Goal: Task Accomplishment & Management: Manage account settings

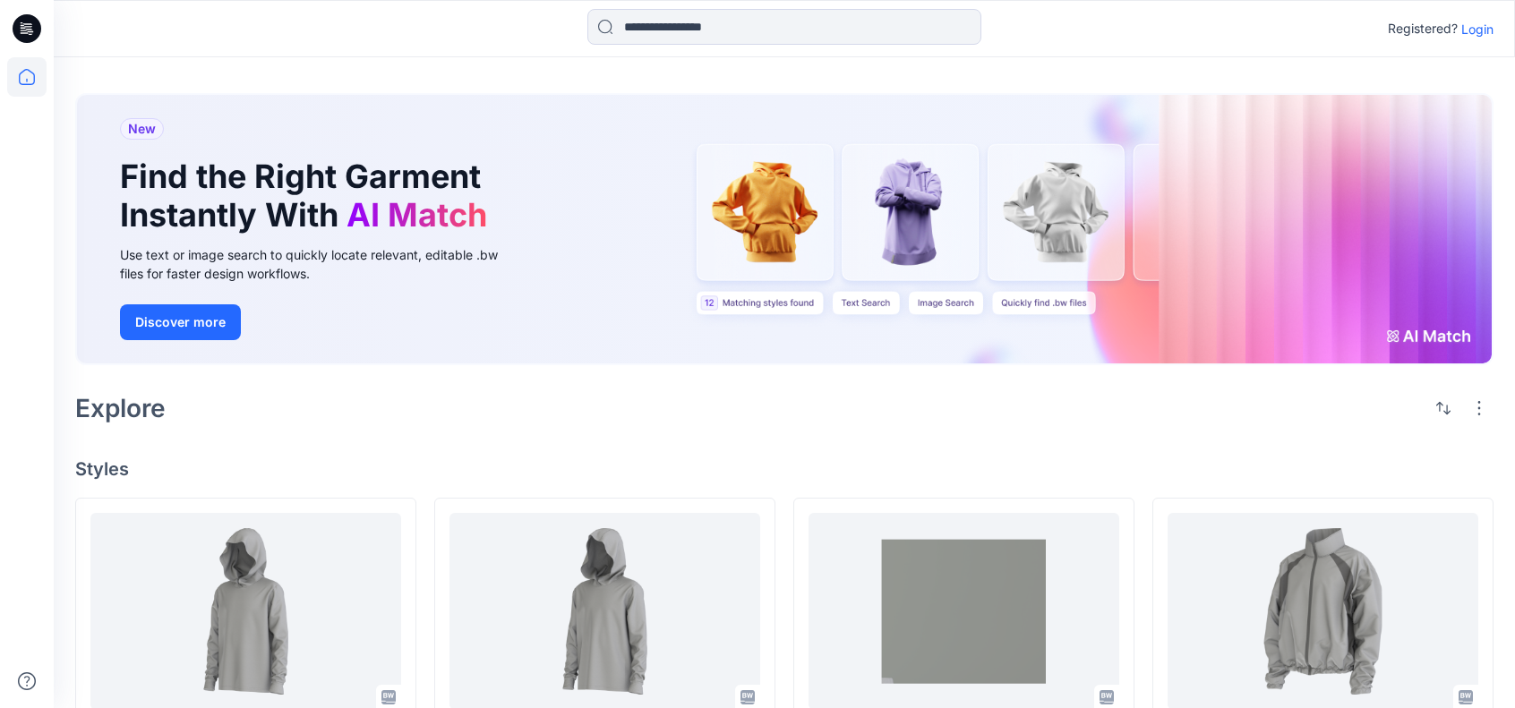
click at [1483, 23] on p "Login" at bounding box center [1478, 29] width 32 height 19
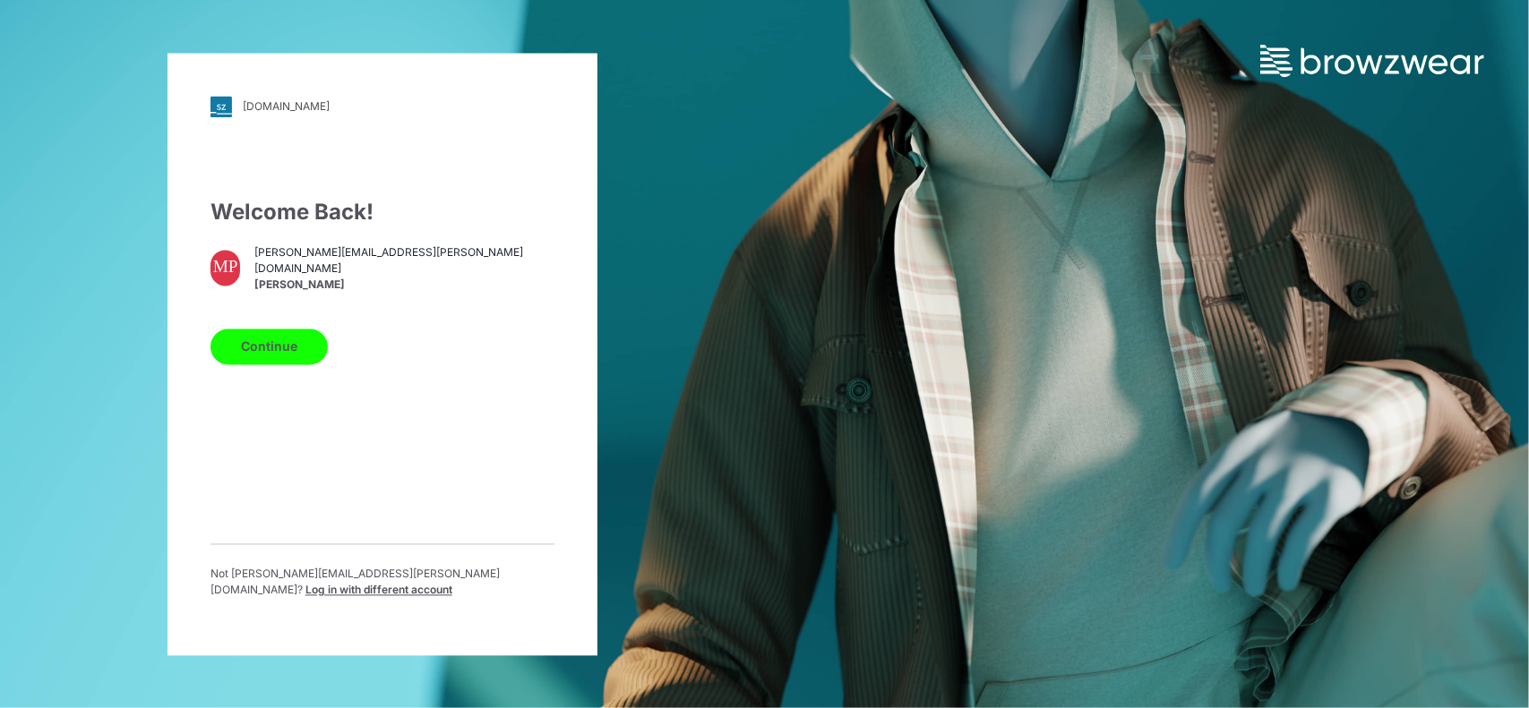
click at [289, 340] on button "Continue" at bounding box center [268, 347] width 117 height 36
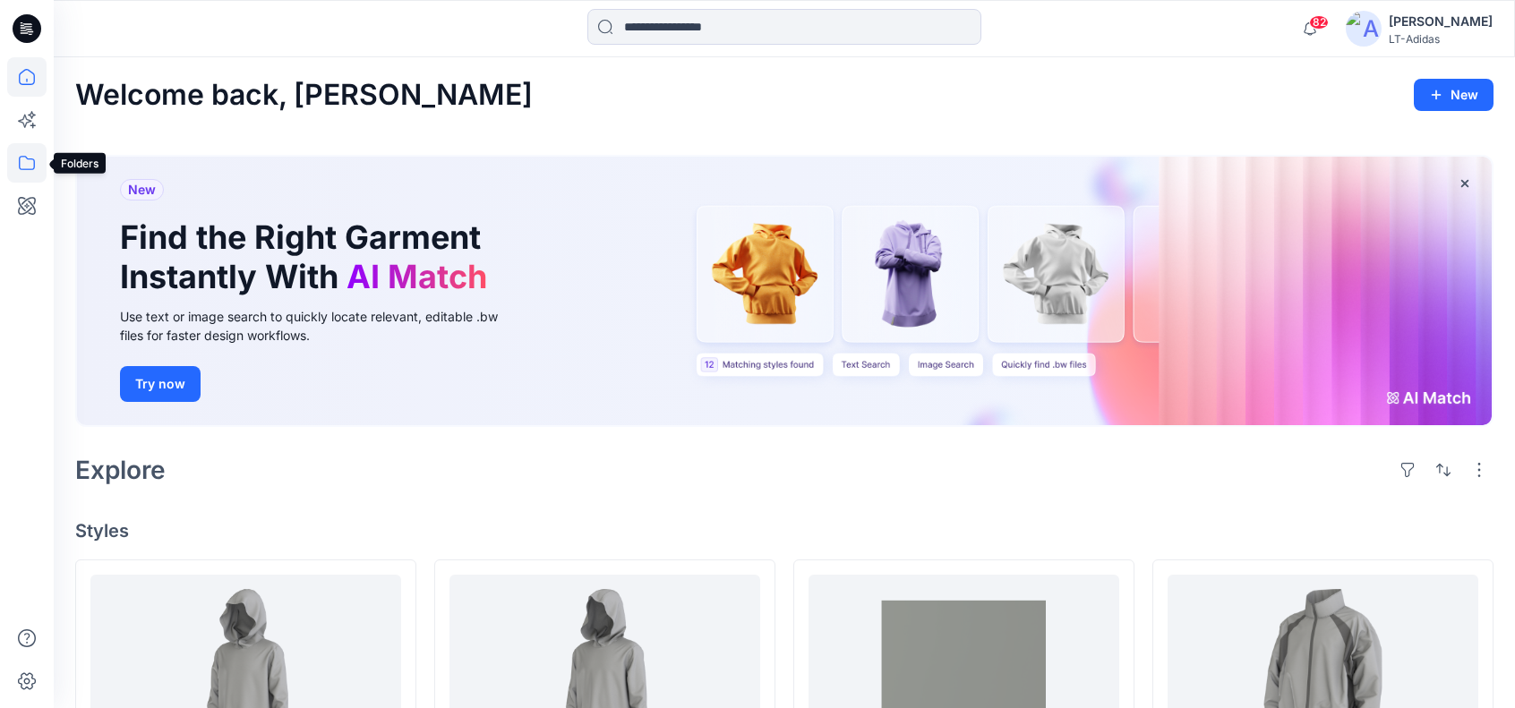
click at [26, 163] on icon at bounding box center [26, 162] width 39 height 39
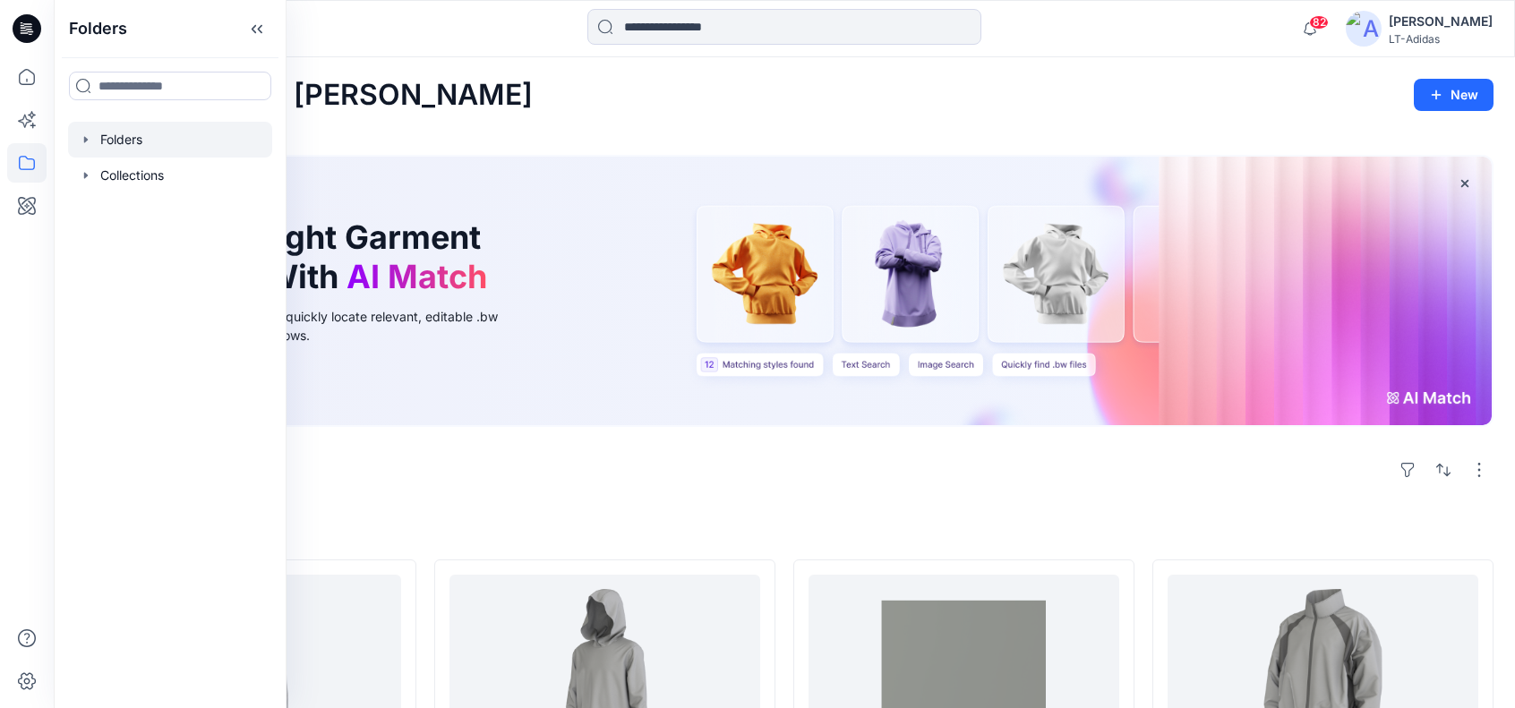
click at [136, 142] on div at bounding box center [170, 140] width 204 height 36
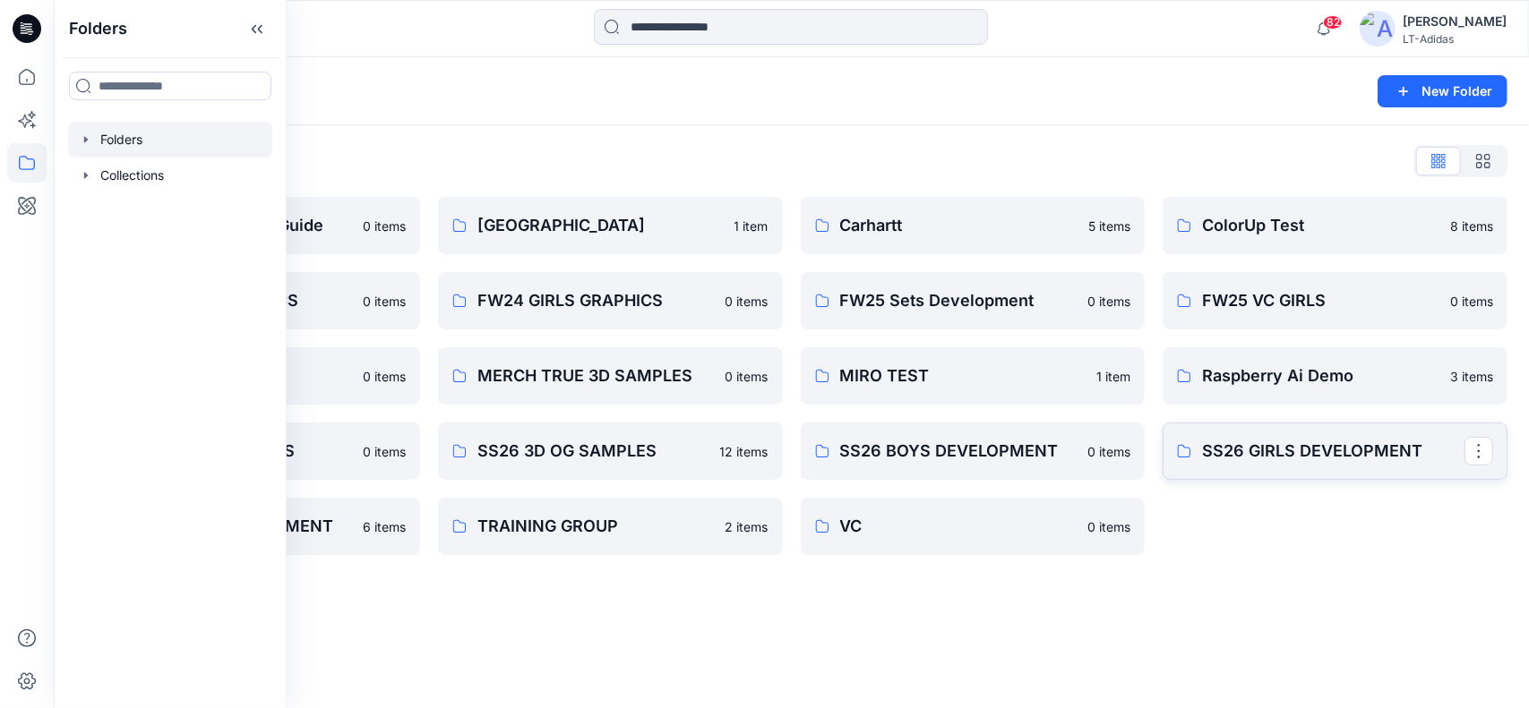
click at [1370, 442] on p "SS26 GIRLS DEVELOPMENT" at bounding box center [1333, 451] width 262 height 25
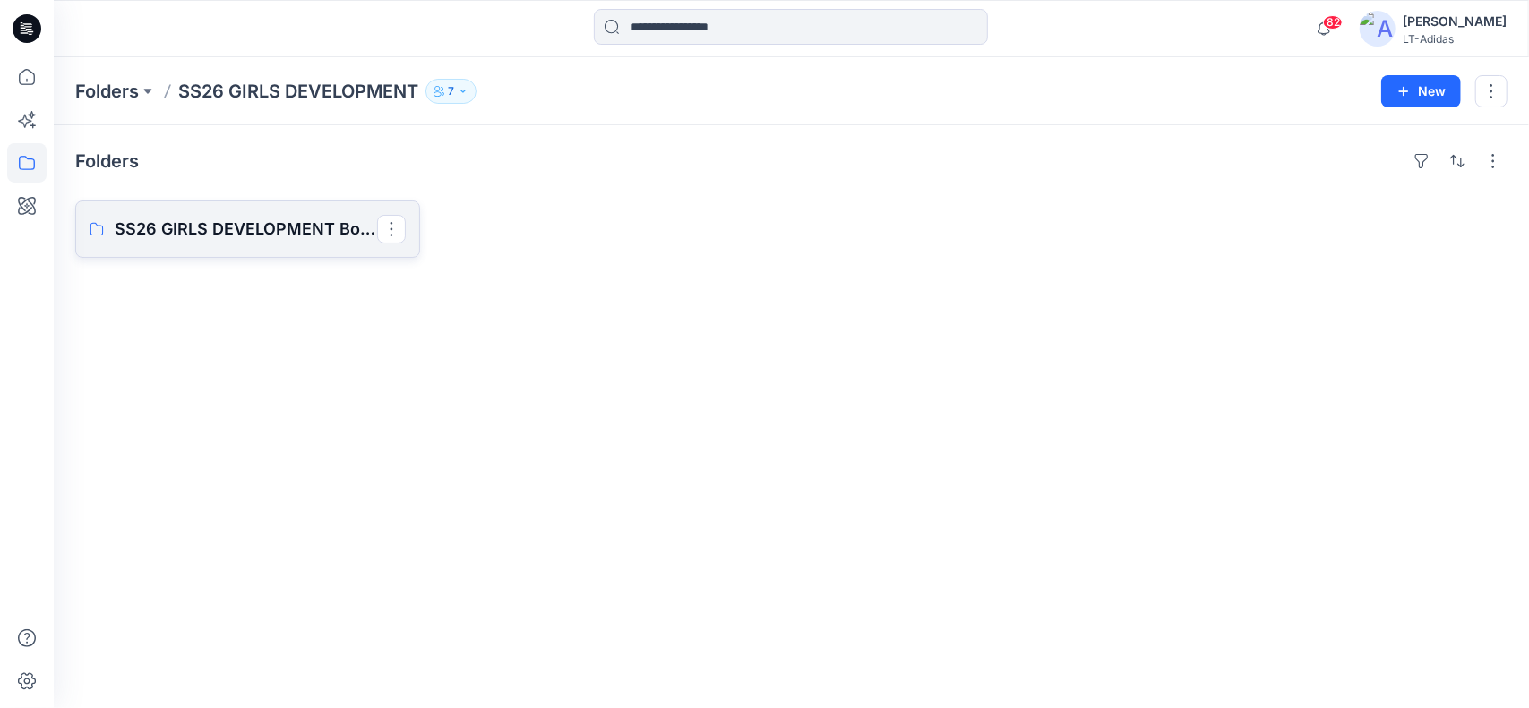
click at [244, 228] on p "SS26 GIRLS DEVELOPMENT Board" at bounding box center [246, 229] width 262 height 25
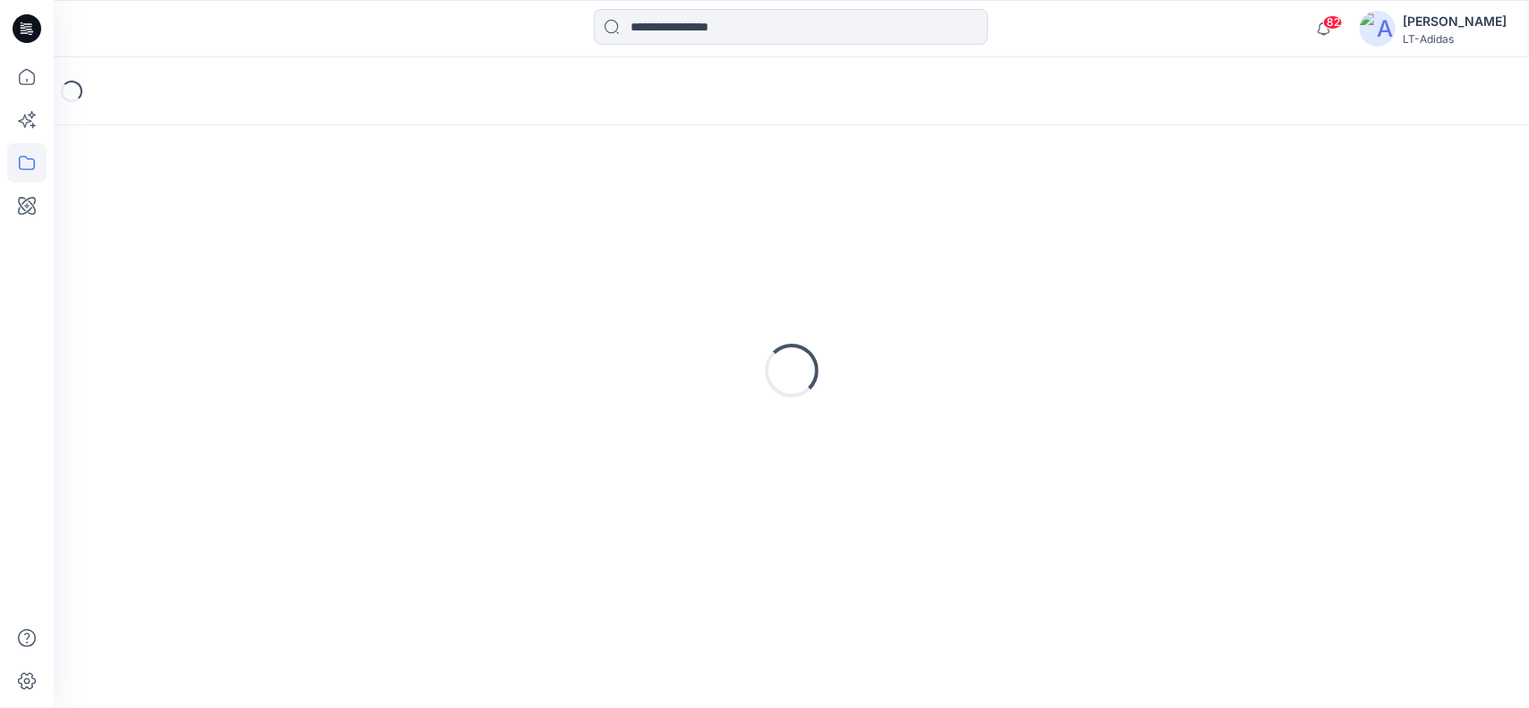
click at [244, 228] on div "Loading..." at bounding box center [791, 371] width 1432 height 448
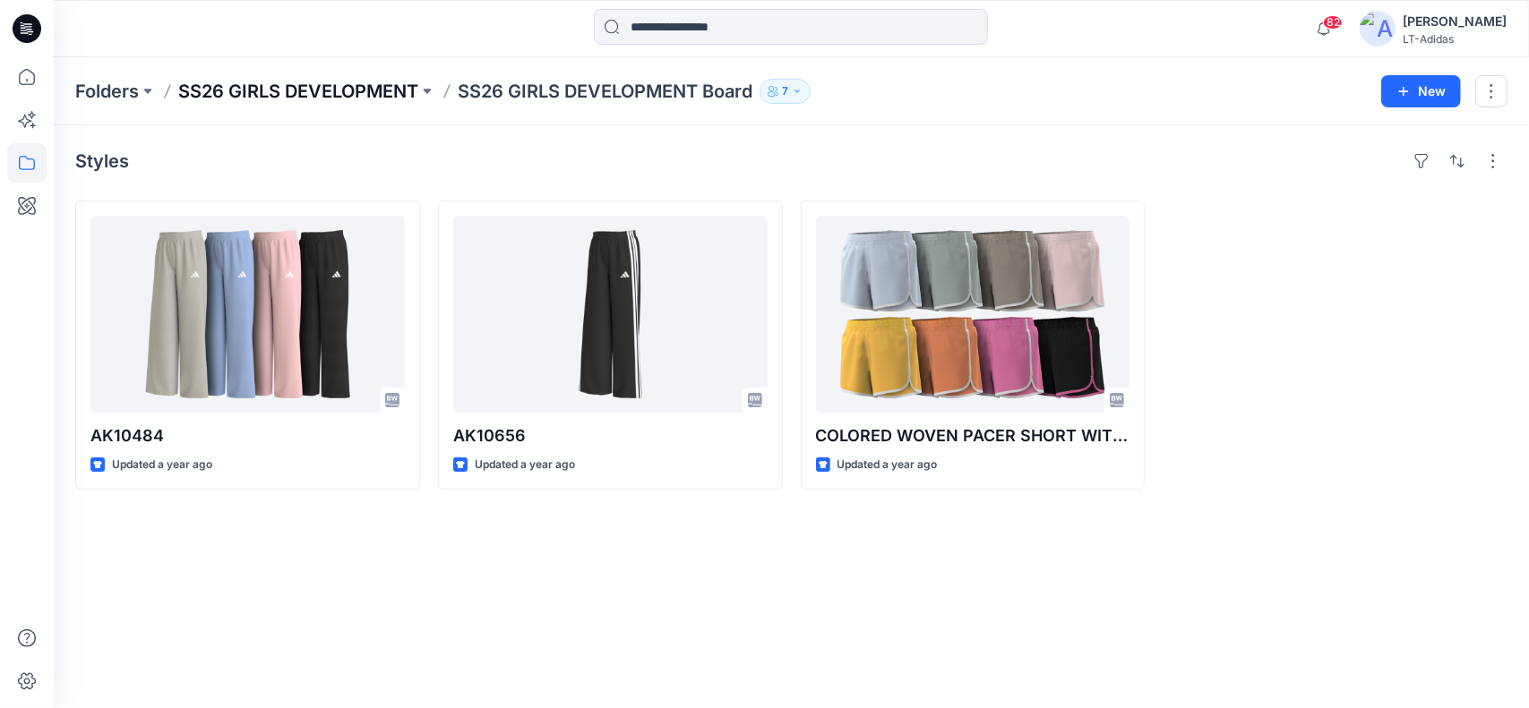
click at [326, 90] on p "SS26 GIRLS DEVELOPMENT" at bounding box center [298, 91] width 240 height 25
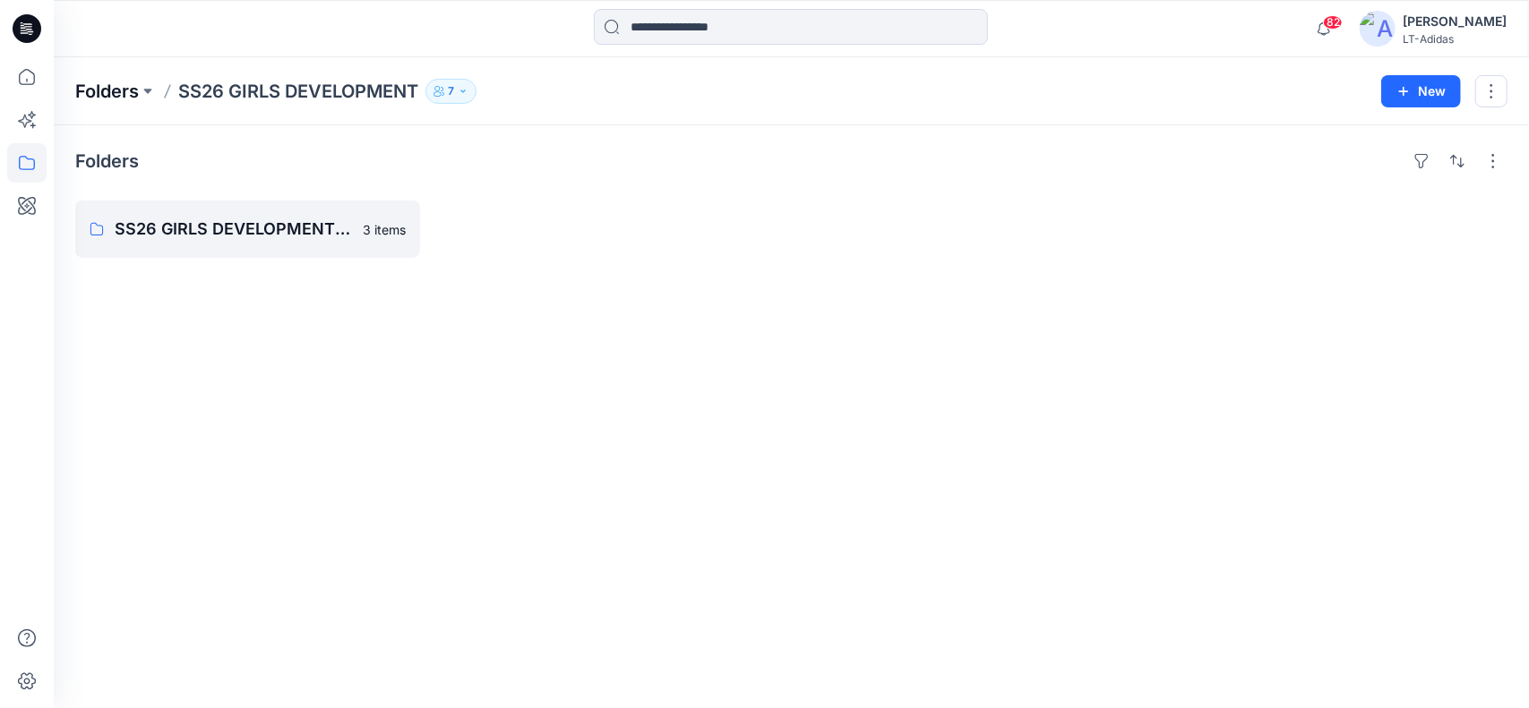
click at [105, 88] on p "Folders" at bounding box center [107, 91] width 64 height 25
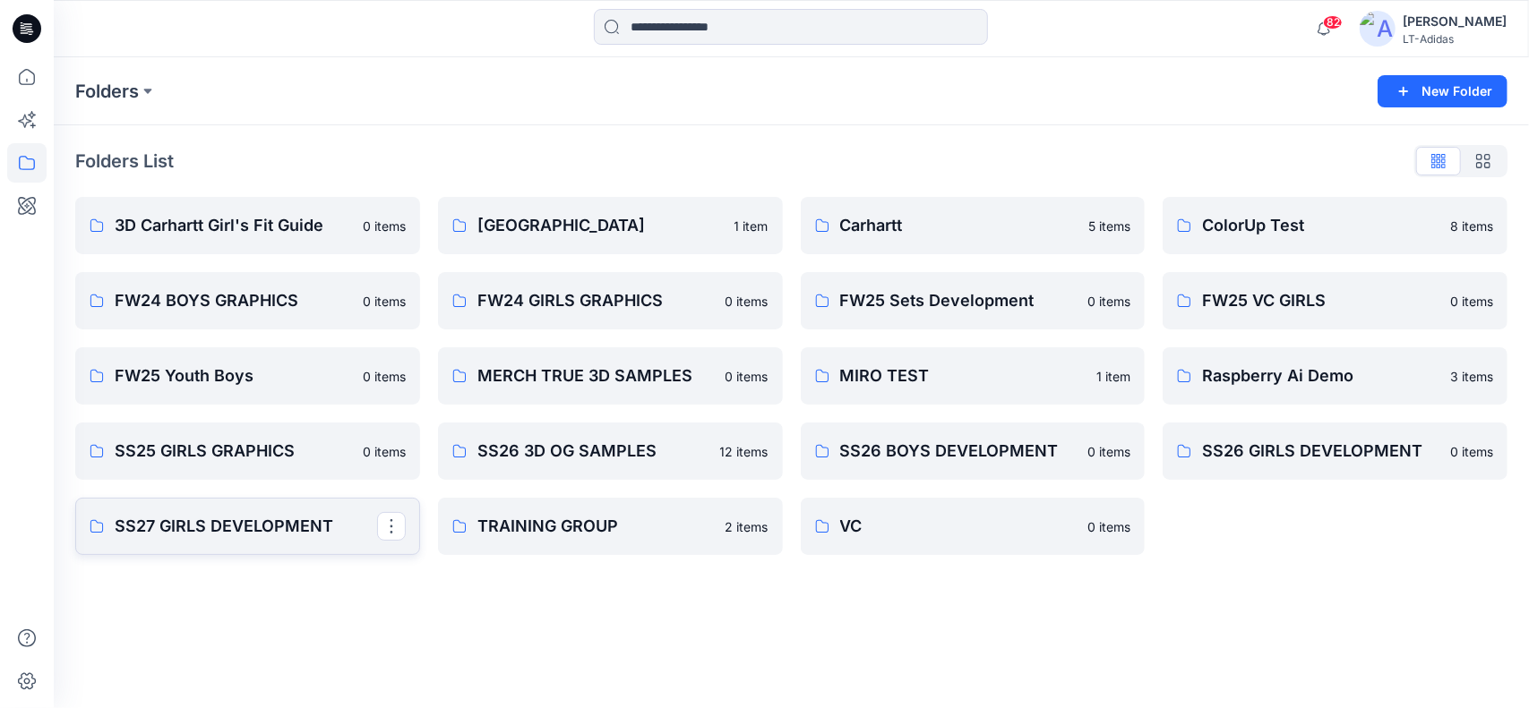
click at [221, 516] on p "SS27 GIRLS DEVELOPMENT" at bounding box center [246, 526] width 262 height 25
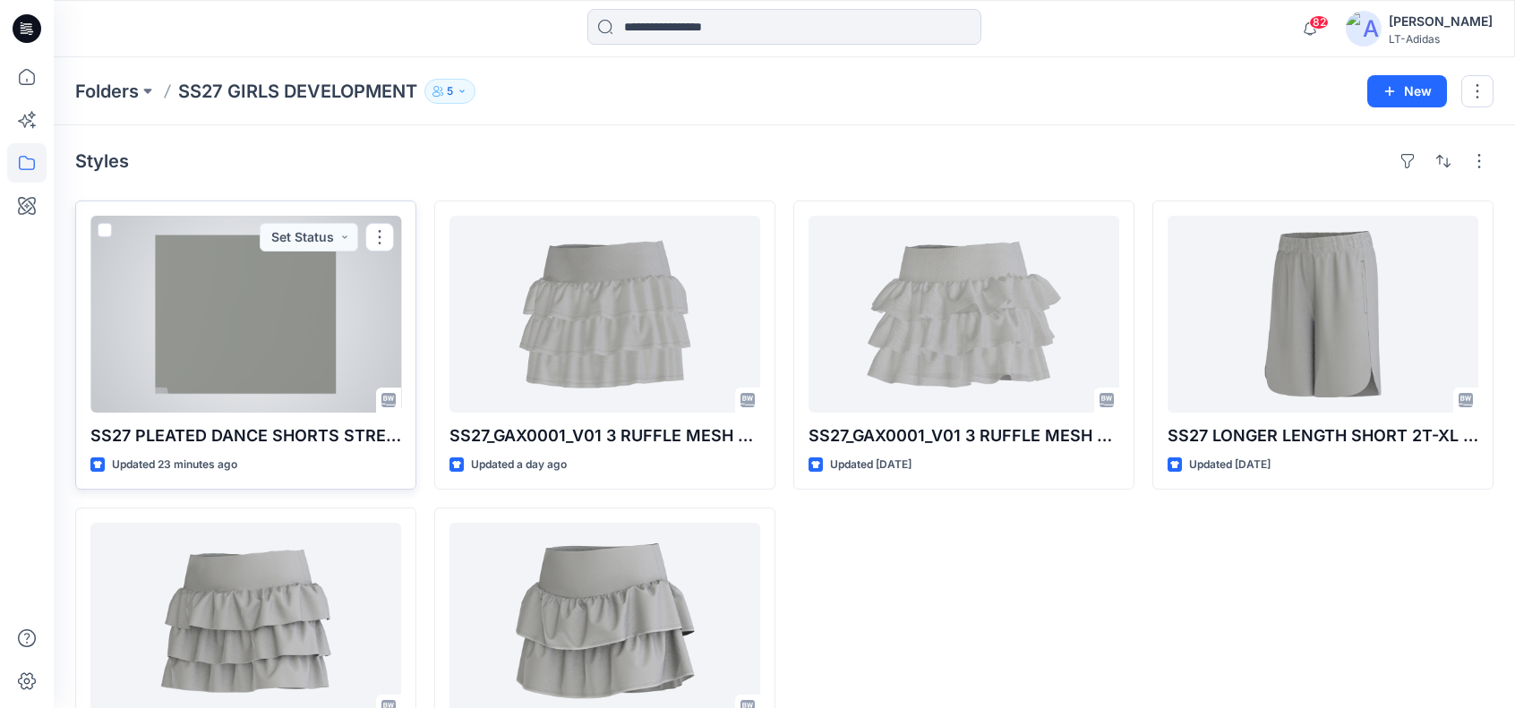
click at [260, 343] on div at bounding box center [245, 314] width 311 height 197
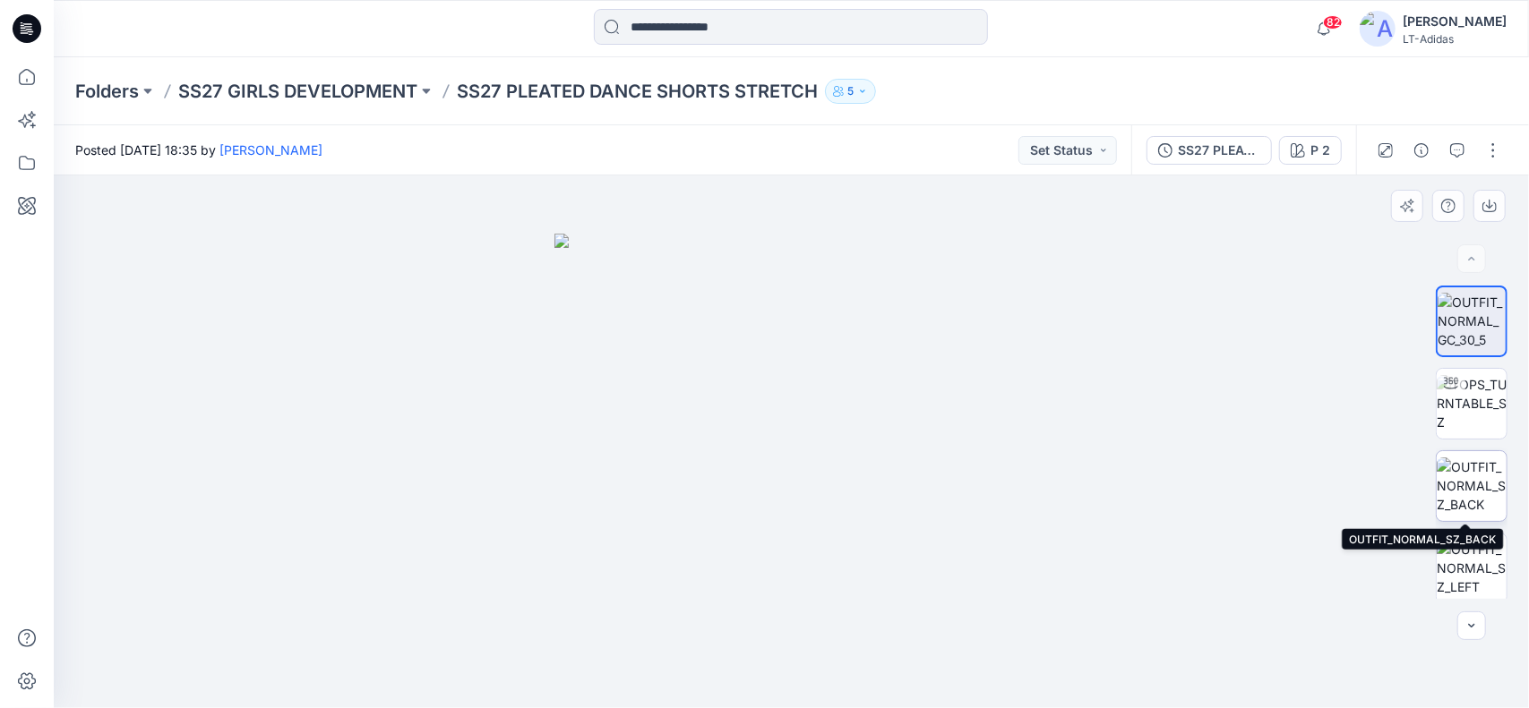
click at [1483, 476] on img at bounding box center [1472, 486] width 70 height 56
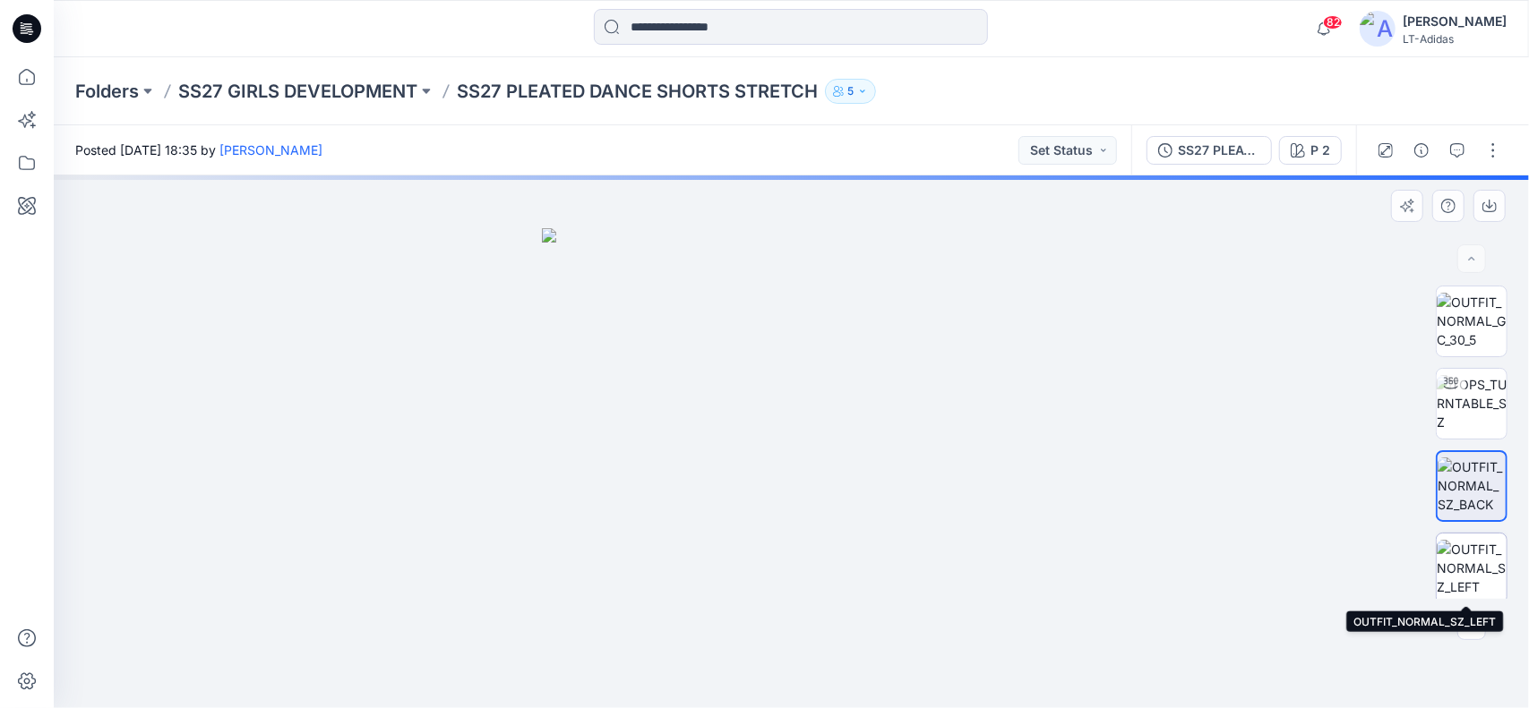
click at [1485, 561] on img at bounding box center [1472, 568] width 70 height 56
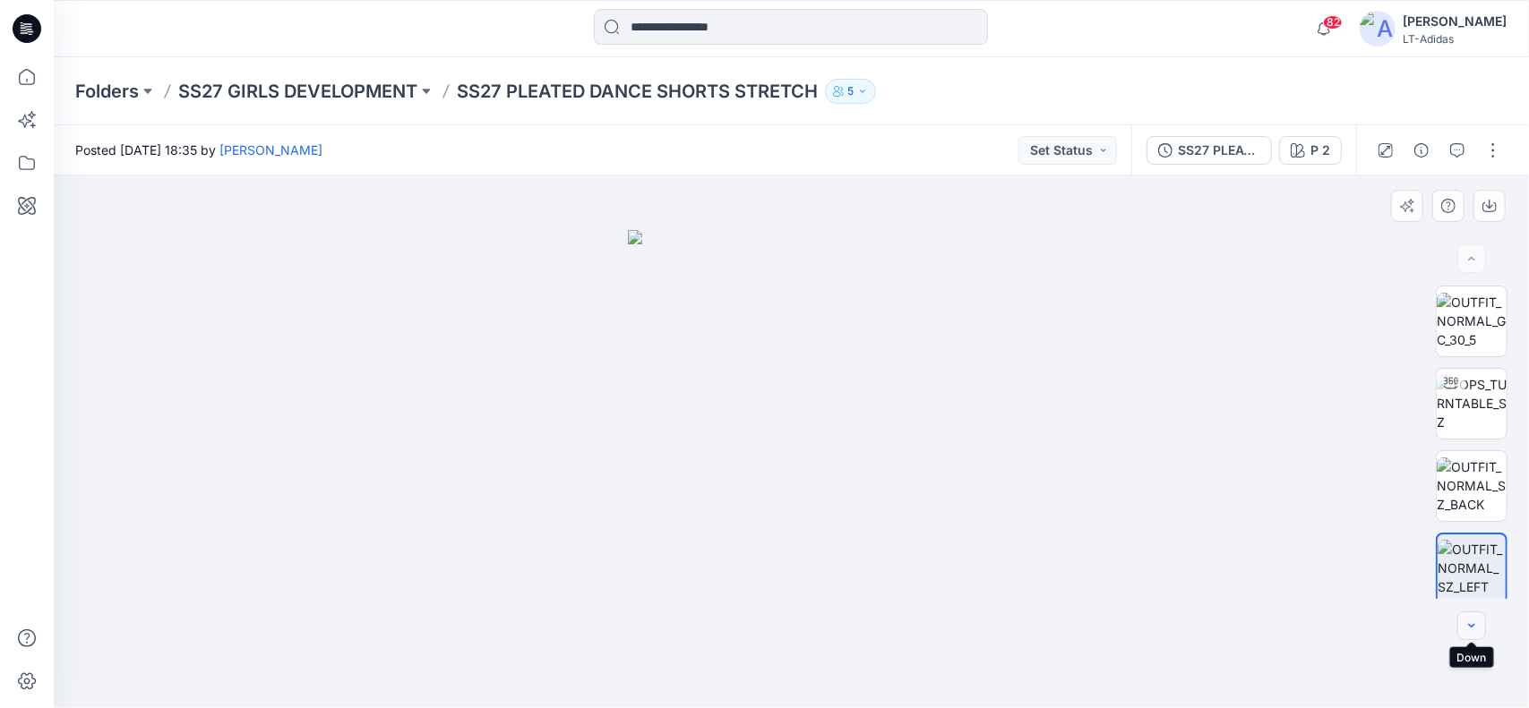
click at [1466, 622] on icon "button" at bounding box center [1471, 626] width 14 height 14
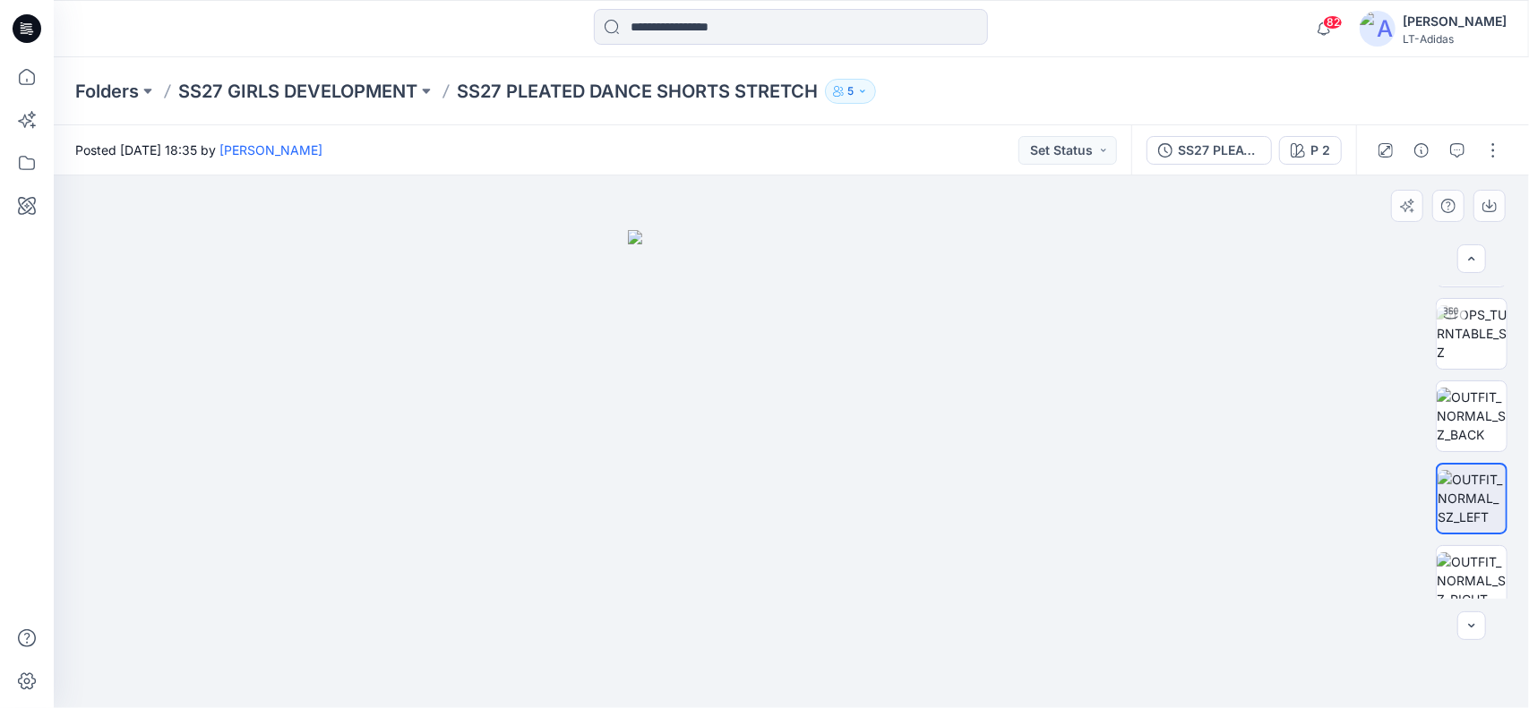
click at [1230, 423] on div at bounding box center [791, 442] width 1475 height 533
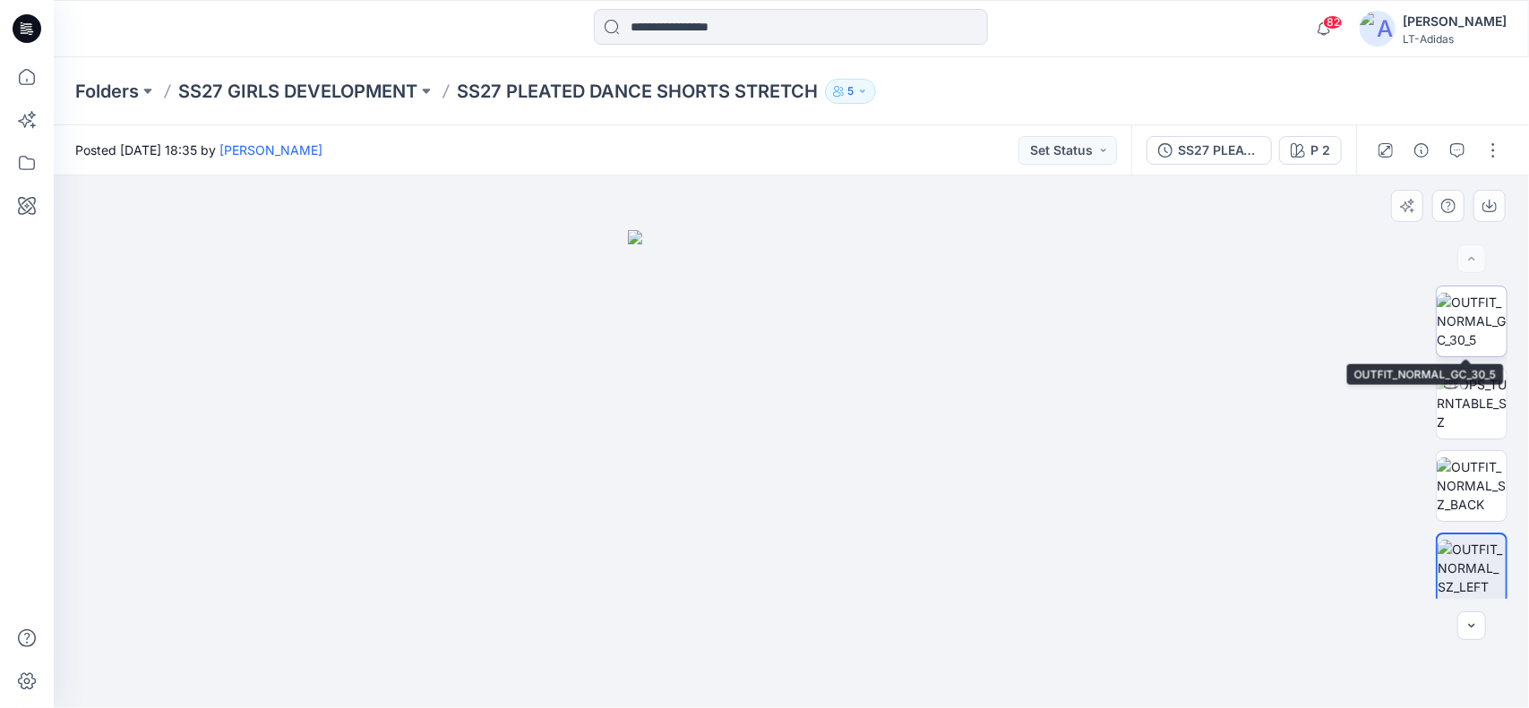
click at [1455, 319] on img at bounding box center [1472, 321] width 70 height 56
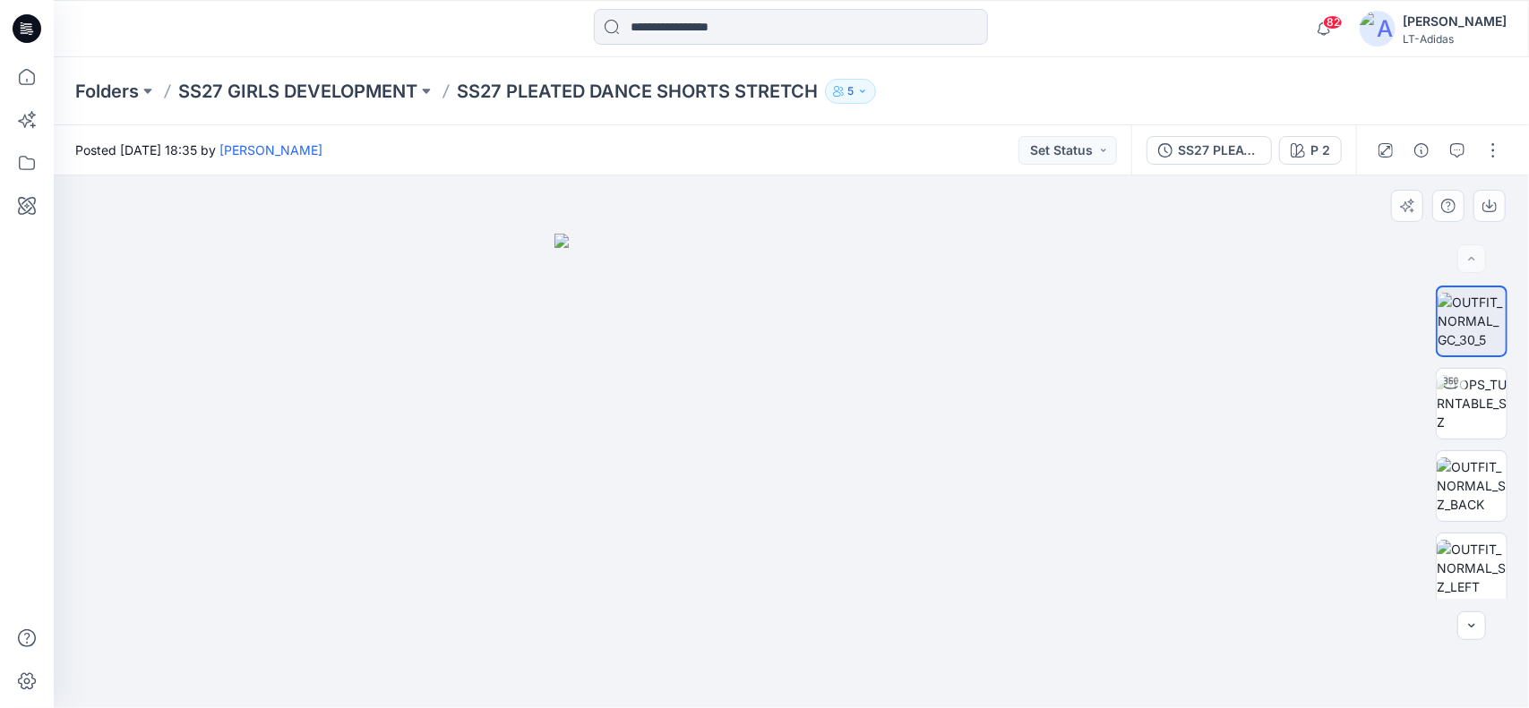
click at [903, 420] on img at bounding box center [791, 472] width 475 height 476
click at [340, 84] on p "SS27 GIRLS DEVELOPMENT" at bounding box center [297, 91] width 239 height 25
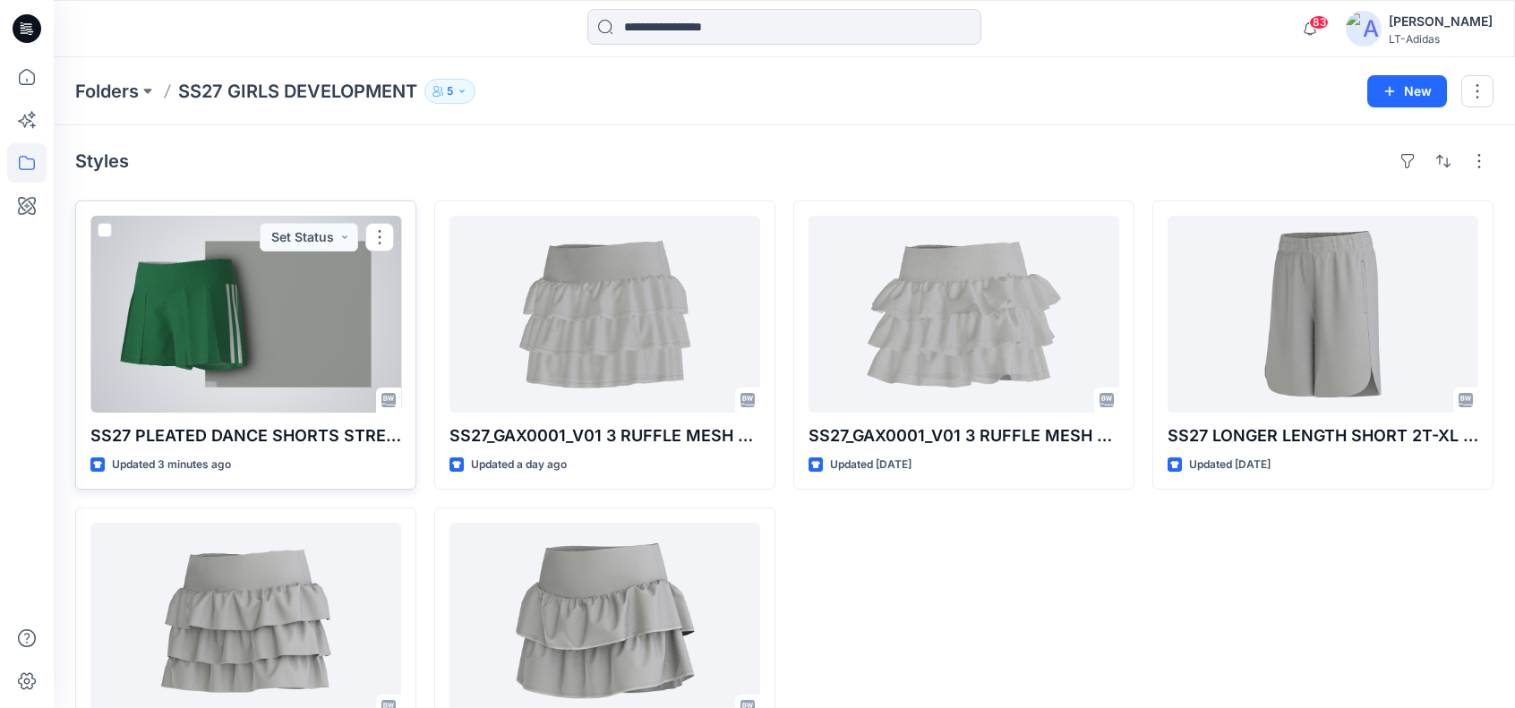
click at [305, 289] on div at bounding box center [245, 314] width 311 height 197
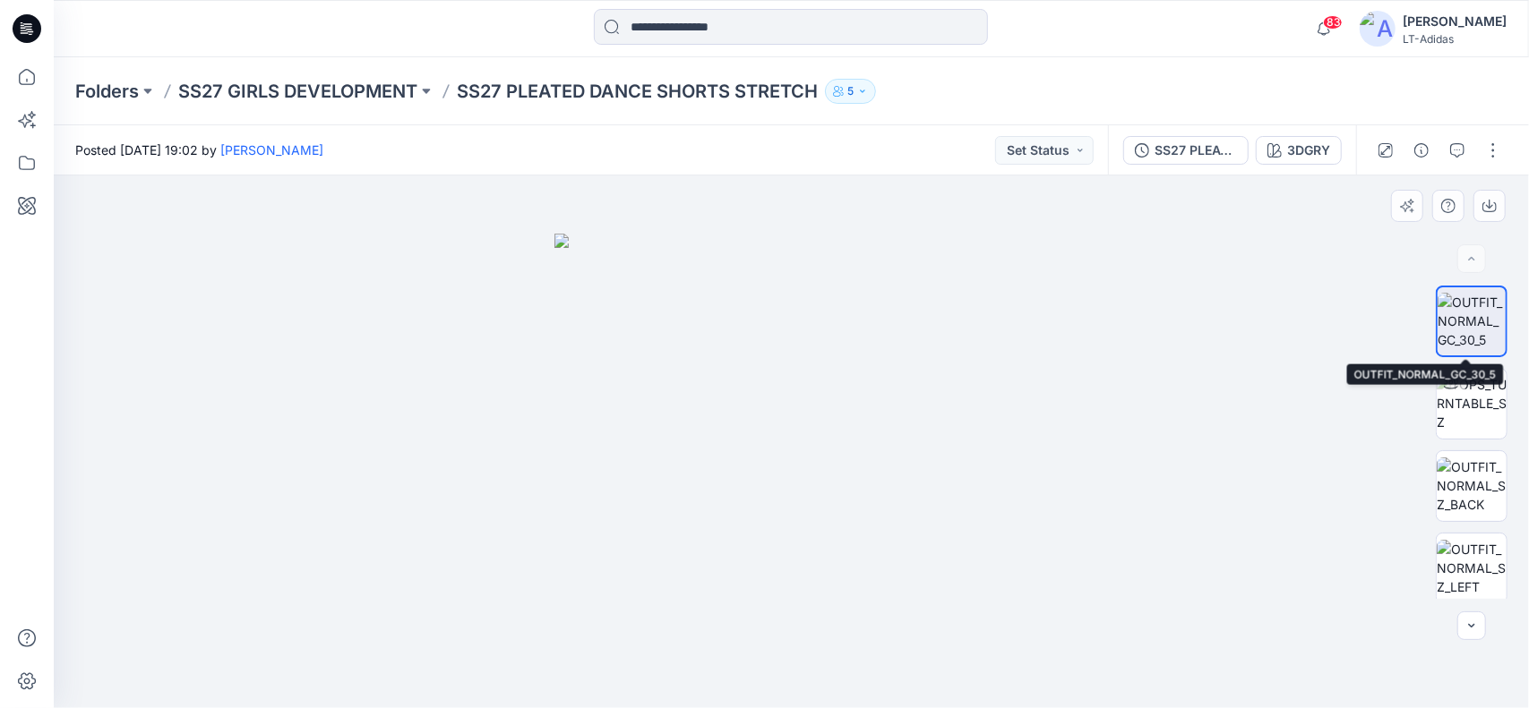
click at [1467, 329] on img at bounding box center [1472, 321] width 68 height 56
click at [1476, 416] on img at bounding box center [1472, 403] width 70 height 56
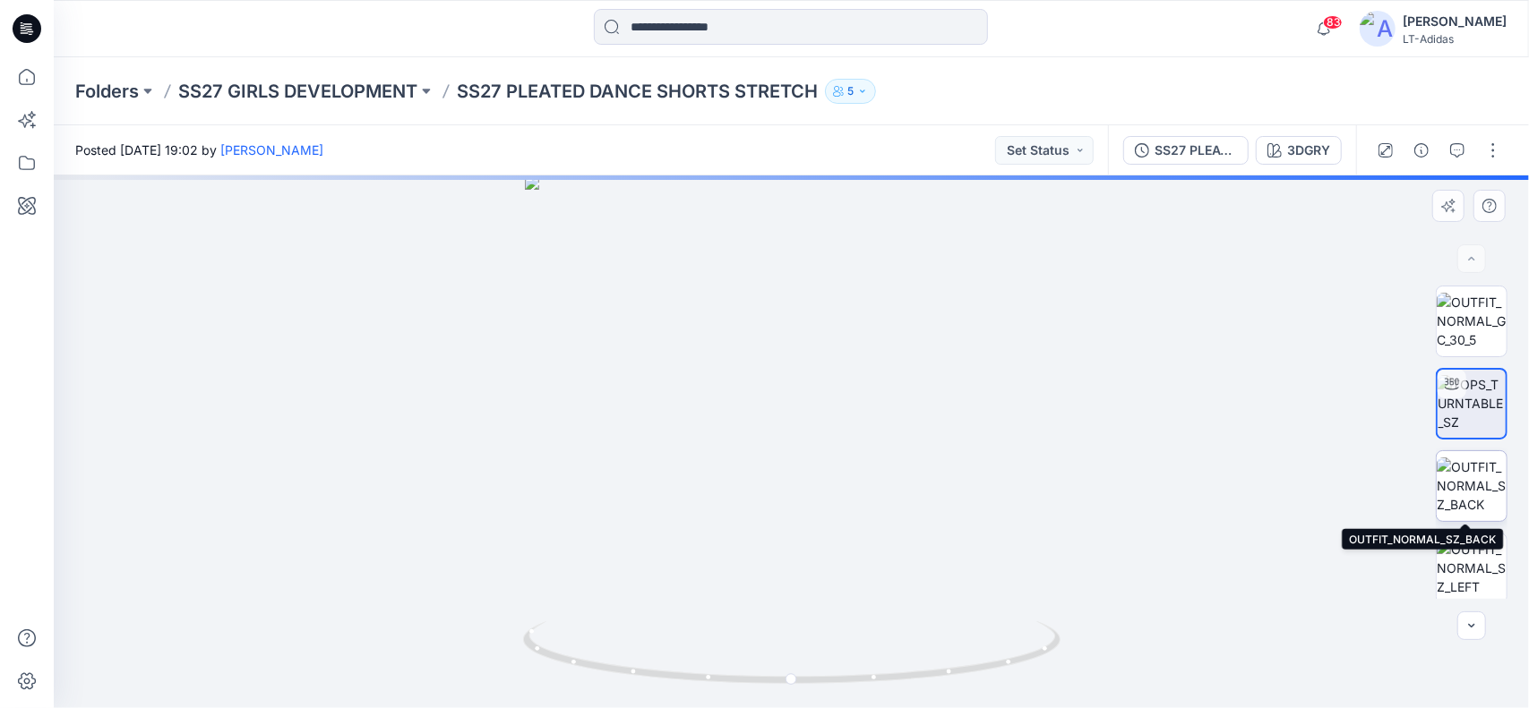
click at [1478, 477] on img at bounding box center [1472, 486] width 70 height 56
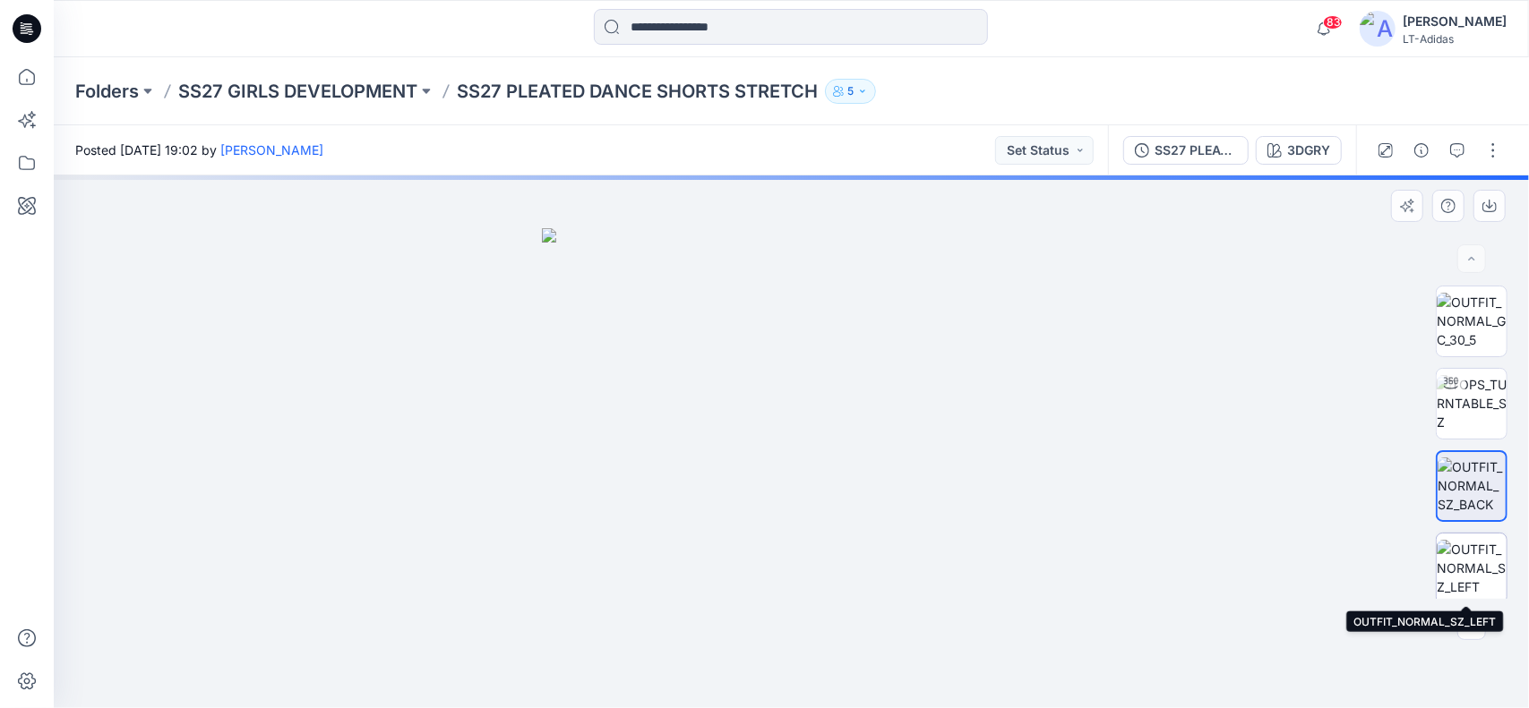
click at [1478, 552] on img at bounding box center [1472, 568] width 70 height 56
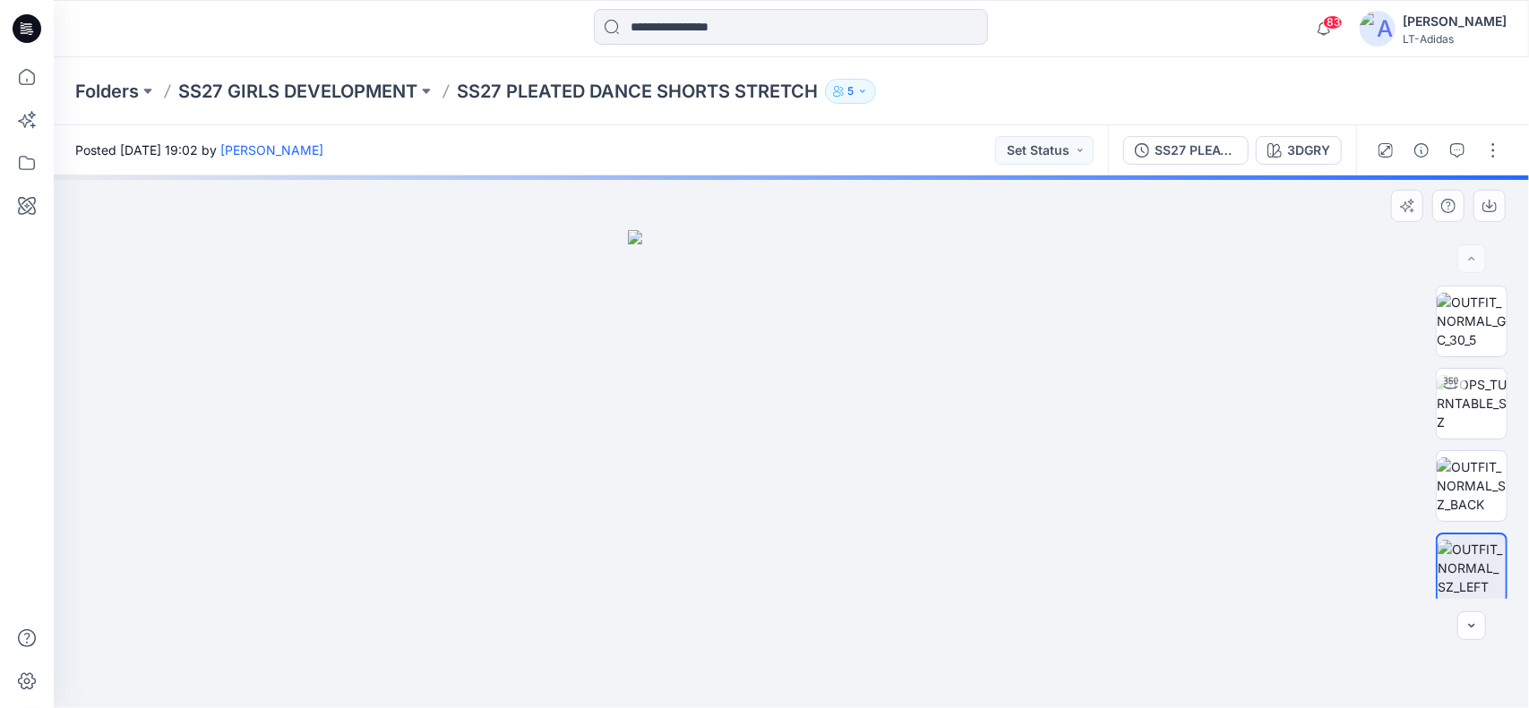
scroll to position [269, 0]
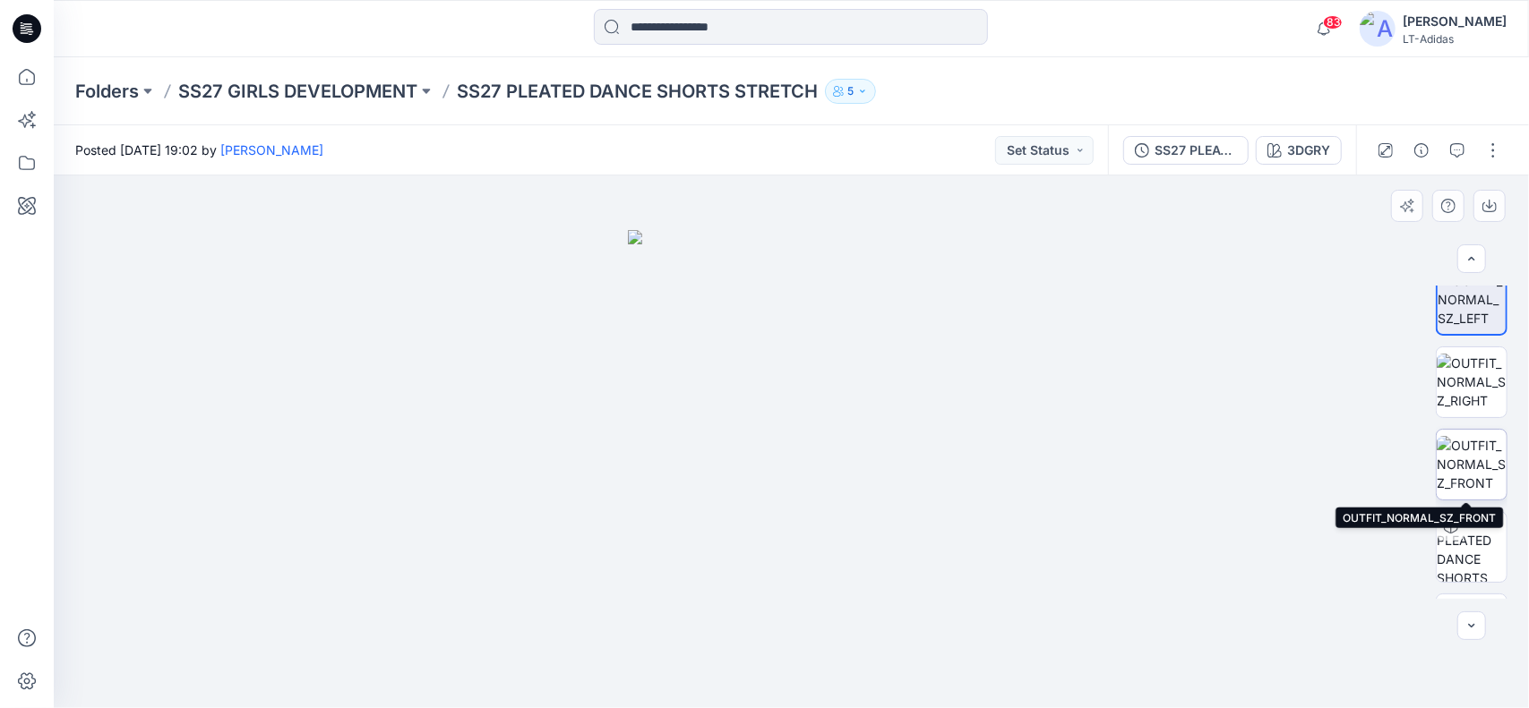
click at [1475, 471] on img at bounding box center [1472, 464] width 70 height 56
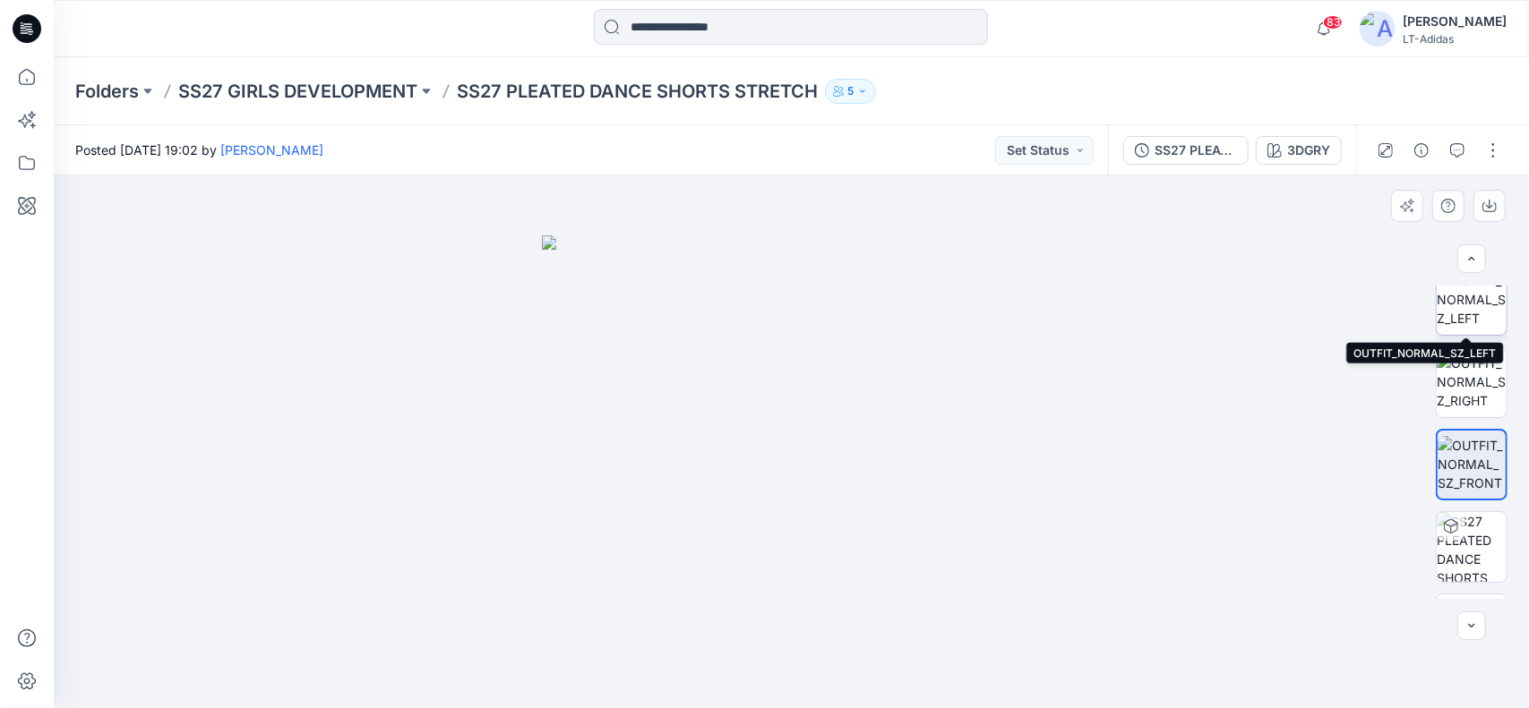
click at [1488, 323] on img at bounding box center [1472, 299] width 70 height 56
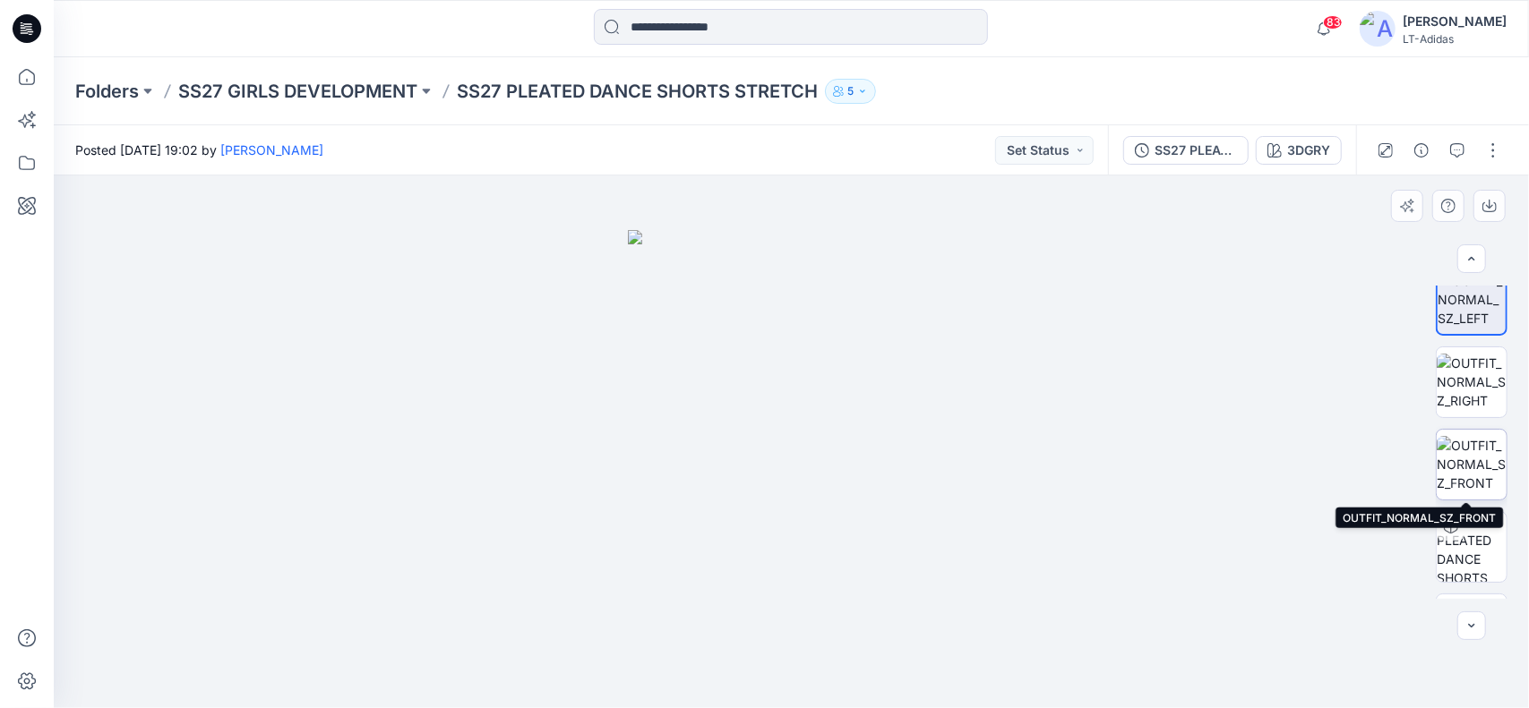
click at [1487, 459] on img at bounding box center [1472, 464] width 70 height 56
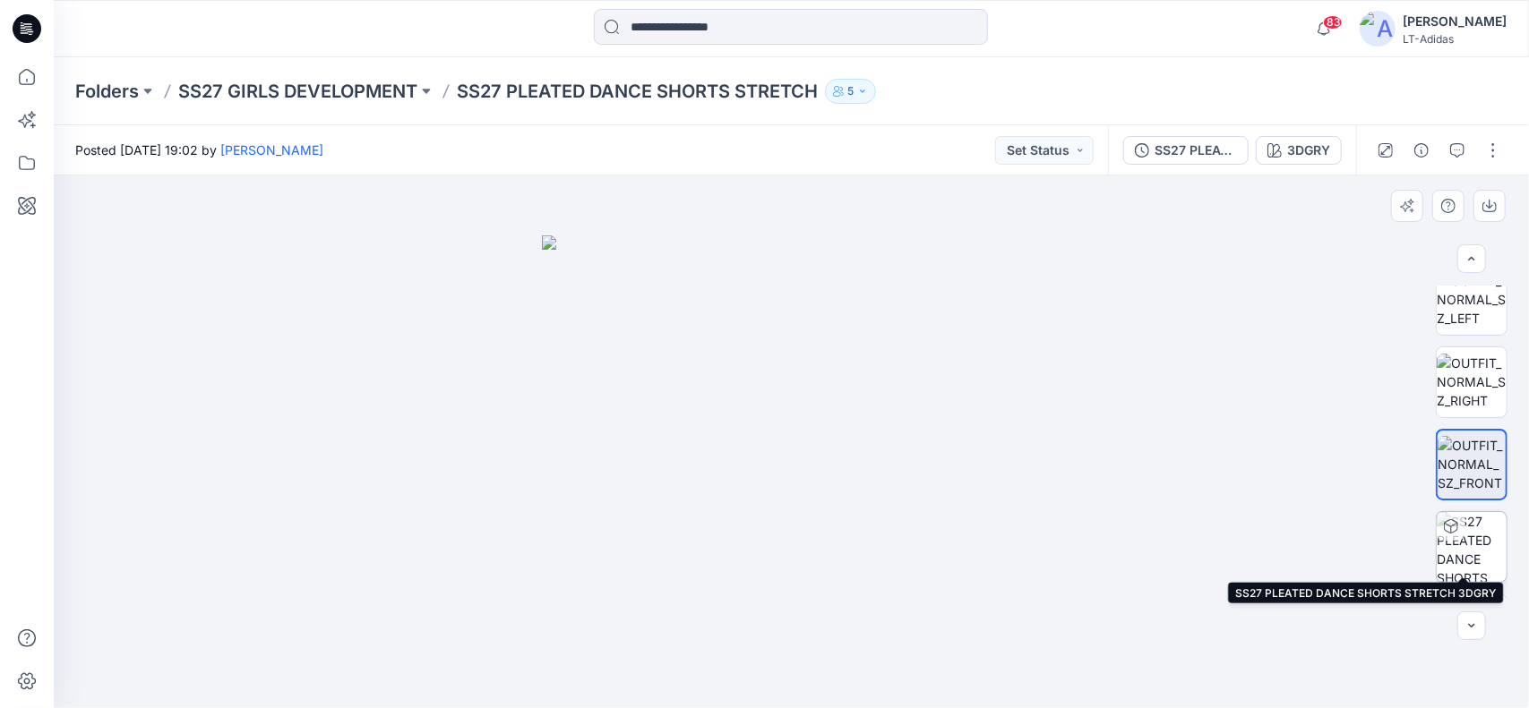
scroll to position [334, 0]
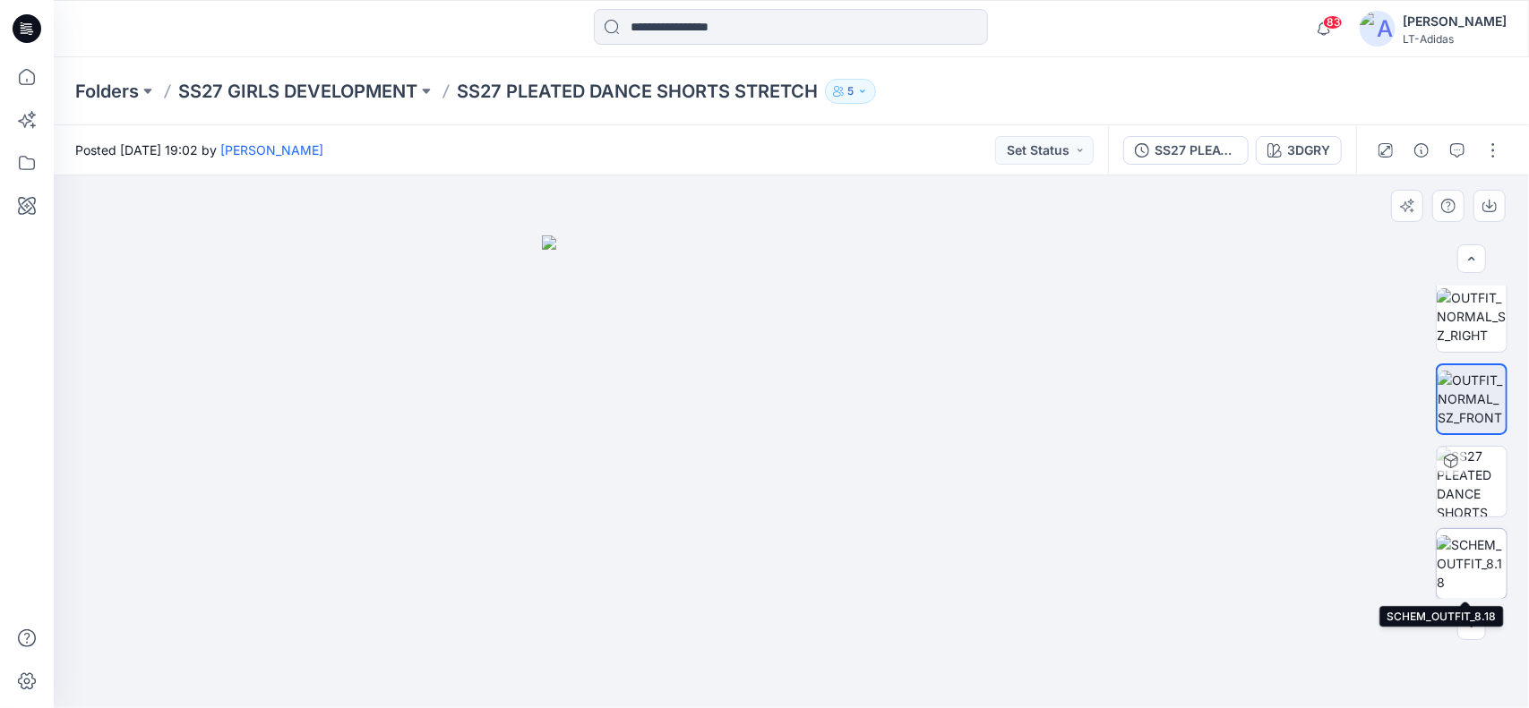
click at [1475, 557] on img at bounding box center [1472, 564] width 70 height 56
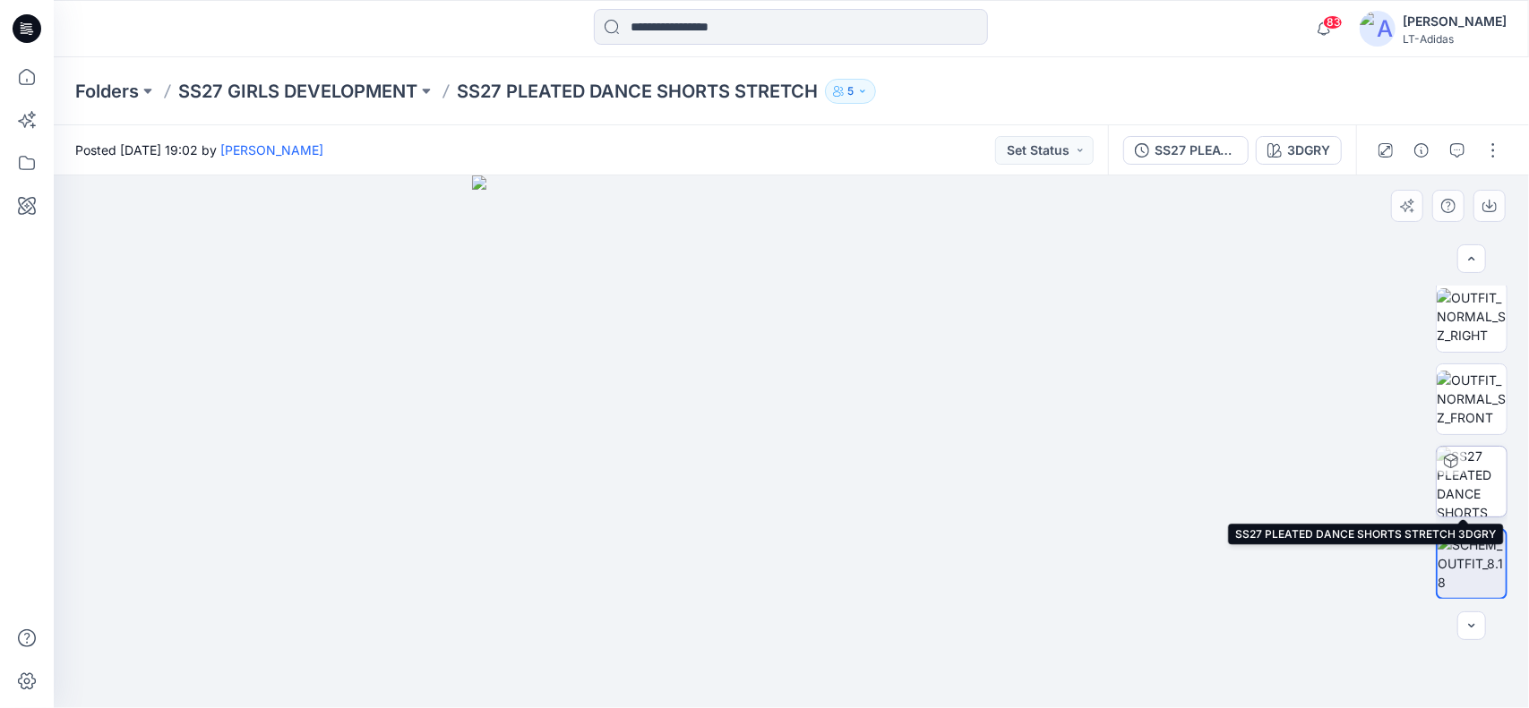
click at [1474, 485] on img at bounding box center [1472, 482] width 70 height 70
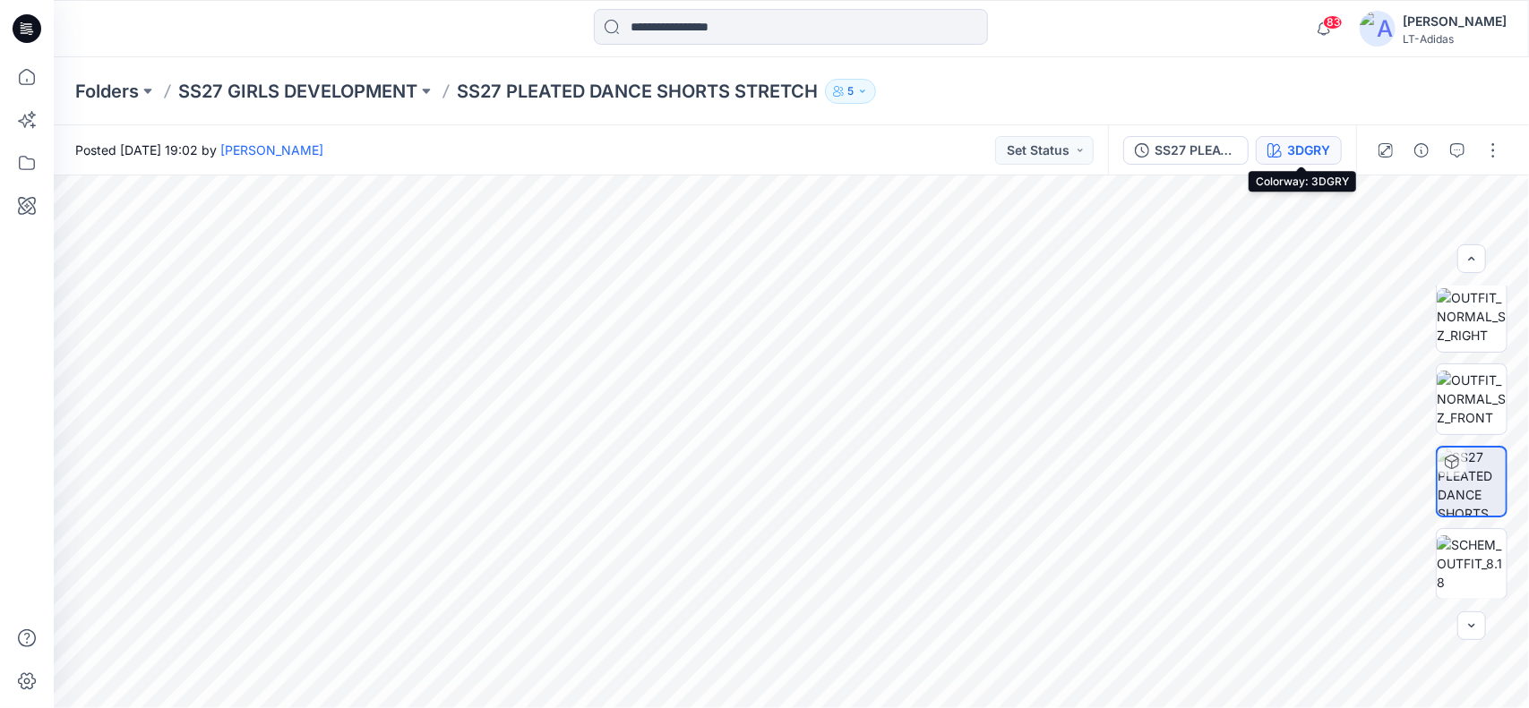
click at [1302, 141] on div "3DGRY" at bounding box center [1308, 151] width 43 height 20
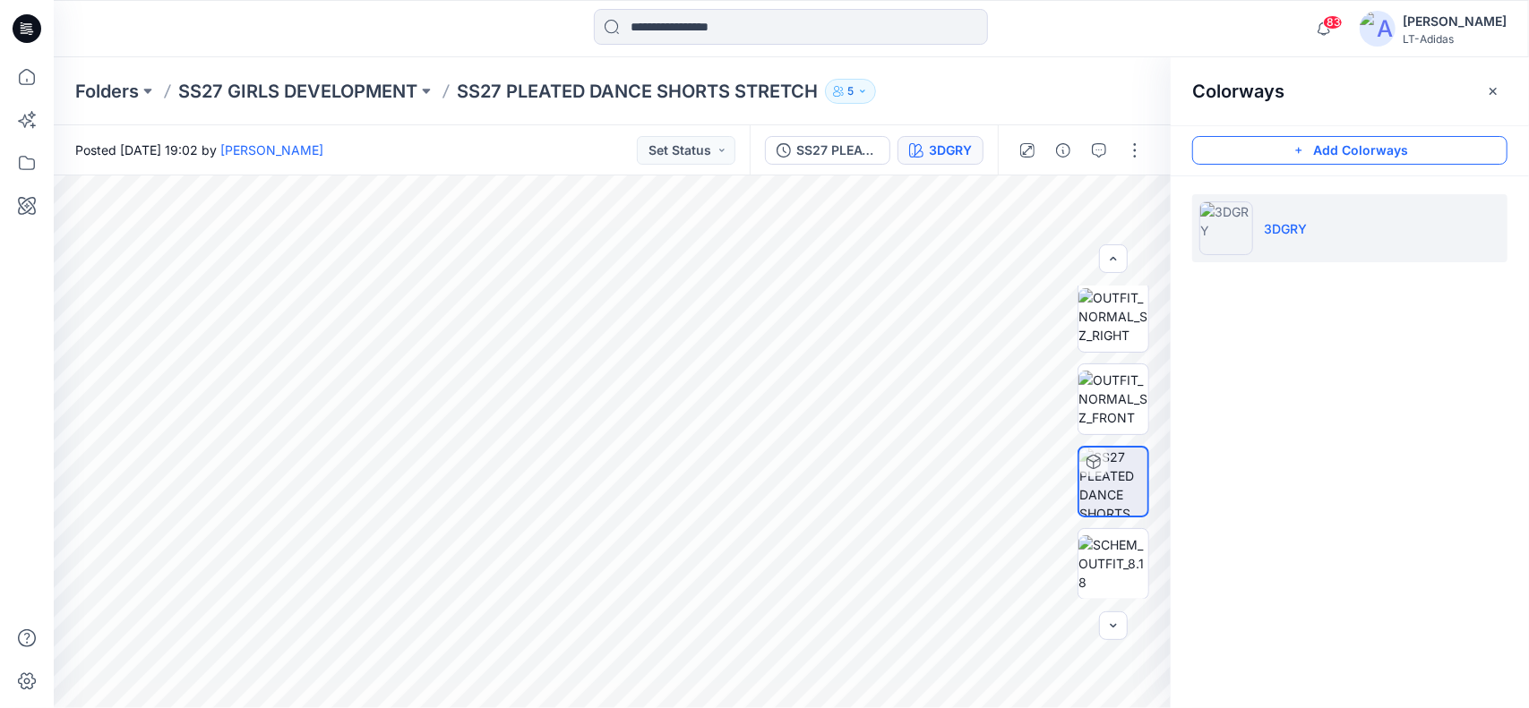
click at [1399, 147] on button "Add Colorways" at bounding box center [1349, 150] width 315 height 29
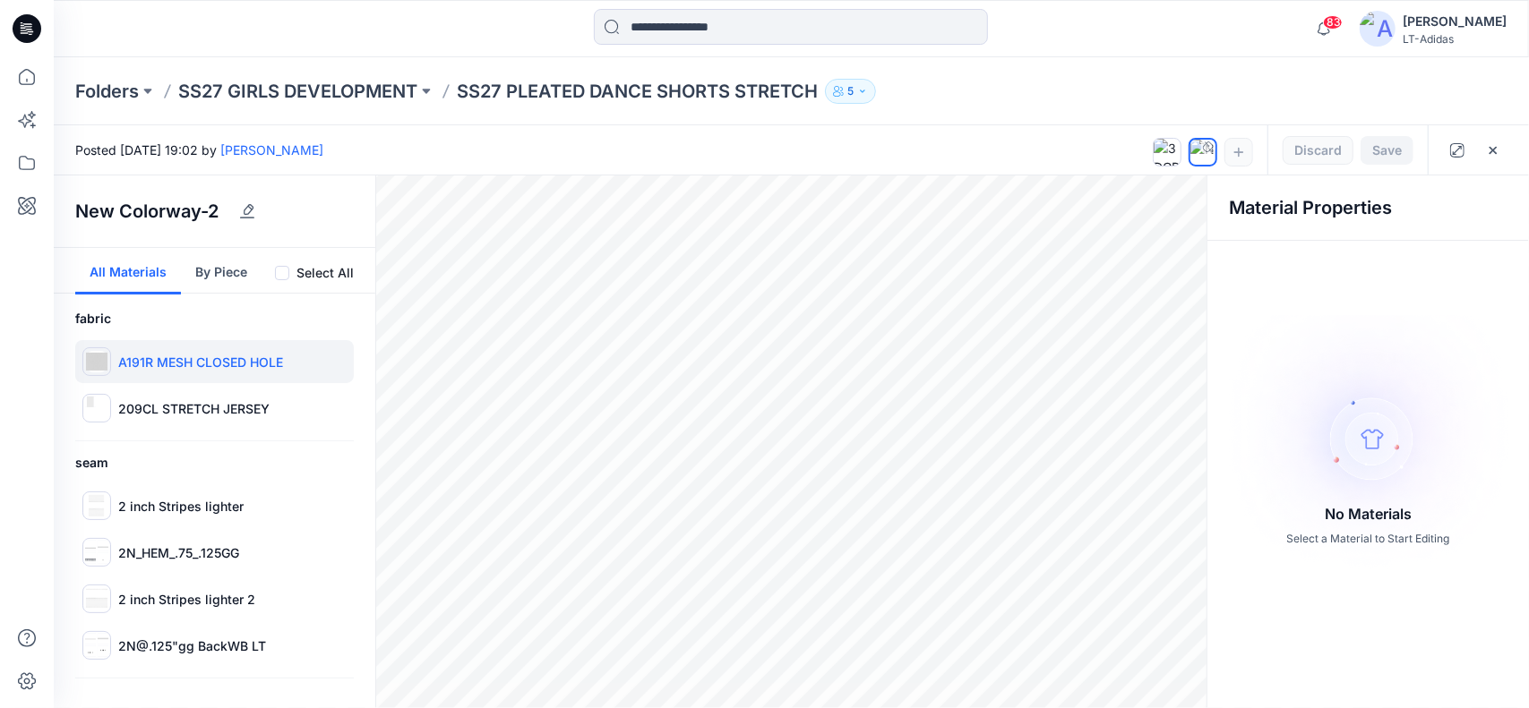
click at [123, 357] on p "A191R MESH CLOSED HOLE" at bounding box center [200, 362] width 165 height 19
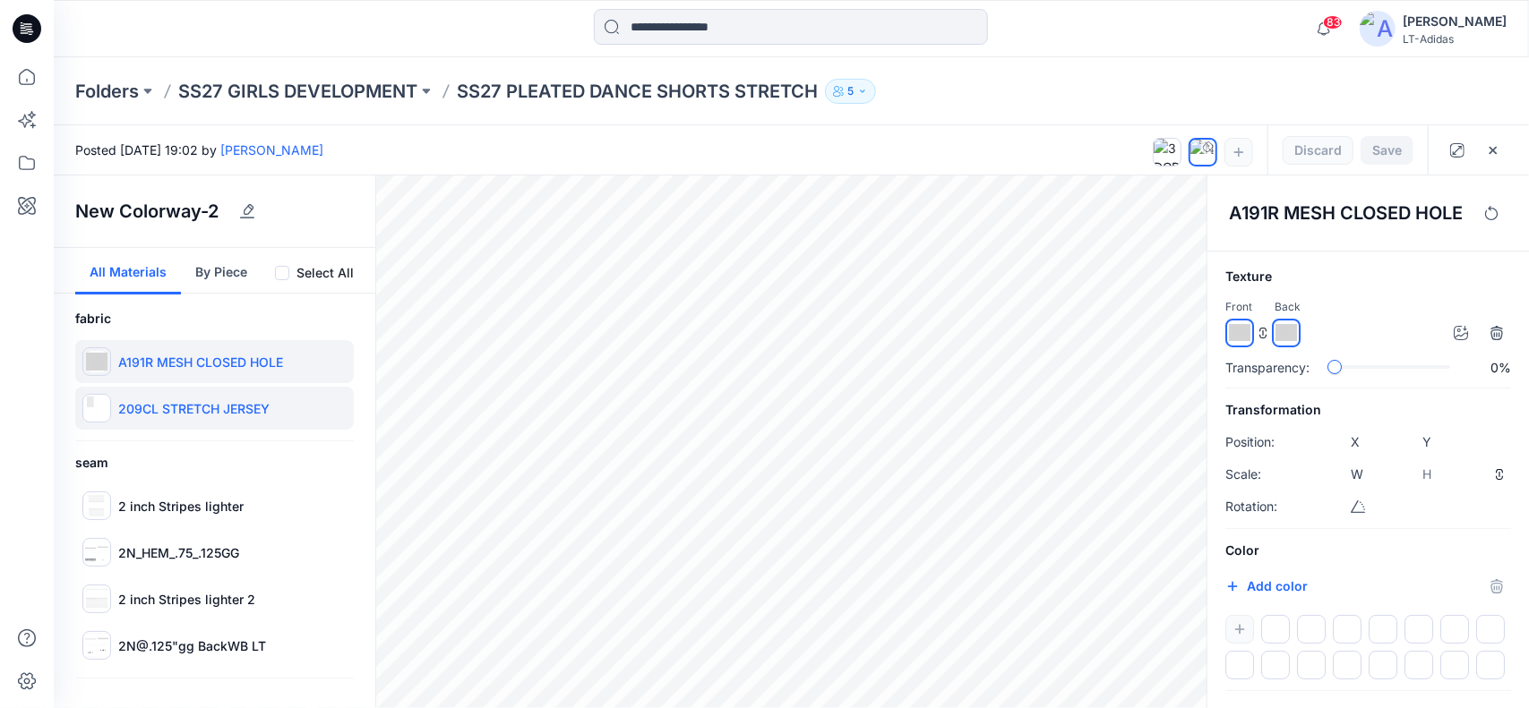
click at [167, 410] on p "209CL STRETCH JERSEY" at bounding box center [193, 408] width 151 height 19
type input "****"
type input "*****"
click at [233, 365] on p "A191R MESH CLOSED HOLE" at bounding box center [200, 362] width 165 height 19
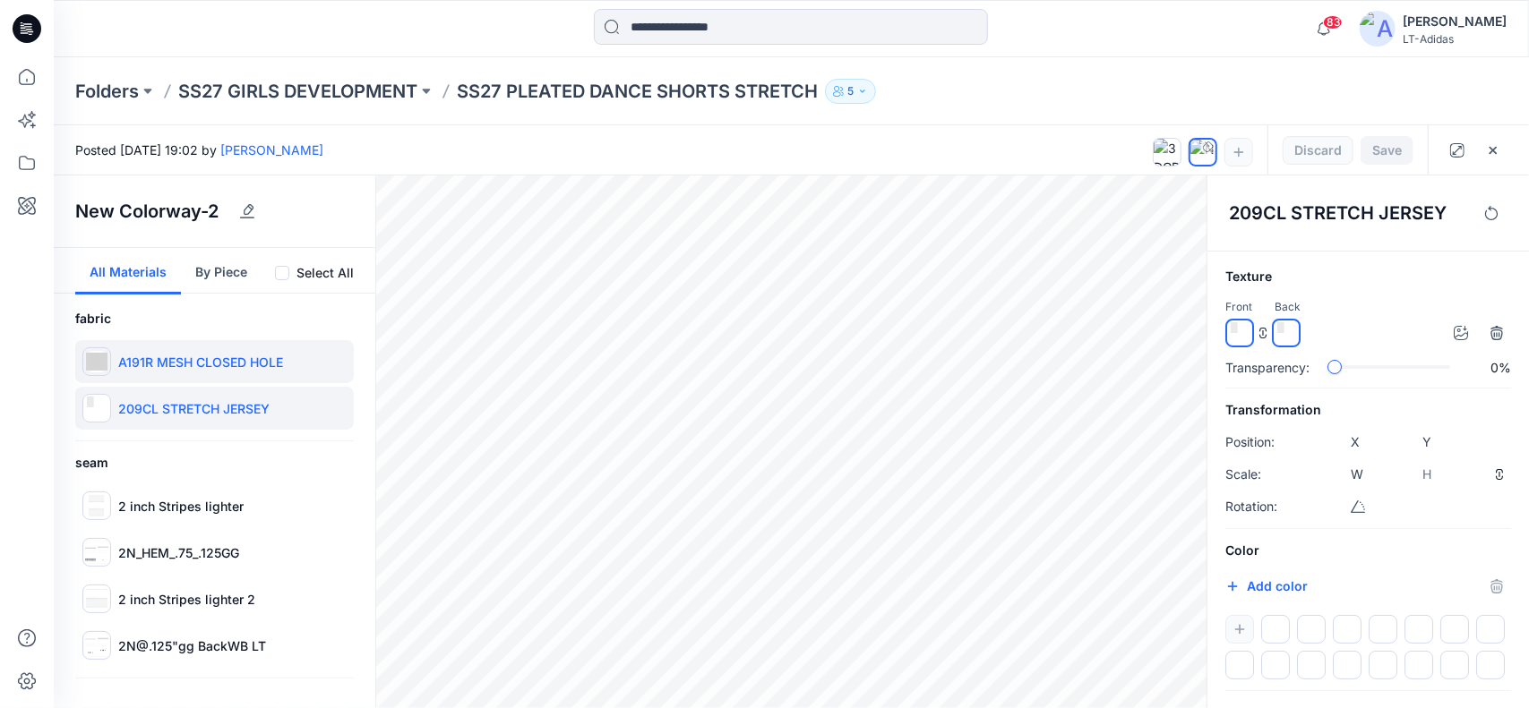
type input "****"
type input "***"
click at [1281, 581] on button "Add color" at bounding box center [1266, 586] width 82 height 21
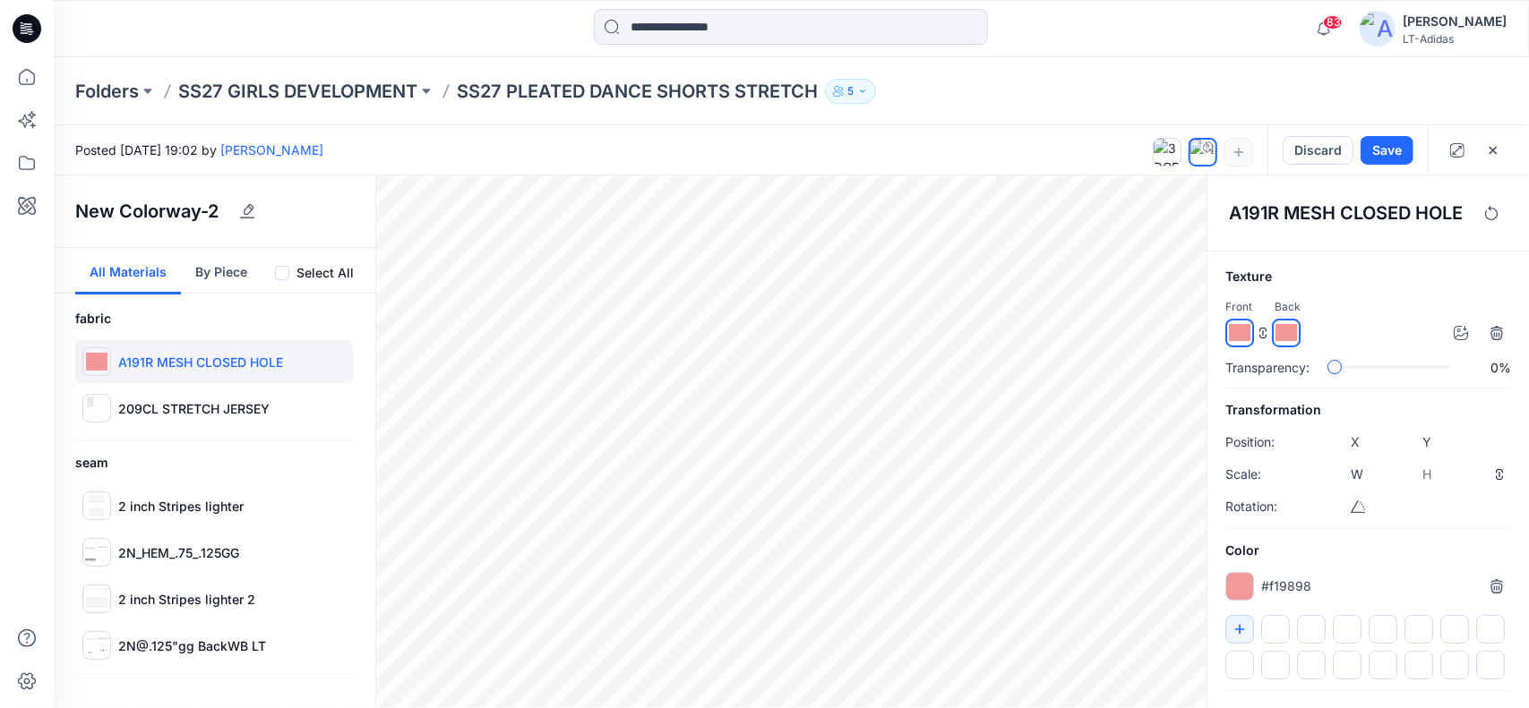
click at [1241, 590] on div at bounding box center [1239, 586] width 29 height 29
click at [1249, 585] on input "*******" at bounding box center [1255, 592] width 21 height 18
type input "*******"
drag, startPoint x: 1387, startPoint y: 151, endPoint x: 1381, endPoint y: 169, distance: 19.0
click at [1387, 151] on button "Save" at bounding box center [1386, 150] width 53 height 29
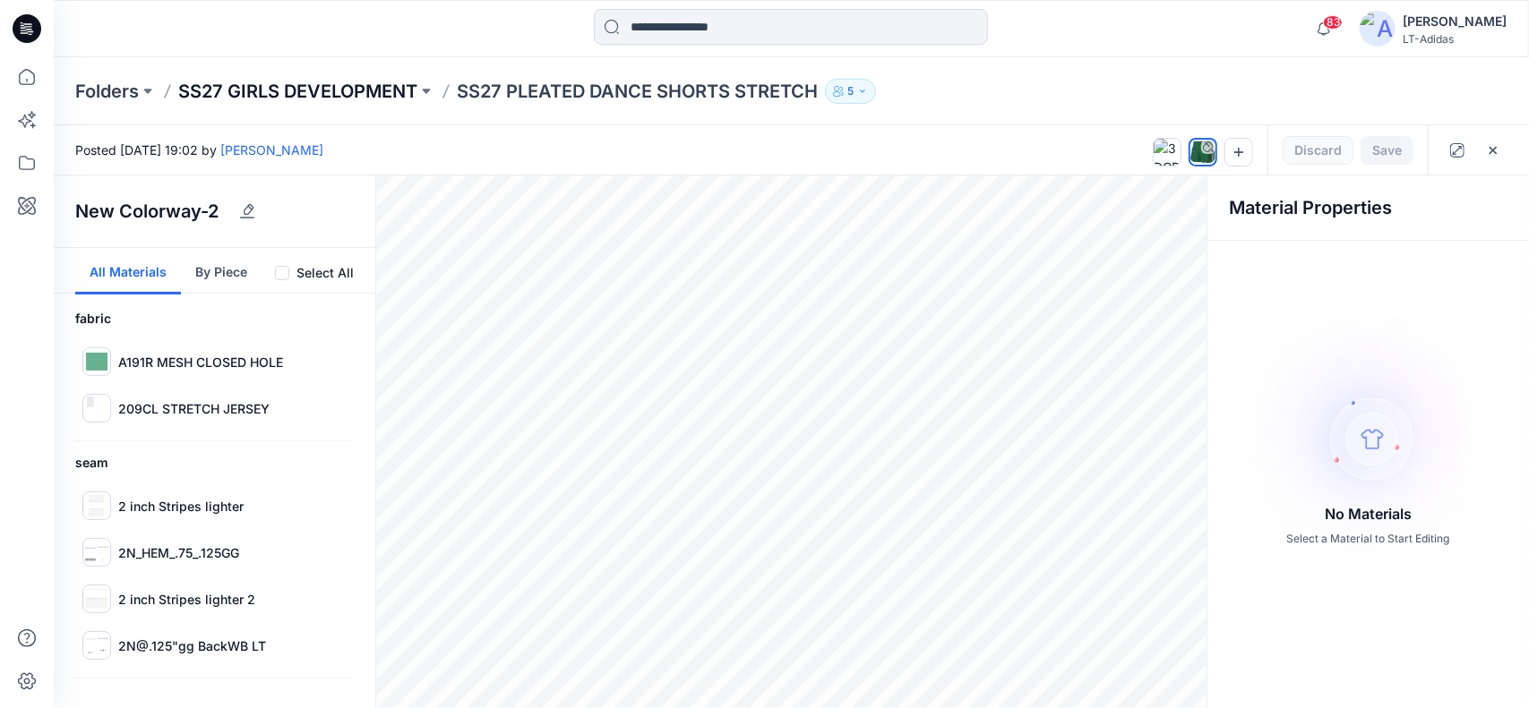
click at [373, 80] on p "SS27 GIRLS DEVELOPMENT" at bounding box center [297, 91] width 239 height 25
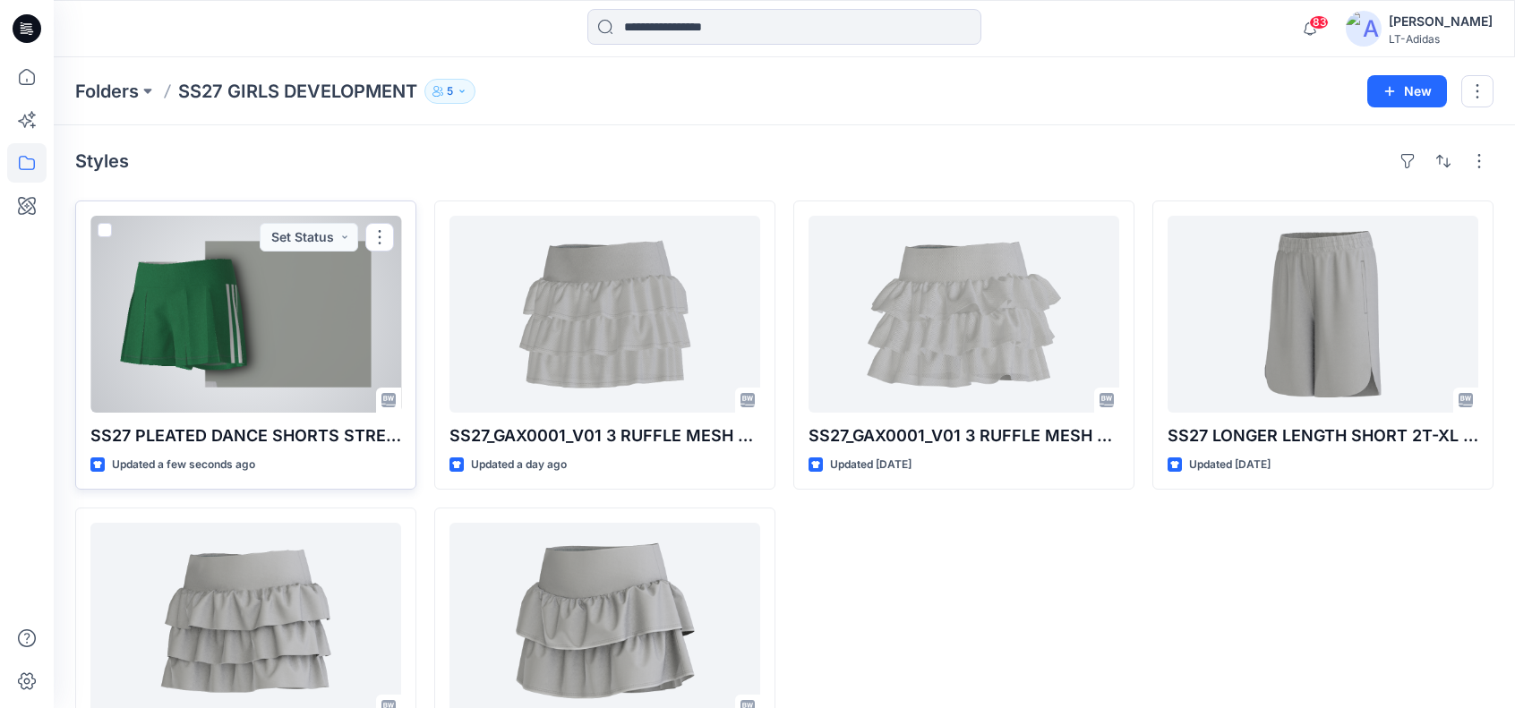
click at [195, 305] on div at bounding box center [245, 314] width 311 height 197
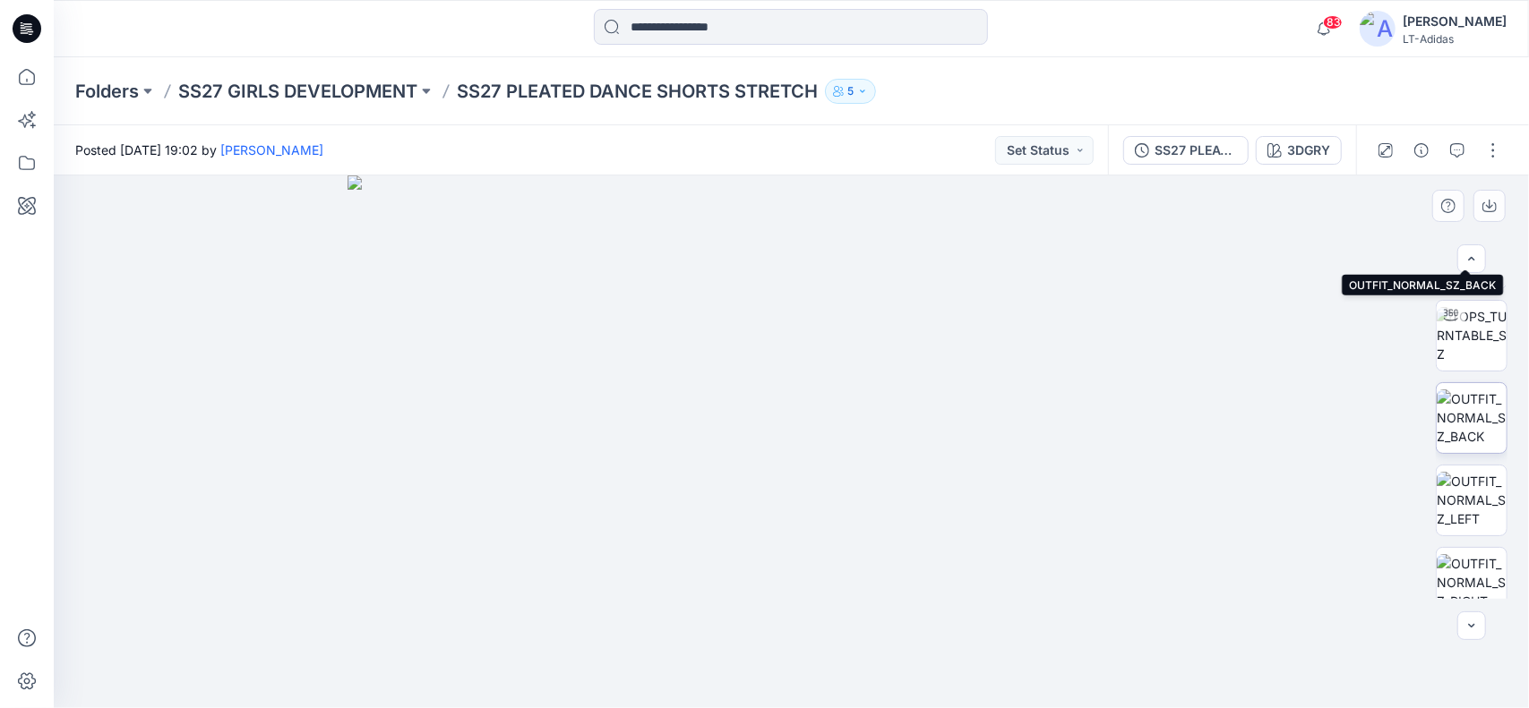
scroll to position [358, 0]
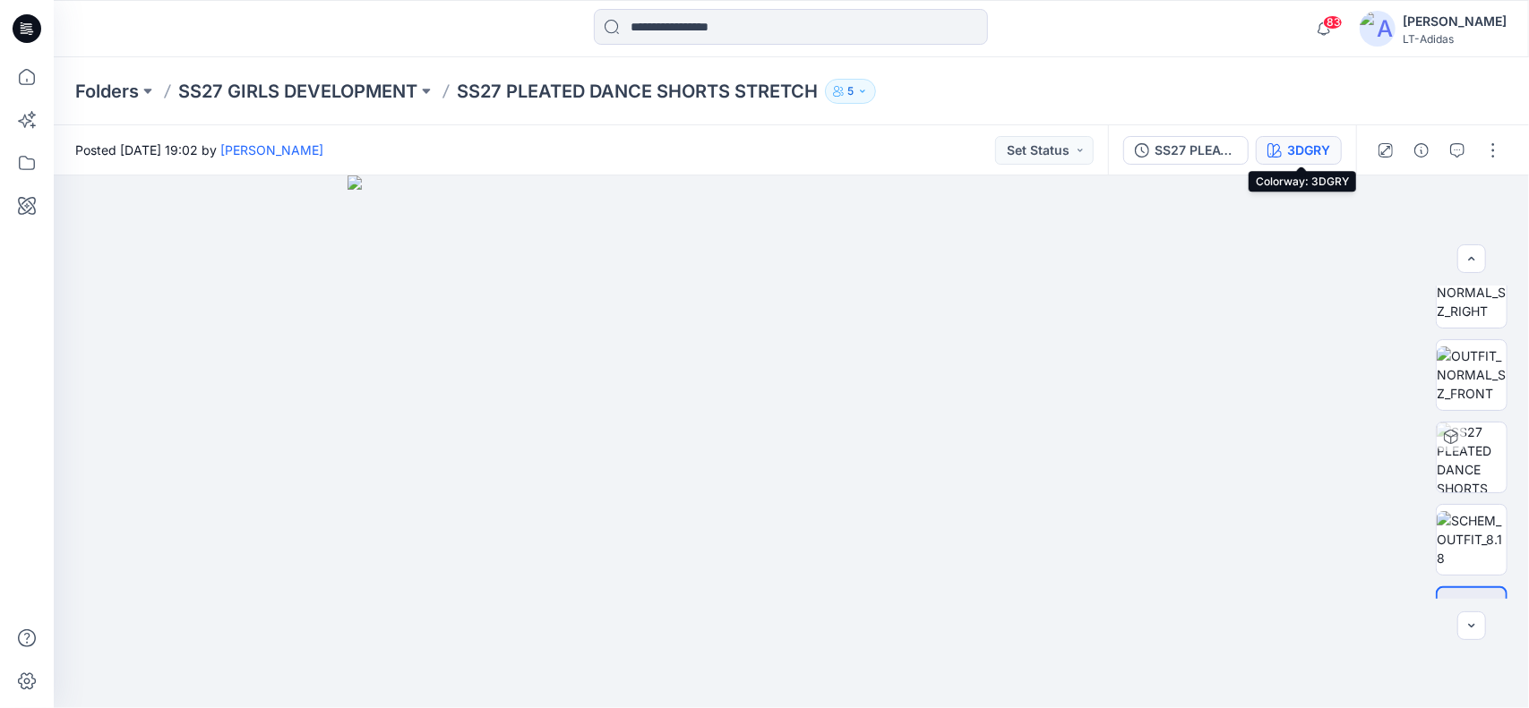
click at [1318, 155] on div "3DGRY" at bounding box center [1308, 151] width 43 height 20
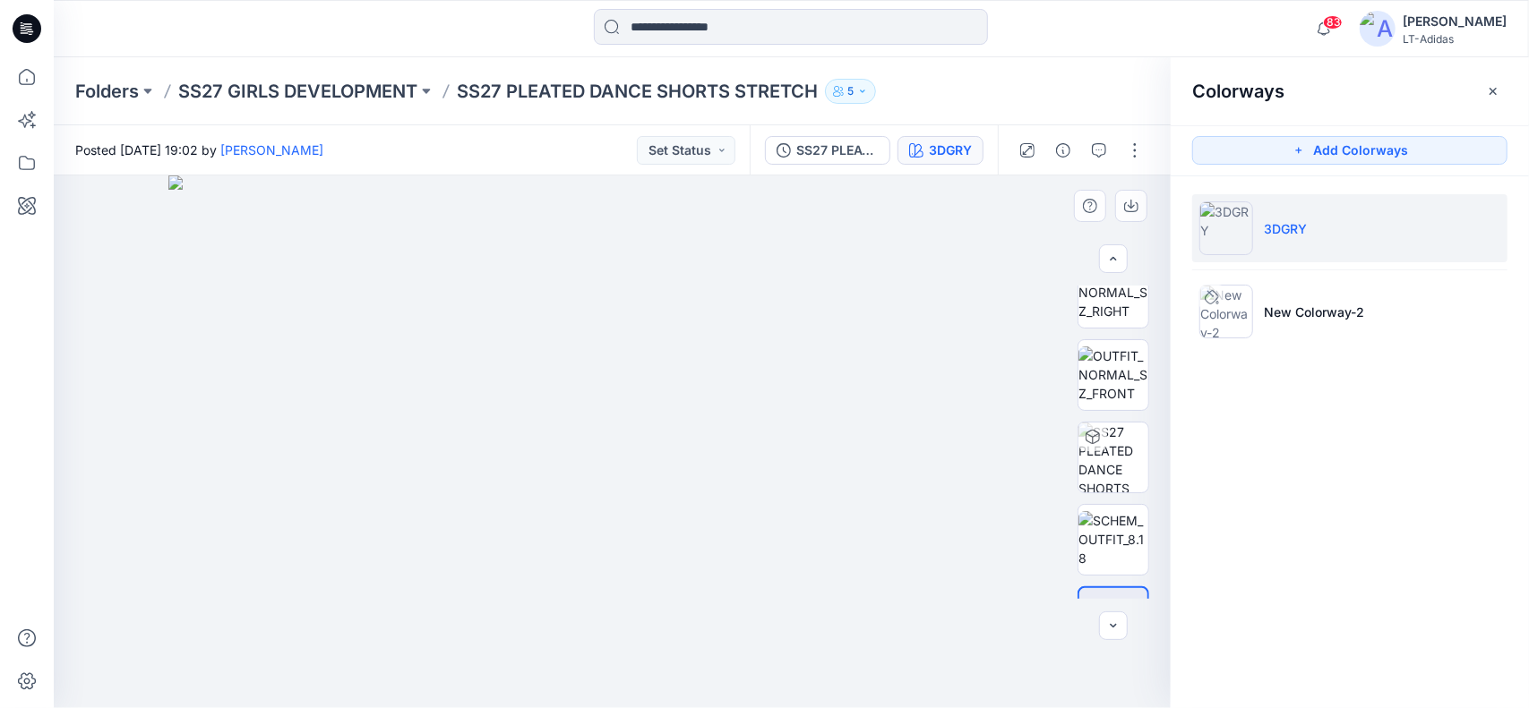
click at [596, 338] on img at bounding box center [612, 442] width 888 height 533
click at [261, 83] on p "SS27 GIRLS DEVELOPMENT" at bounding box center [297, 91] width 239 height 25
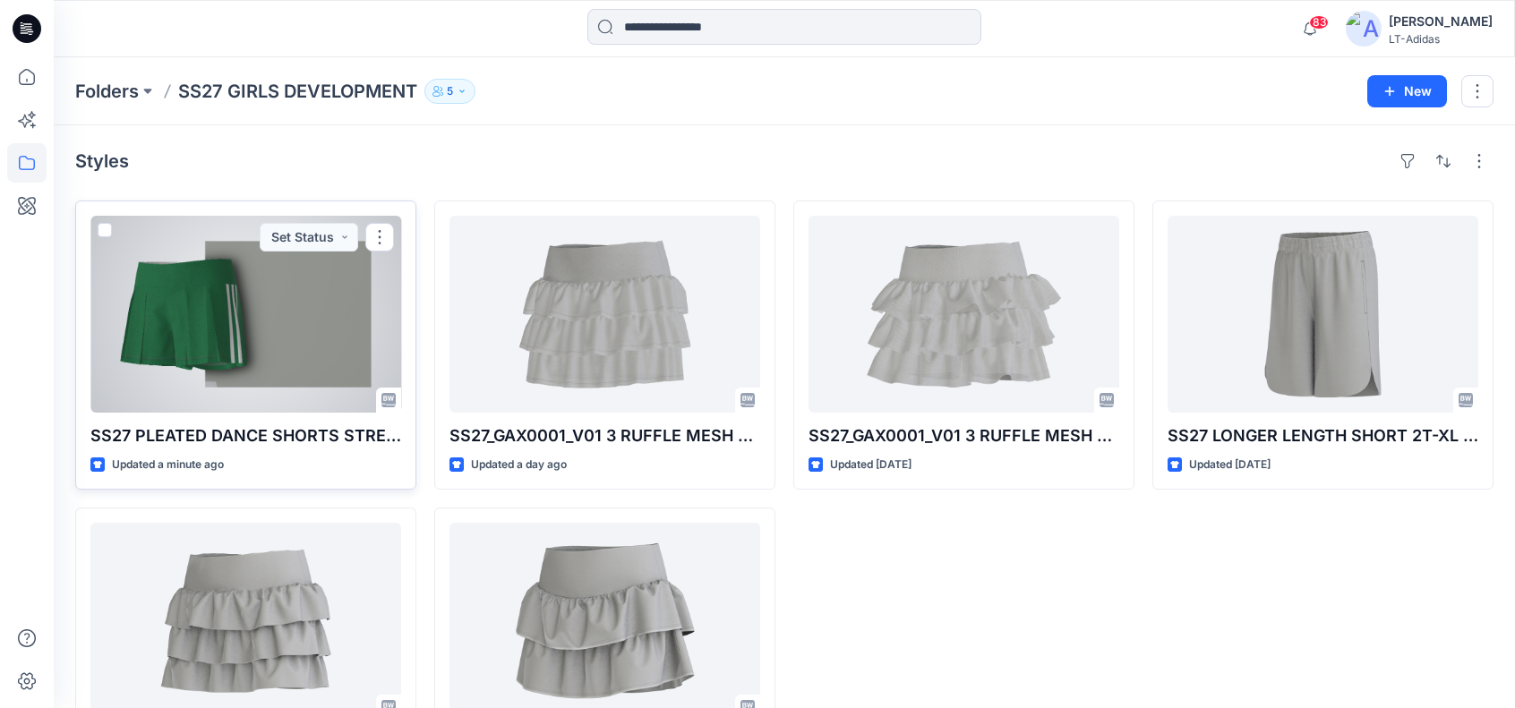
click at [210, 333] on div at bounding box center [245, 314] width 311 height 197
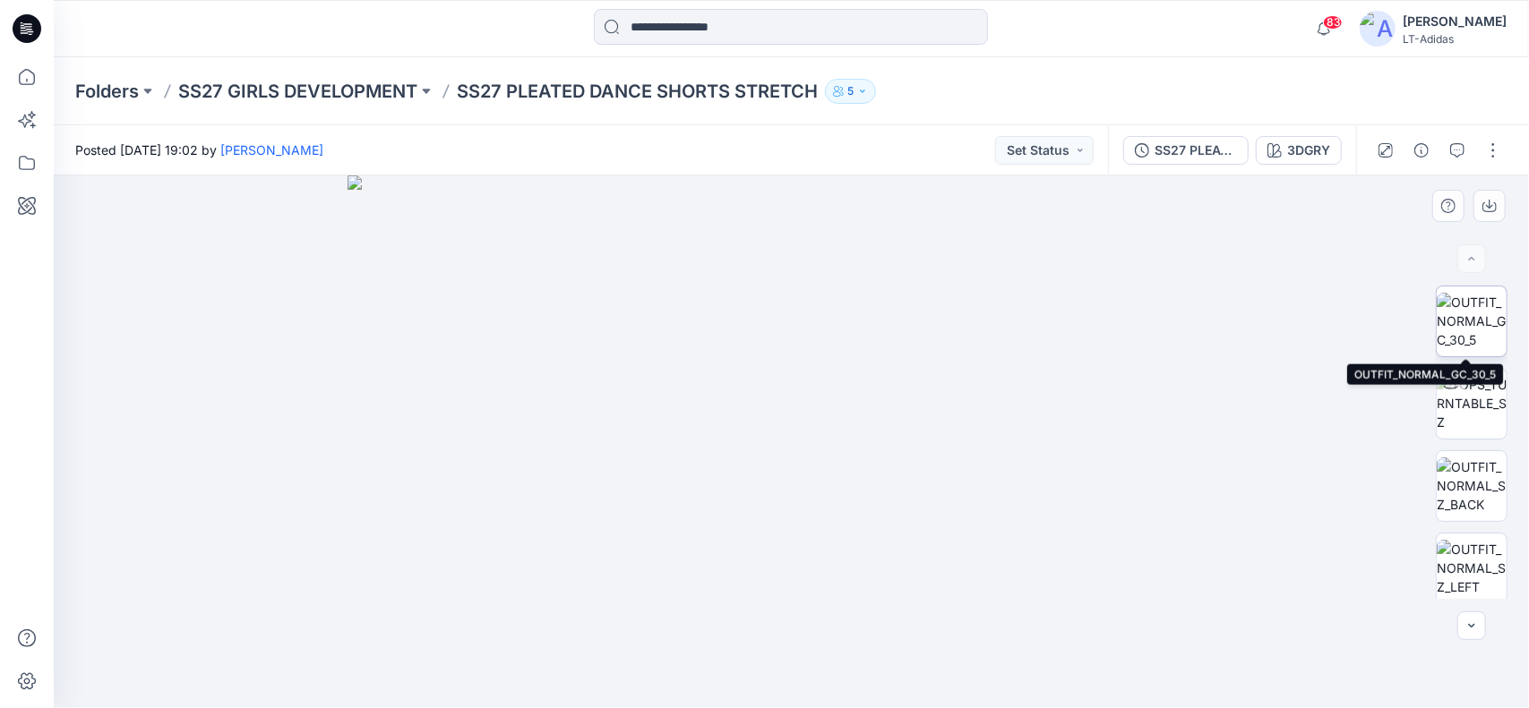
click at [1449, 309] on img at bounding box center [1472, 321] width 70 height 56
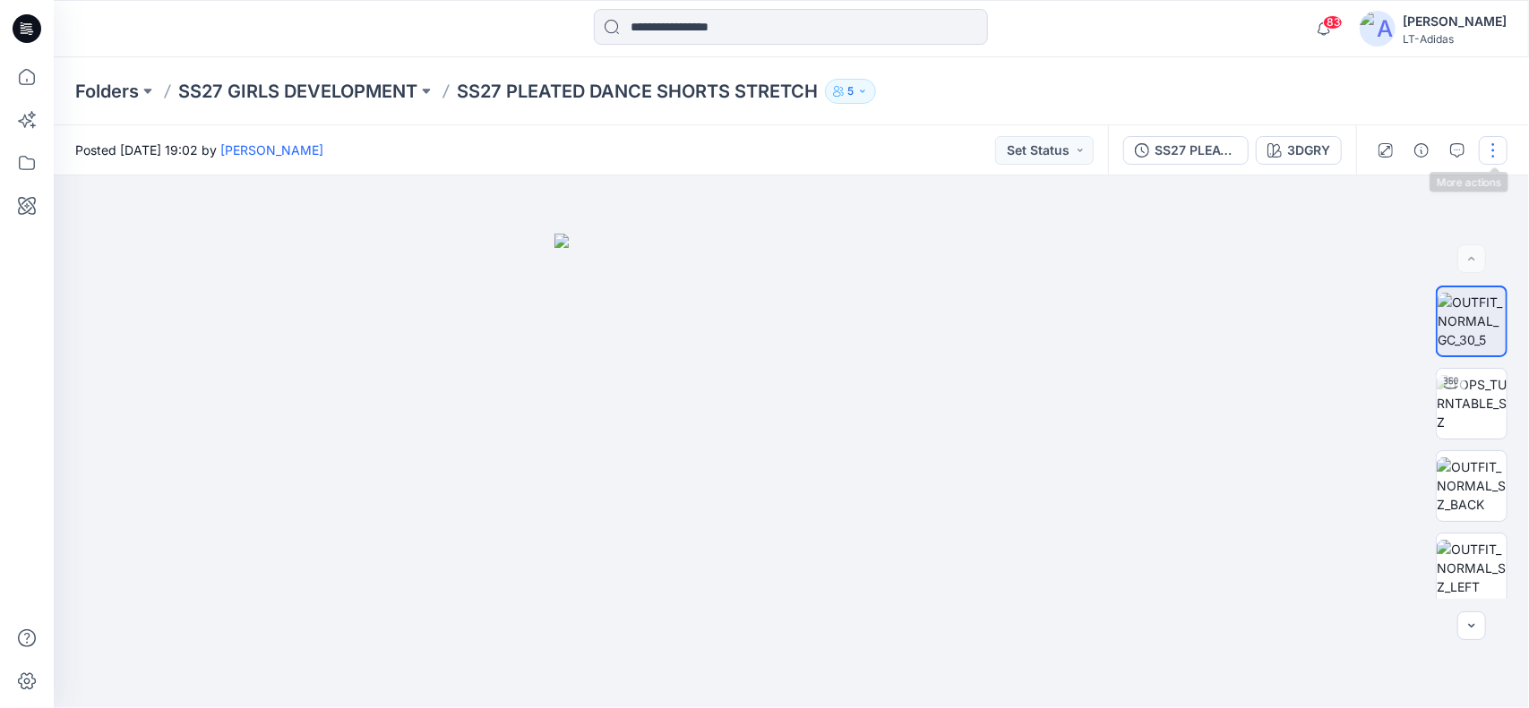
click at [1494, 150] on button "button" at bounding box center [1493, 150] width 29 height 29
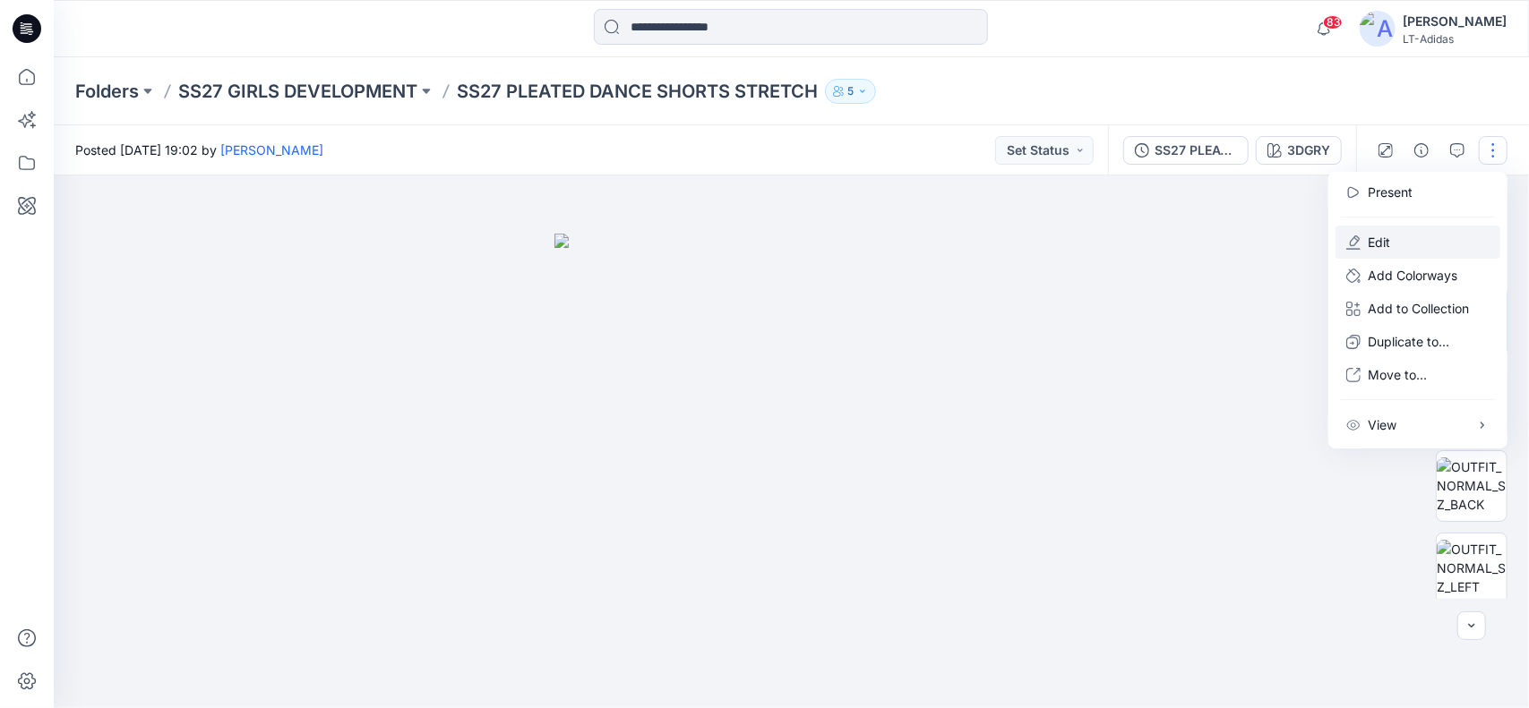
click at [1371, 241] on p "Edit" at bounding box center [1379, 242] width 22 height 19
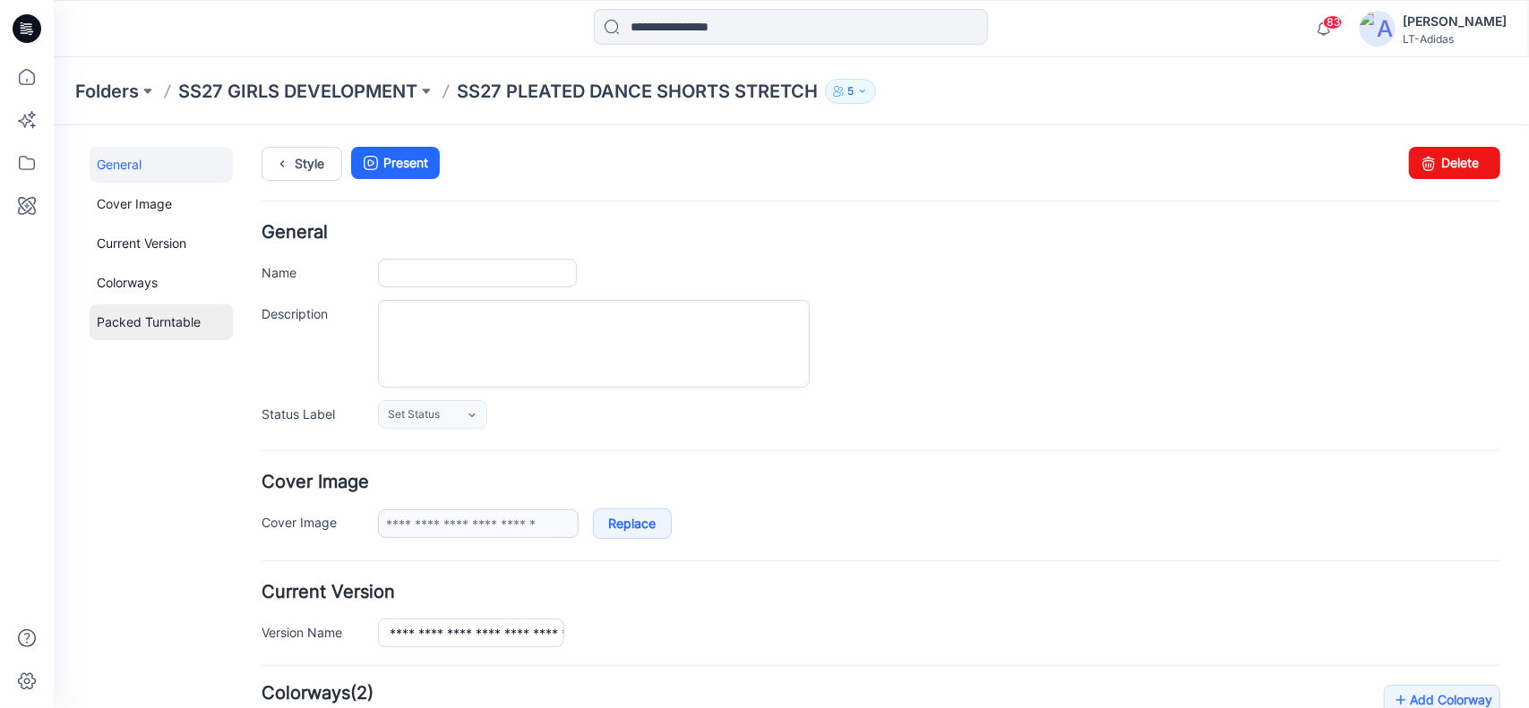
type input "**********"
type input "*****"
type input "**********"
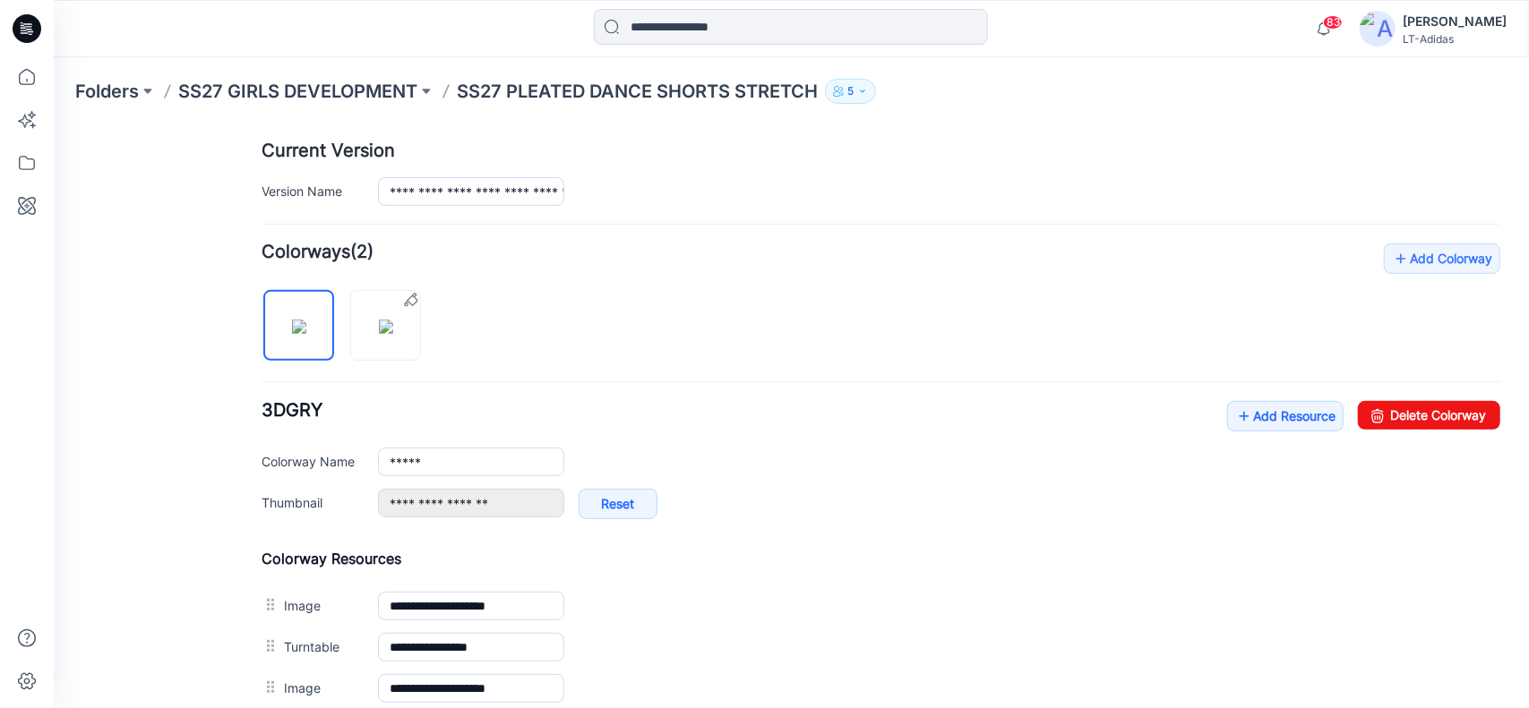
scroll to position [448, 0]
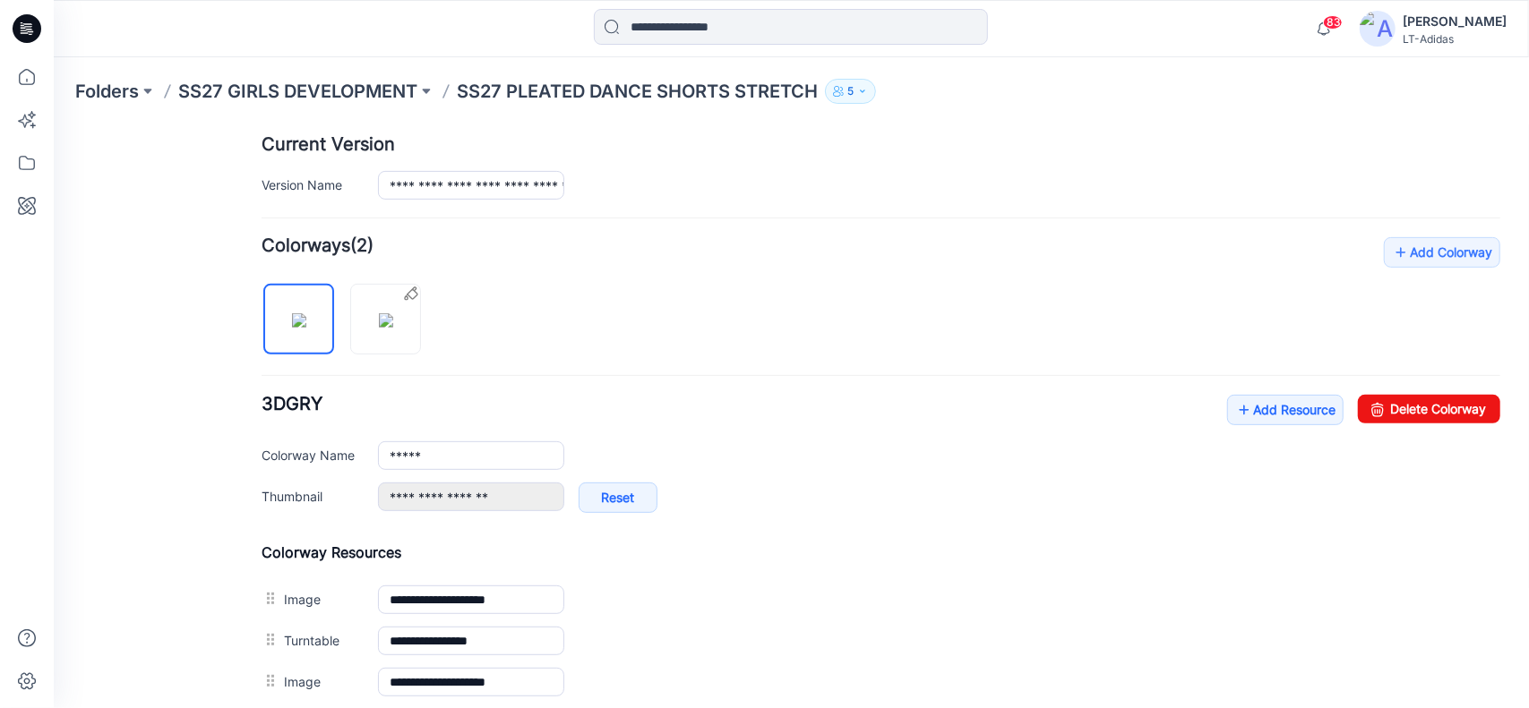
drag, startPoint x: 302, startPoint y: 305, endPoint x: 737, endPoint y: 333, distance: 436.2
click at [737, 333] on div "**********" at bounding box center [880, 572] width 1239 height 672
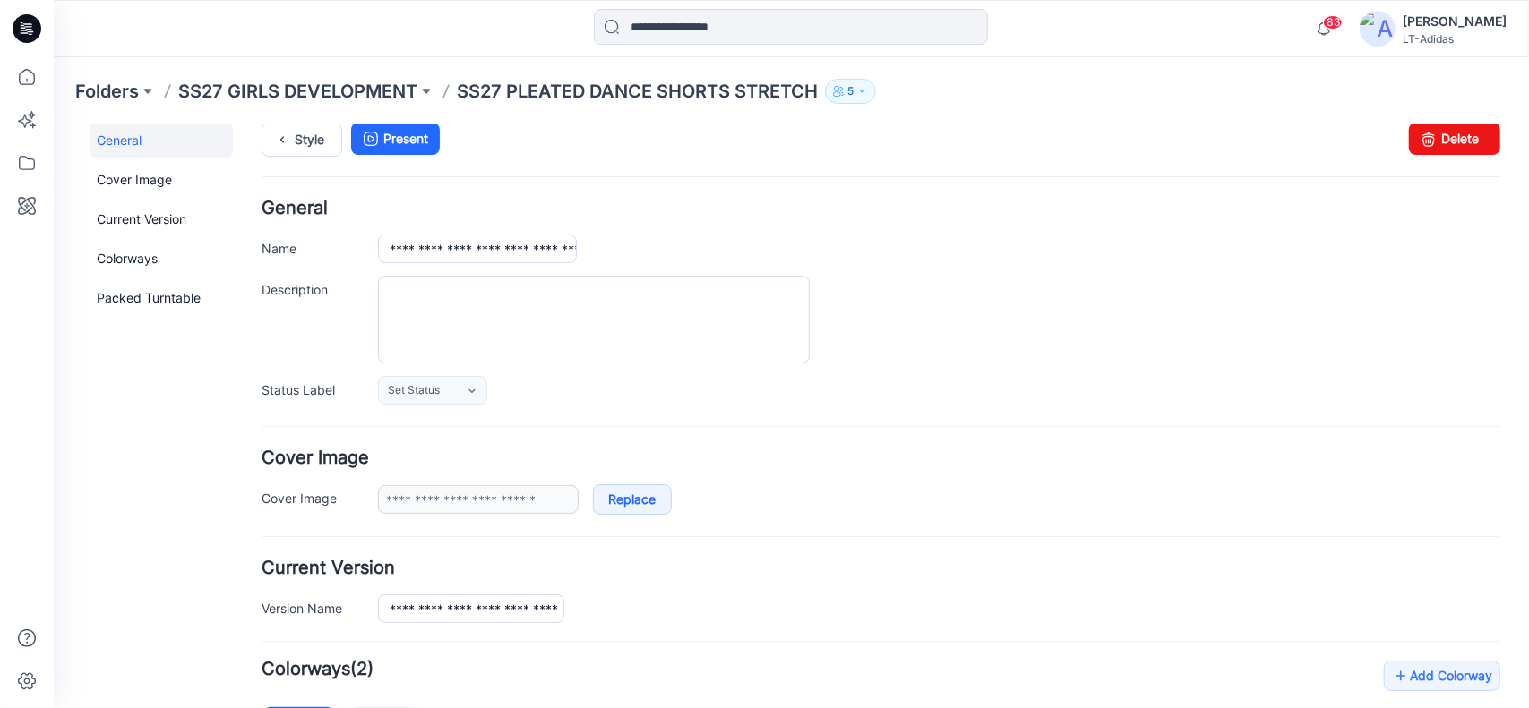
scroll to position [0, 0]
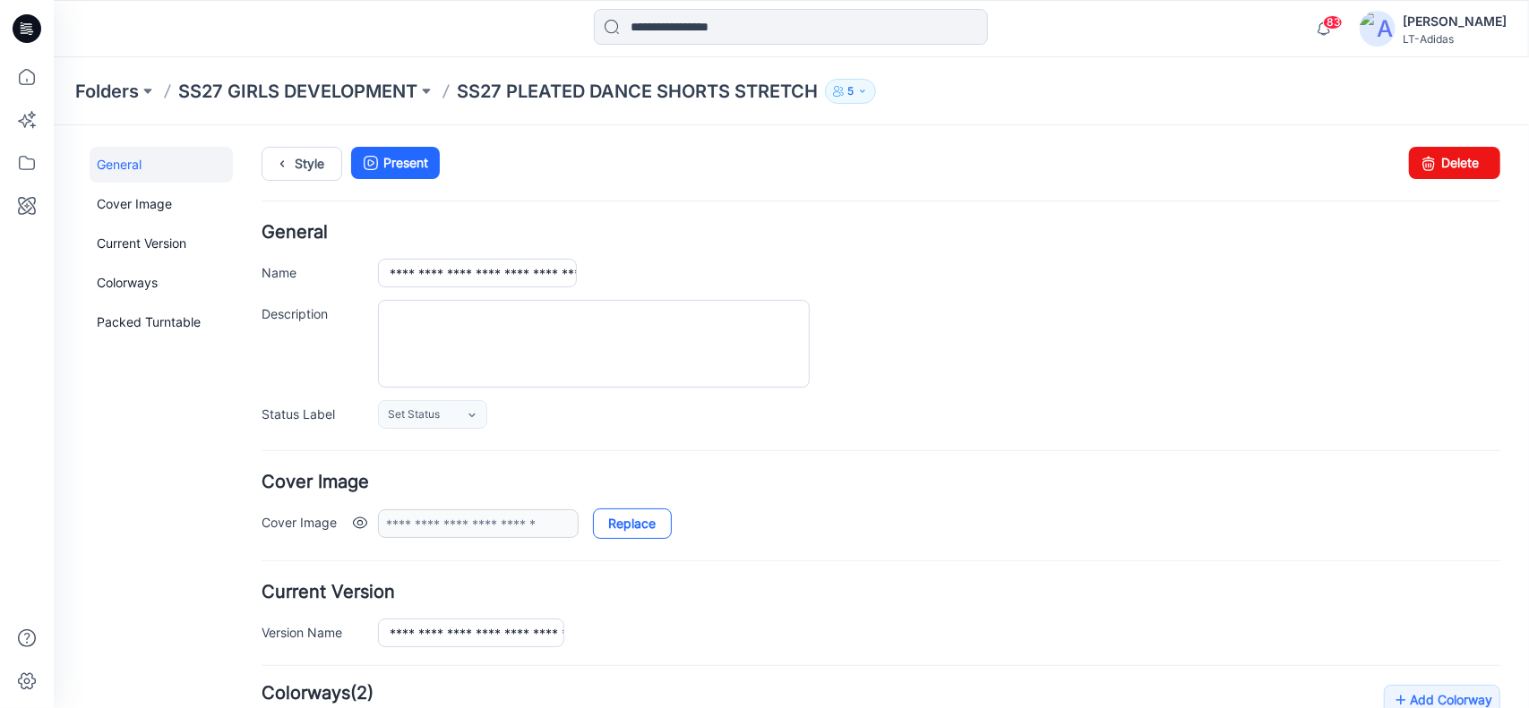
click at [631, 521] on link "Replace" at bounding box center [631, 523] width 79 height 30
type input "**********"
click at [1070, 383] on div at bounding box center [938, 343] width 1122 height 88
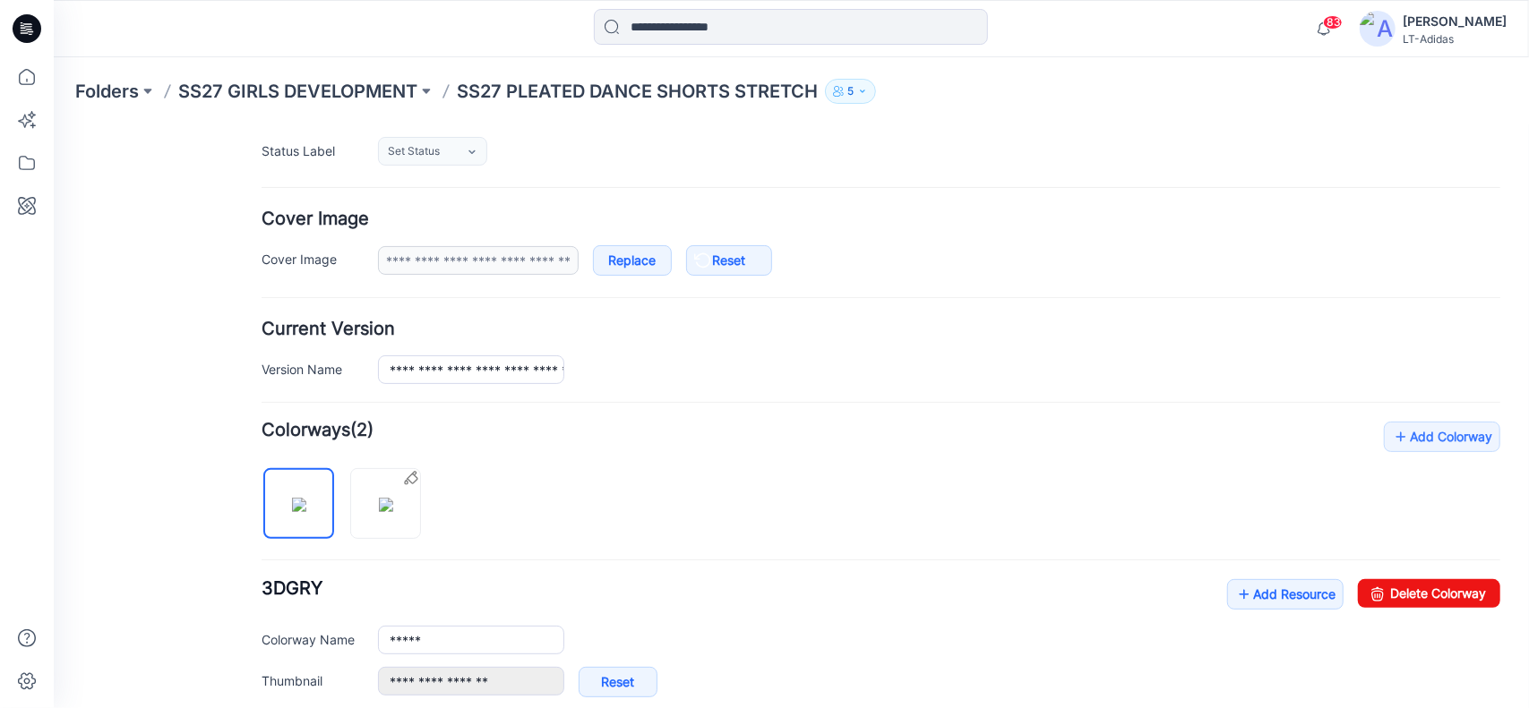
scroll to position [269, 0]
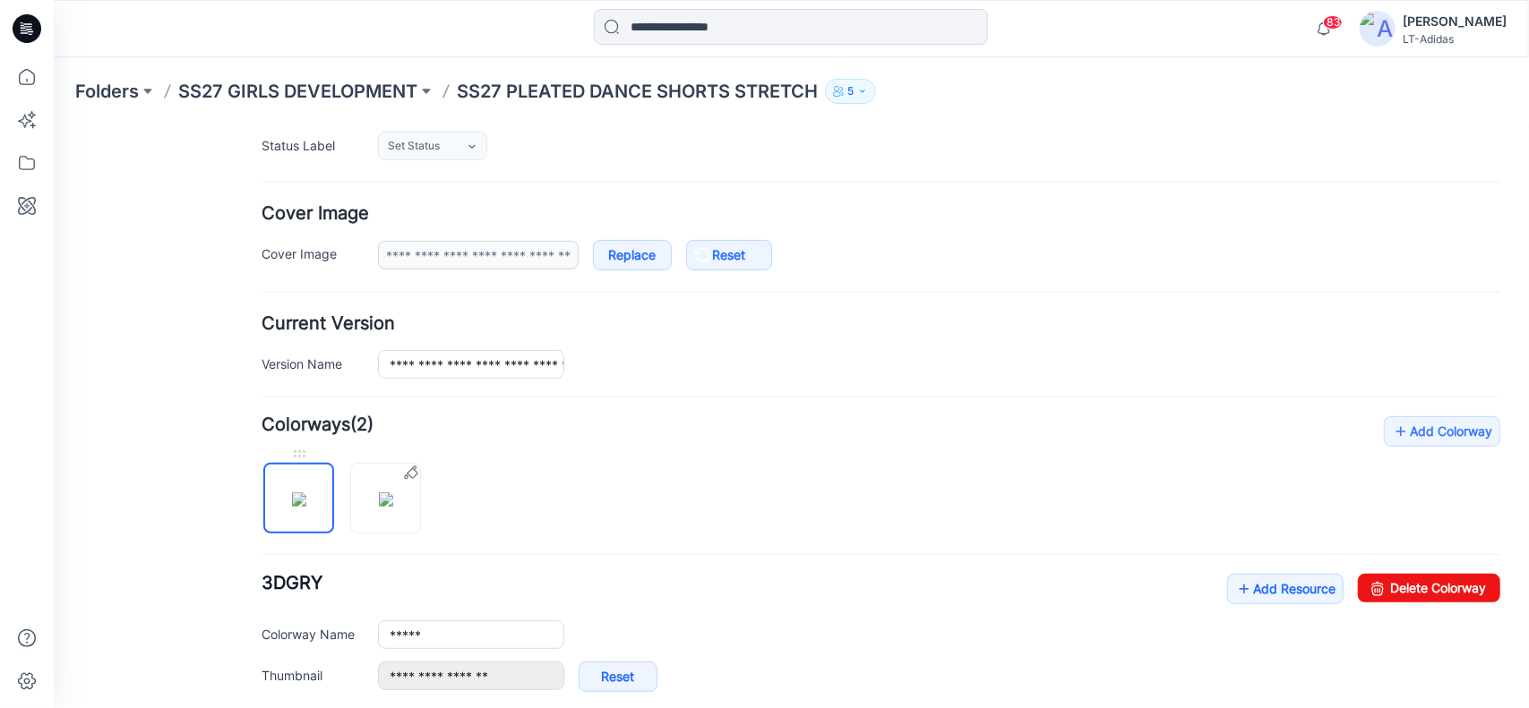
click at [305, 492] on img at bounding box center [298, 499] width 14 height 14
click at [293, 452] on div at bounding box center [297, 453] width 71 height 18
click at [297, 453] on div at bounding box center [297, 453] width 71 height 18
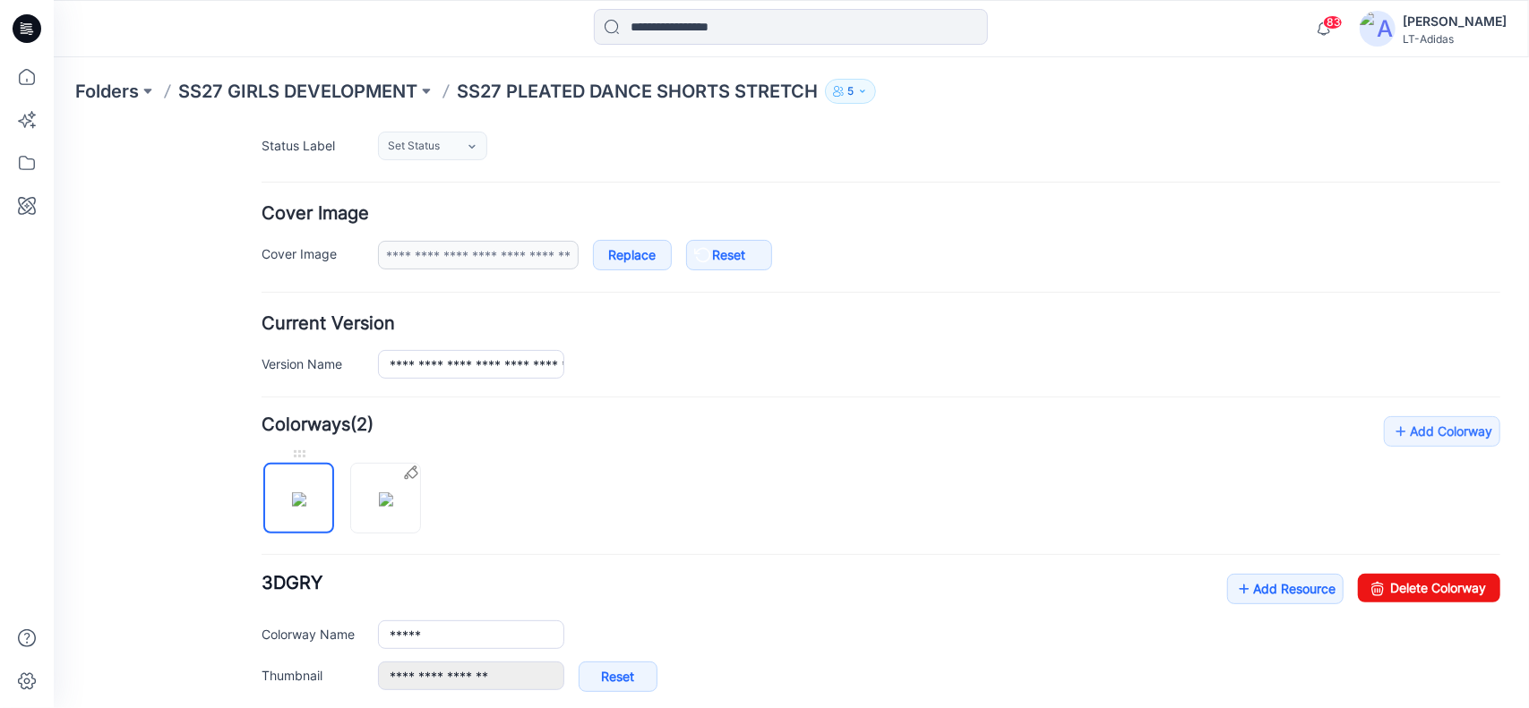
click at [298, 492] on img at bounding box center [298, 499] width 14 height 14
click at [388, 492] on img at bounding box center [385, 499] width 14 height 14
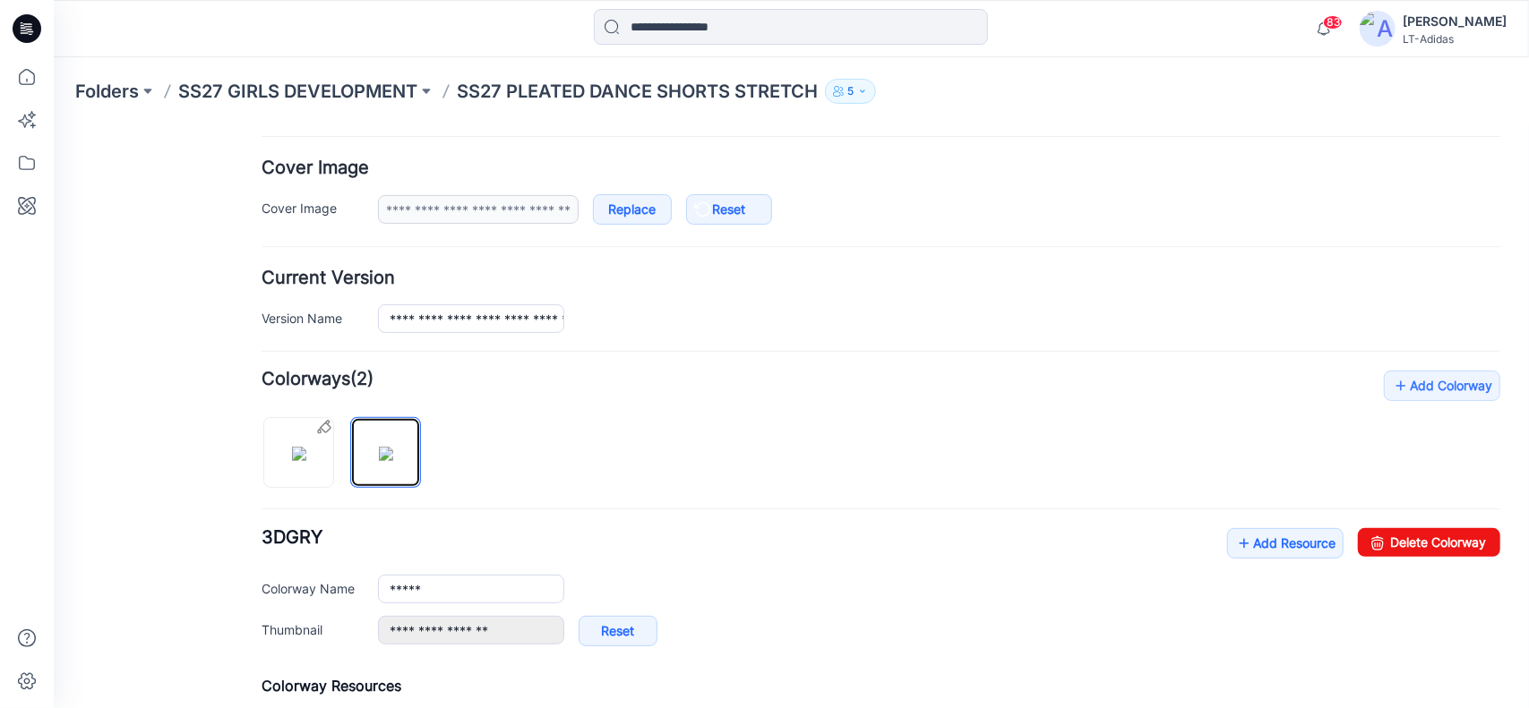
scroll to position [537, 0]
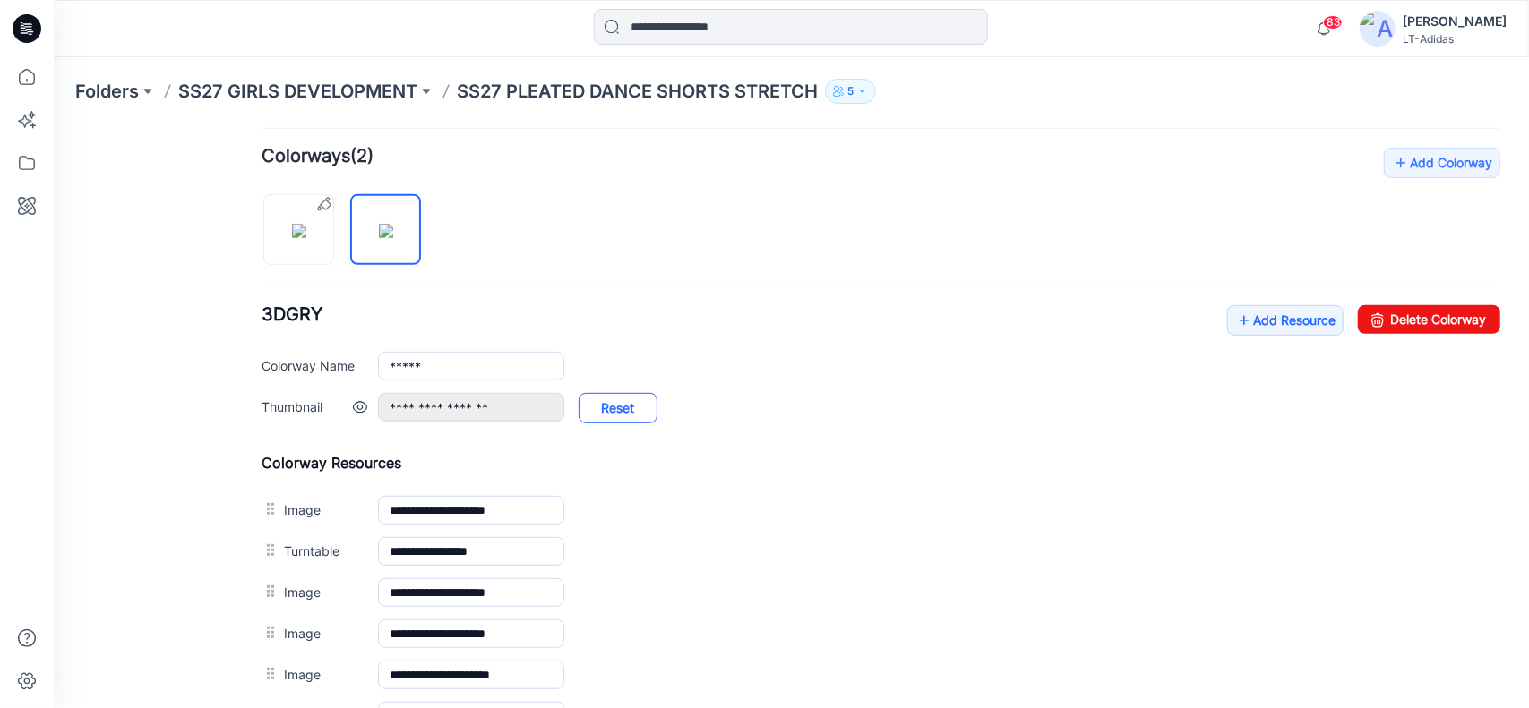
click at [635, 405] on link "Reset" at bounding box center [617, 407] width 79 height 30
click at [359, 401] on link at bounding box center [359, 406] width 14 height 14
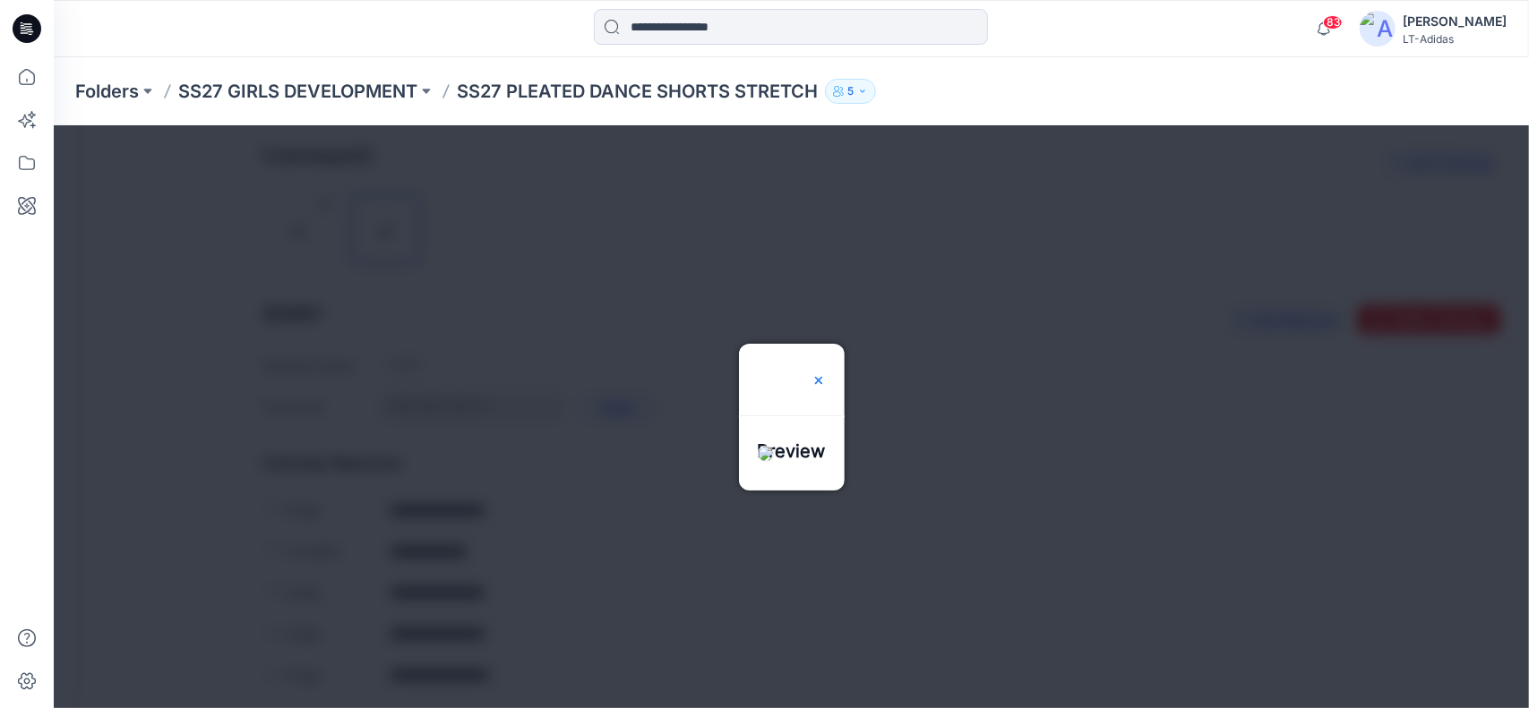
click at [825, 373] on img at bounding box center [818, 380] width 14 height 14
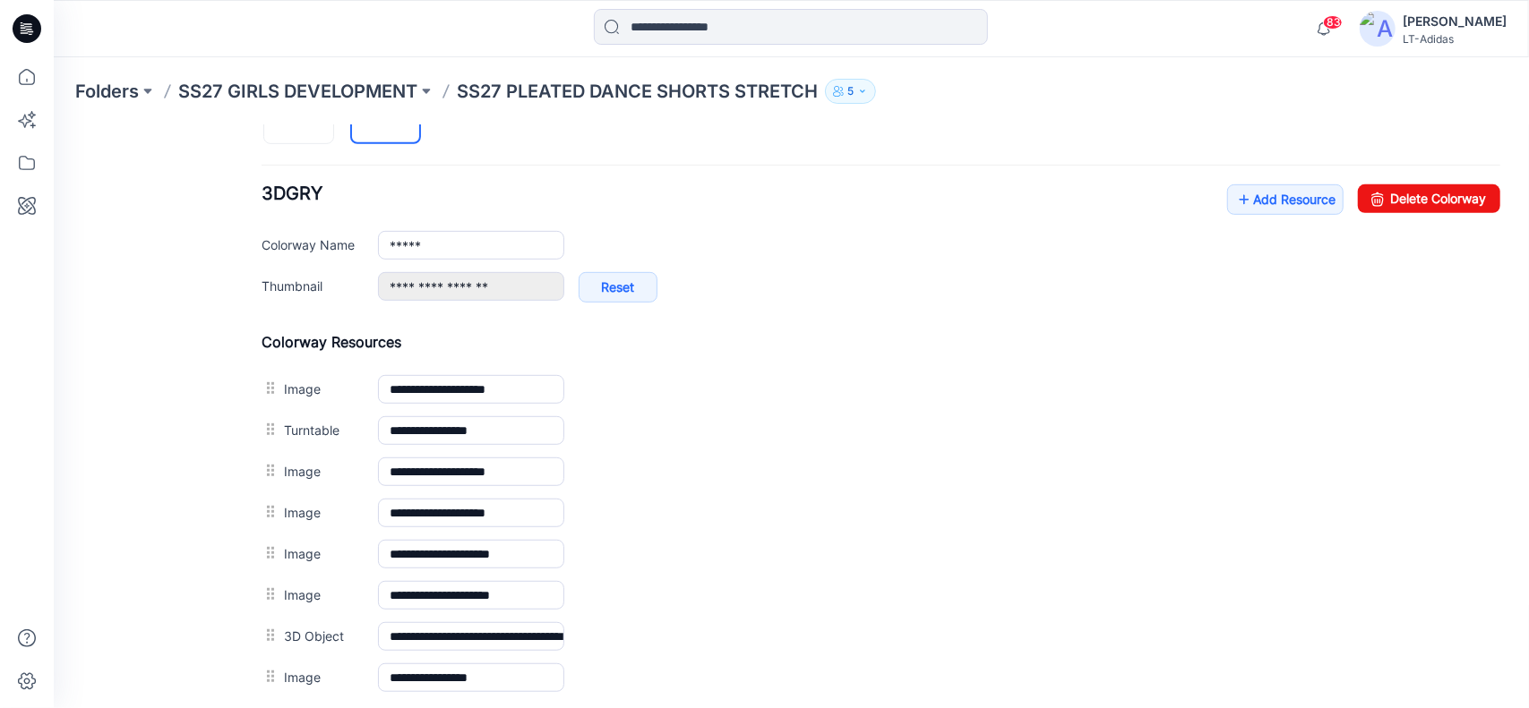
scroll to position [717, 0]
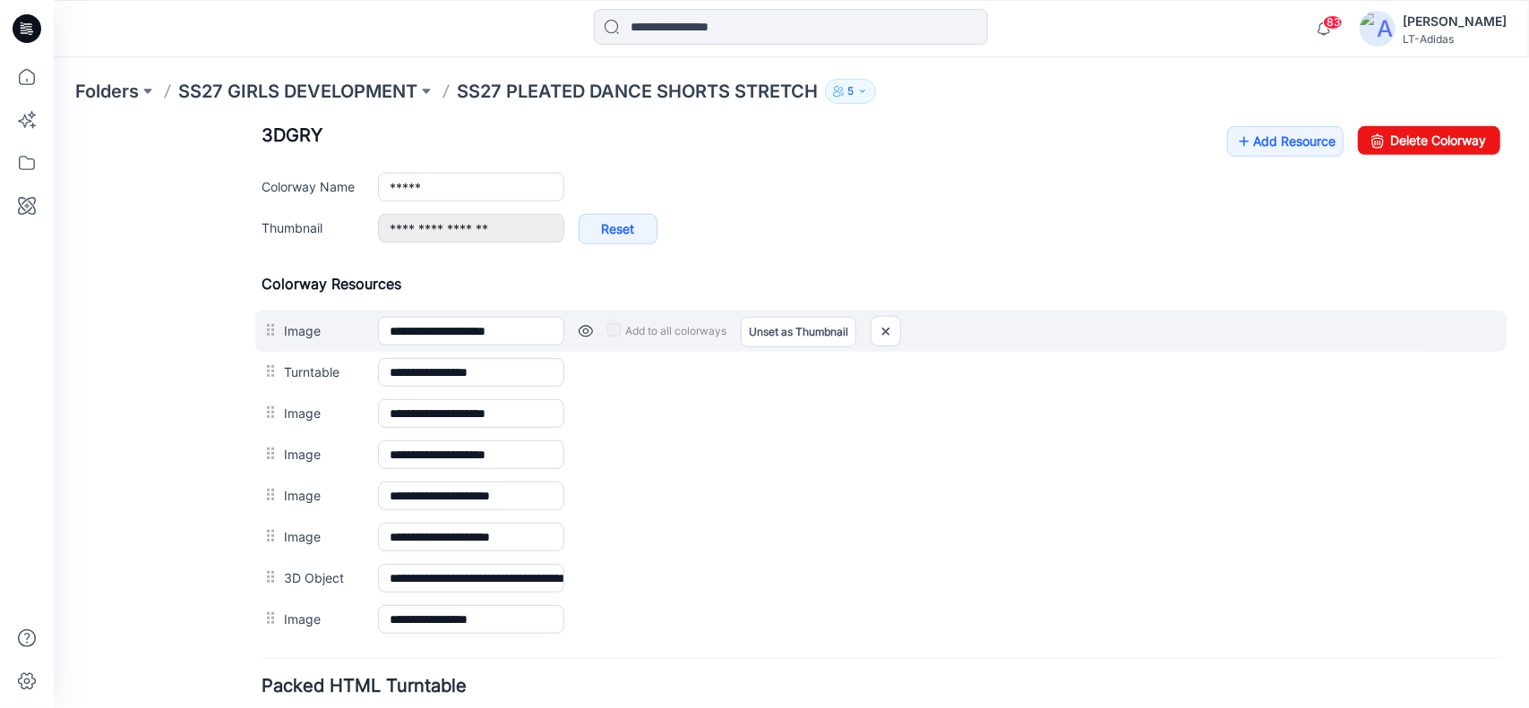
click at [586, 323] on link at bounding box center [585, 330] width 14 height 14
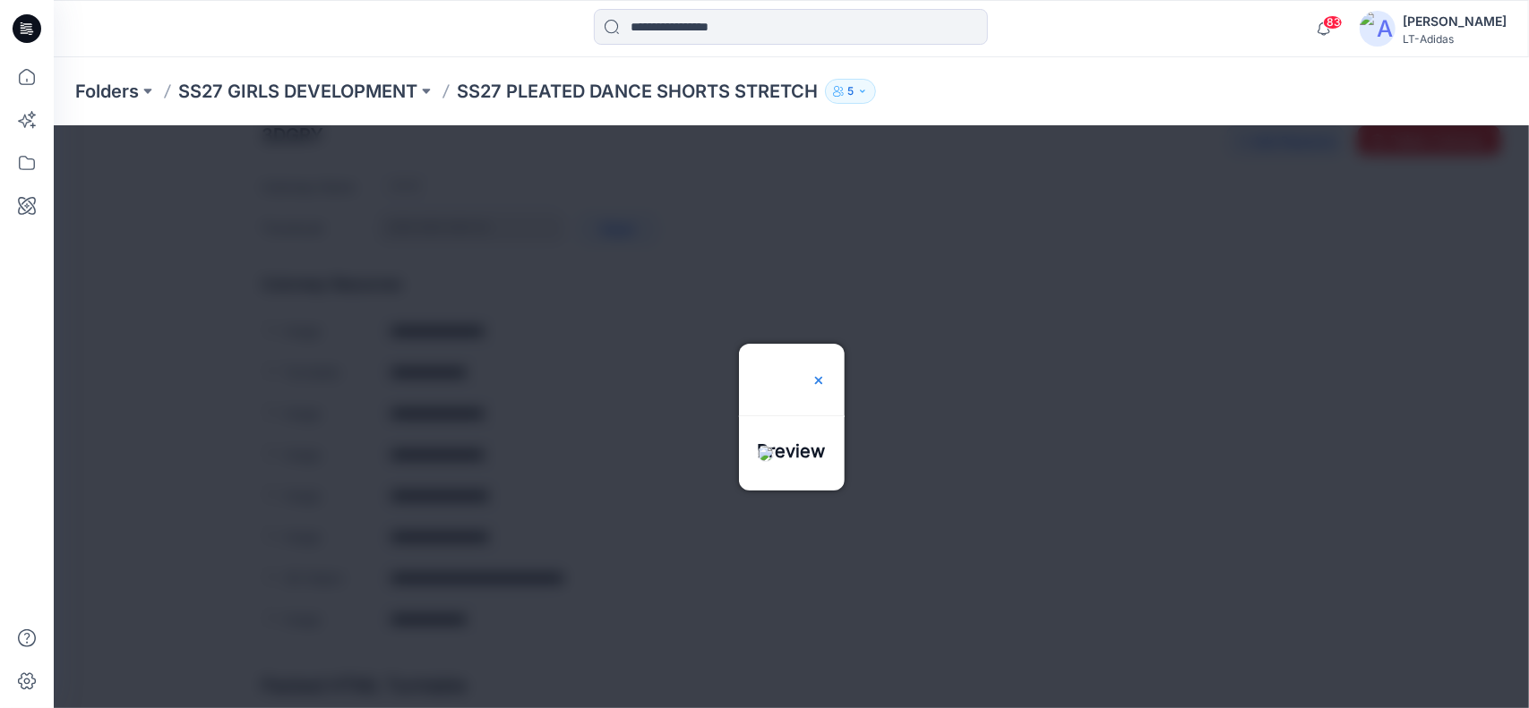
click at [811, 378] on div at bounding box center [818, 379] width 14 height 72
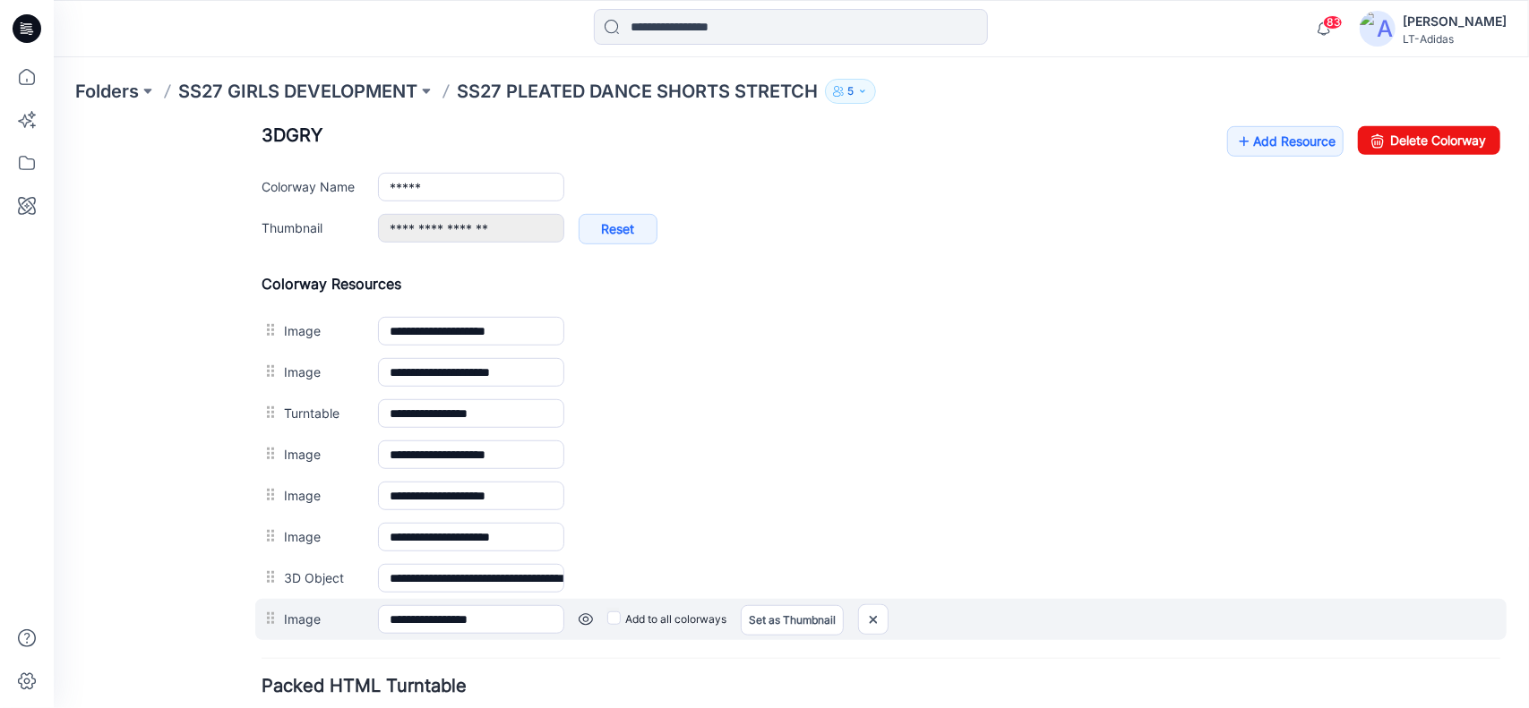
type input "**********"
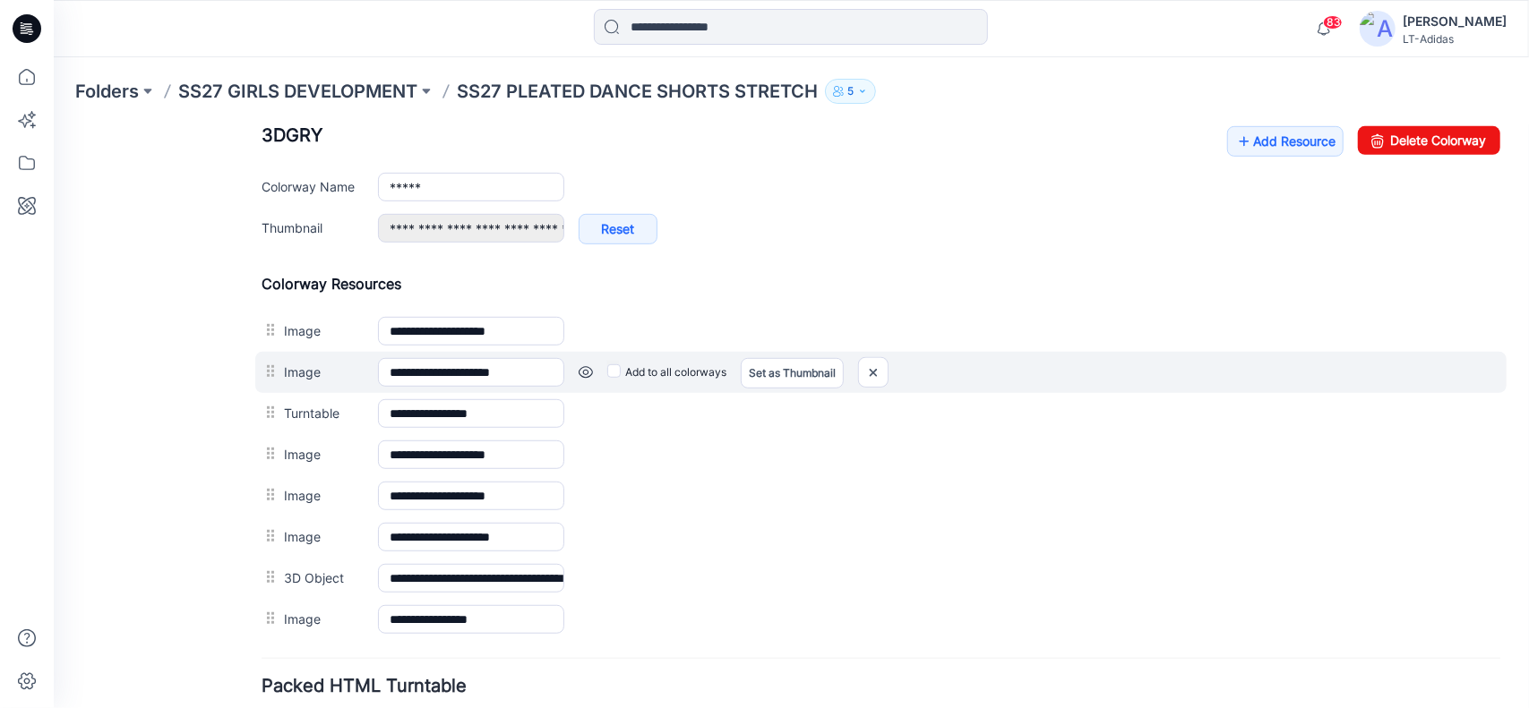
click at [271, 363] on div at bounding box center [272, 370] width 22 height 27
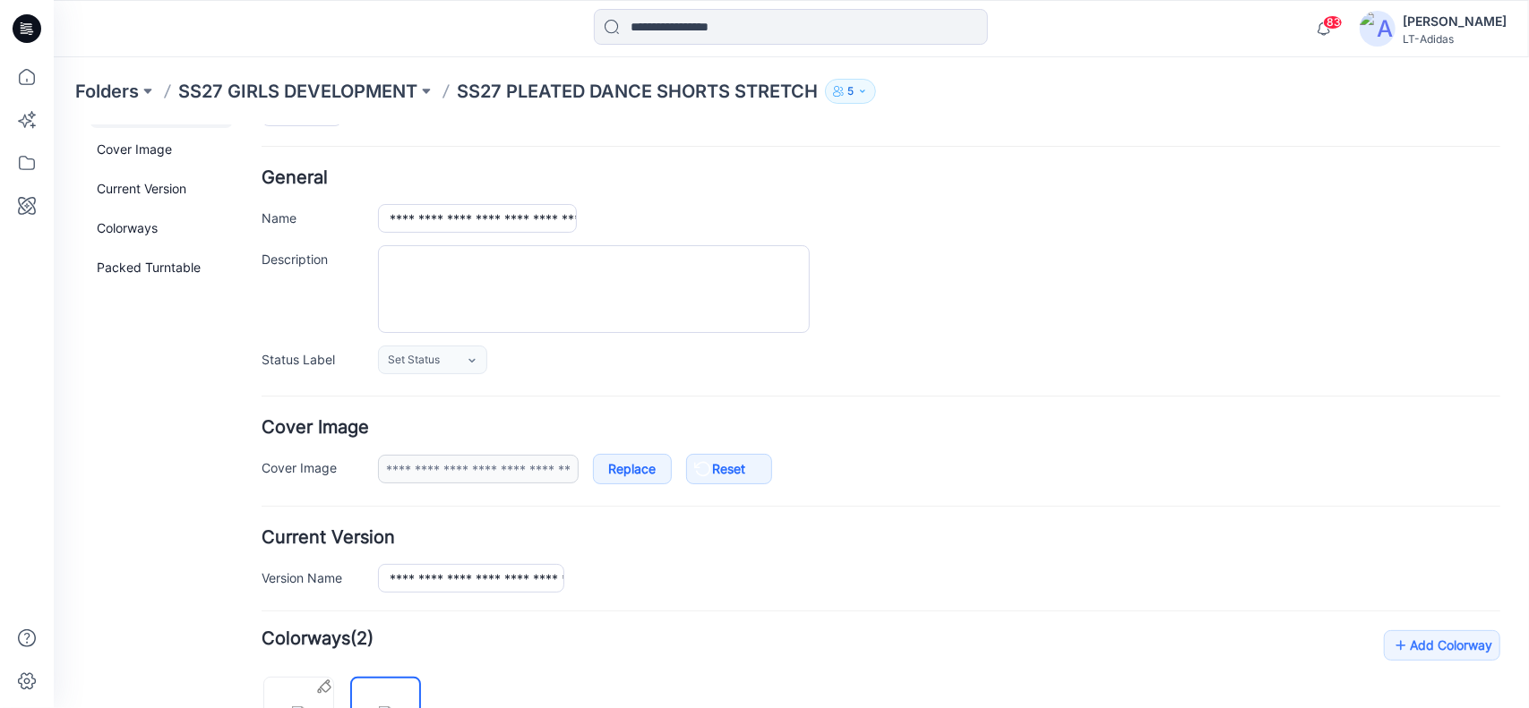
scroll to position [358, 0]
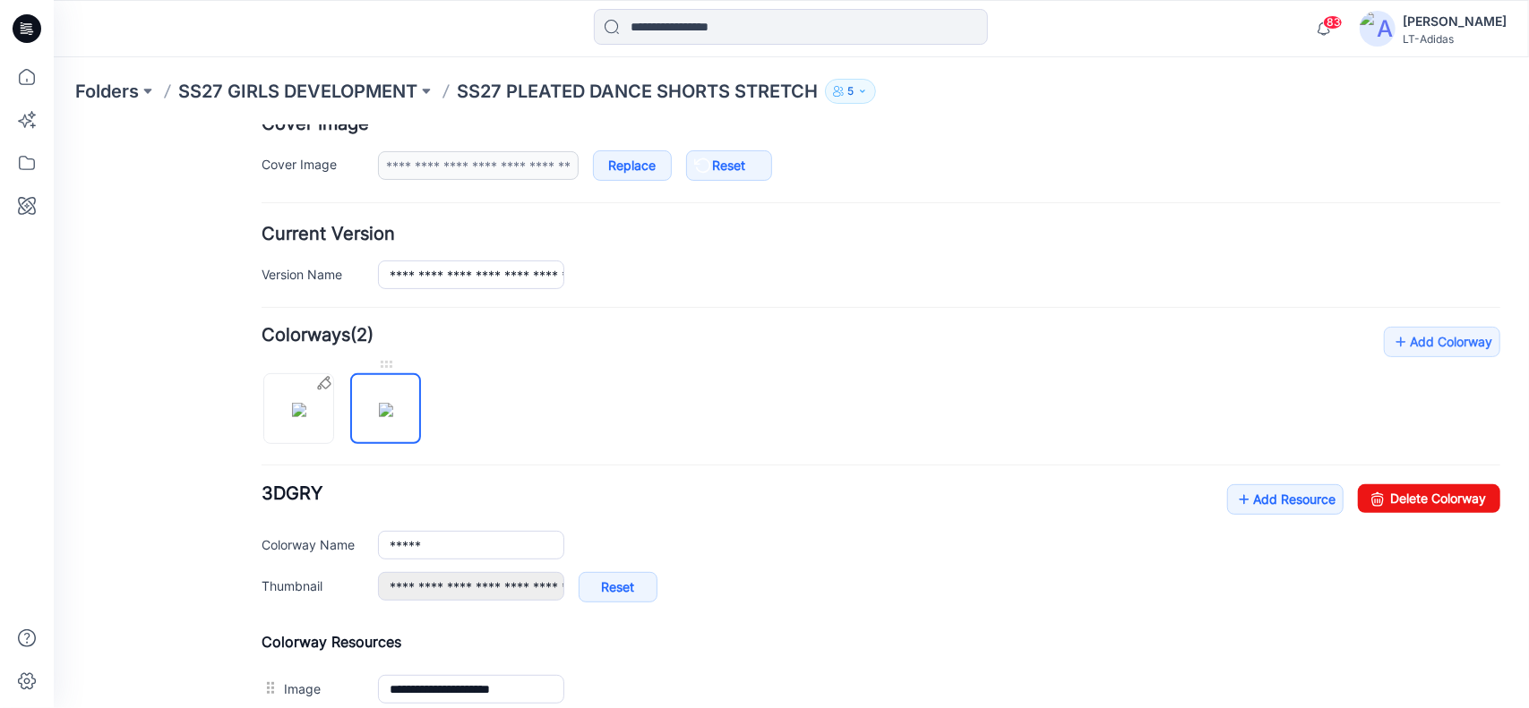
click at [388, 402] on img at bounding box center [385, 409] width 14 height 14
click at [291, 402] on img at bounding box center [298, 409] width 14 height 14
type input "**********"
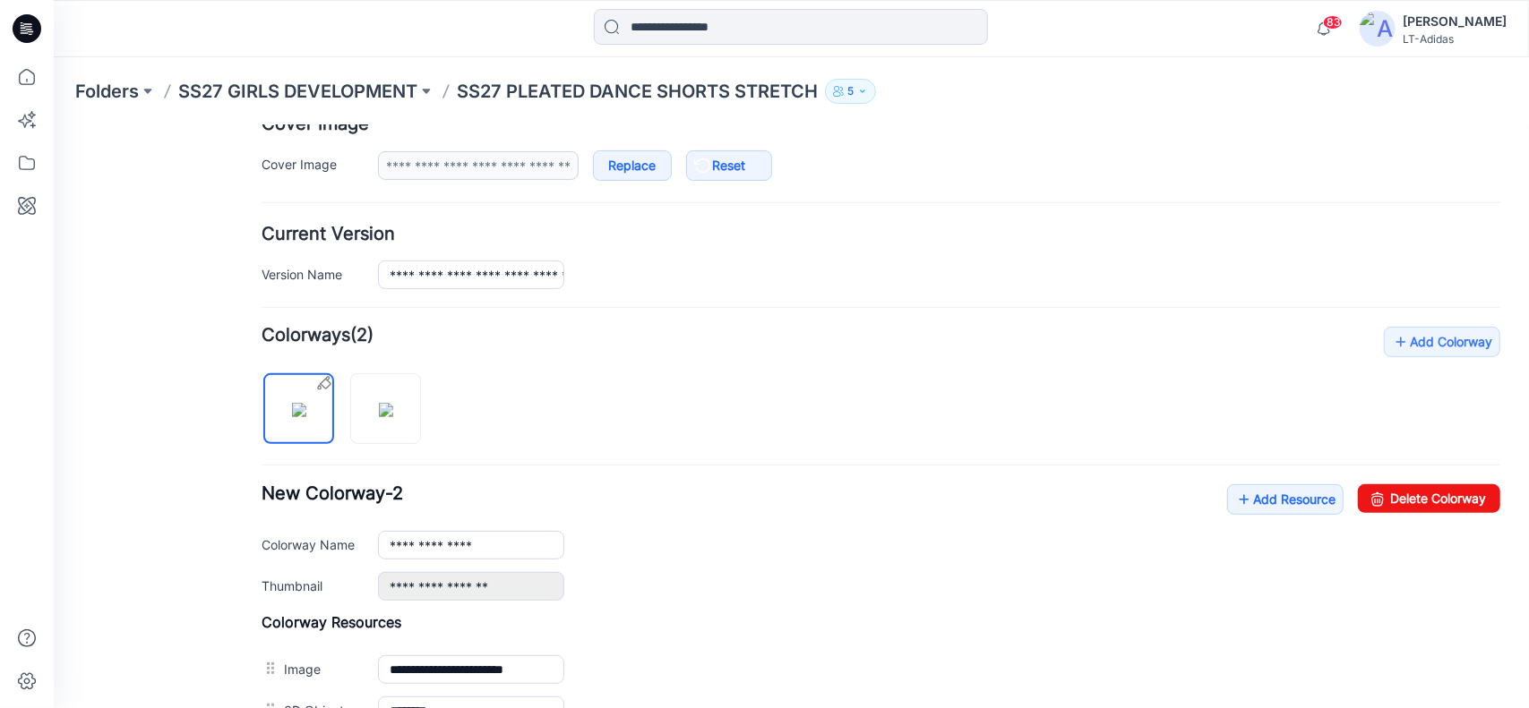
click at [889, 387] on div "**********" at bounding box center [880, 528] width 1239 height 405
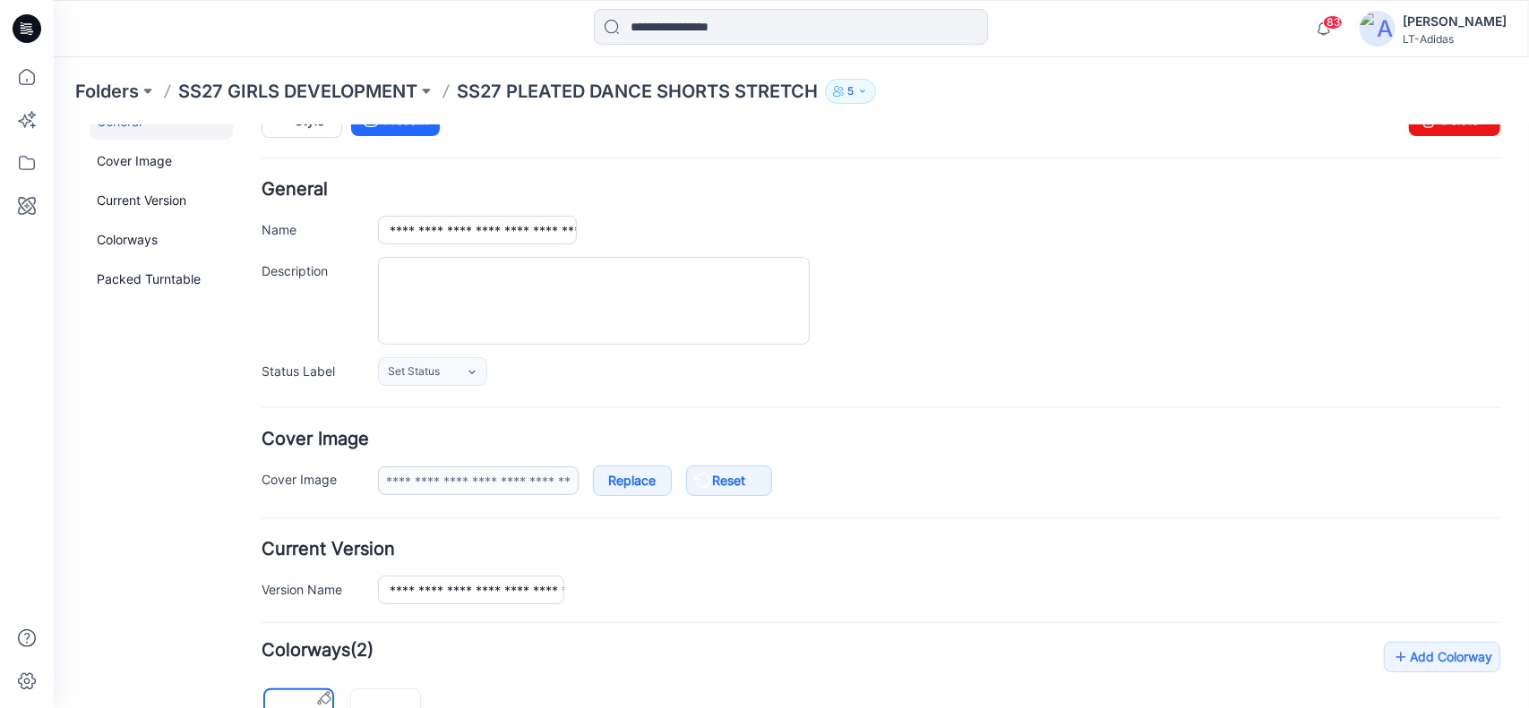
scroll to position [0, 0]
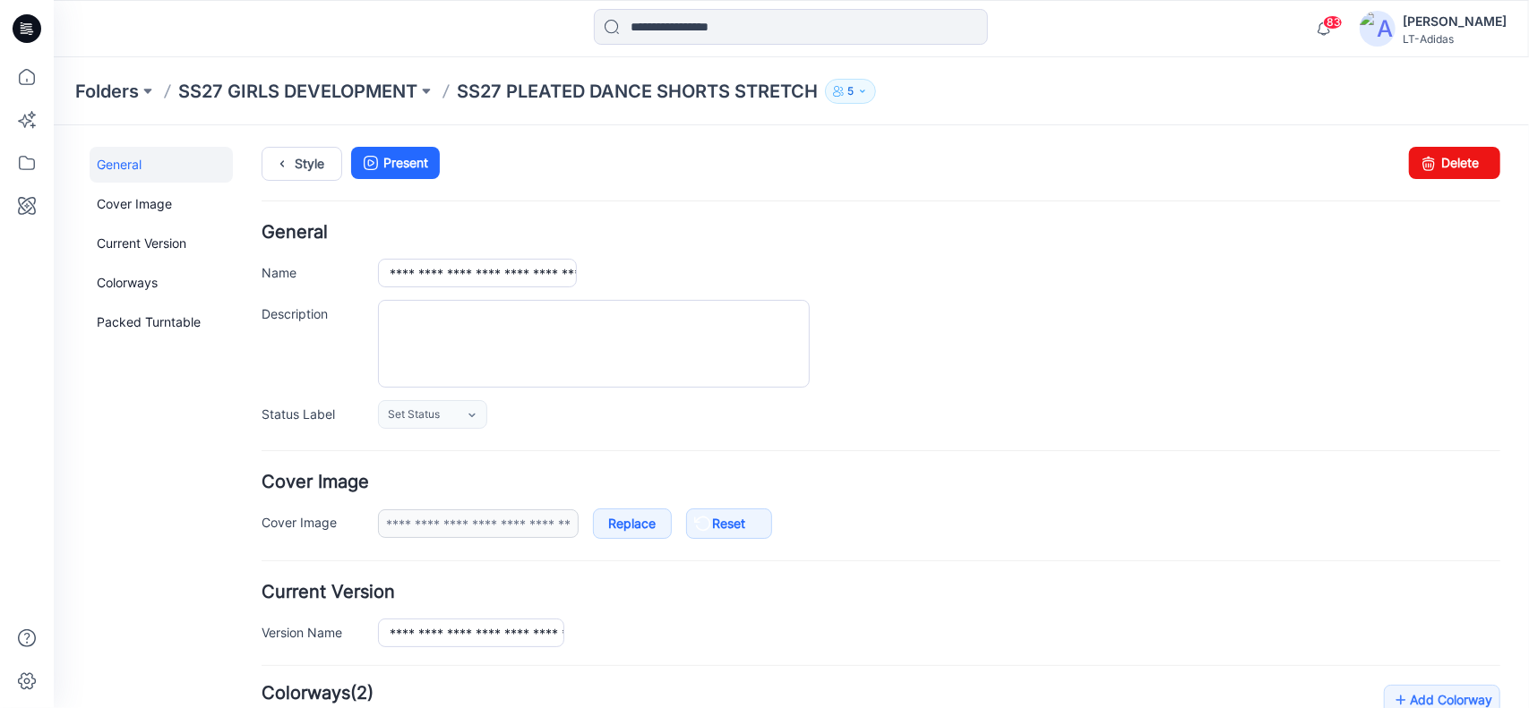
click at [558, 88] on p "SS27 PLEATED DANCE SHORTS STRETCH" at bounding box center [637, 91] width 361 height 25
click at [373, 90] on p "SS27 GIRLS DEVELOPMENT" at bounding box center [297, 91] width 239 height 25
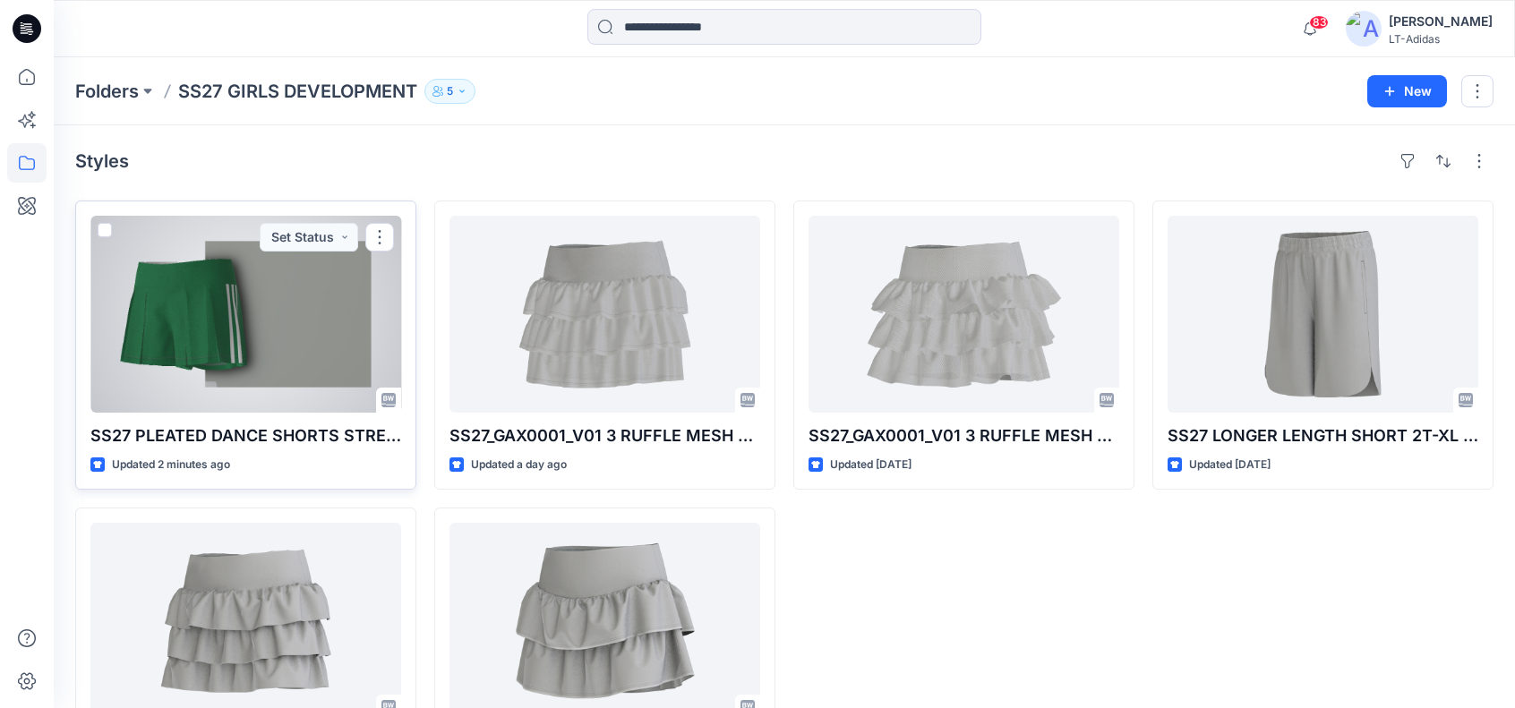
click at [221, 318] on div at bounding box center [245, 314] width 311 height 197
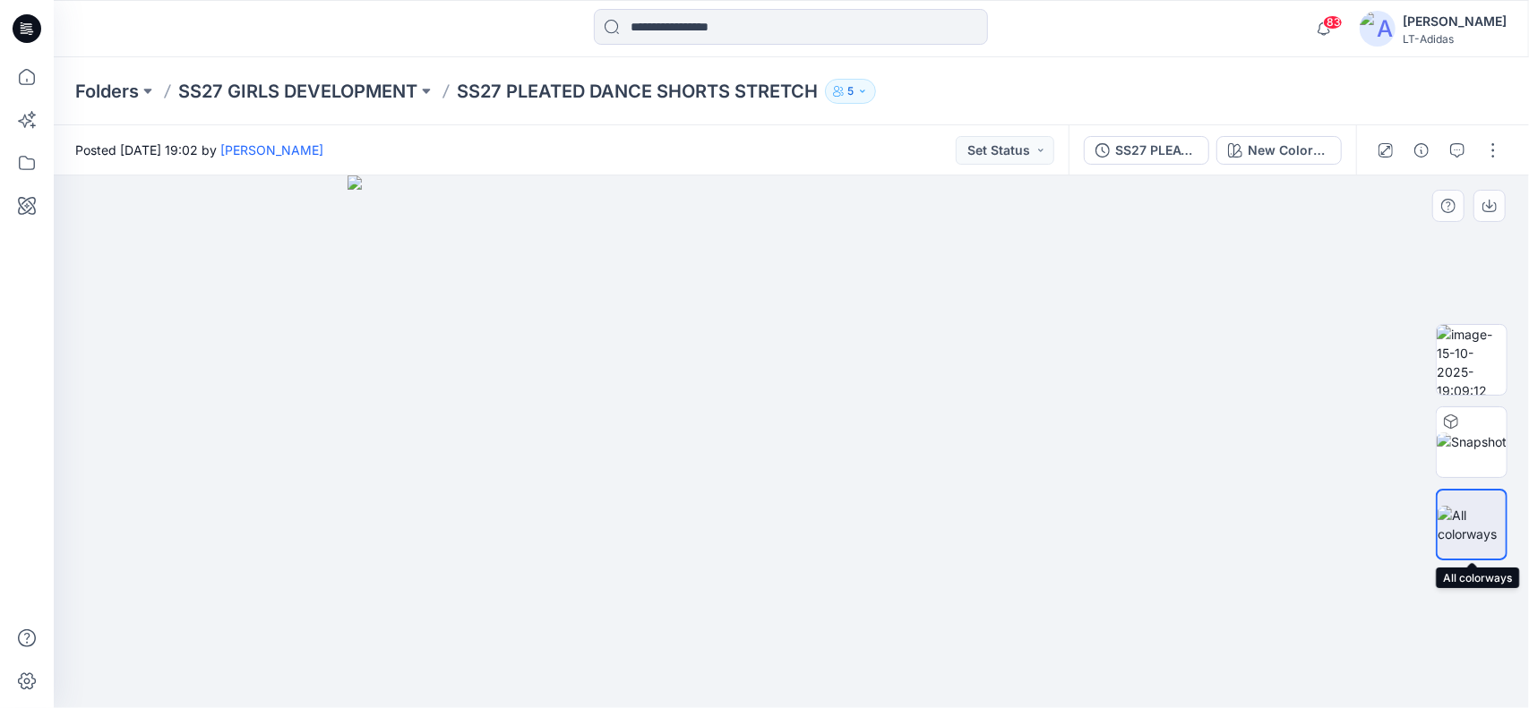
click at [1480, 509] on img at bounding box center [1472, 525] width 68 height 38
click at [1045, 370] on img at bounding box center [792, 442] width 888 height 533
click at [699, 382] on img at bounding box center [792, 442] width 888 height 533
click at [1501, 349] on img at bounding box center [1472, 360] width 70 height 70
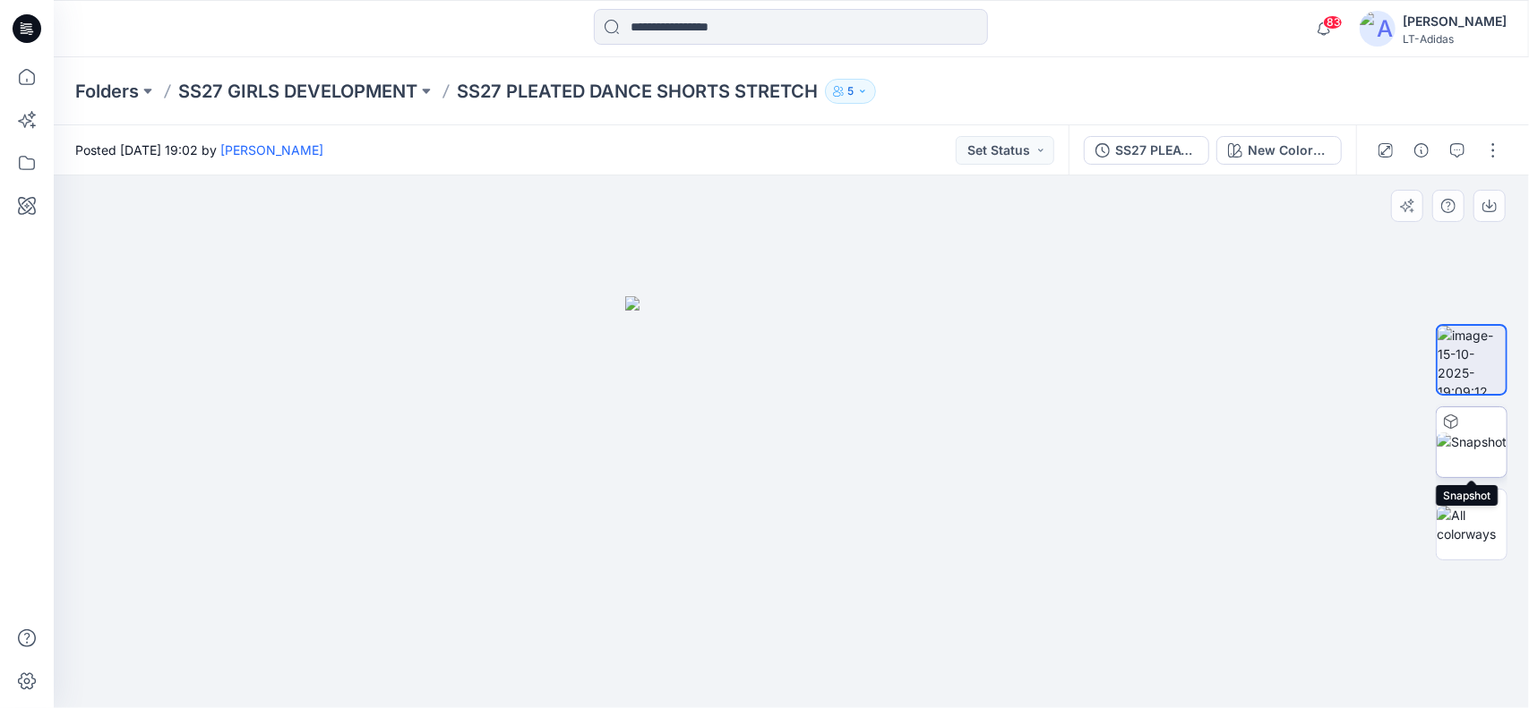
click at [1458, 419] on div at bounding box center [1451, 422] width 29 height 29
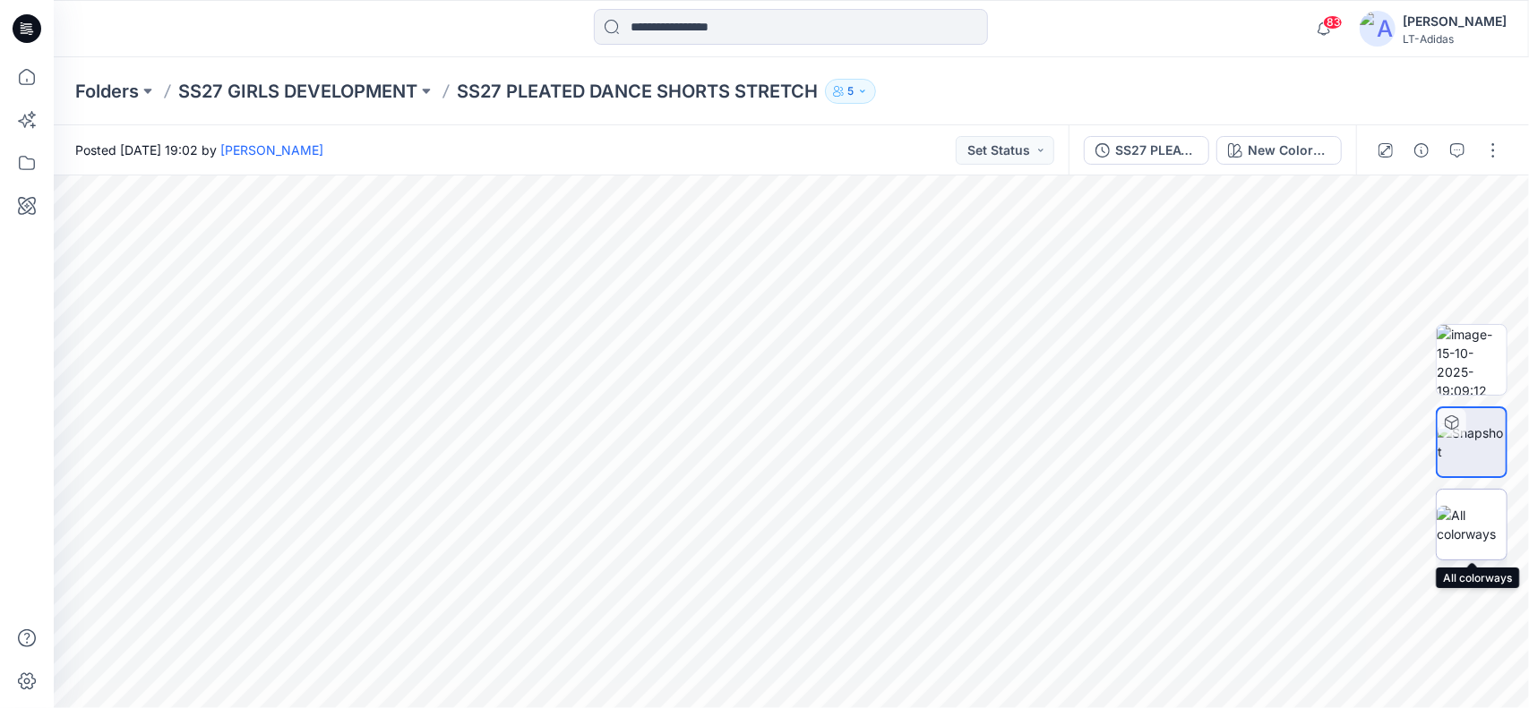
click at [1489, 511] on img at bounding box center [1472, 525] width 70 height 38
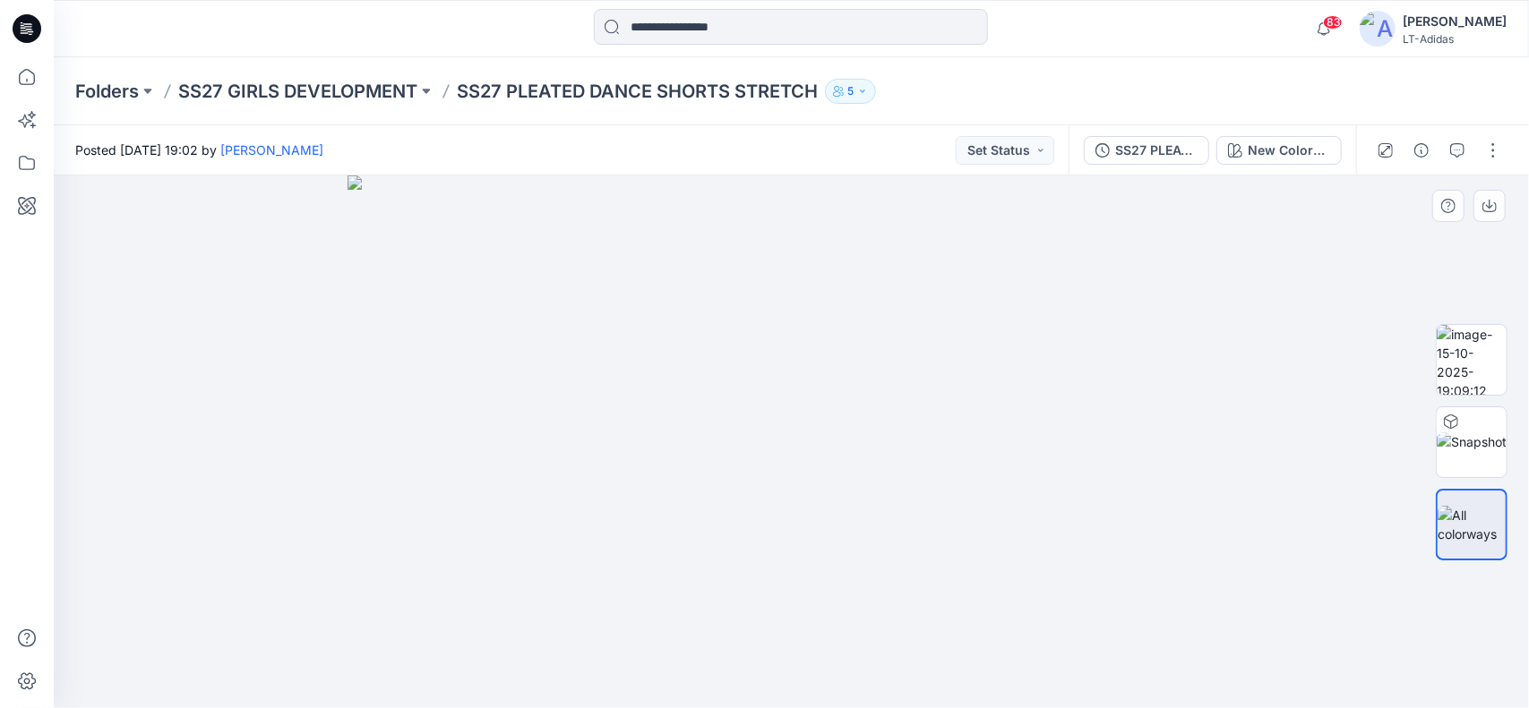
click at [1207, 411] on img at bounding box center [792, 442] width 888 height 533
click at [1468, 366] on img at bounding box center [1472, 360] width 70 height 70
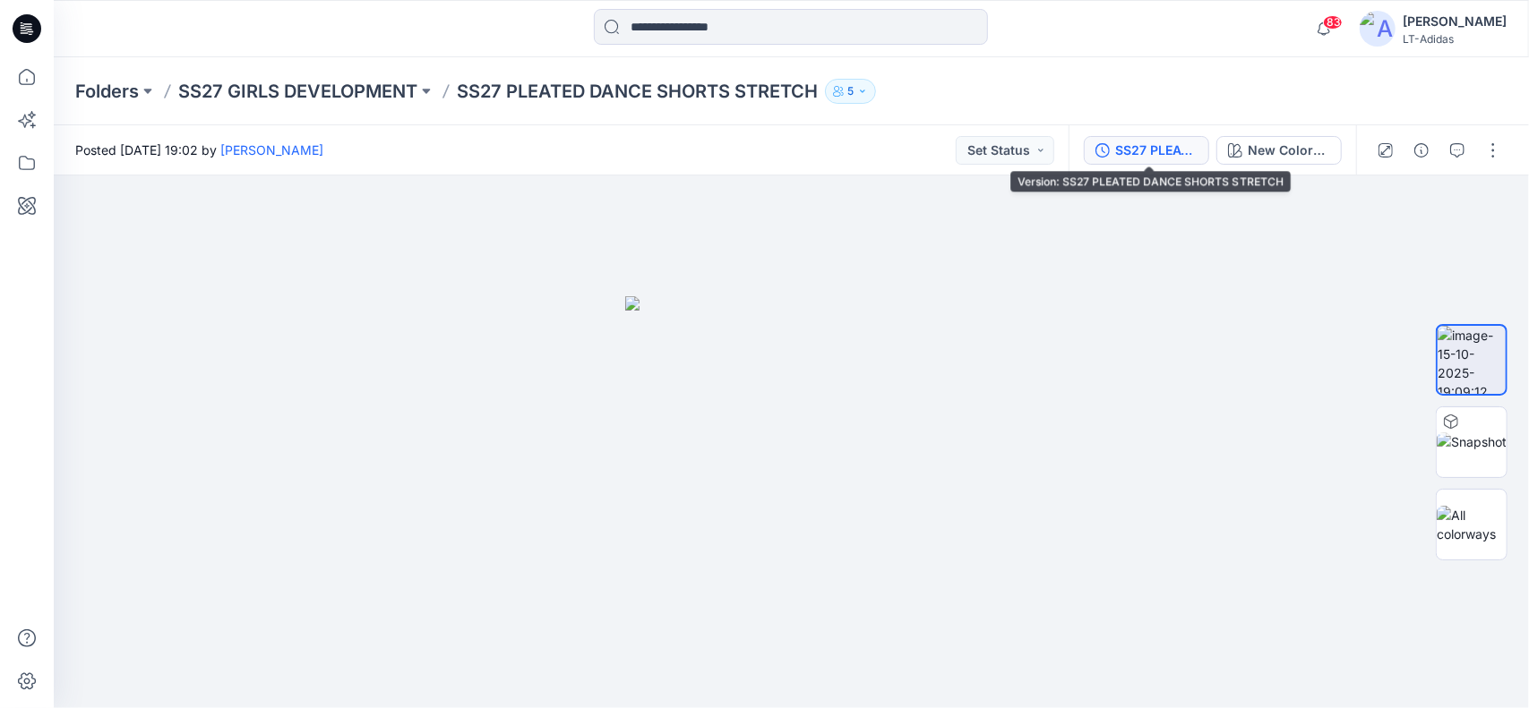
click at [1172, 151] on div "SS27 PLEATED DANCE SHORTS STRETCH" at bounding box center [1156, 151] width 82 height 20
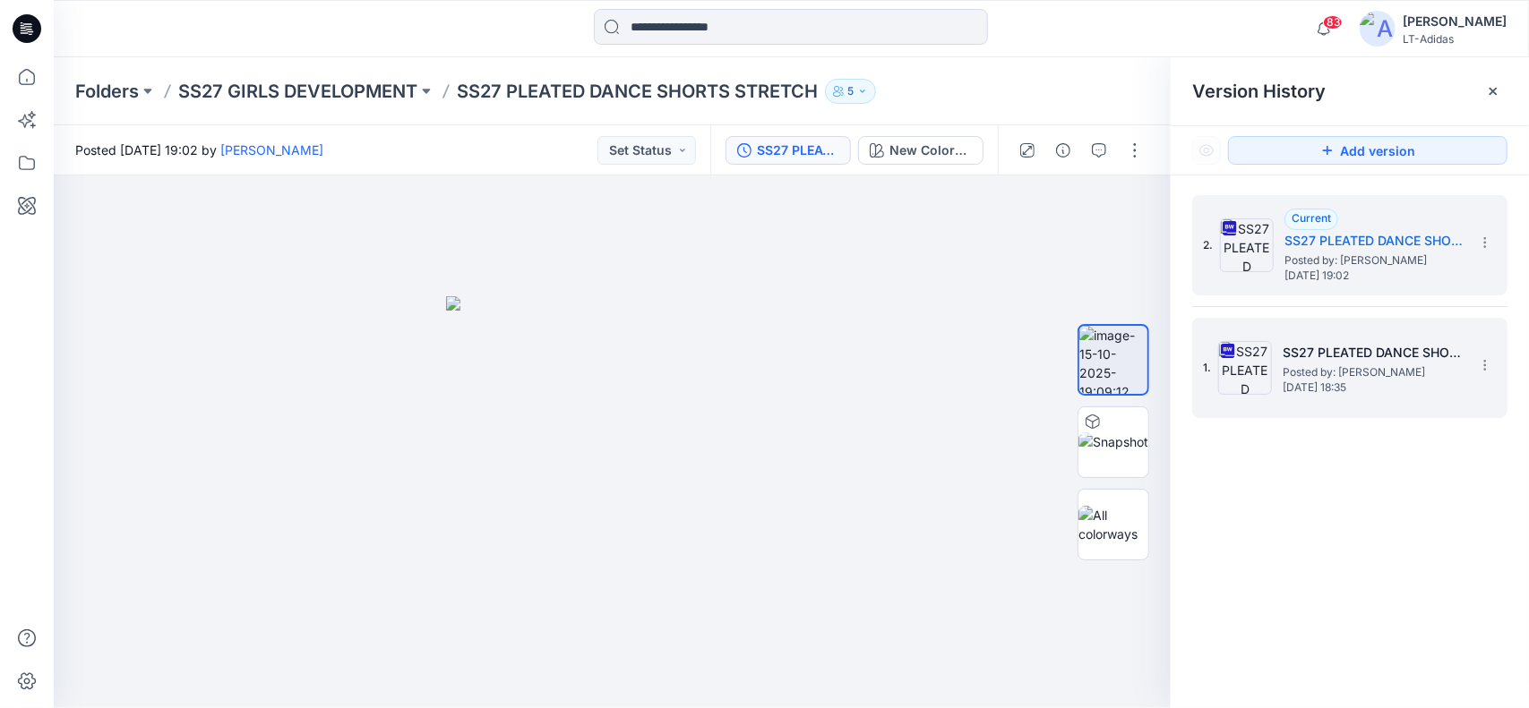
click at [1336, 362] on h5 "SS27 PLEATED DANCE SHORTS STRETCH" at bounding box center [1372, 352] width 179 height 21
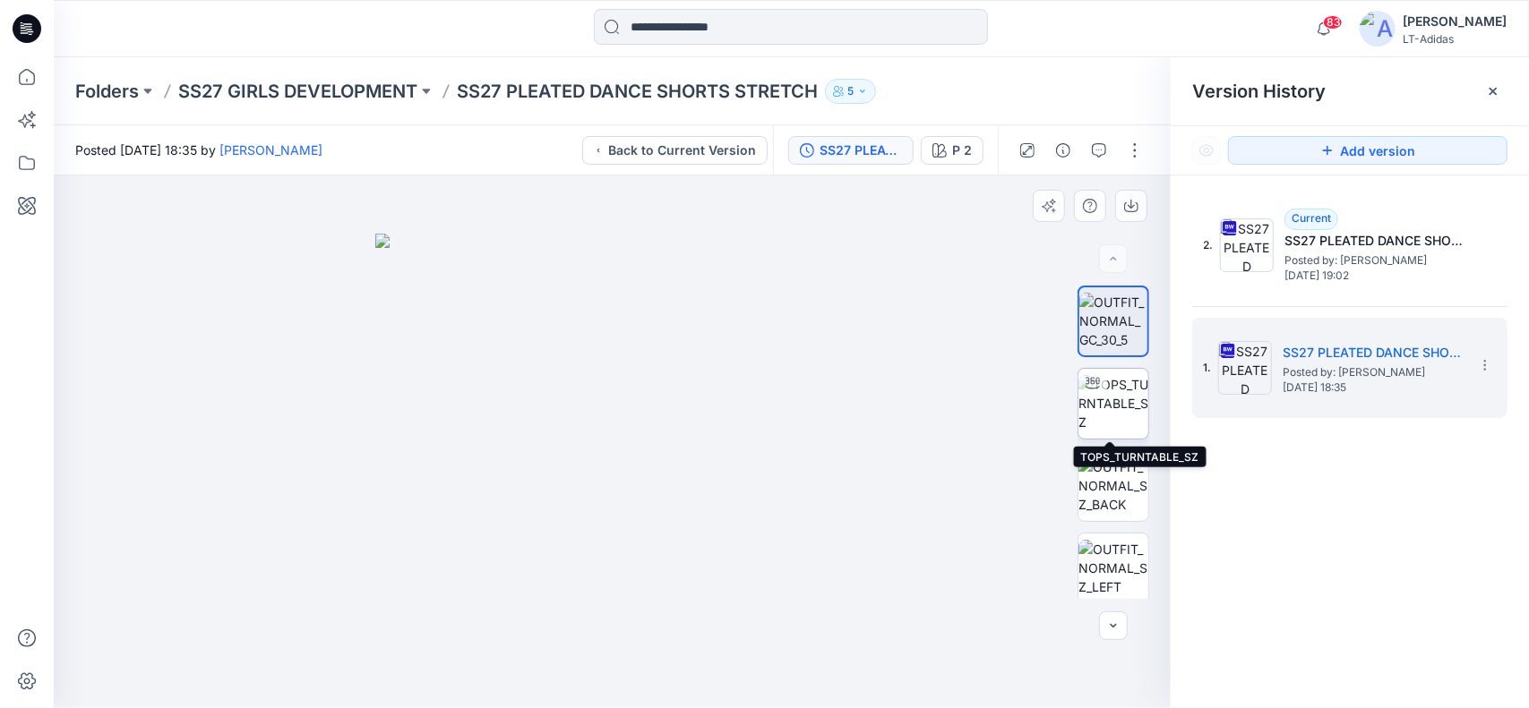
click at [1111, 408] on img at bounding box center [1113, 403] width 70 height 56
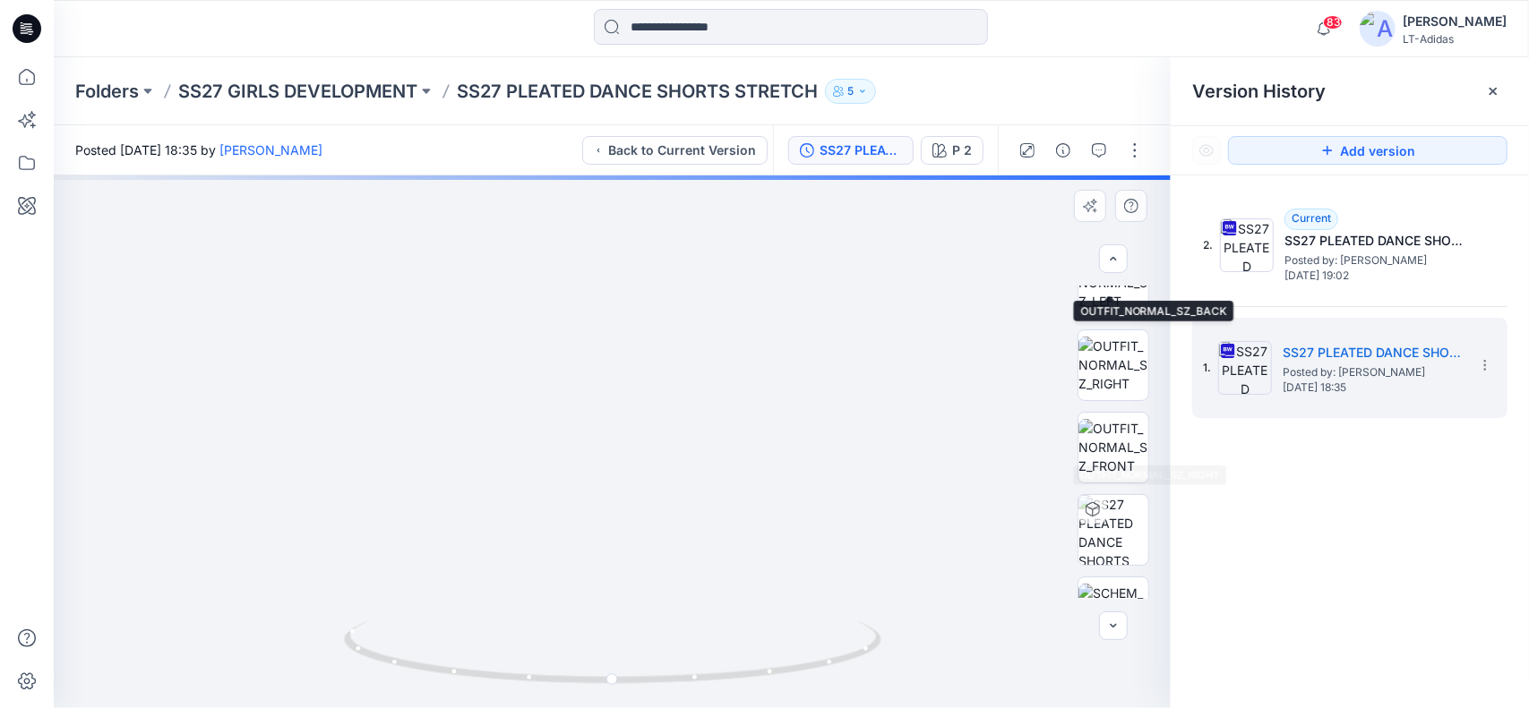
scroll to position [334, 0]
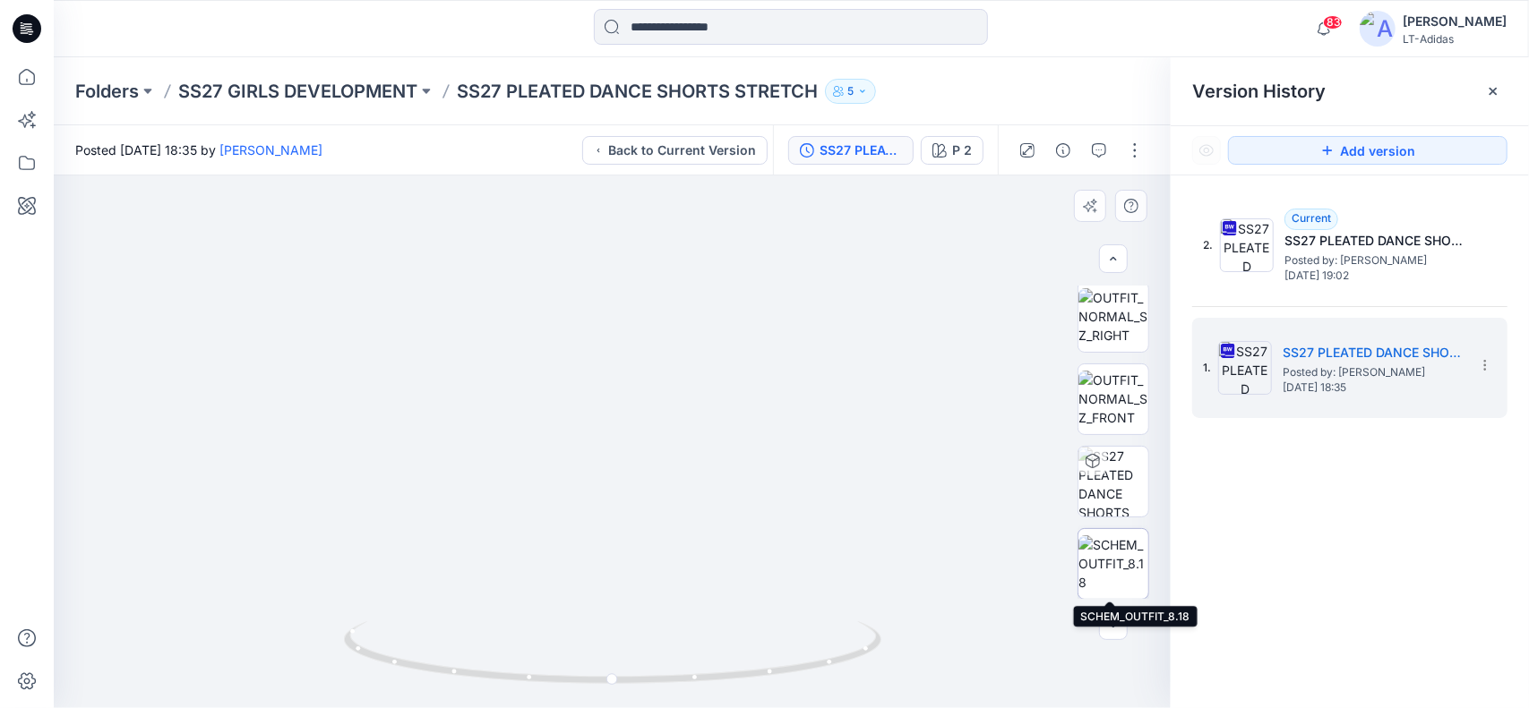
click at [1107, 569] on img at bounding box center [1113, 564] width 70 height 56
click at [1410, 512] on div "2. Current SS27 PLEATED DANCE SHORTS STRETCH Posted by: [PERSON_NAME] [DATE] 19…" at bounding box center [1350, 455] width 358 height 559
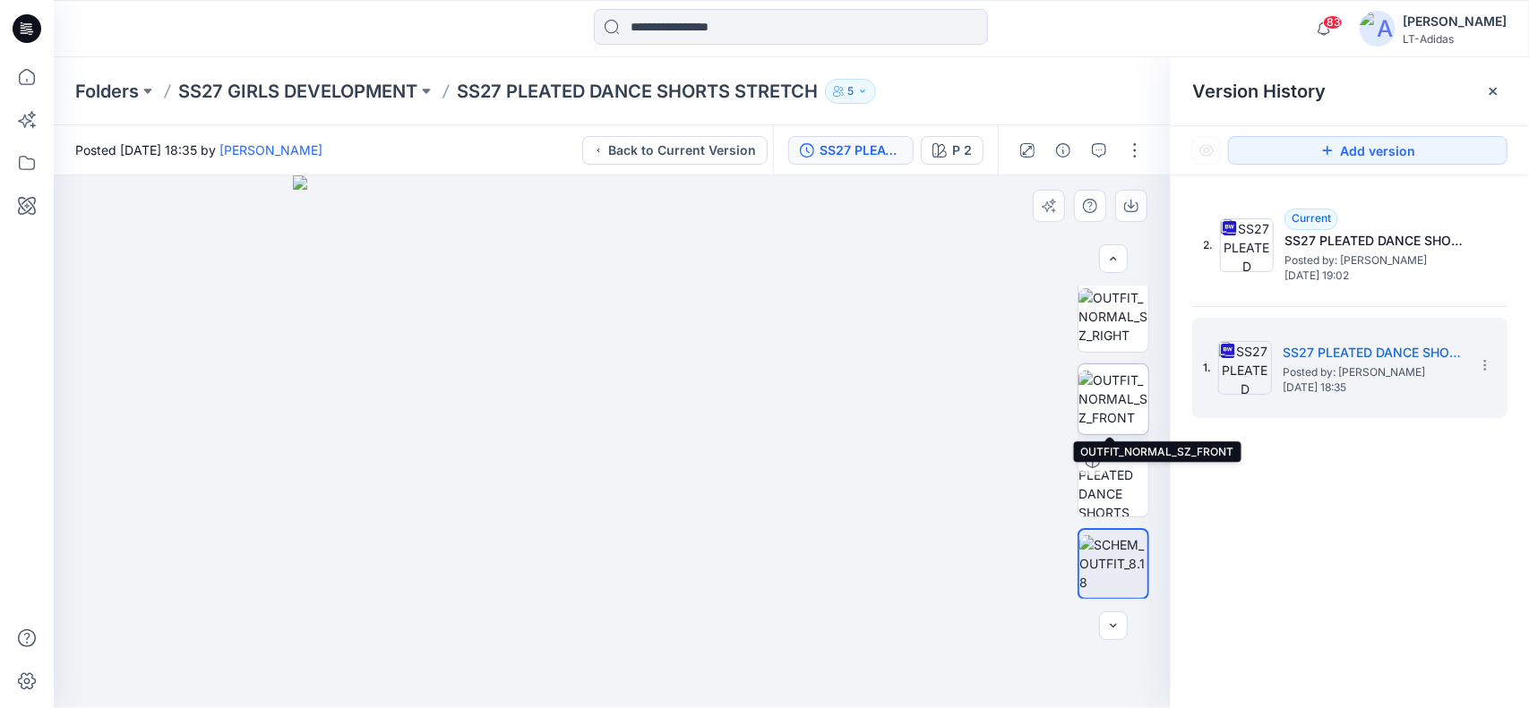
click at [1118, 386] on img at bounding box center [1113, 399] width 70 height 56
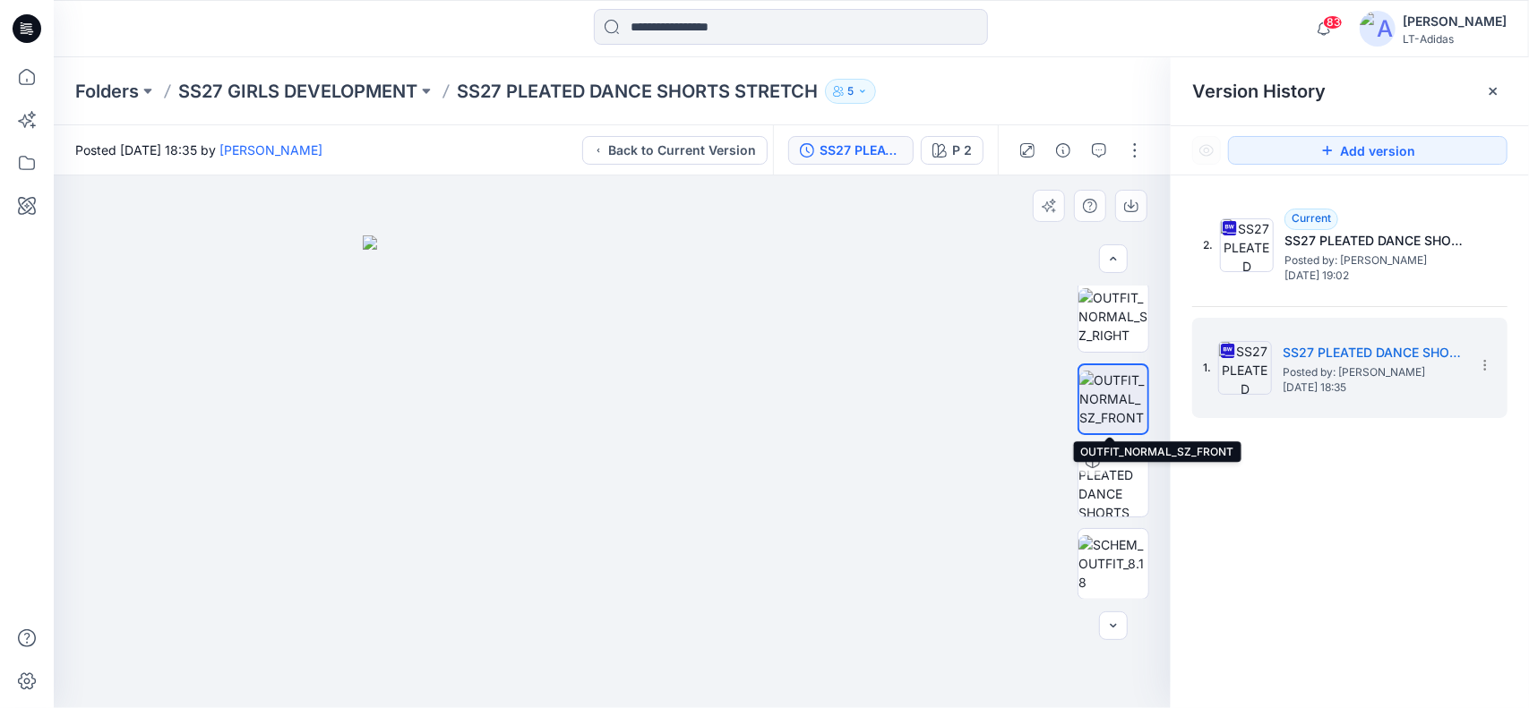
click at [1121, 386] on img at bounding box center [1113, 399] width 68 height 56
click at [1134, 146] on button "button" at bounding box center [1134, 150] width 29 height 29
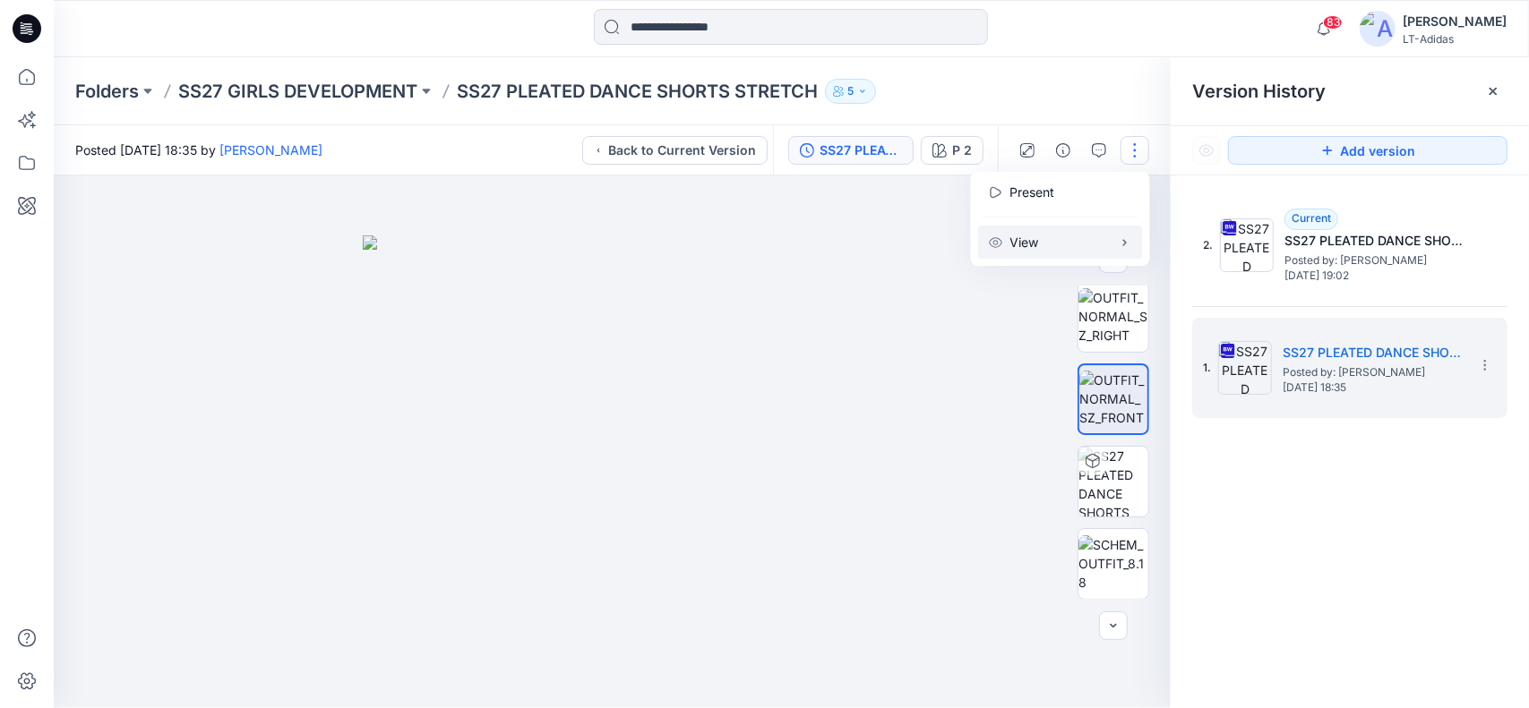
click at [1035, 239] on p "View" at bounding box center [1024, 242] width 29 height 19
click at [1327, 511] on div "2. Current SS27 PLEATED DANCE SHORTS STRETCH Posted by: [PERSON_NAME] [DATE] 19…" at bounding box center [1350, 455] width 358 height 559
click at [349, 83] on p "SS27 GIRLS DEVELOPMENT" at bounding box center [297, 91] width 239 height 25
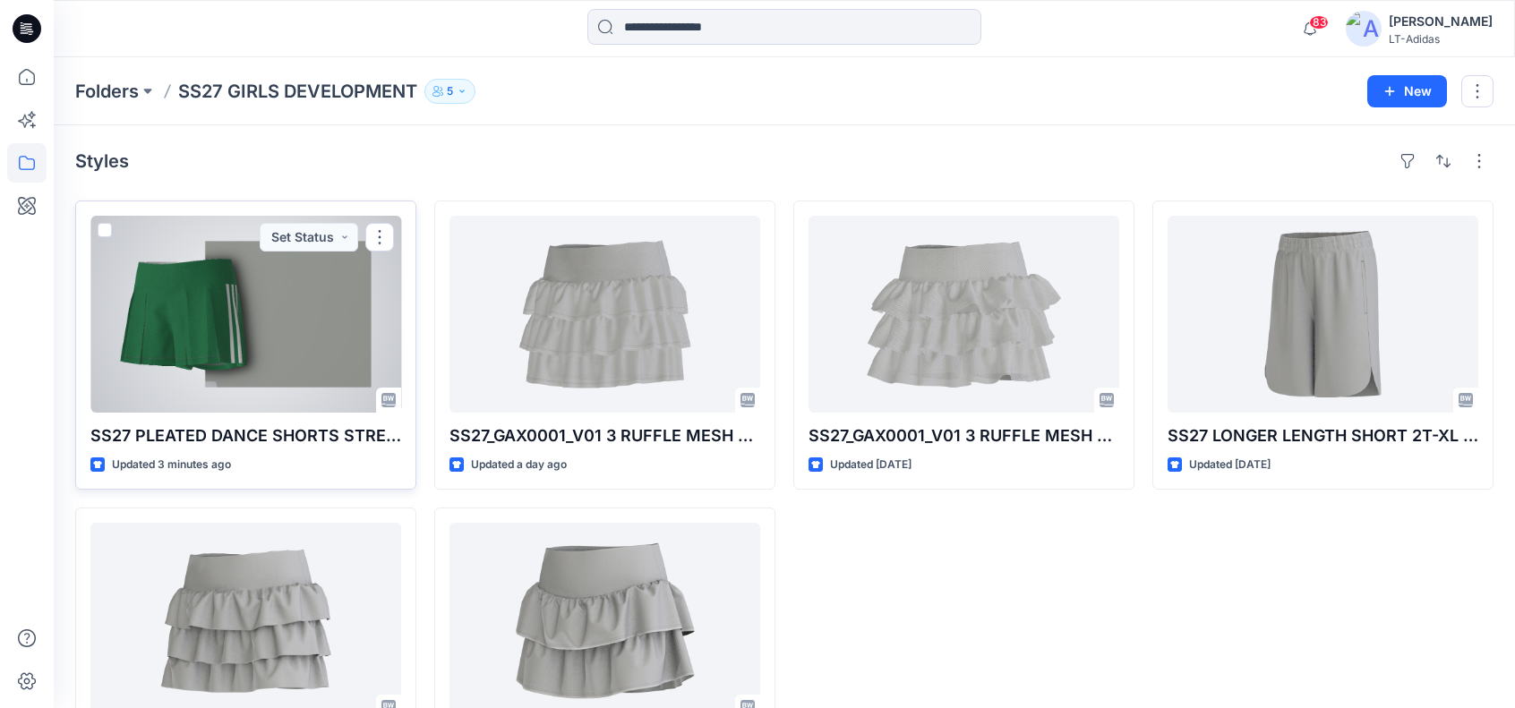
click at [213, 330] on div at bounding box center [245, 314] width 311 height 197
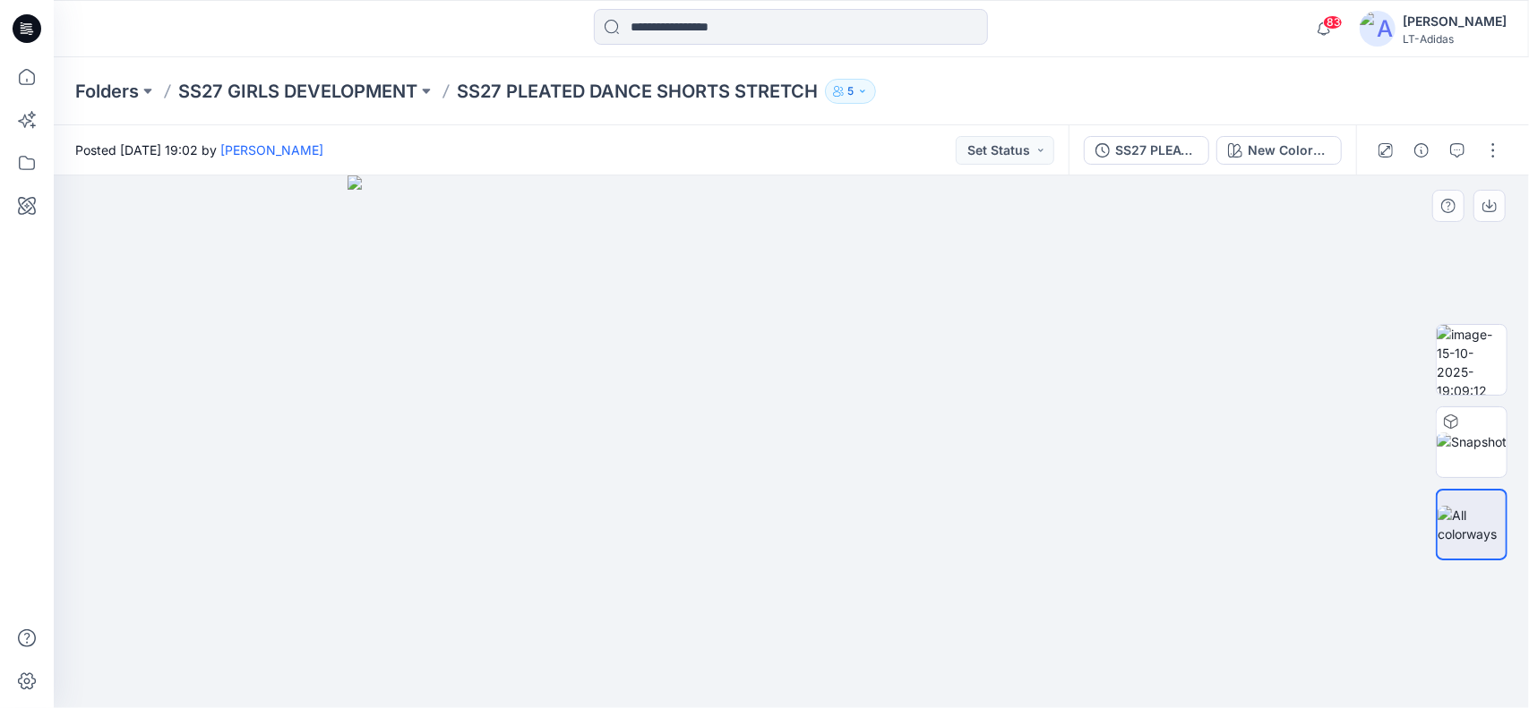
click at [907, 386] on img at bounding box center [792, 442] width 888 height 533
click at [1297, 137] on button "New Colorway-2" at bounding box center [1278, 150] width 125 height 29
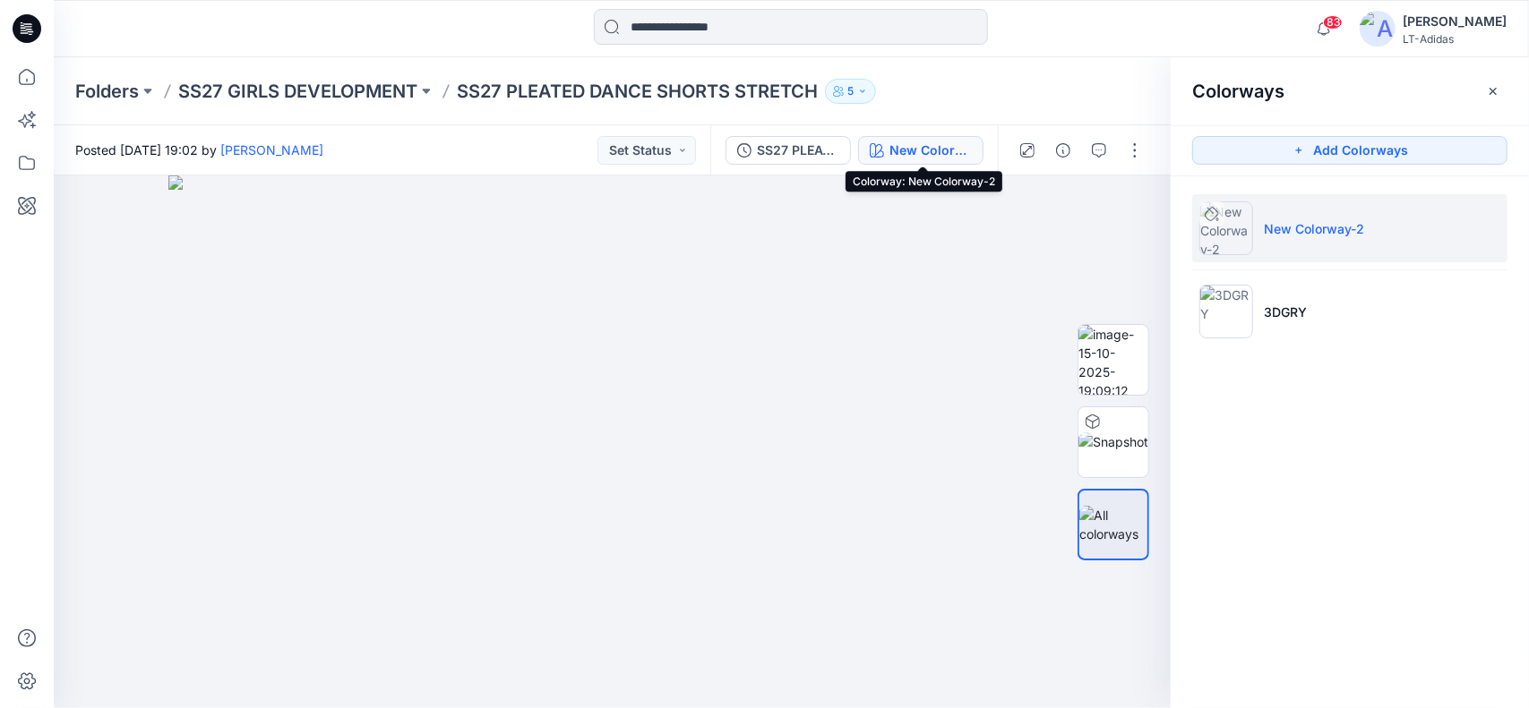
click at [931, 141] on div "New Colorway-2" at bounding box center [930, 151] width 82 height 20
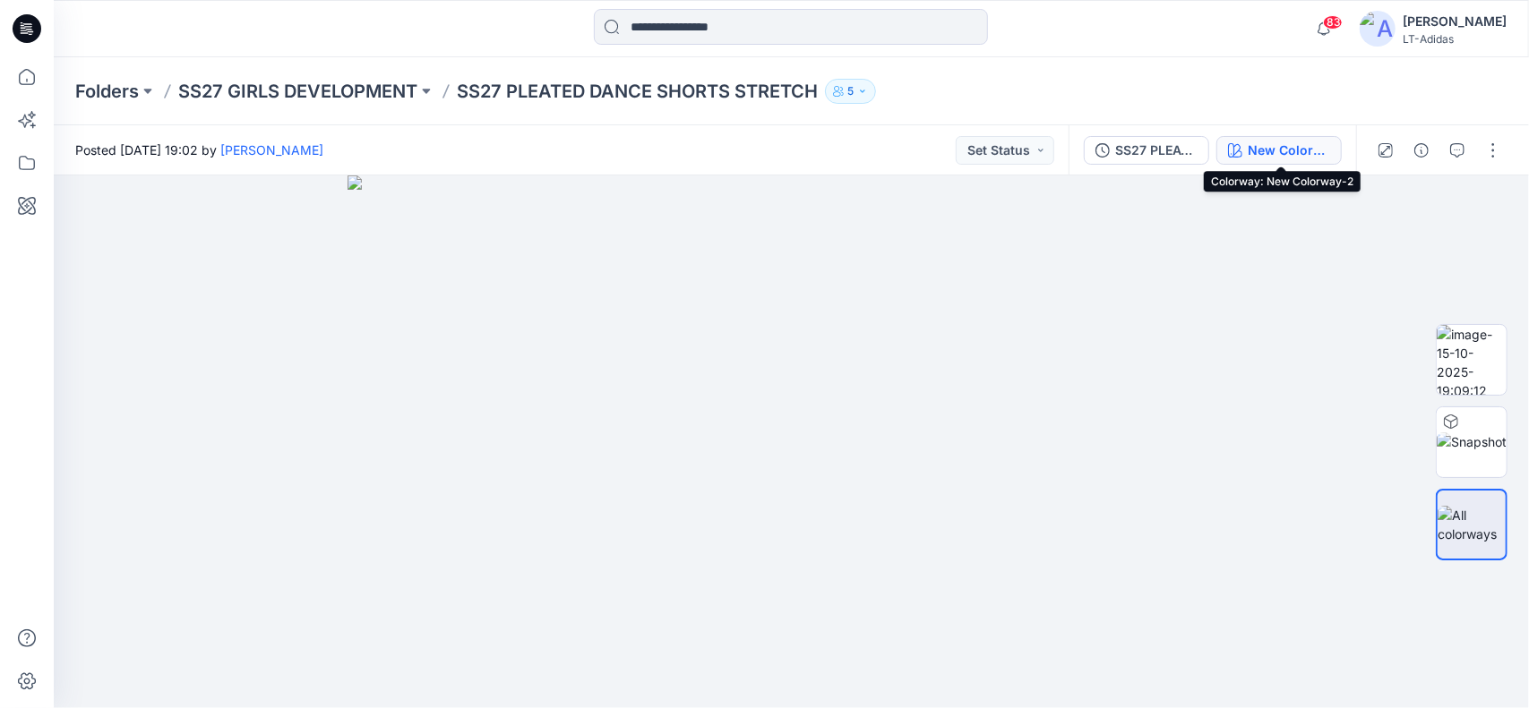
click at [1307, 137] on button "New Colorway-2" at bounding box center [1278, 150] width 125 height 29
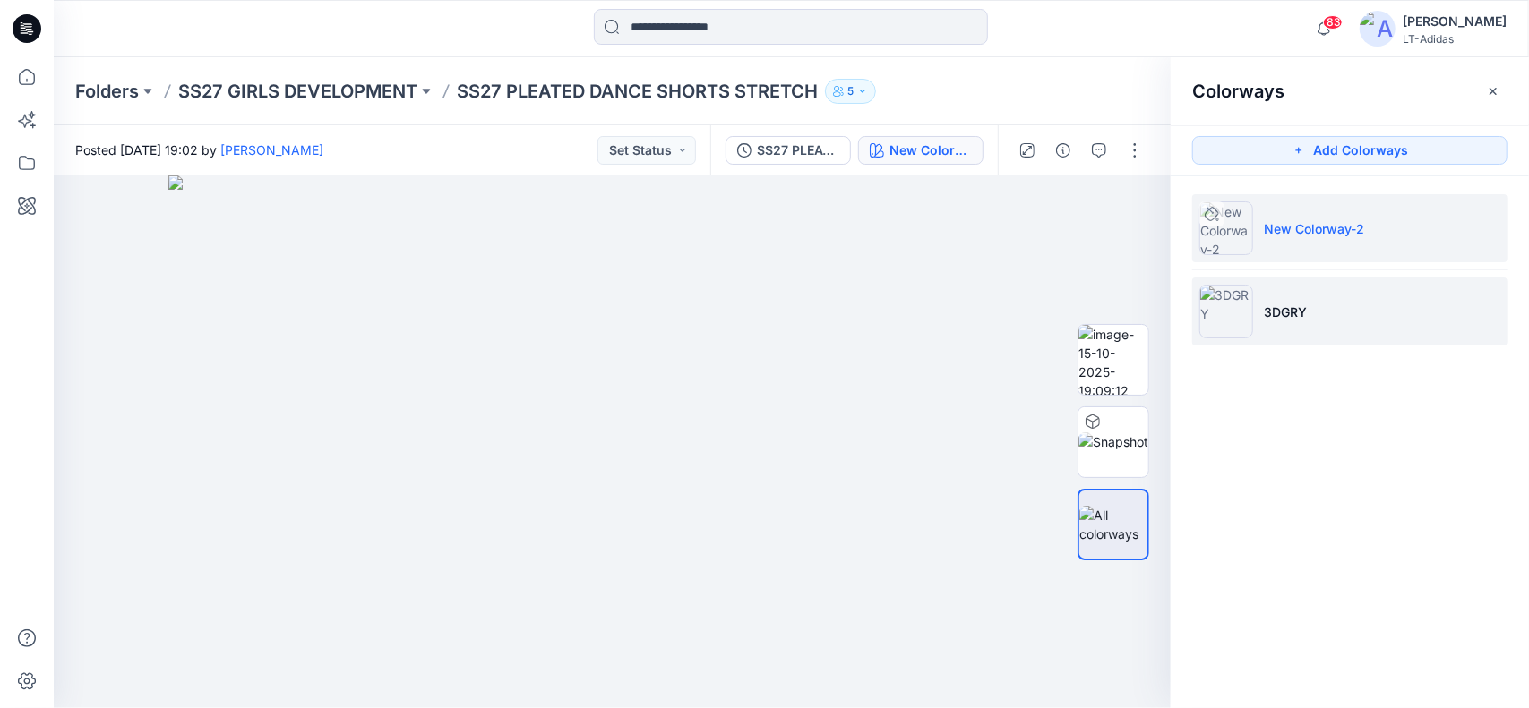
click at [1276, 323] on li "3DGRY" at bounding box center [1349, 312] width 315 height 68
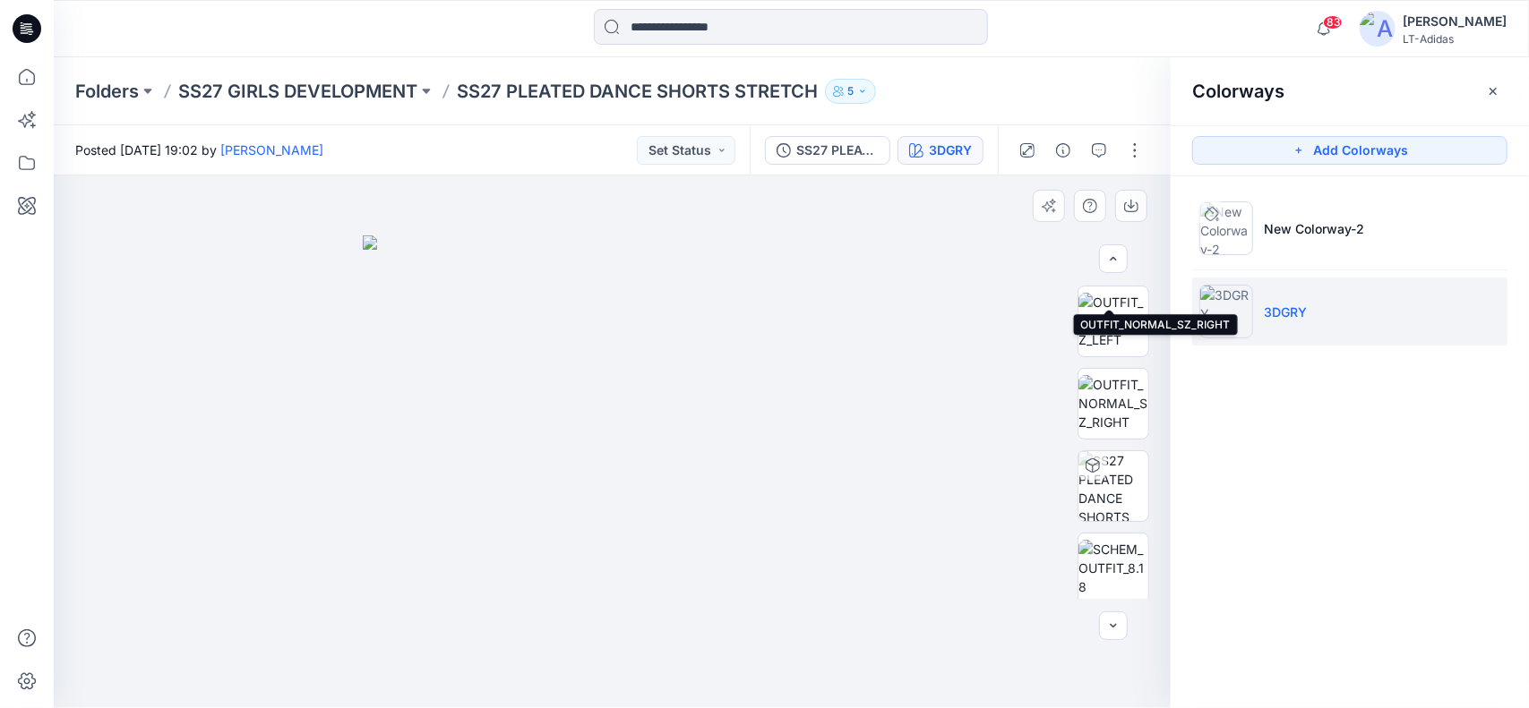
scroll to position [416, 0]
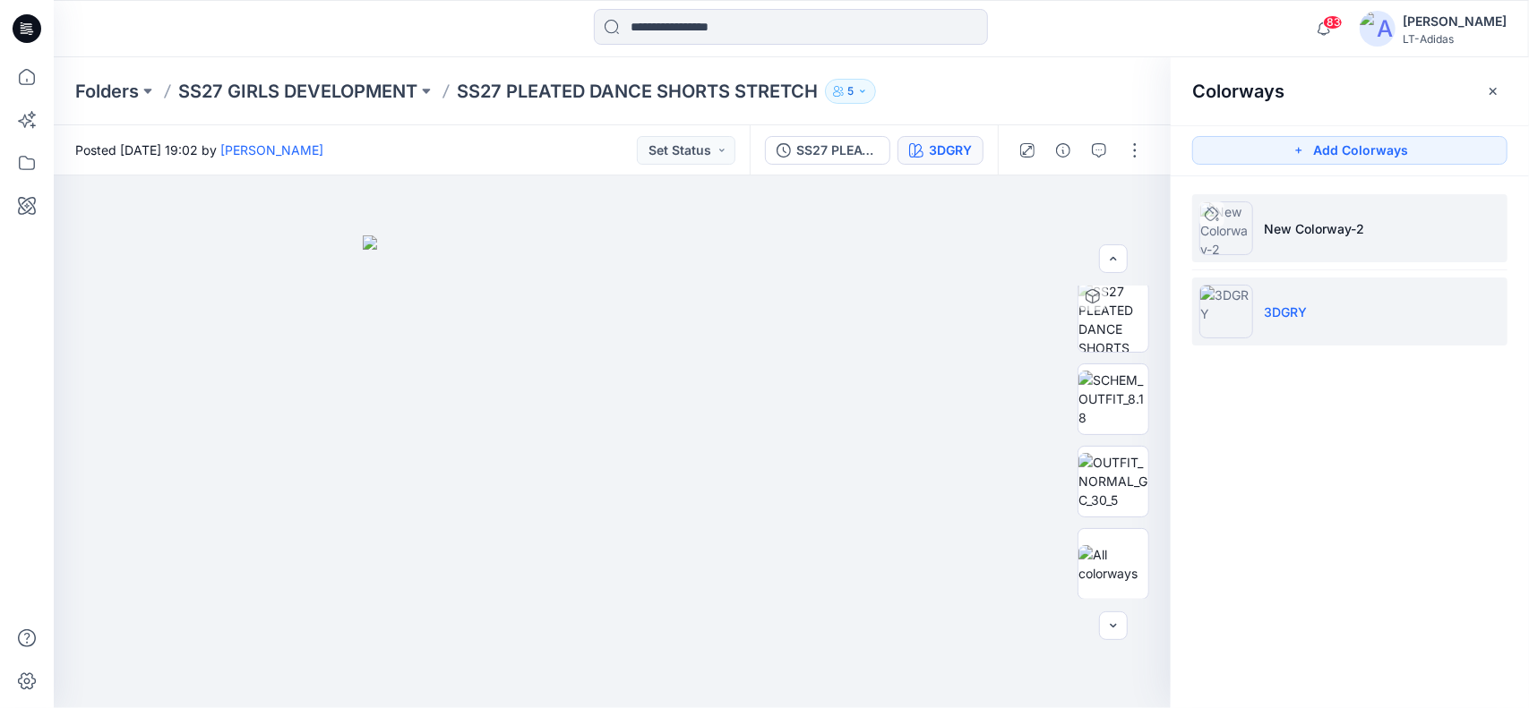
click at [1343, 225] on p "New Colorway-2" at bounding box center [1314, 228] width 100 height 19
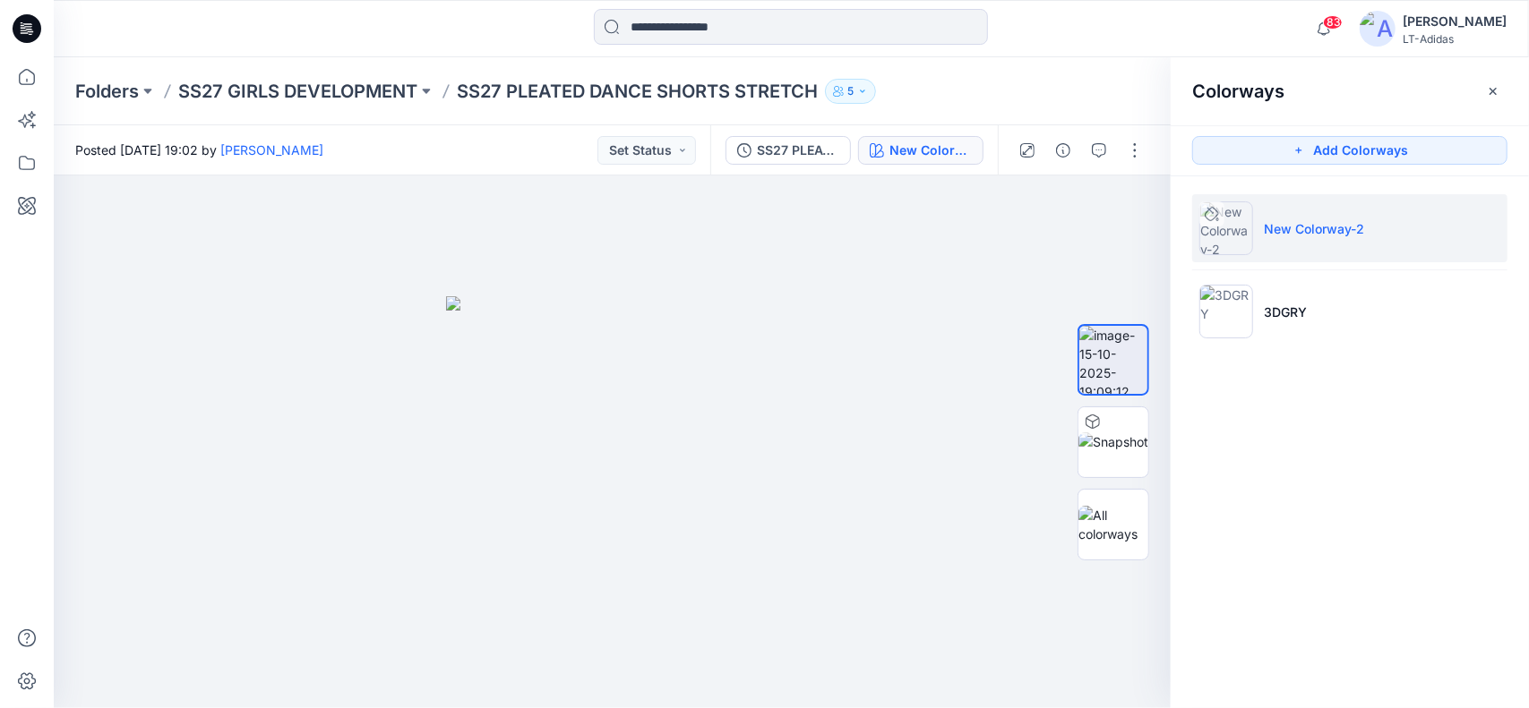
scroll to position [0, 0]
drag, startPoint x: 1124, startPoint y: 516, endPoint x: 1389, endPoint y: 552, distance: 267.5
click at [1389, 552] on div "Colorways Add Colorways New Colorway-2 3DGRY" at bounding box center [1350, 382] width 358 height 651
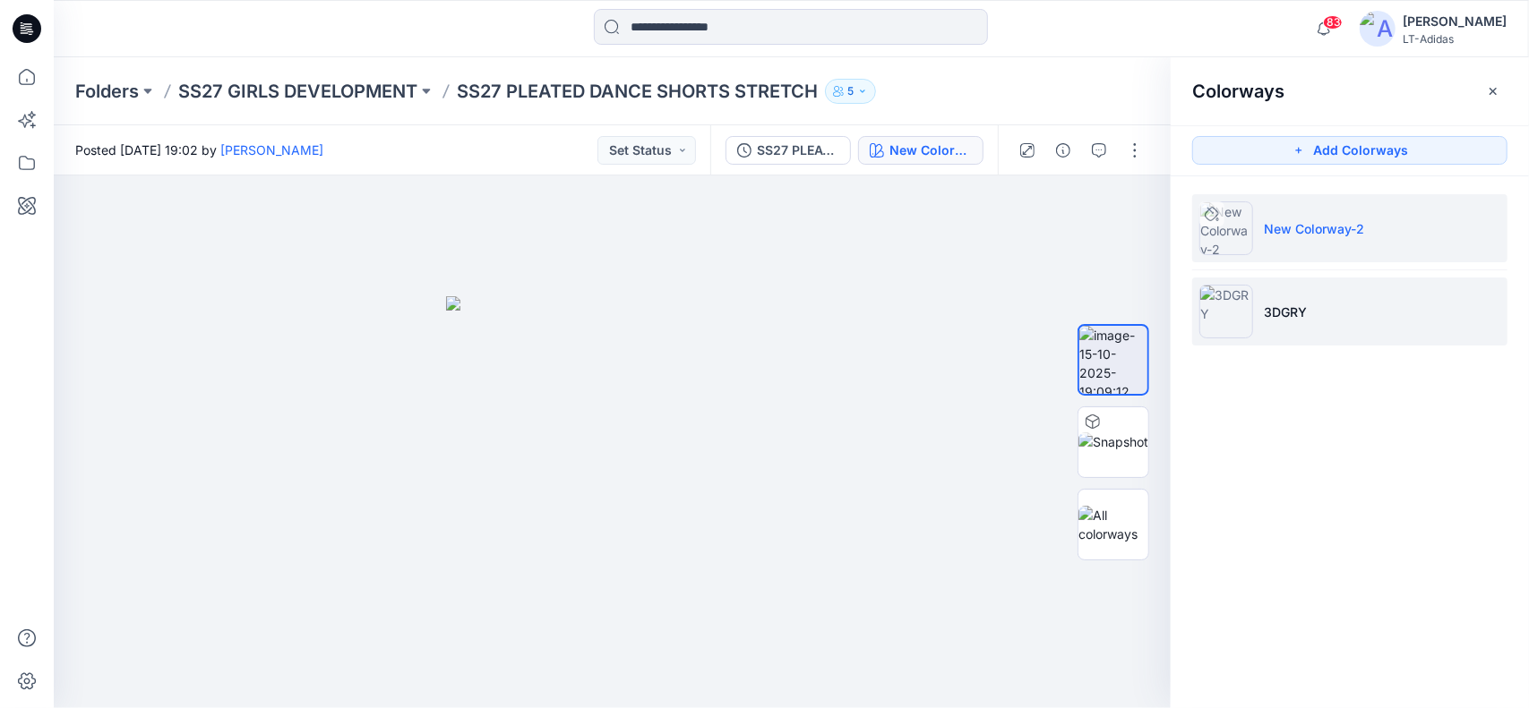
click at [1221, 301] on img at bounding box center [1226, 312] width 54 height 54
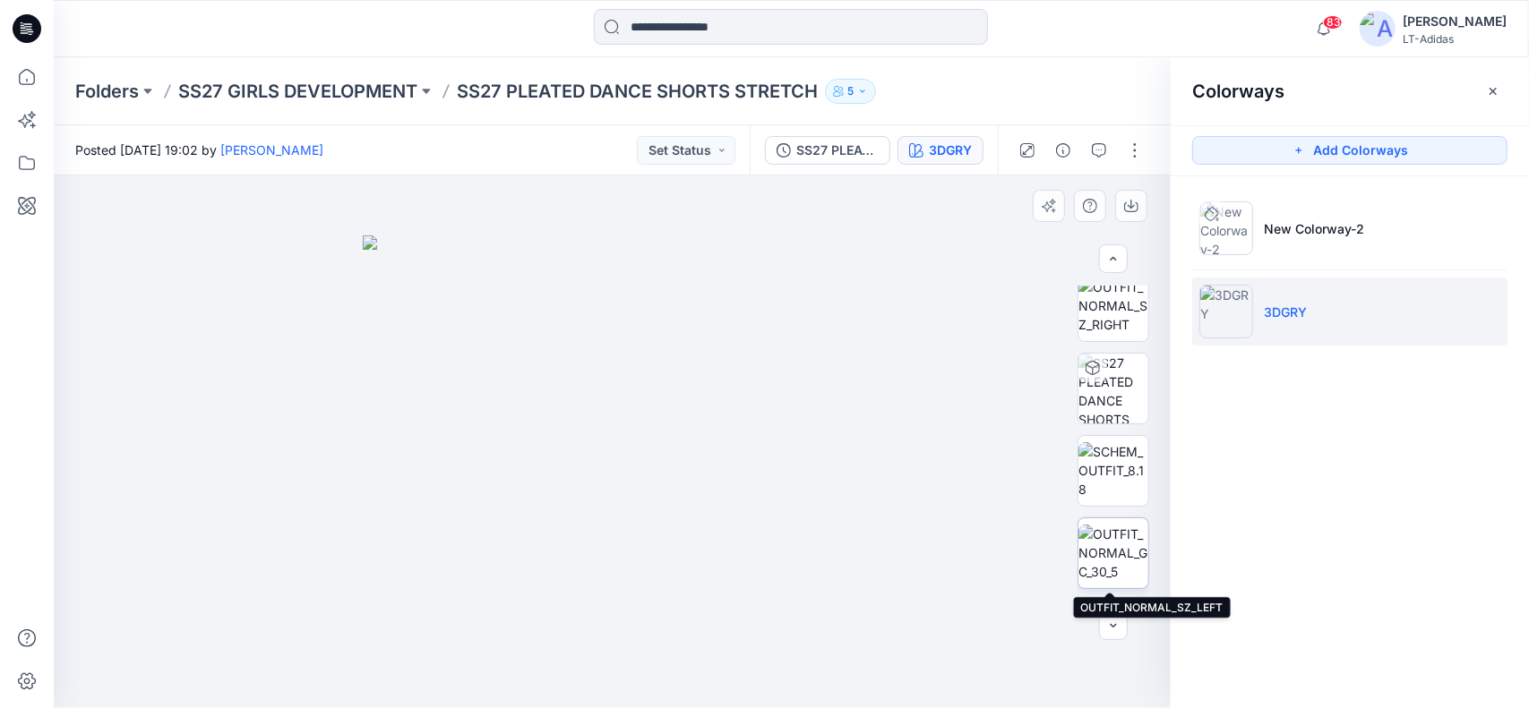
scroll to position [358, 0]
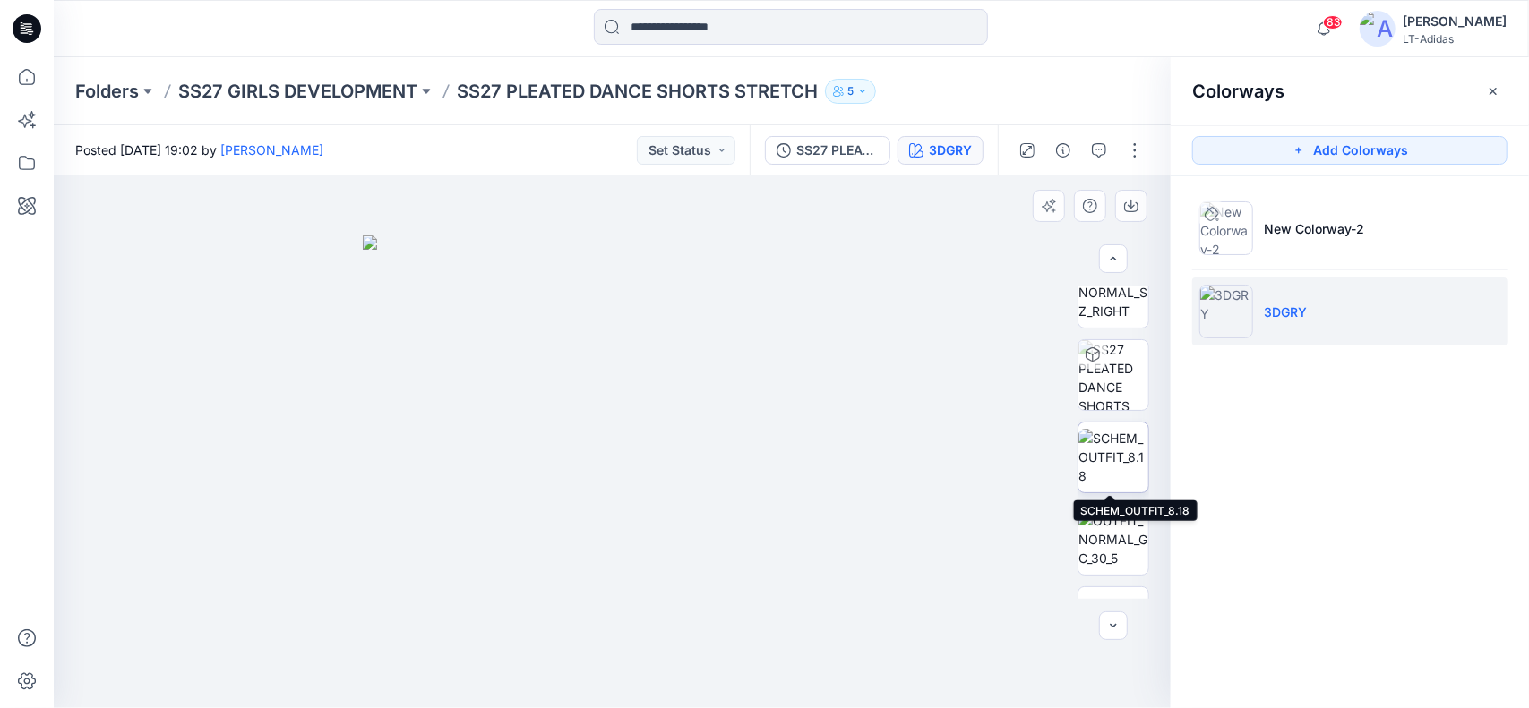
click at [1108, 454] on img at bounding box center [1113, 457] width 70 height 56
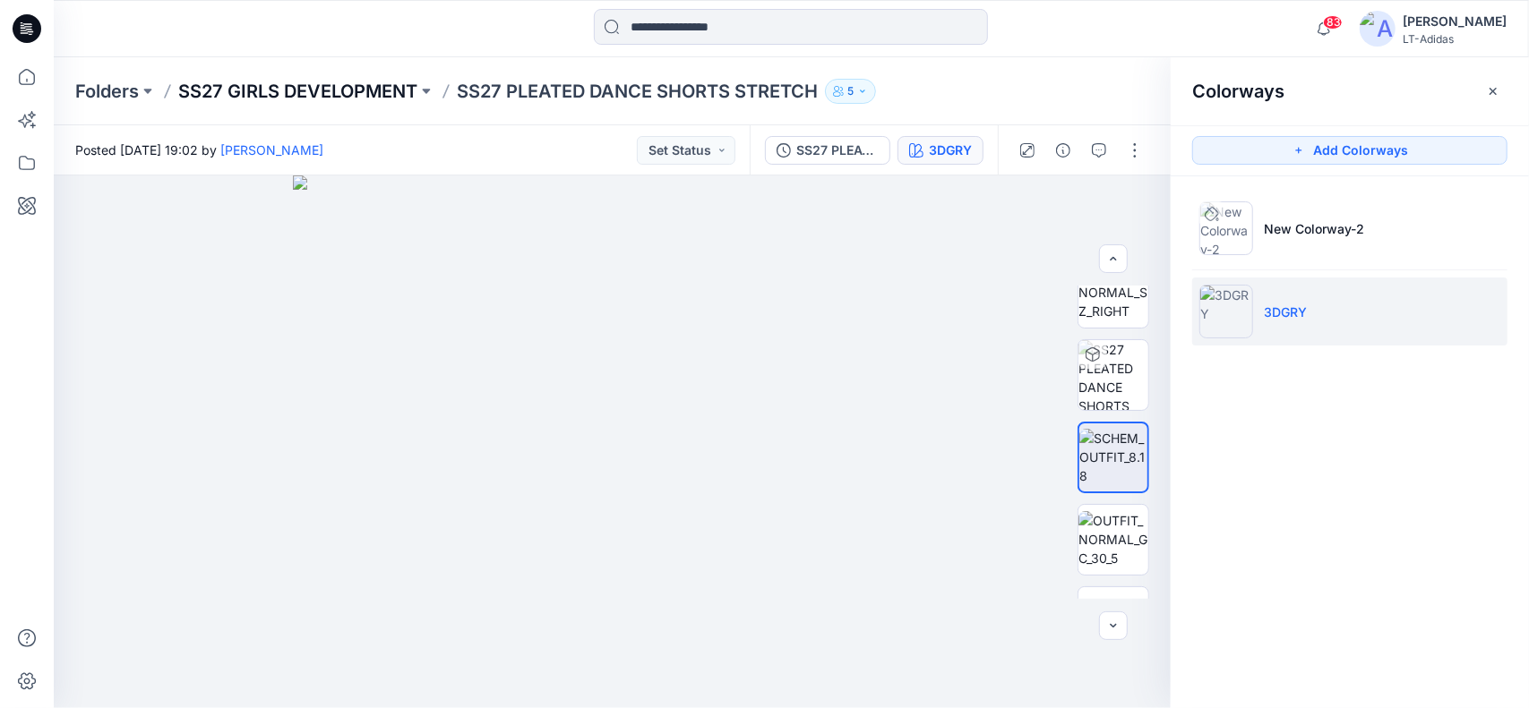
click at [287, 93] on p "SS27 GIRLS DEVELOPMENT" at bounding box center [297, 91] width 239 height 25
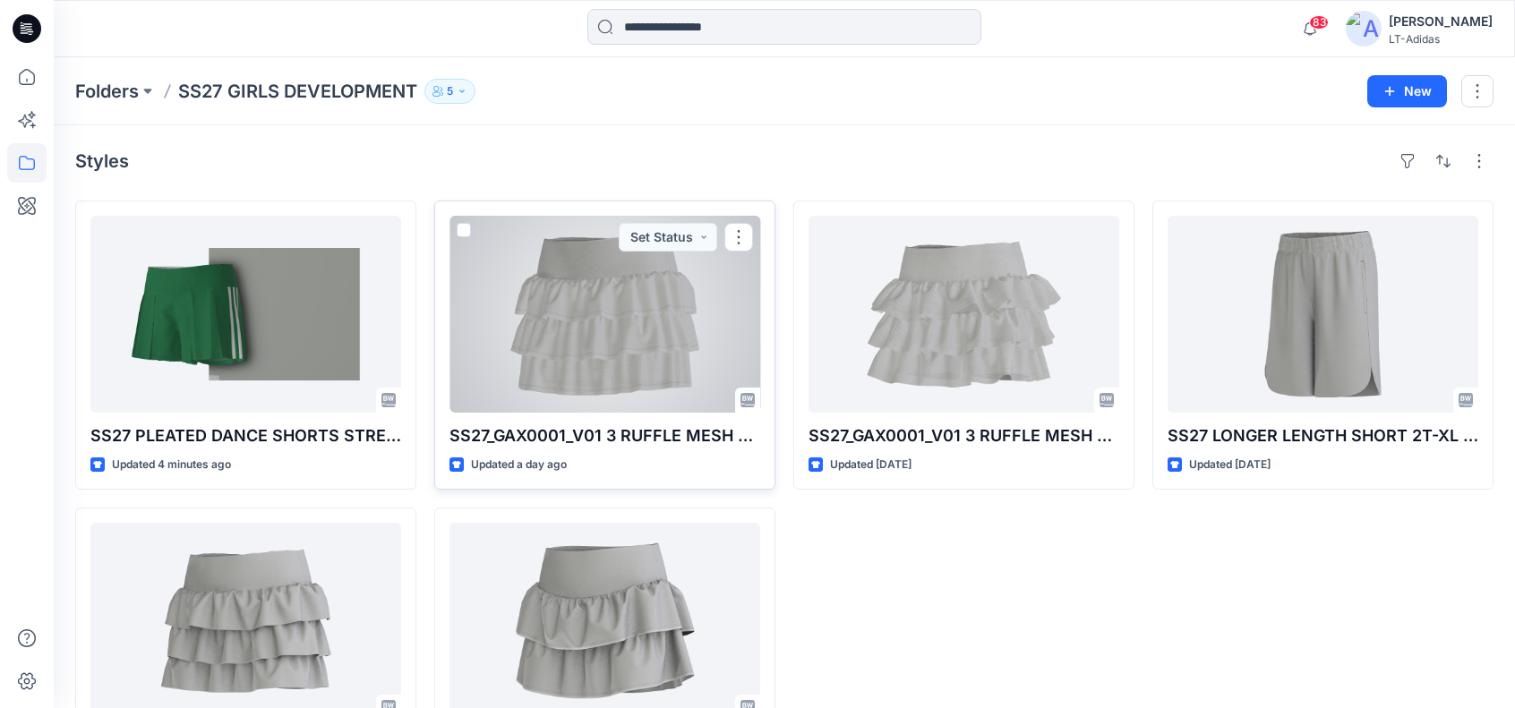
click at [564, 354] on div at bounding box center [605, 314] width 311 height 197
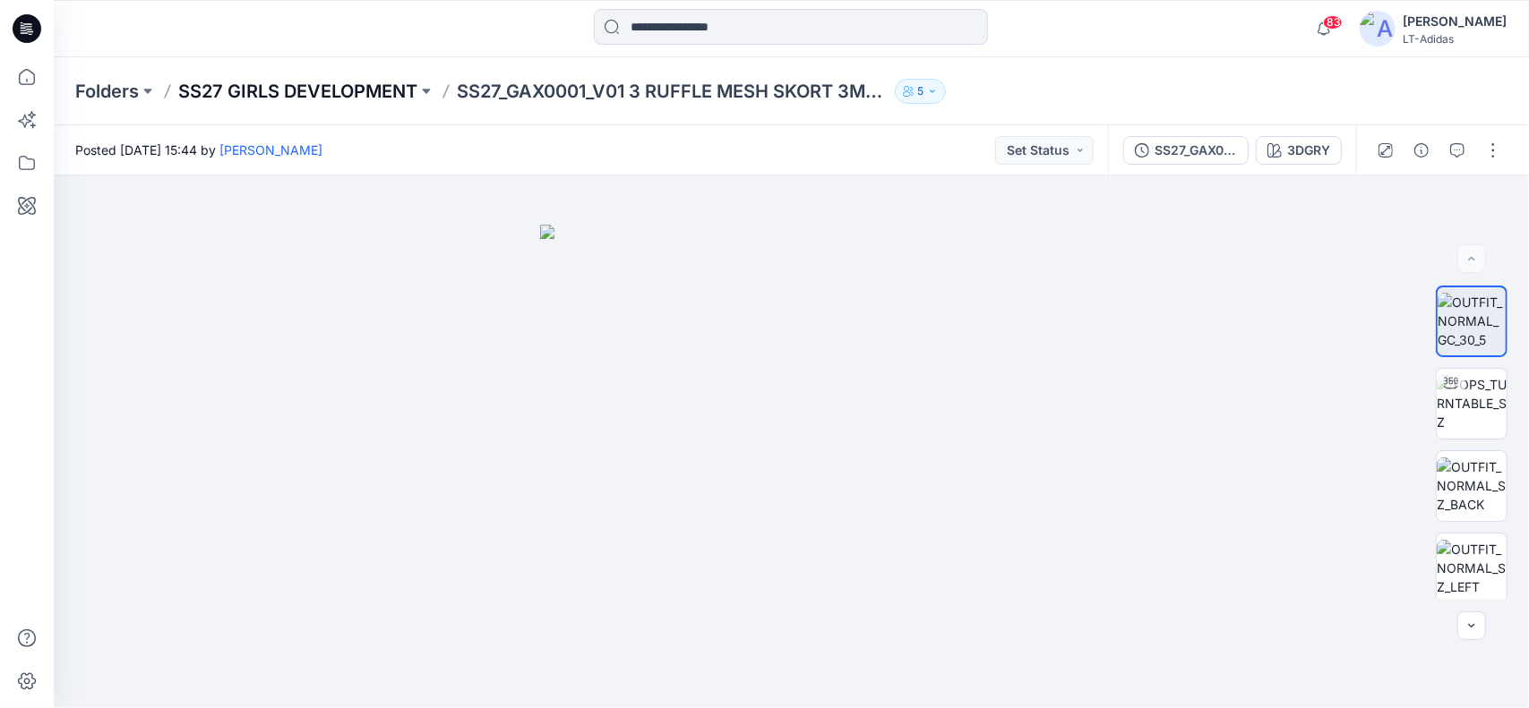
click at [294, 86] on p "SS27 GIRLS DEVELOPMENT" at bounding box center [297, 91] width 239 height 25
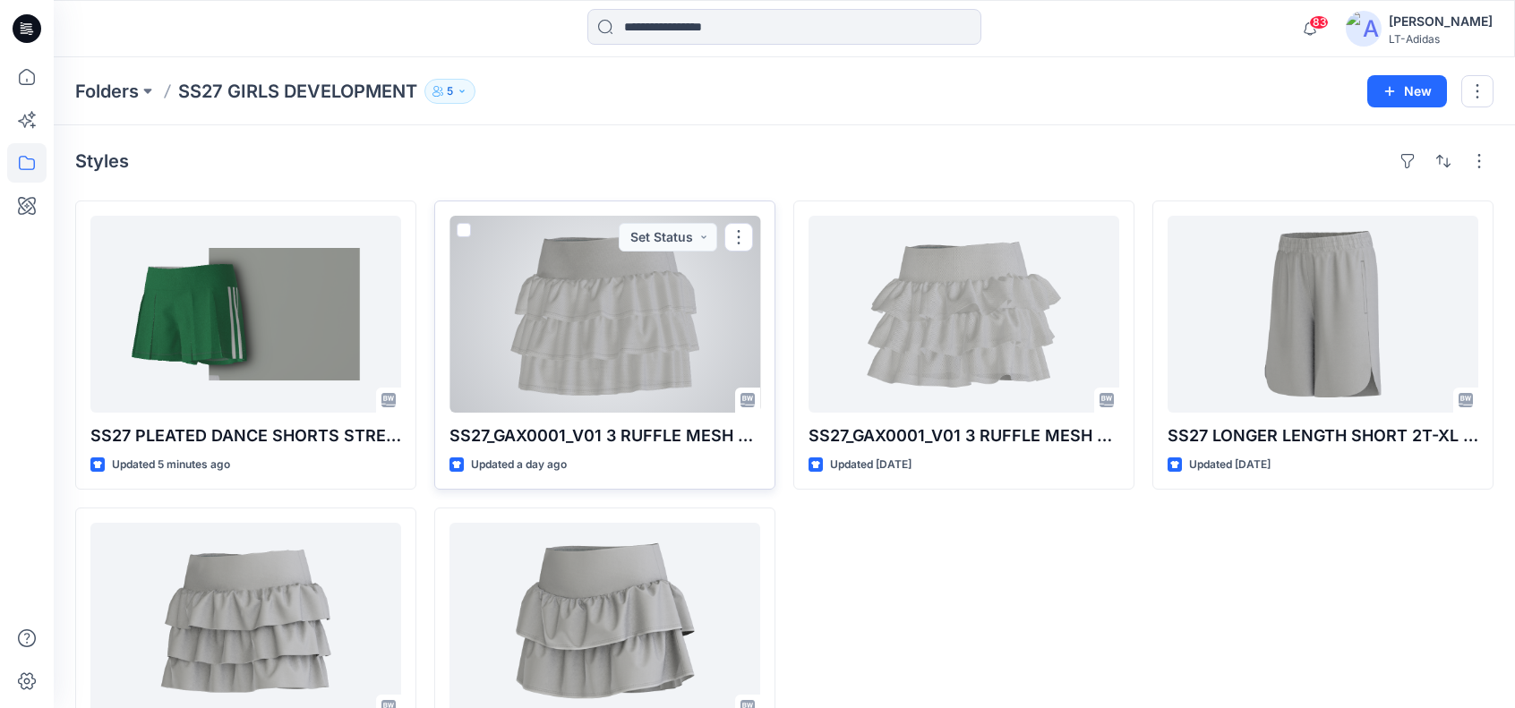
click at [625, 280] on div at bounding box center [605, 314] width 311 height 197
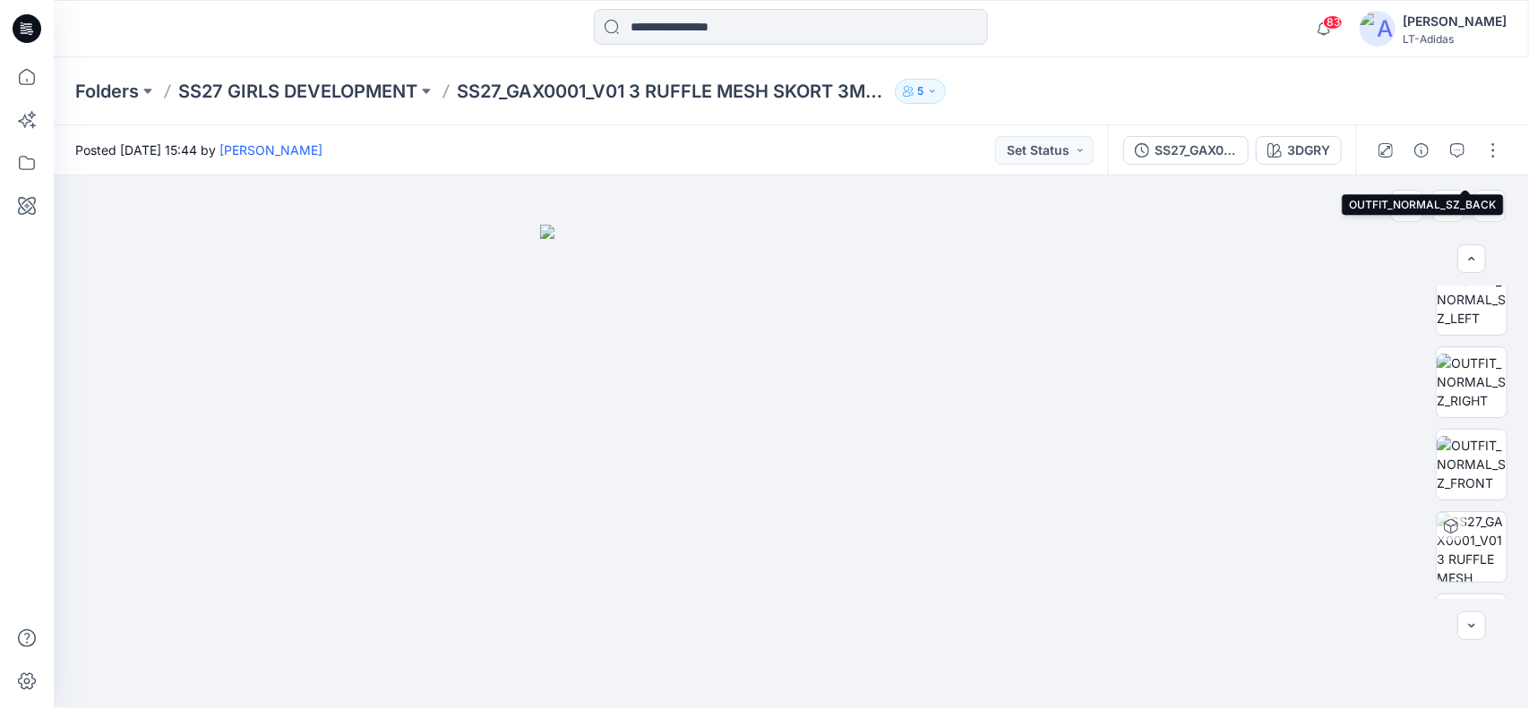
scroll to position [334, 0]
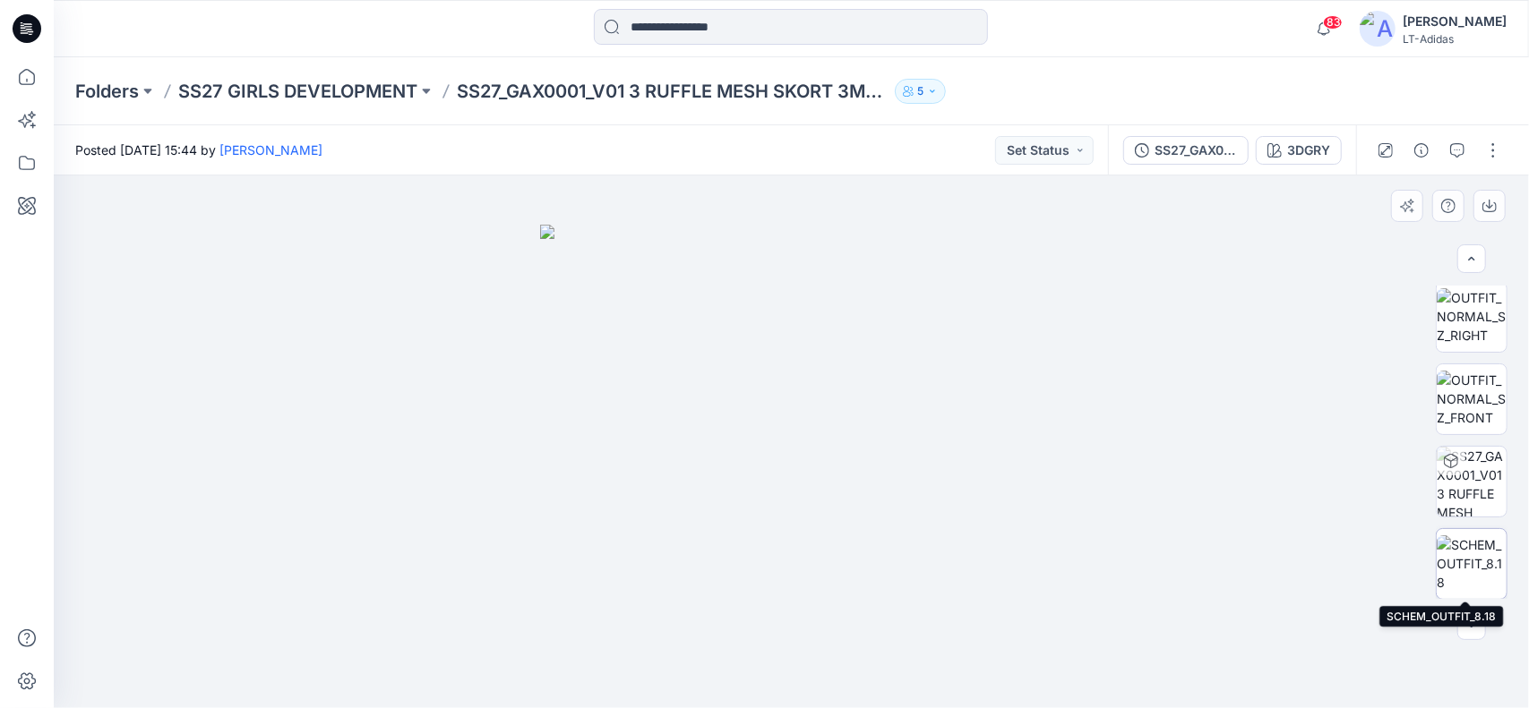
click at [1475, 554] on img at bounding box center [1472, 564] width 70 height 56
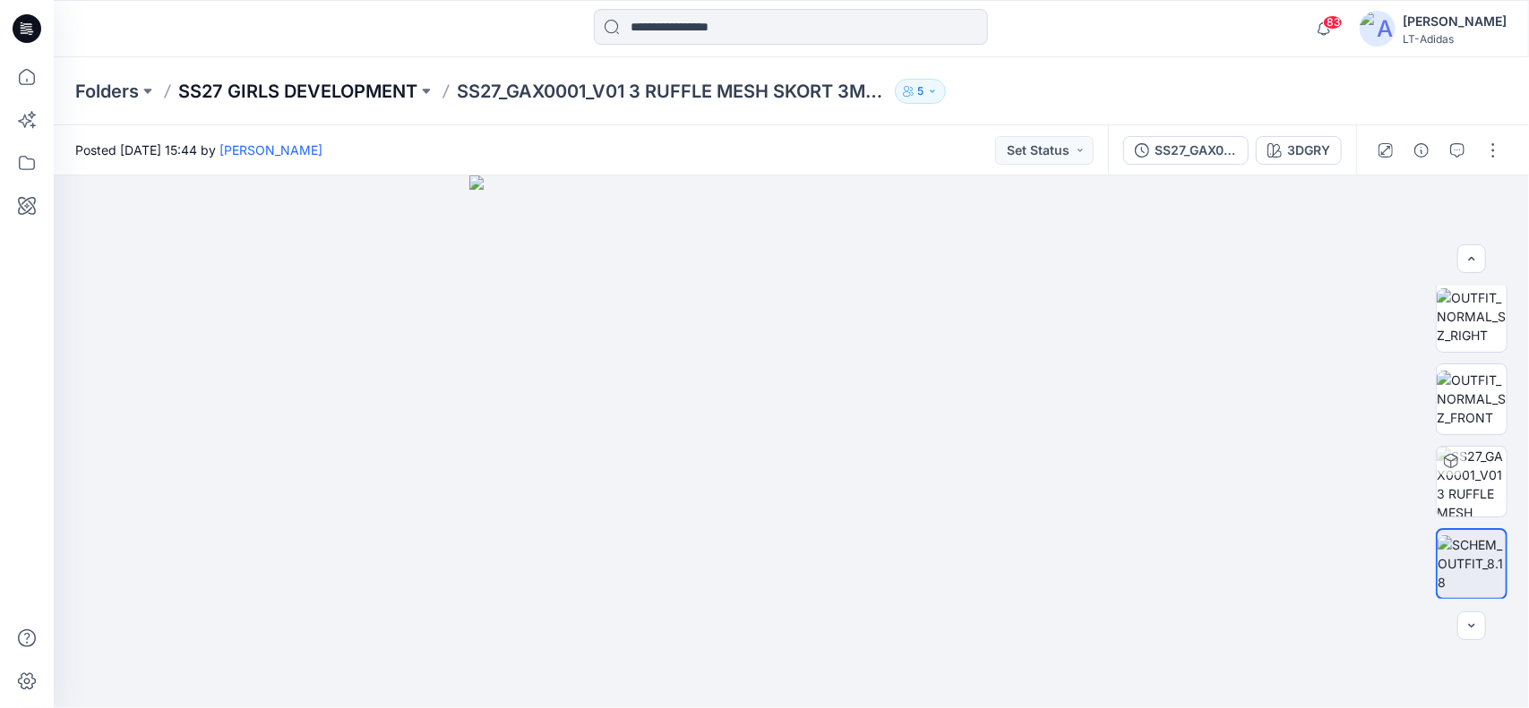
click at [349, 89] on p "SS27 GIRLS DEVELOPMENT" at bounding box center [297, 91] width 239 height 25
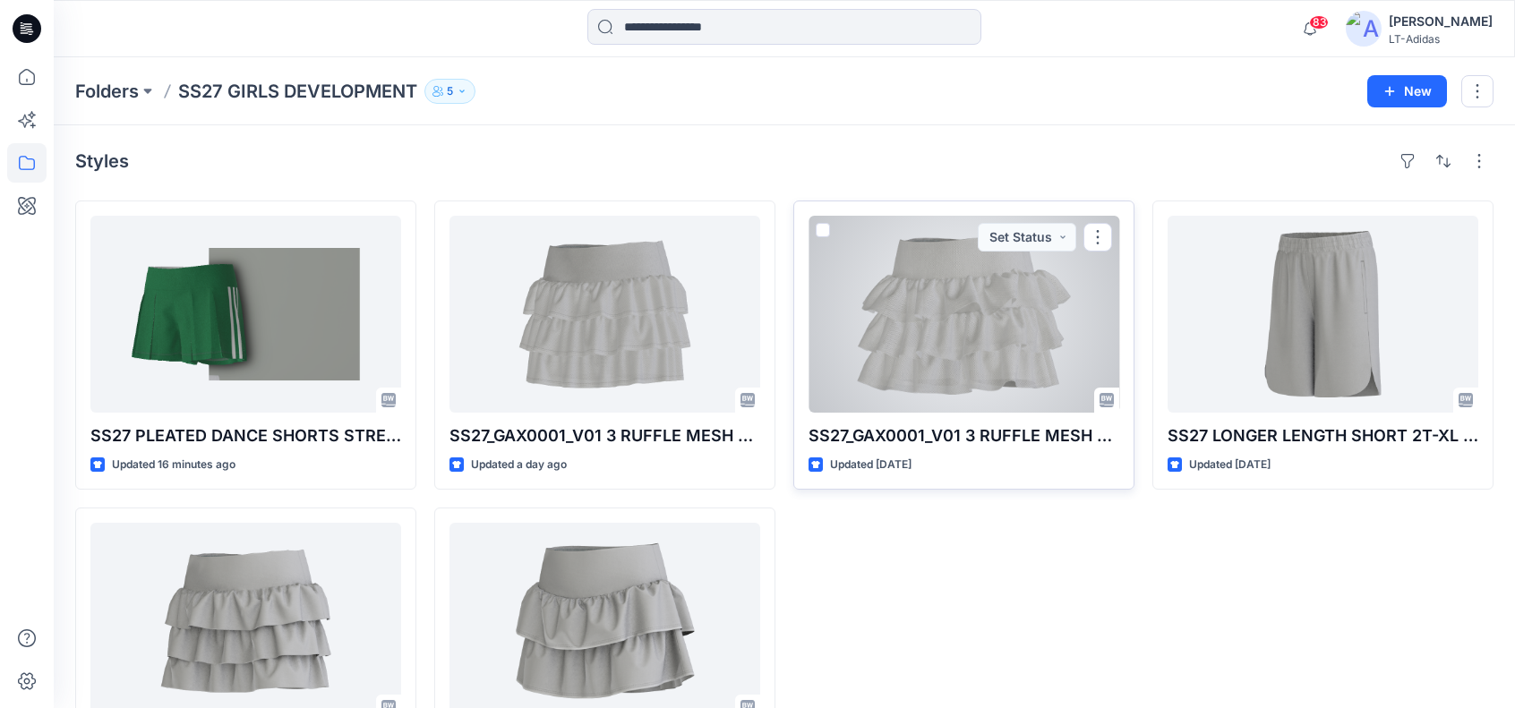
click at [921, 365] on div at bounding box center [964, 314] width 311 height 197
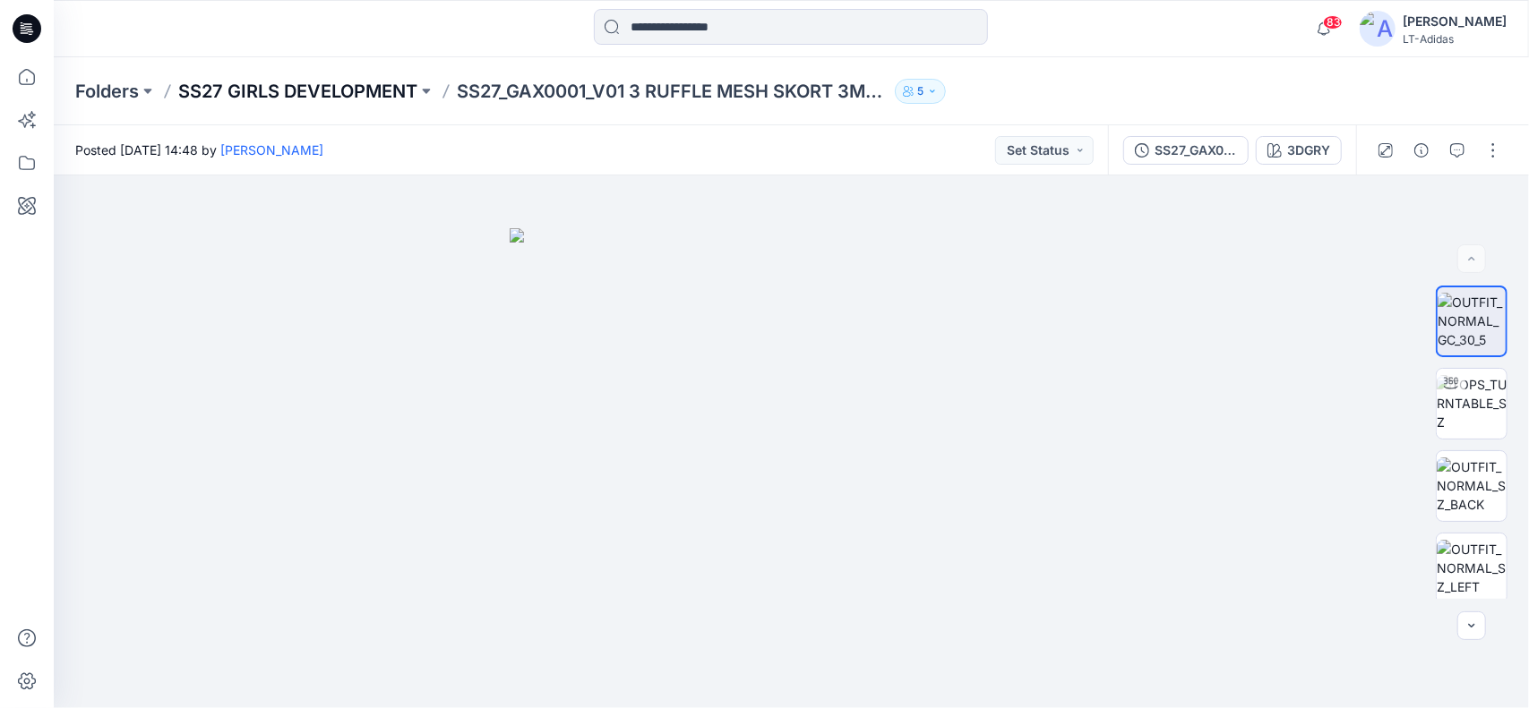
click at [374, 85] on p "SS27 GIRLS DEVELOPMENT" at bounding box center [297, 91] width 239 height 25
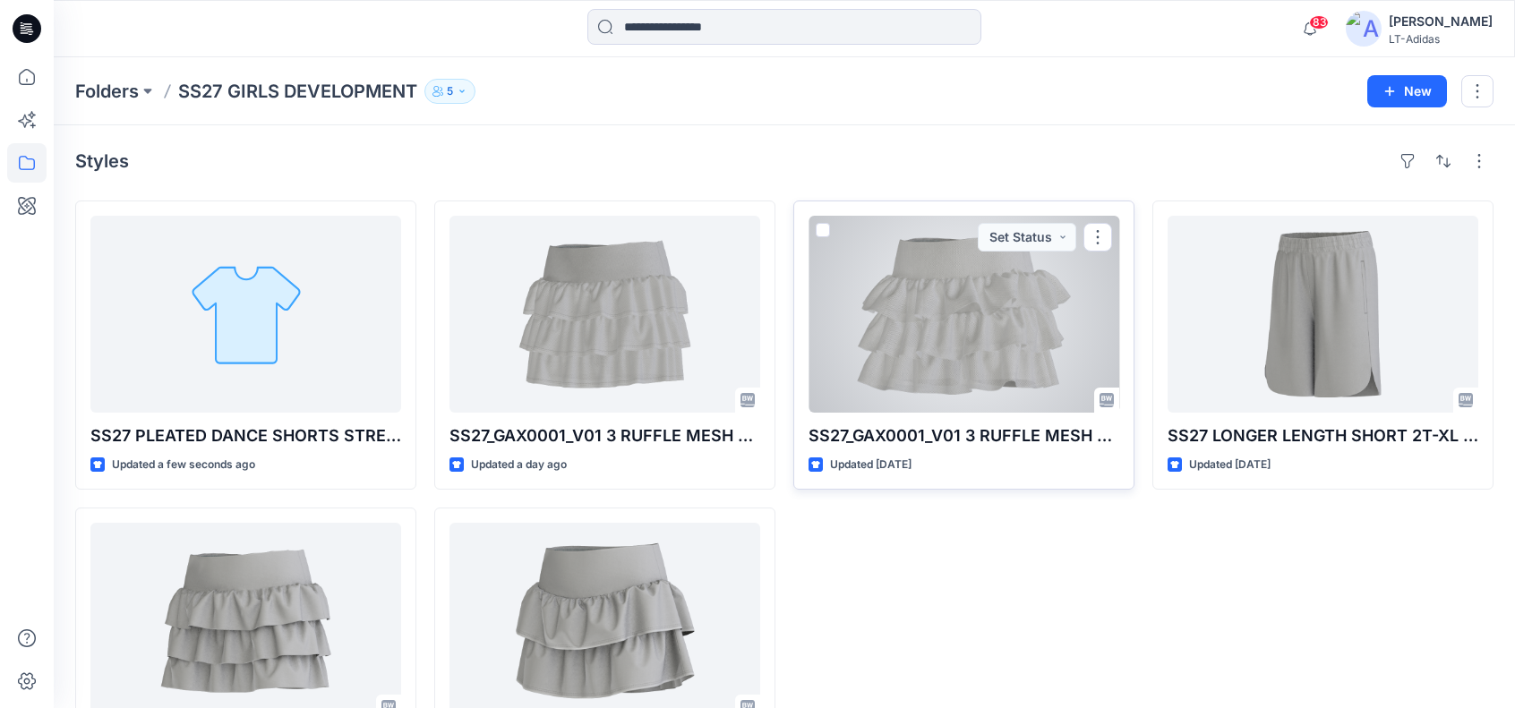
click at [820, 227] on span at bounding box center [823, 230] width 14 height 14
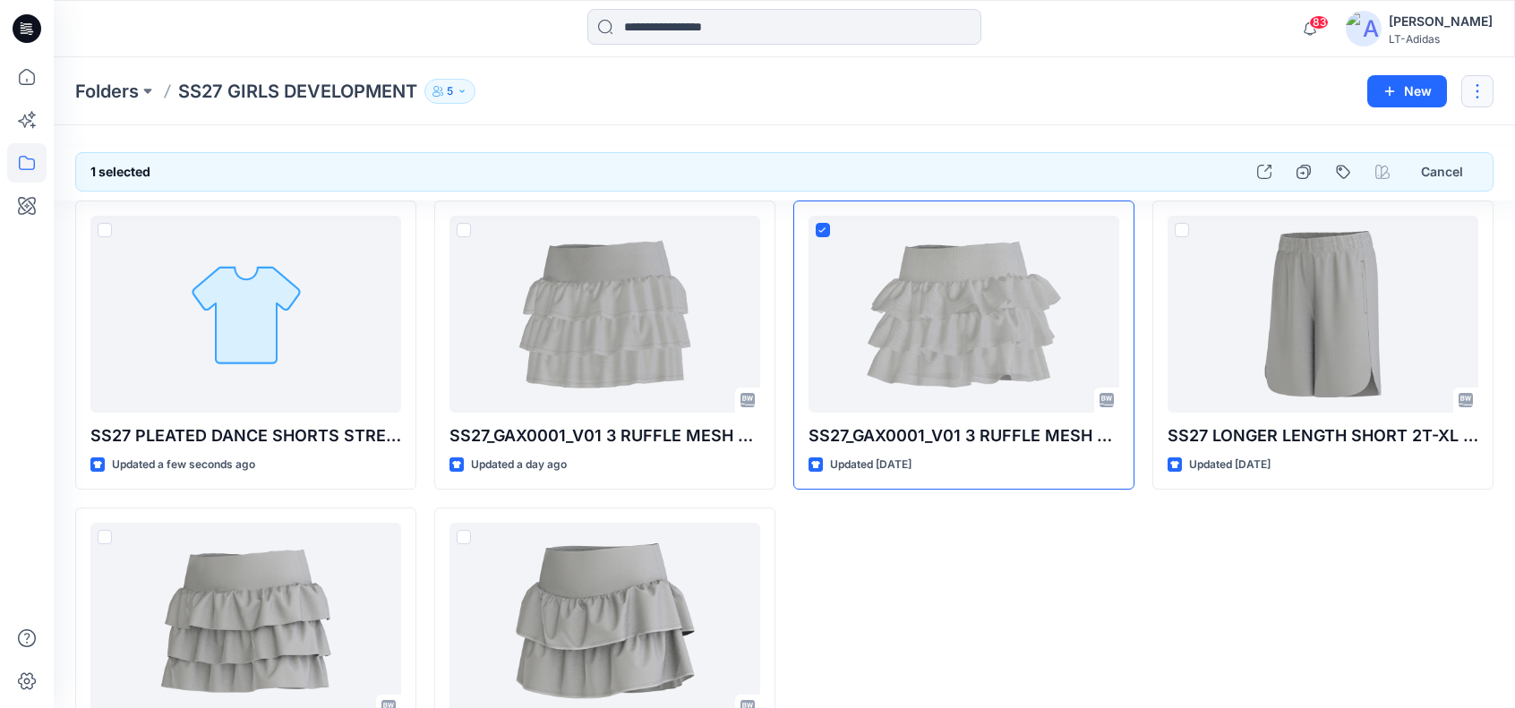
click at [1473, 82] on button "button" at bounding box center [1478, 91] width 32 height 32
click at [1394, 239] on p "[PERSON_NAME]" at bounding box center [1380, 241] width 103 height 19
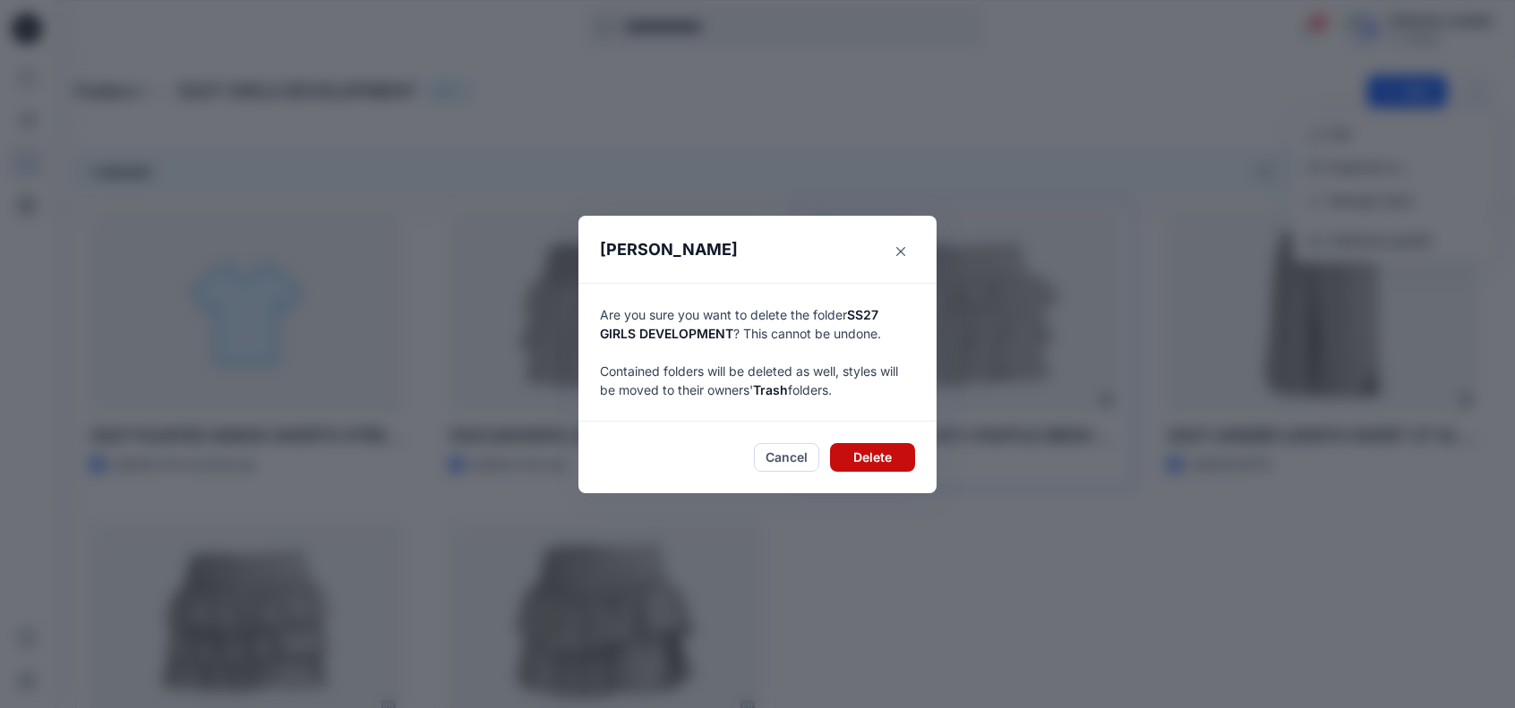
click at [898, 459] on button "Delete" at bounding box center [872, 457] width 85 height 29
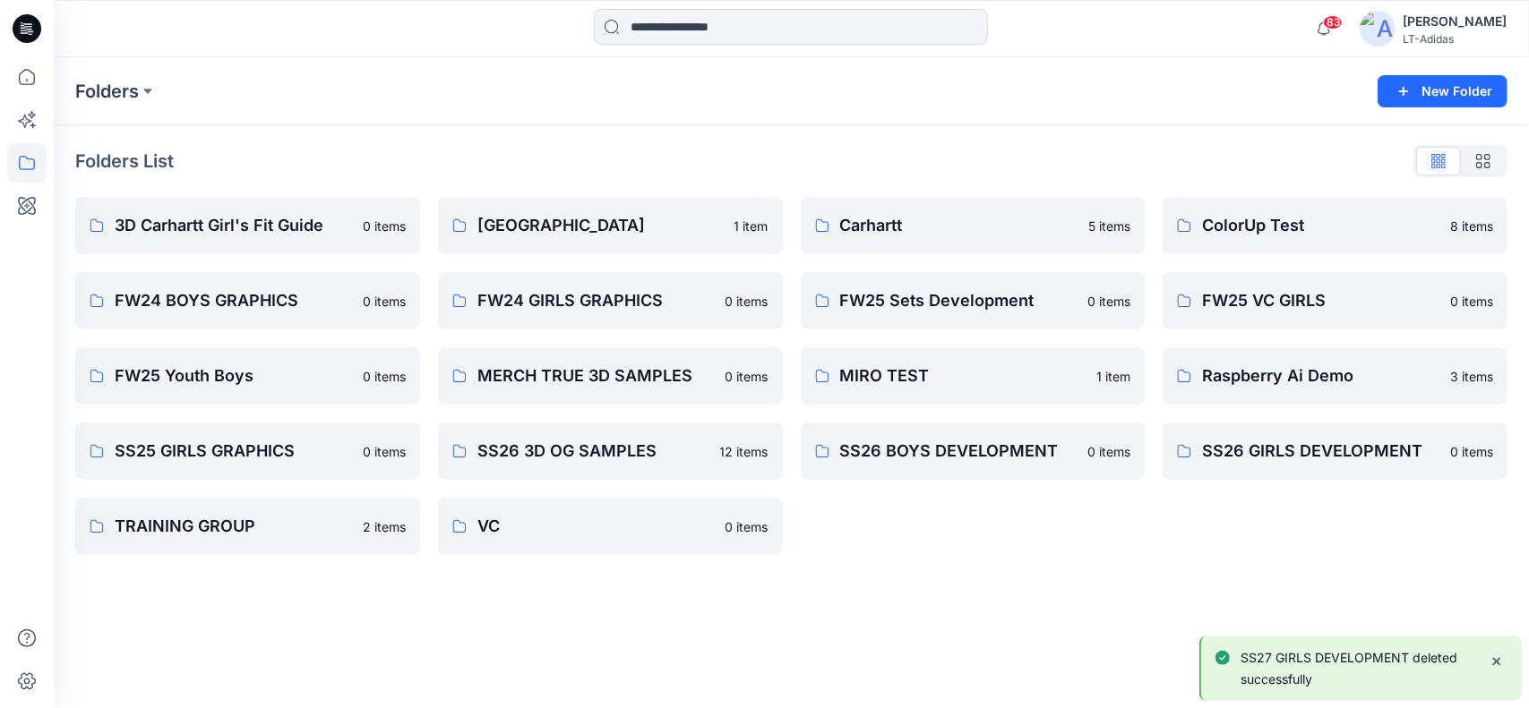
click at [1028, 525] on div "Carhartt 5 items FW25 Sets Development 0 items MIRO TEST 1 item SS26 BOYS DEVEL…" at bounding box center [973, 376] width 345 height 358
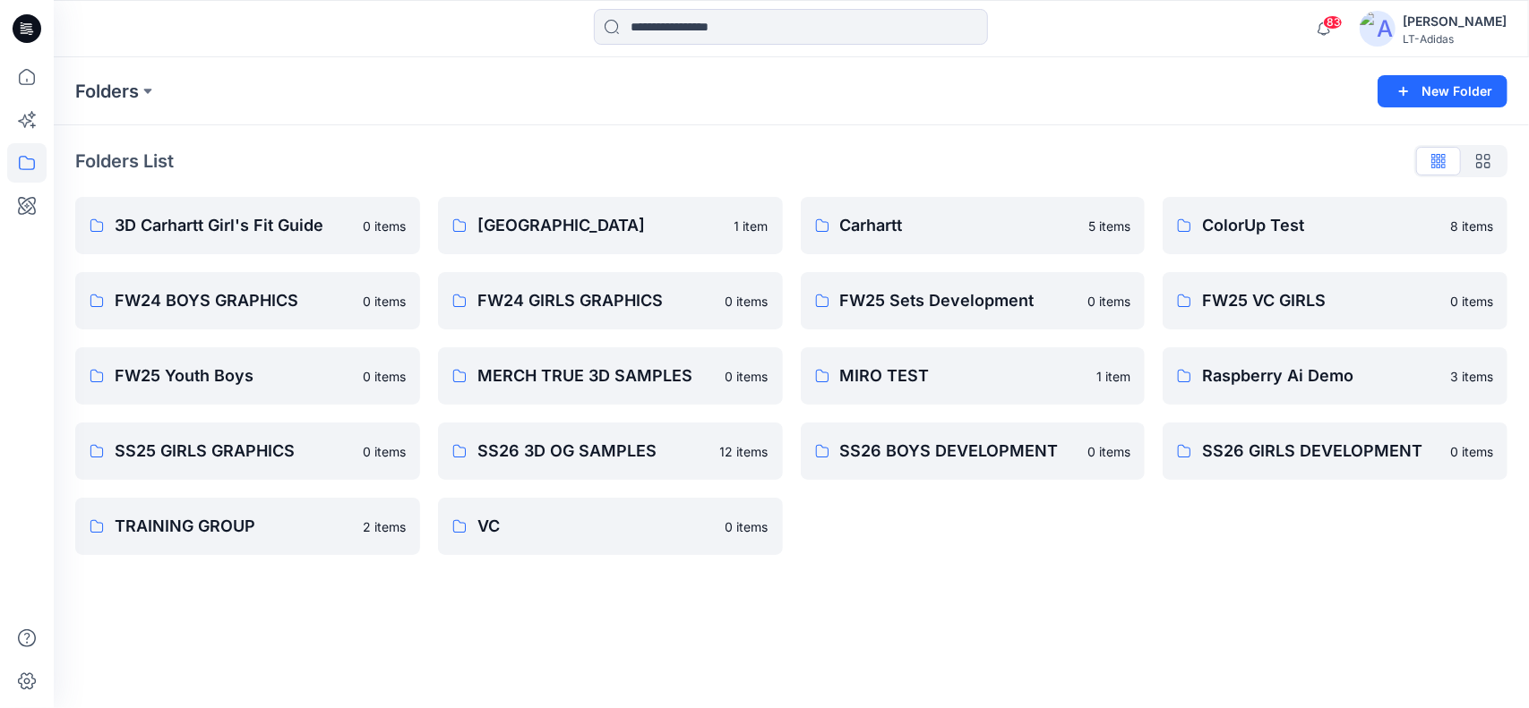
drag, startPoint x: 1028, startPoint y: 525, endPoint x: 257, endPoint y: 160, distance: 853.0
click at [257, 160] on div "Folders List" at bounding box center [791, 161] width 1432 height 29
click at [18, 160] on icon at bounding box center [26, 162] width 39 height 39
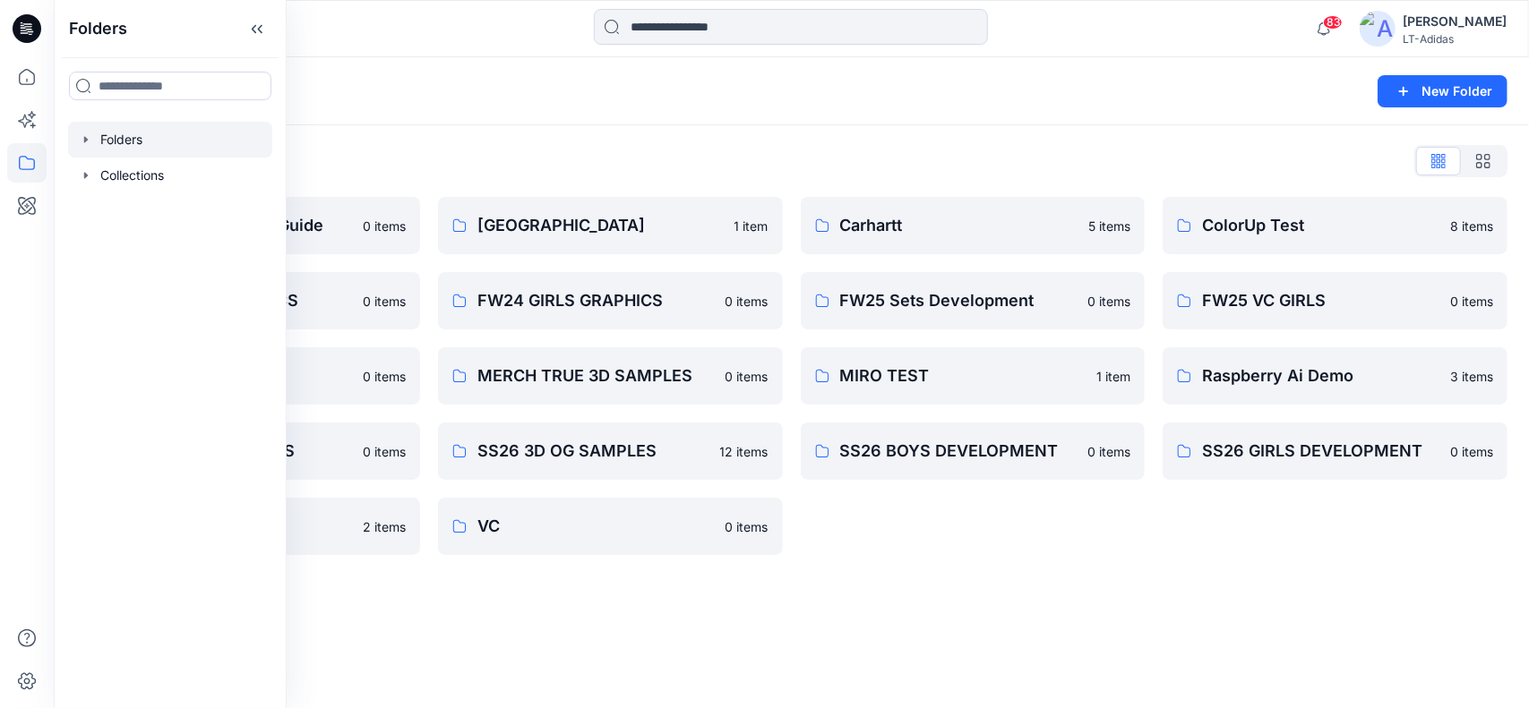
click at [18, 160] on icon at bounding box center [26, 162] width 39 height 39
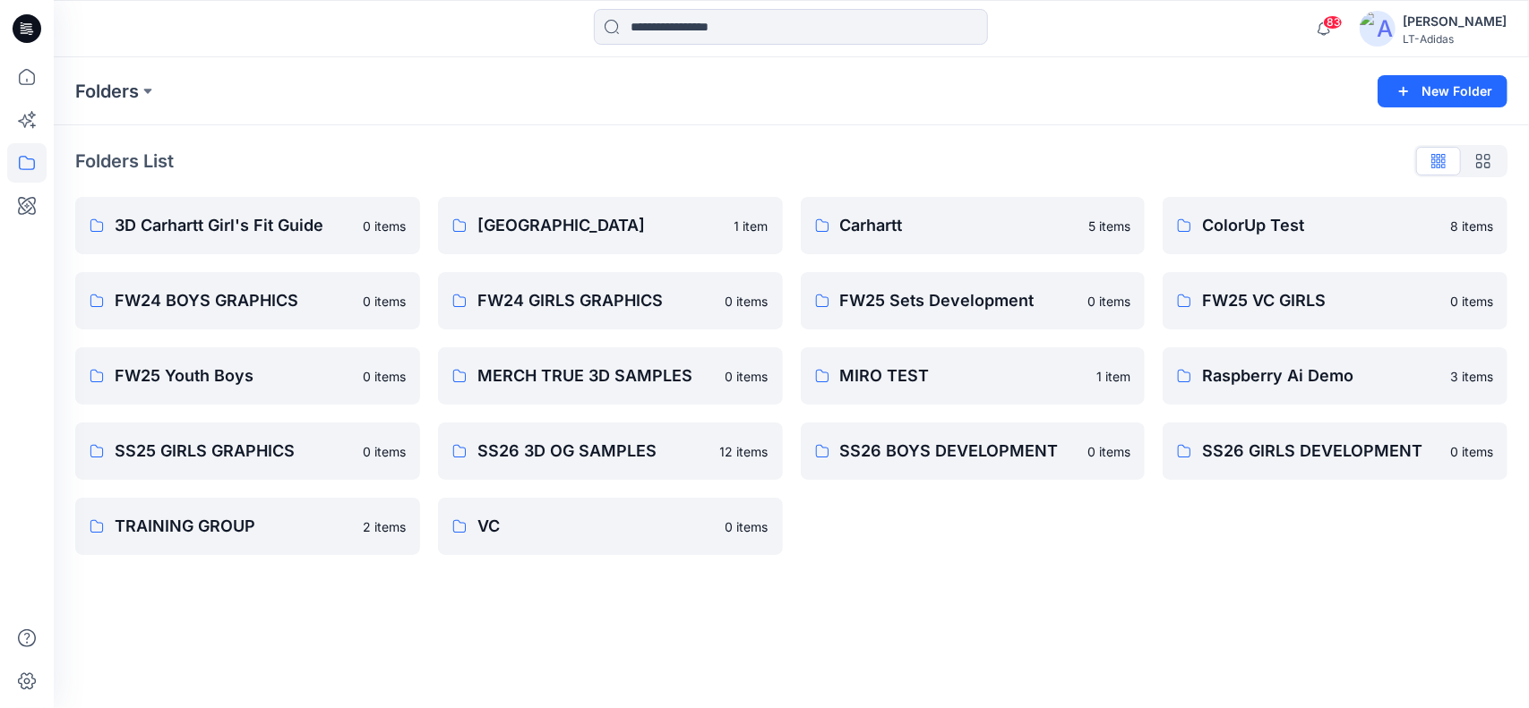
click at [625, 146] on div "Folders List 3D Carhartt Girl's Fit Guide 0 items FW24 BOYS GRAPHICS 0 items FW…" at bounding box center [791, 350] width 1475 height 451
click at [1446, 86] on button "New Folder" at bounding box center [1443, 91] width 130 height 32
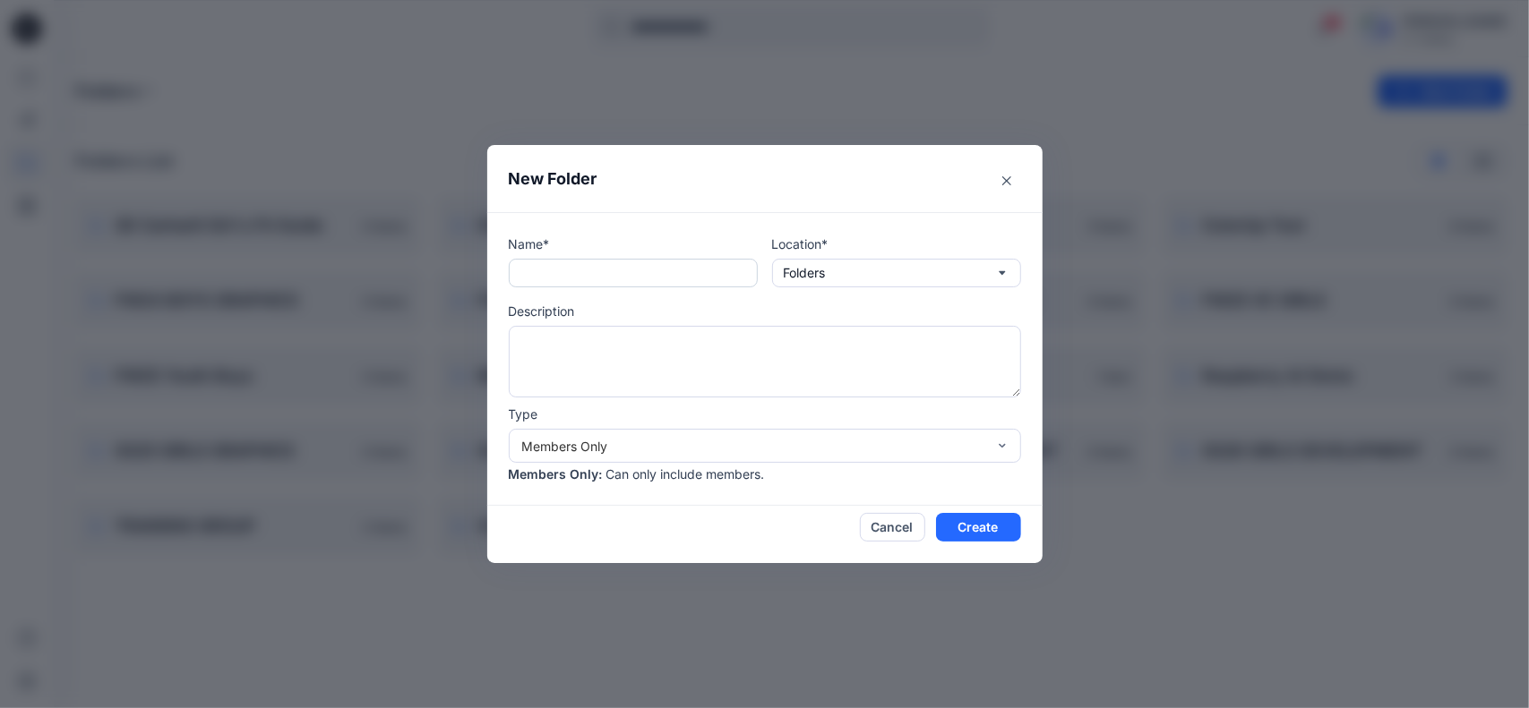
click at [582, 279] on input "text" at bounding box center [633, 273] width 249 height 29
click at [605, 681] on div "New Folder Name* Location* Folders Description Type Members Only Members Only :…" at bounding box center [764, 354] width 1529 height 708
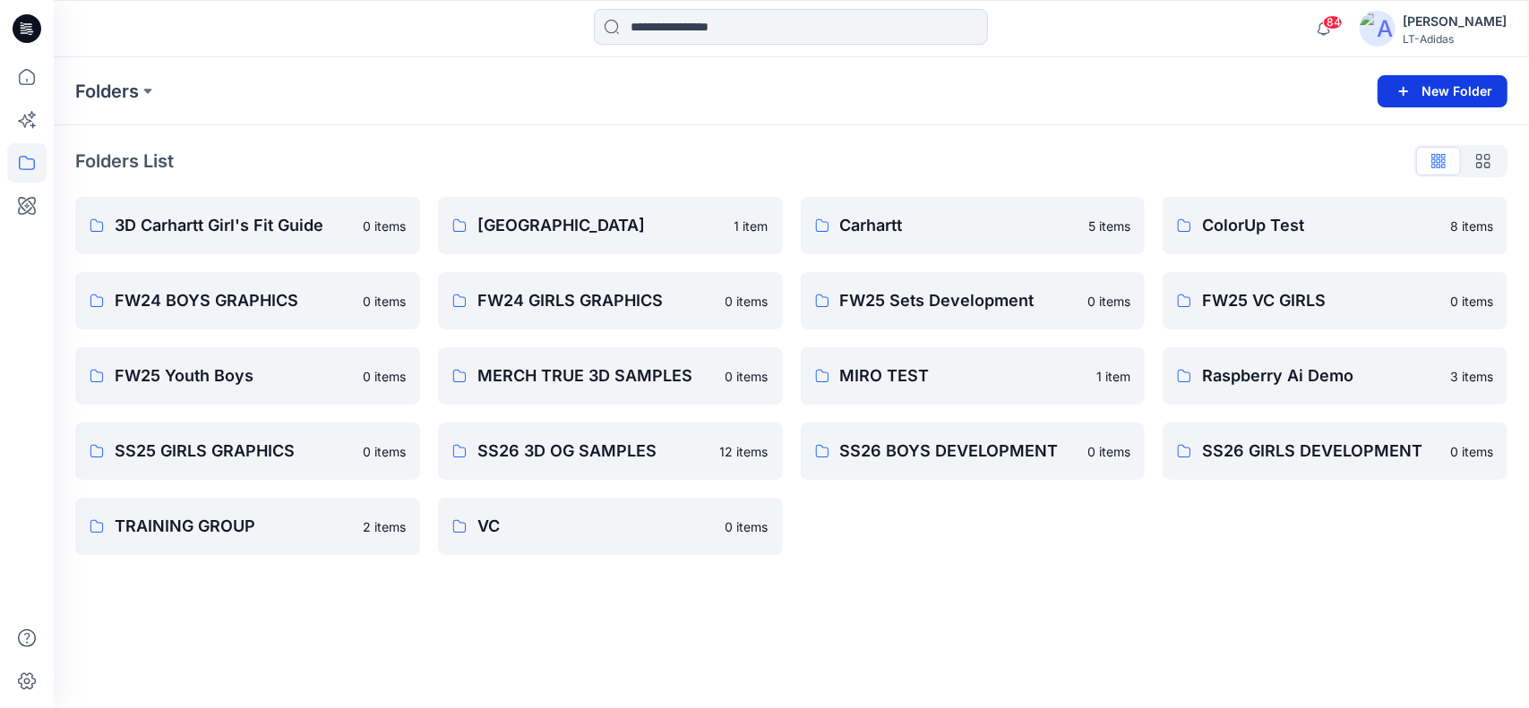
click at [1443, 87] on button "New Folder" at bounding box center [1443, 91] width 130 height 32
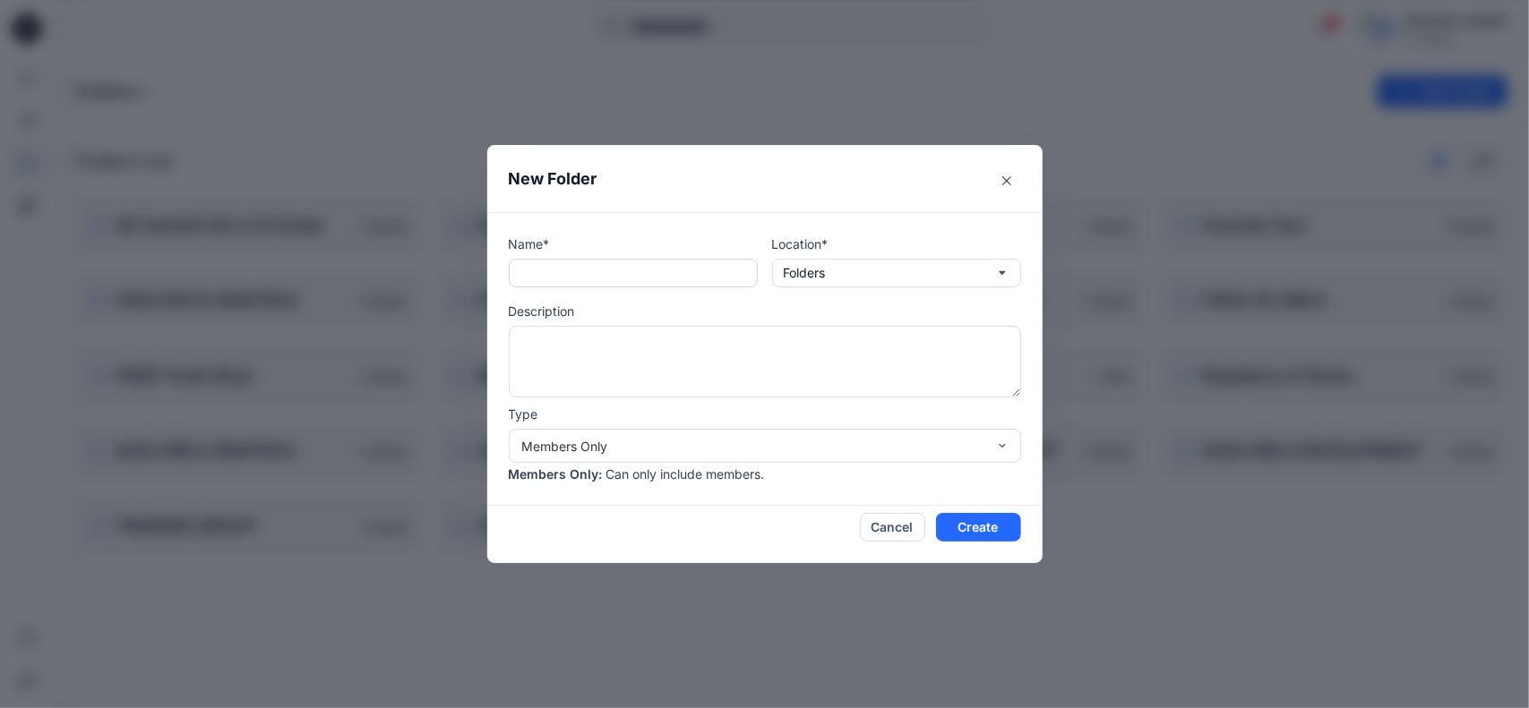
click at [636, 268] on input "text" at bounding box center [633, 273] width 249 height 29
type input "*"
type input "**********"
click at [654, 347] on textarea at bounding box center [765, 362] width 512 height 72
click at [652, 444] on div "Members Only" at bounding box center [754, 446] width 464 height 19
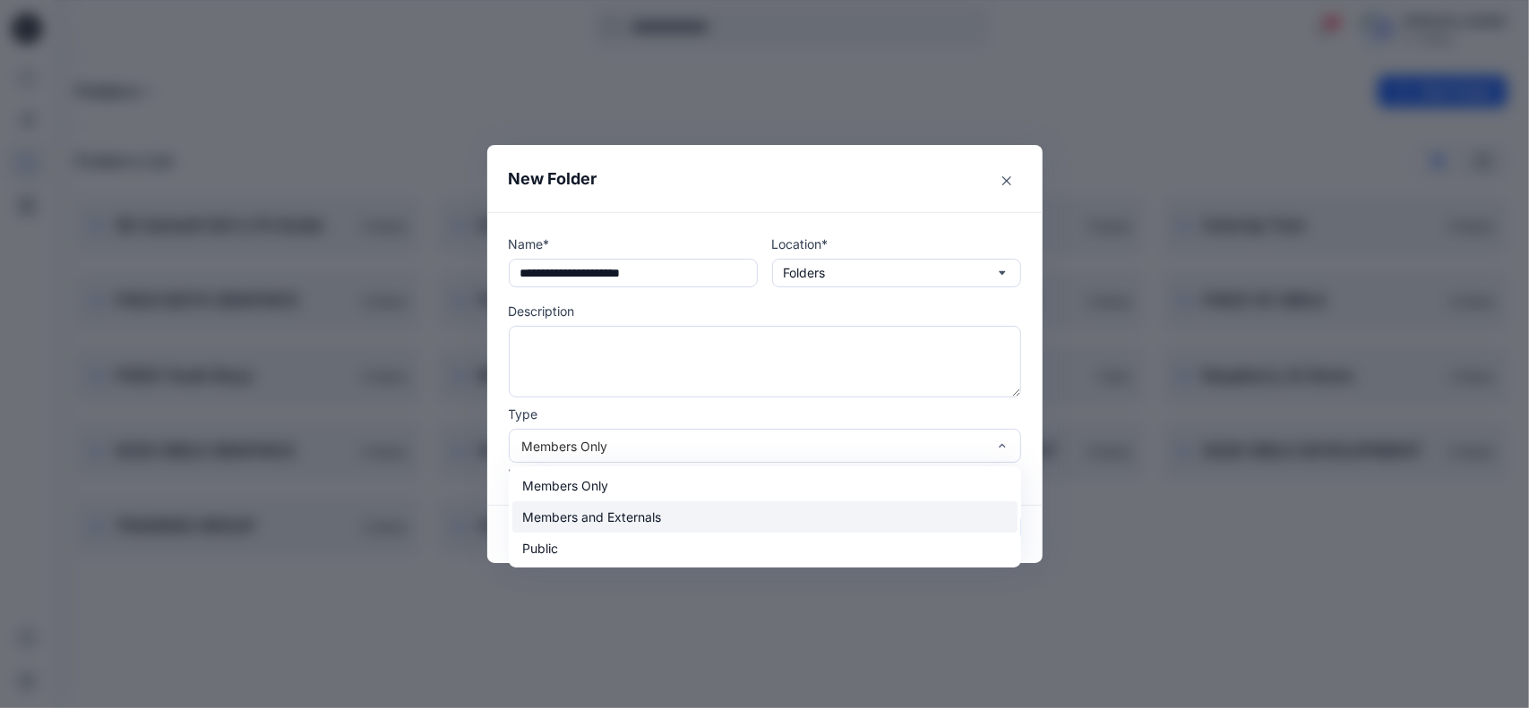
click at [638, 512] on div "Members and Externals" at bounding box center [764, 517] width 505 height 31
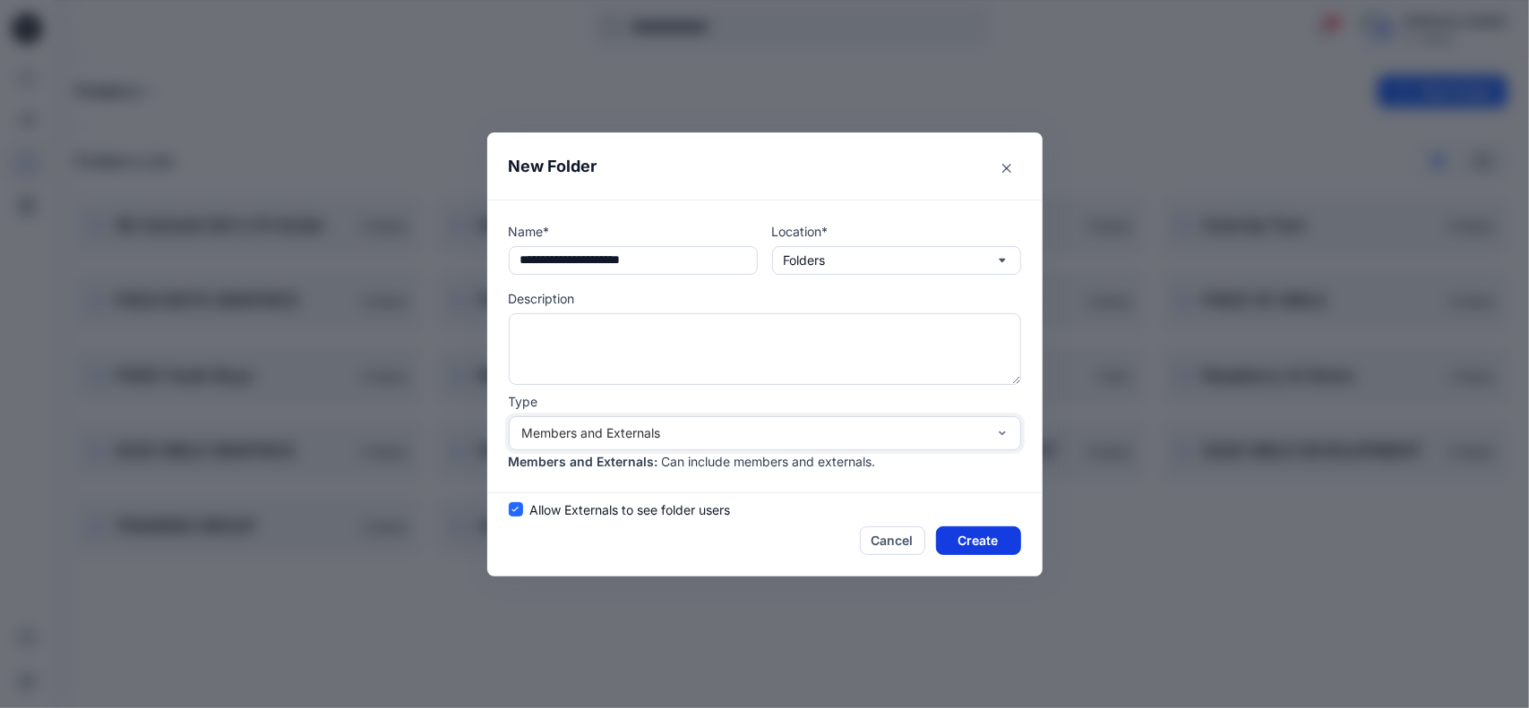
click at [962, 537] on button "Create" at bounding box center [978, 541] width 85 height 29
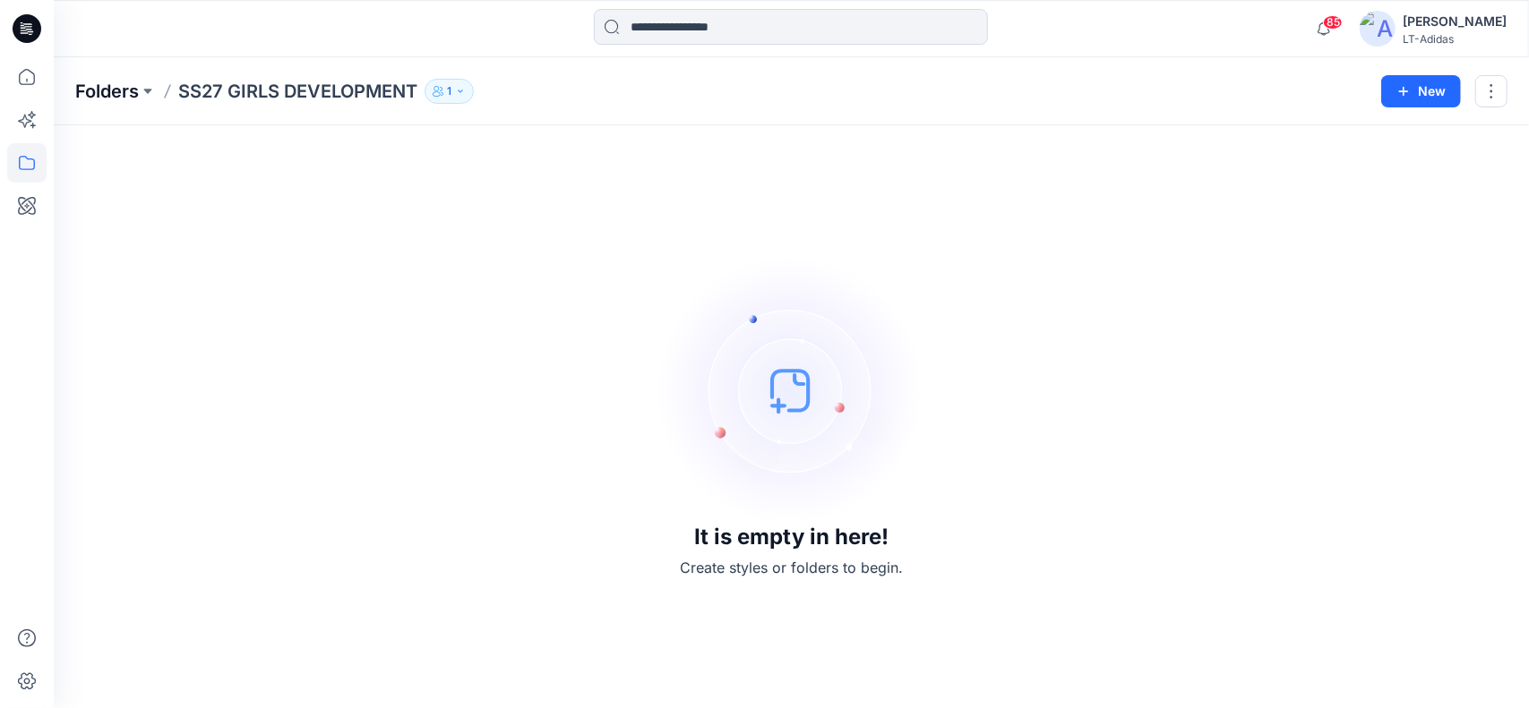
click at [116, 92] on p "Folders" at bounding box center [107, 91] width 64 height 25
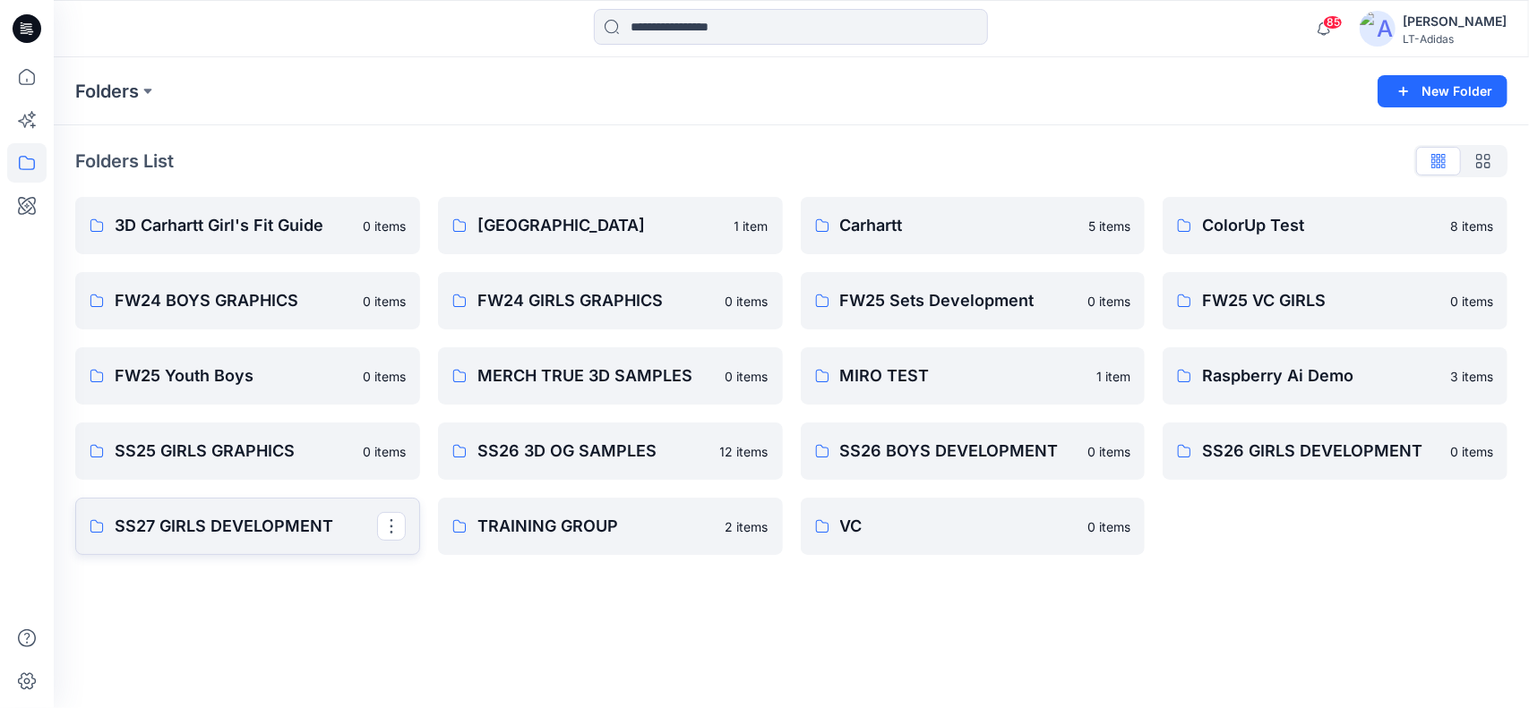
click at [272, 526] on p "SS27 GIRLS DEVELOPMENT" at bounding box center [246, 526] width 262 height 25
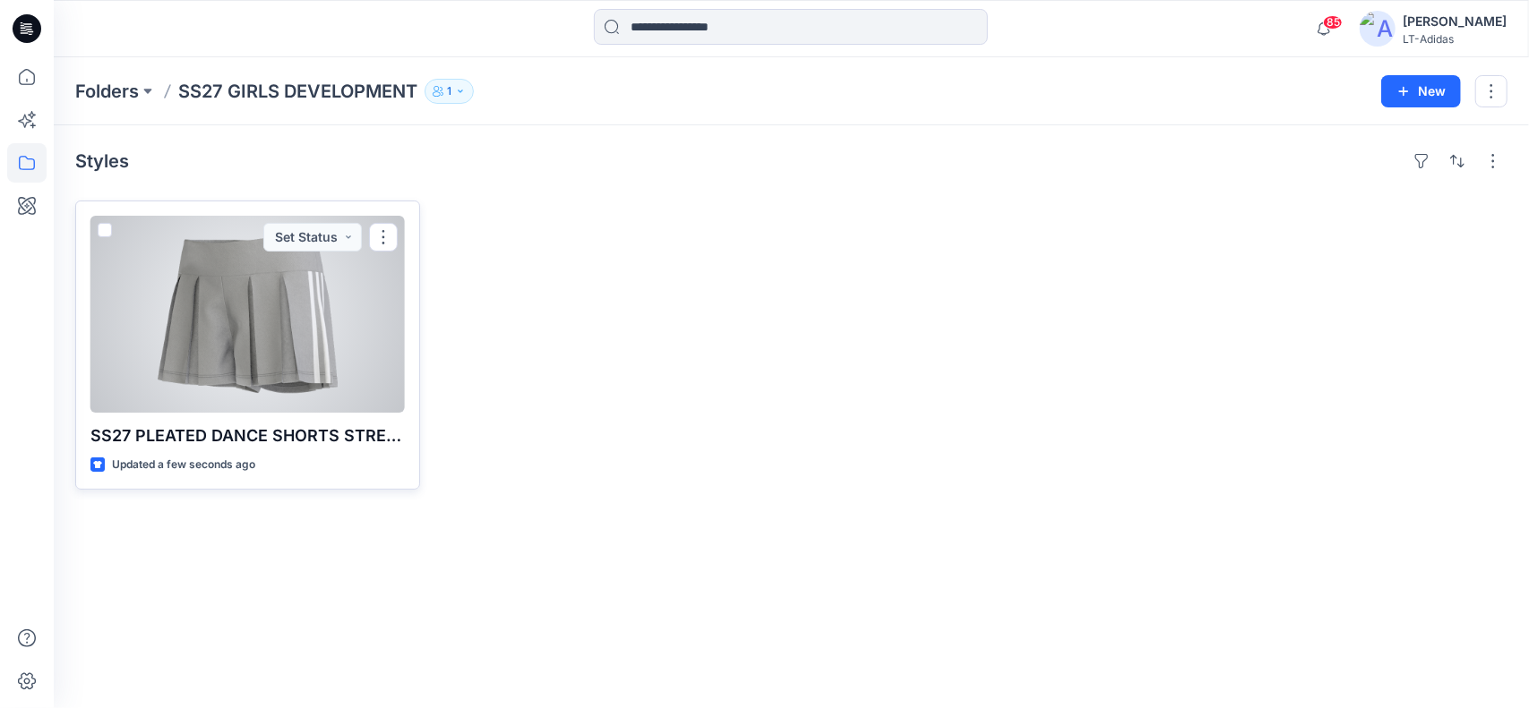
click at [233, 322] on div at bounding box center [247, 314] width 314 height 197
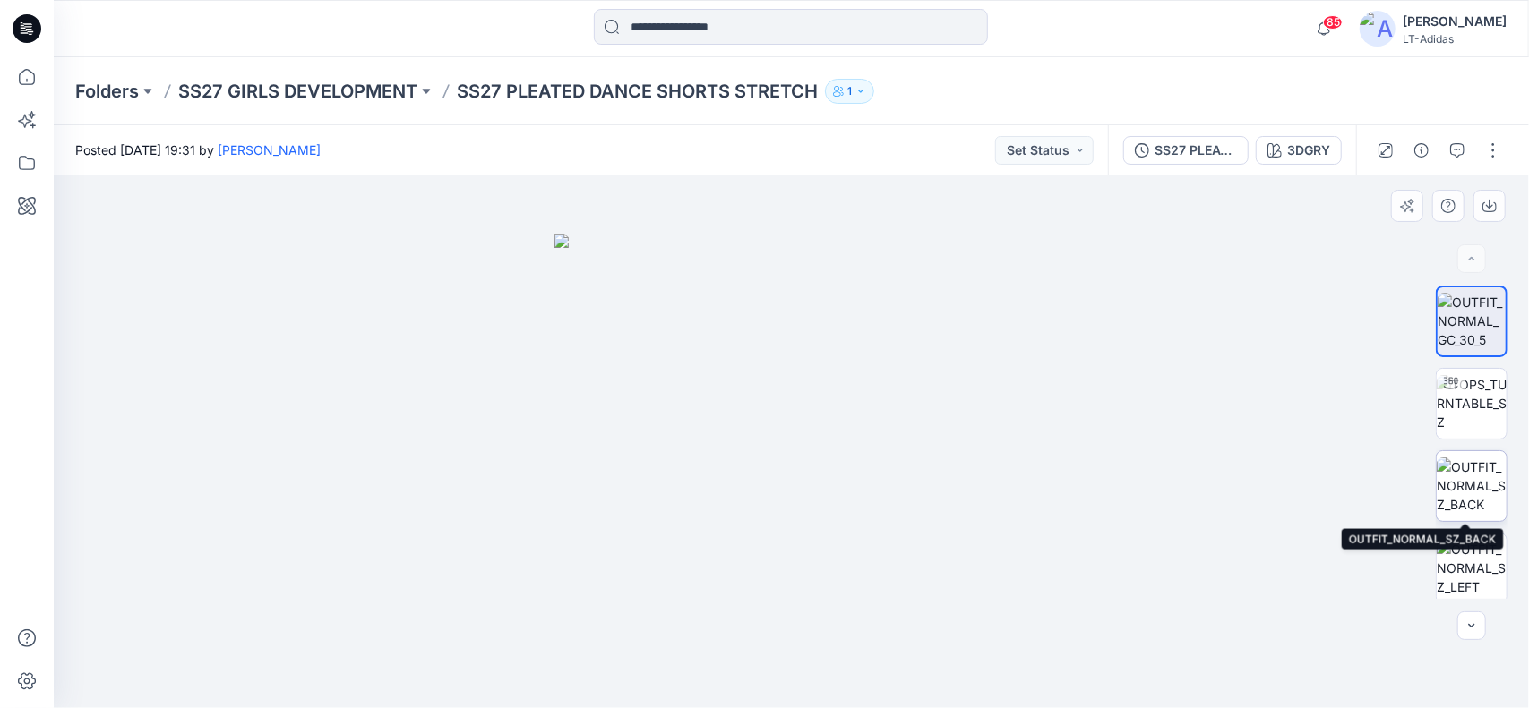
click at [1462, 475] on img at bounding box center [1472, 486] width 70 height 56
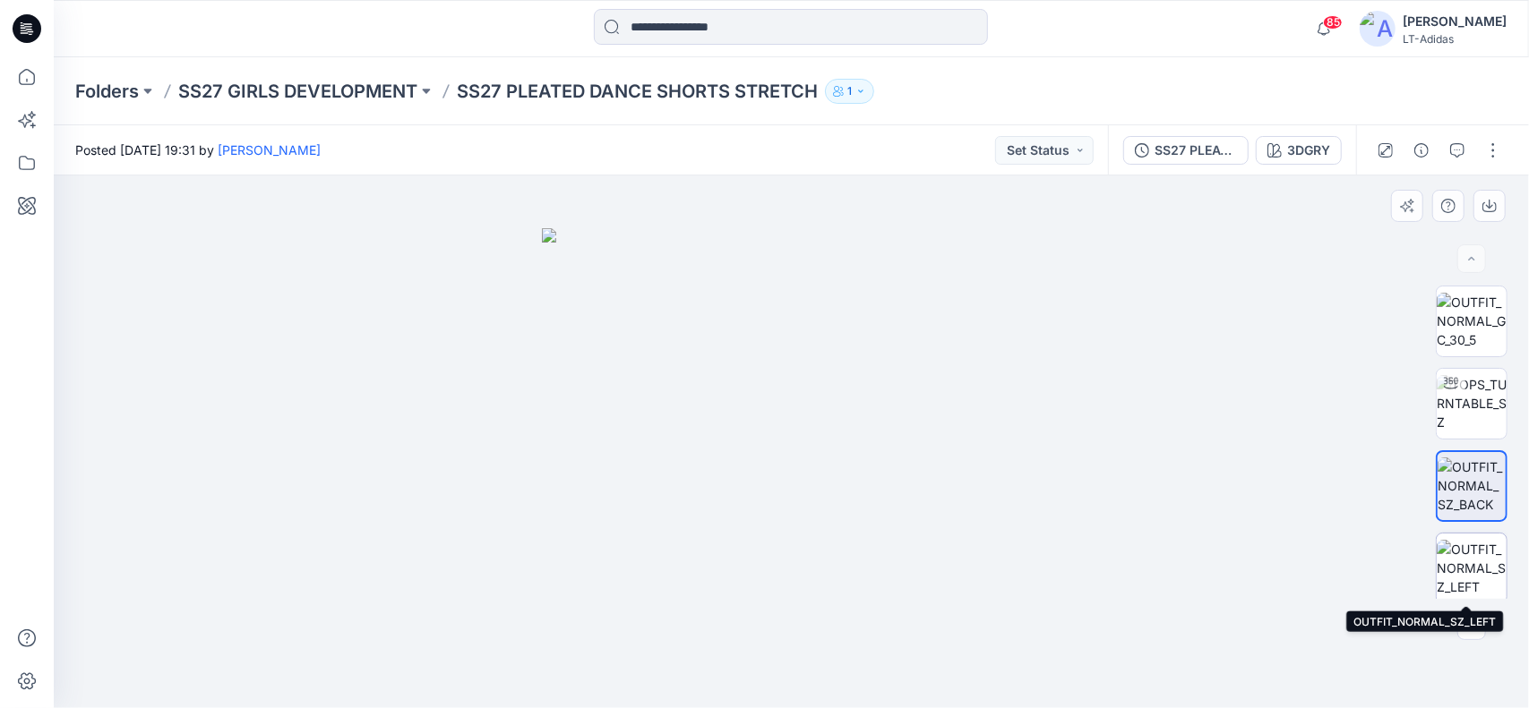
click at [1474, 560] on img at bounding box center [1472, 568] width 70 height 56
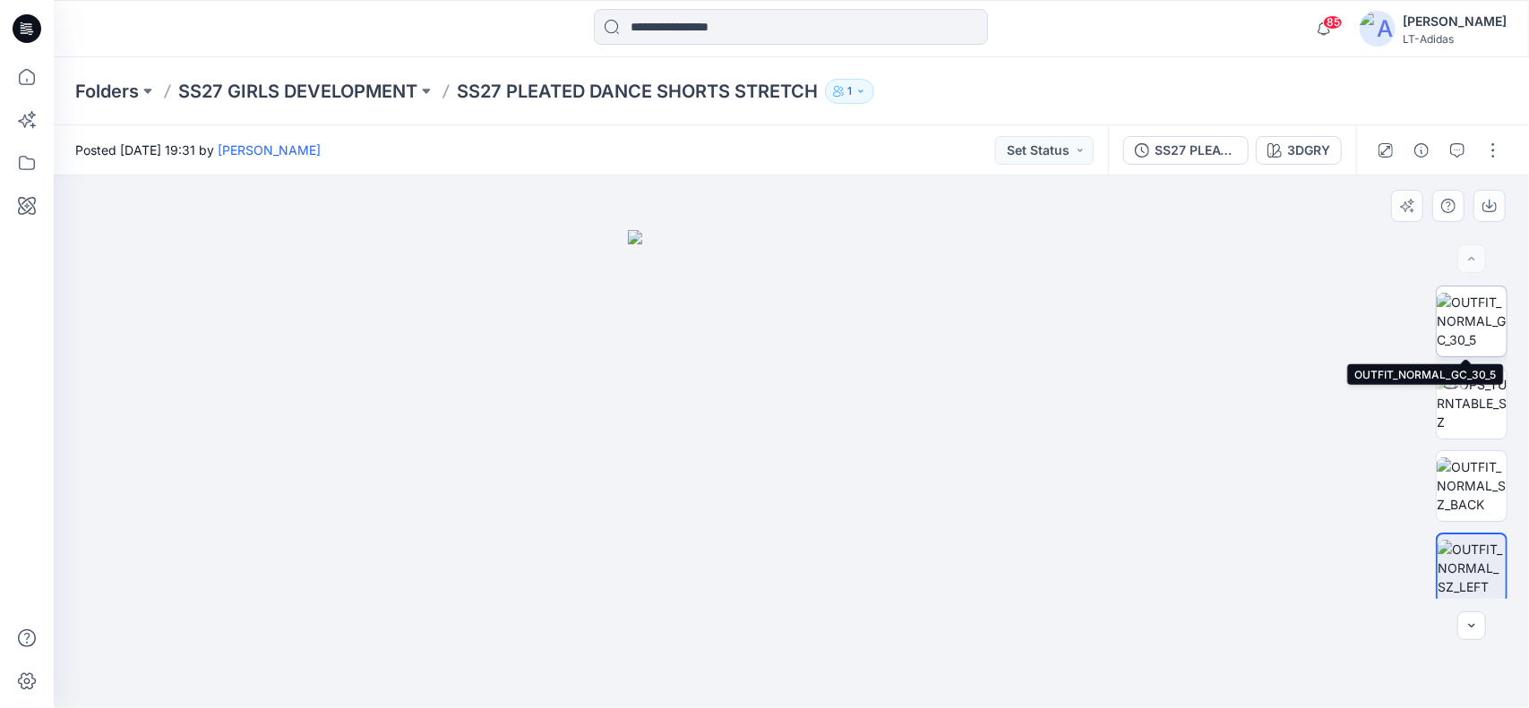
click at [1480, 322] on img at bounding box center [1472, 321] width 70 height 56
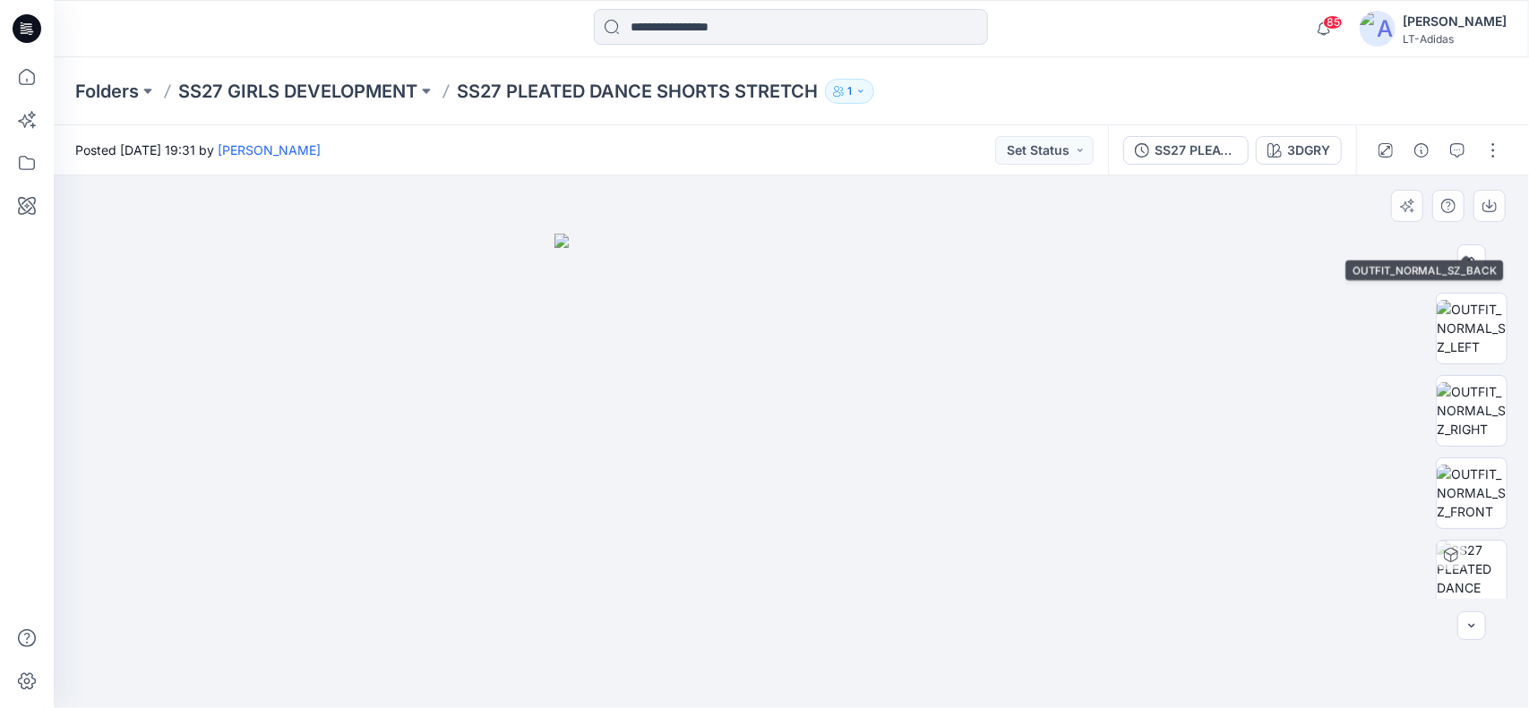
scroll to position [269, 0]
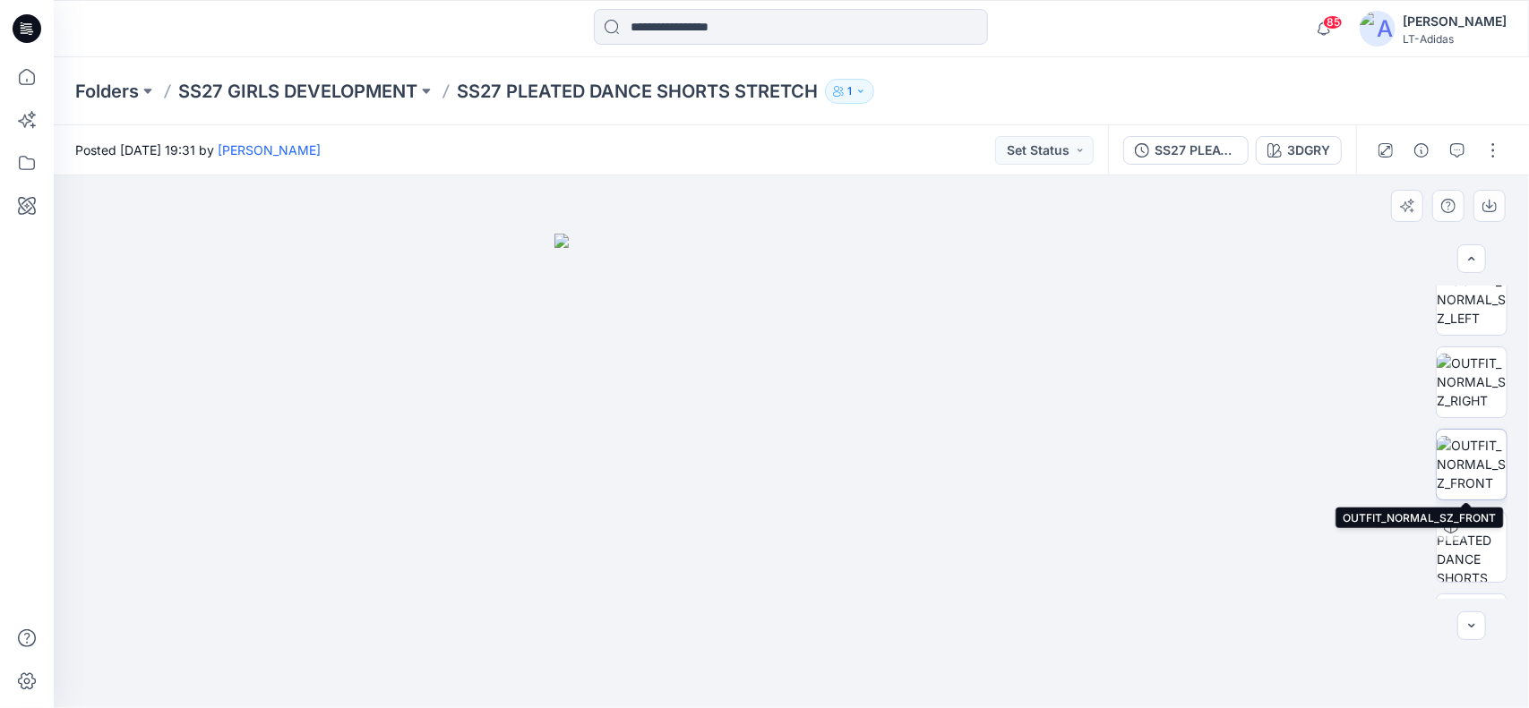
click at [1467, 468] on img at bounding box center [1472, 464] width 70 height 56
click at [425, 36] on div at bounding box center [791, 28] width 737 height 39
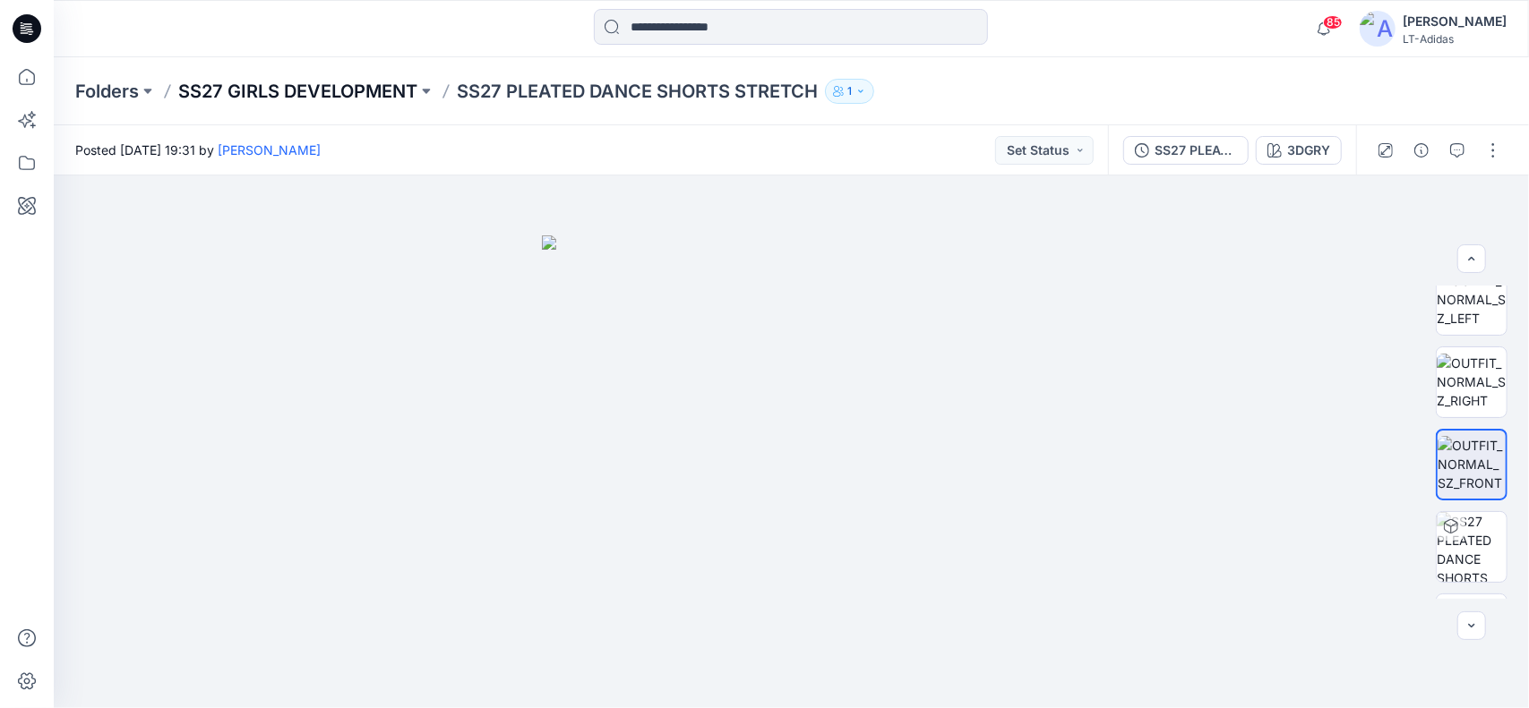
click at [315, 90] on p "SS27 GIRLS DEVELOPMENT" at bounding box center [297, 91] width 239 height 25
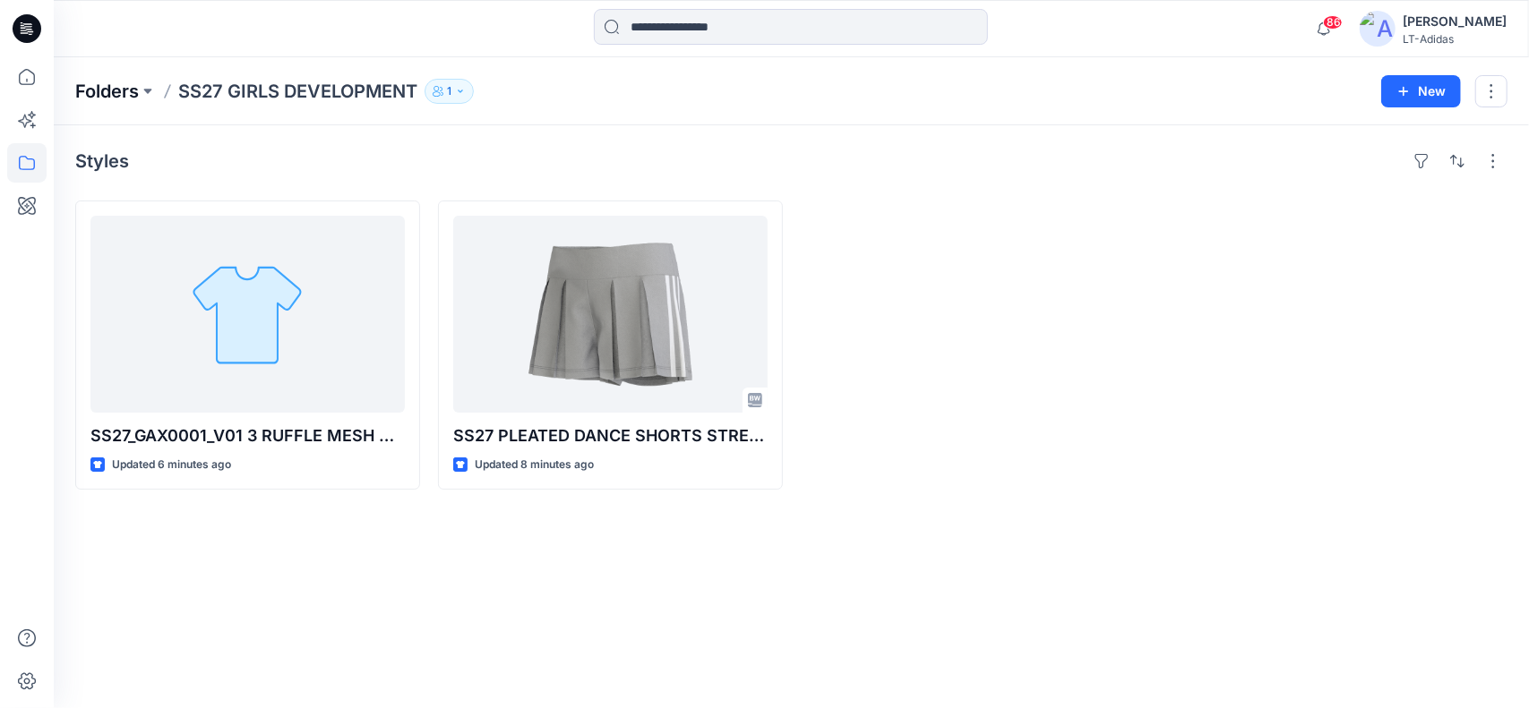
click at [122, 85] on p "Folders" at bounding box center [107, 91] width 64 height 25
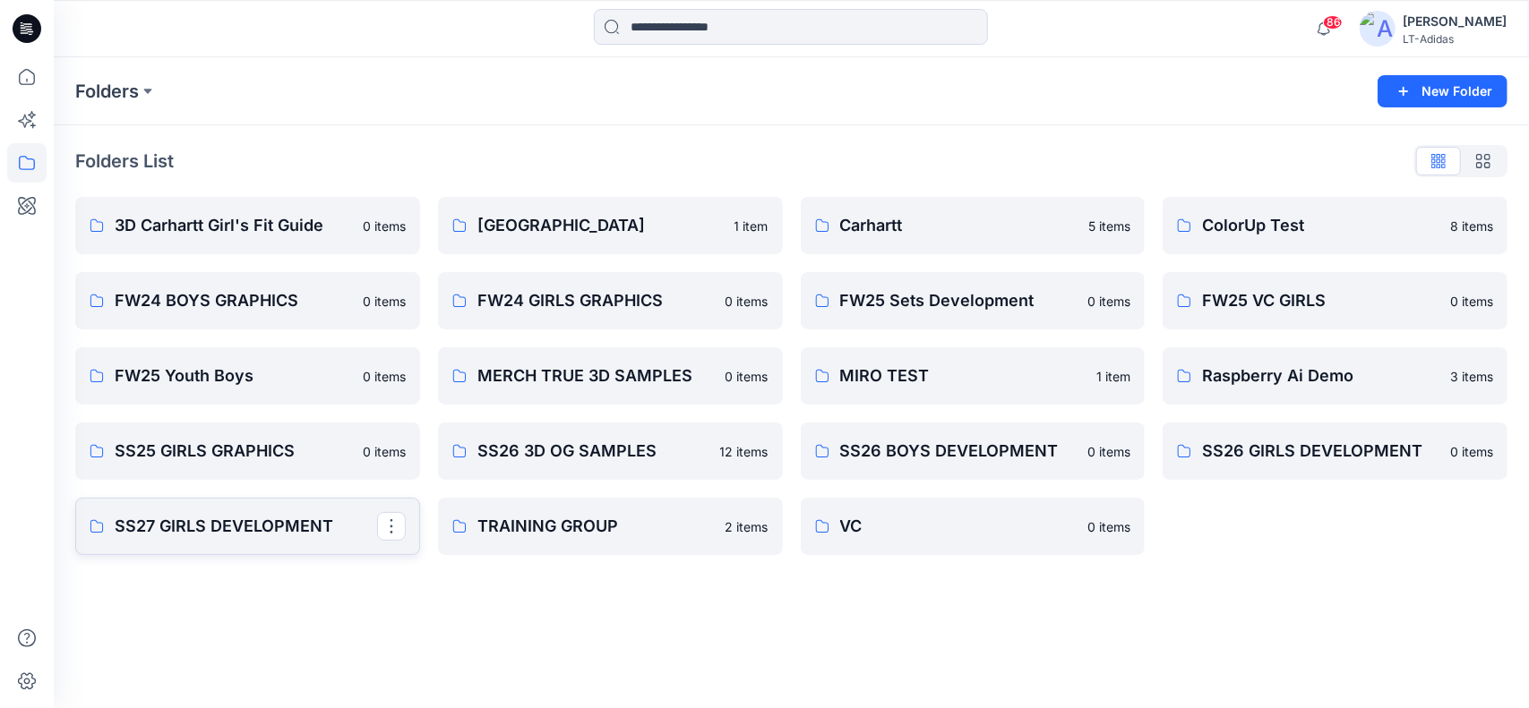
click at [257, 528] on p "SS27 GIRLS DEVELOPMENT" at bounding box center [246, 526] width 262 height 25
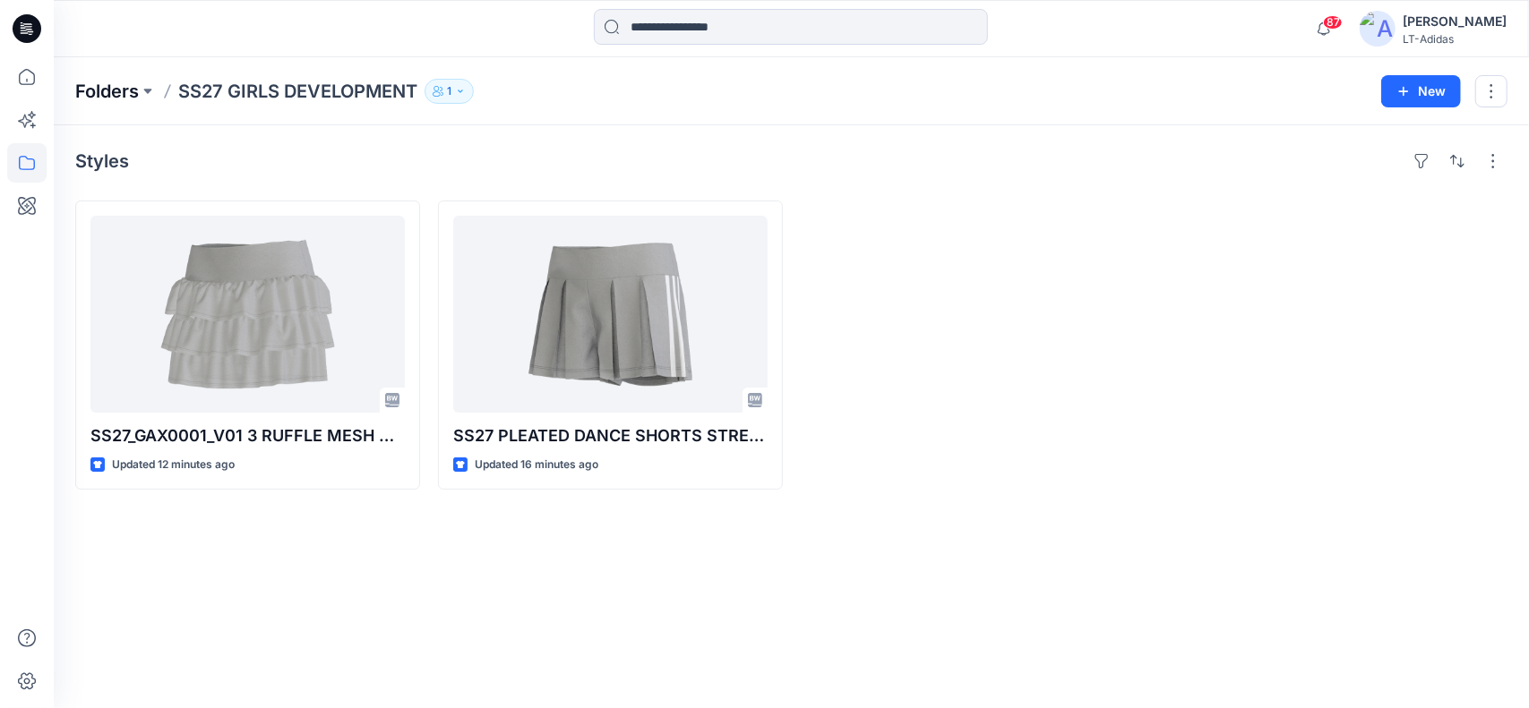
click at [116, 96] on p "Folders" at bounding box center [107, 91] width 64 height 25
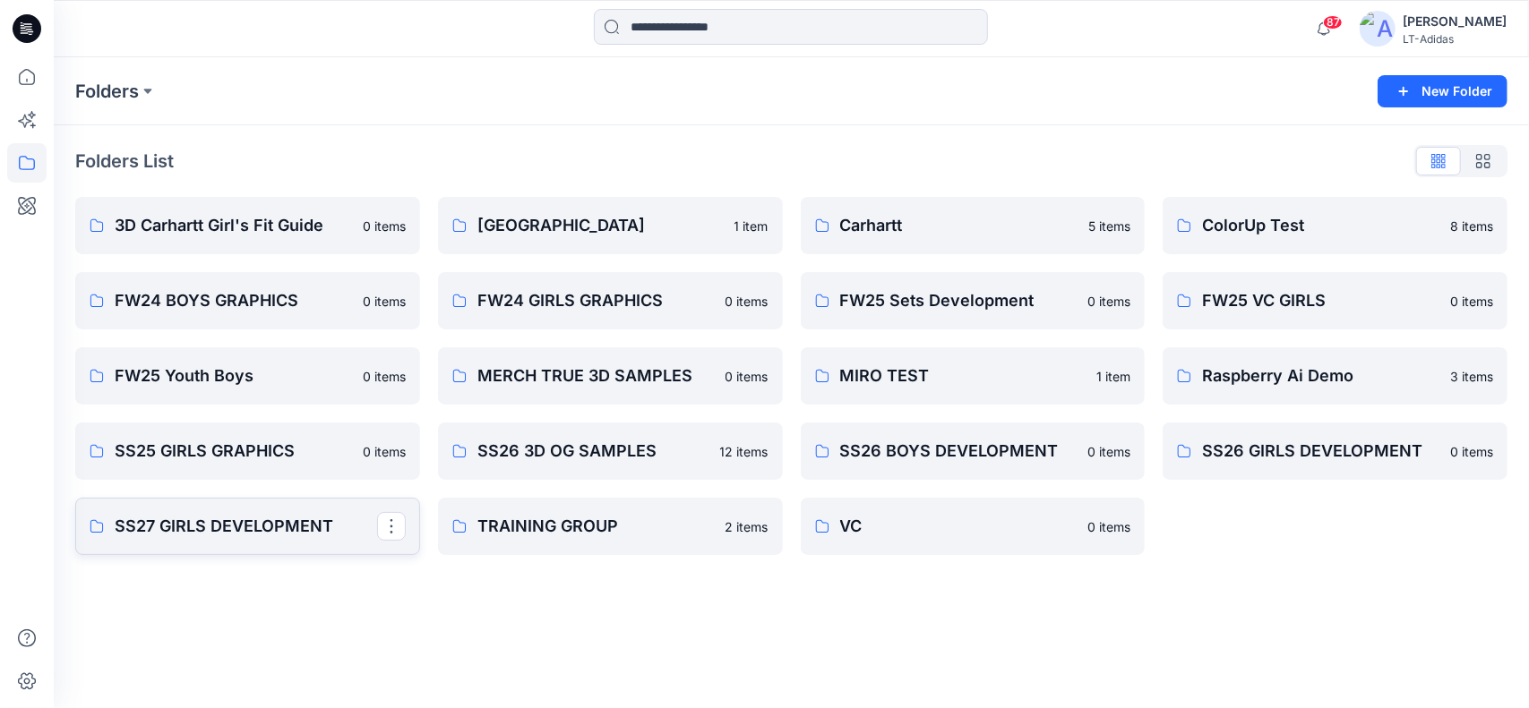
click at [194, 523] on p "SS27 GIRLS DEVELOPMENT" at bounding box center [246, 526] width 262 height 25
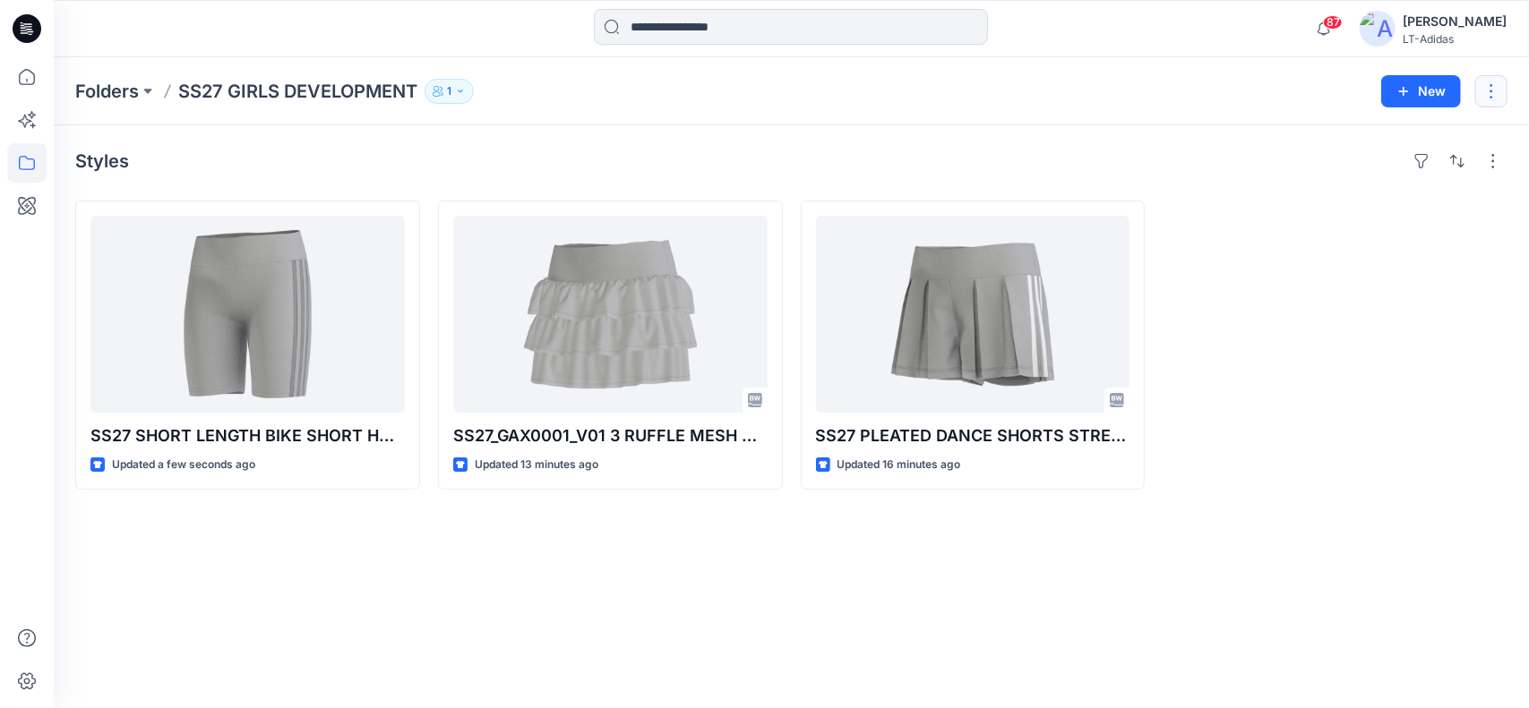
click at [1489, 95] on button "button" at bounding box center [1491, 91] width 32 height 32
click at [1369, 507] on div "Styles SS27 SHORT LENGTH BIKE SHORT HR 2T-XL [DATE] leg opening Updated a few s…" at bounding box center [791, 416] width 1475 height 583
click at [262, 571] on div "Styles SS27 SHORT LENGTH BIKE SHORT HR 2T-XL [DATE] leg opening Updated a few s…" at bounding box center [791, 416] width 1475 height 583
click at [1336, 379] on div at bounding box center [1335, 345] width 345 height 289
click at [1489, 156] on button "button" at bounding box center [1493, 161] width 29 height 29
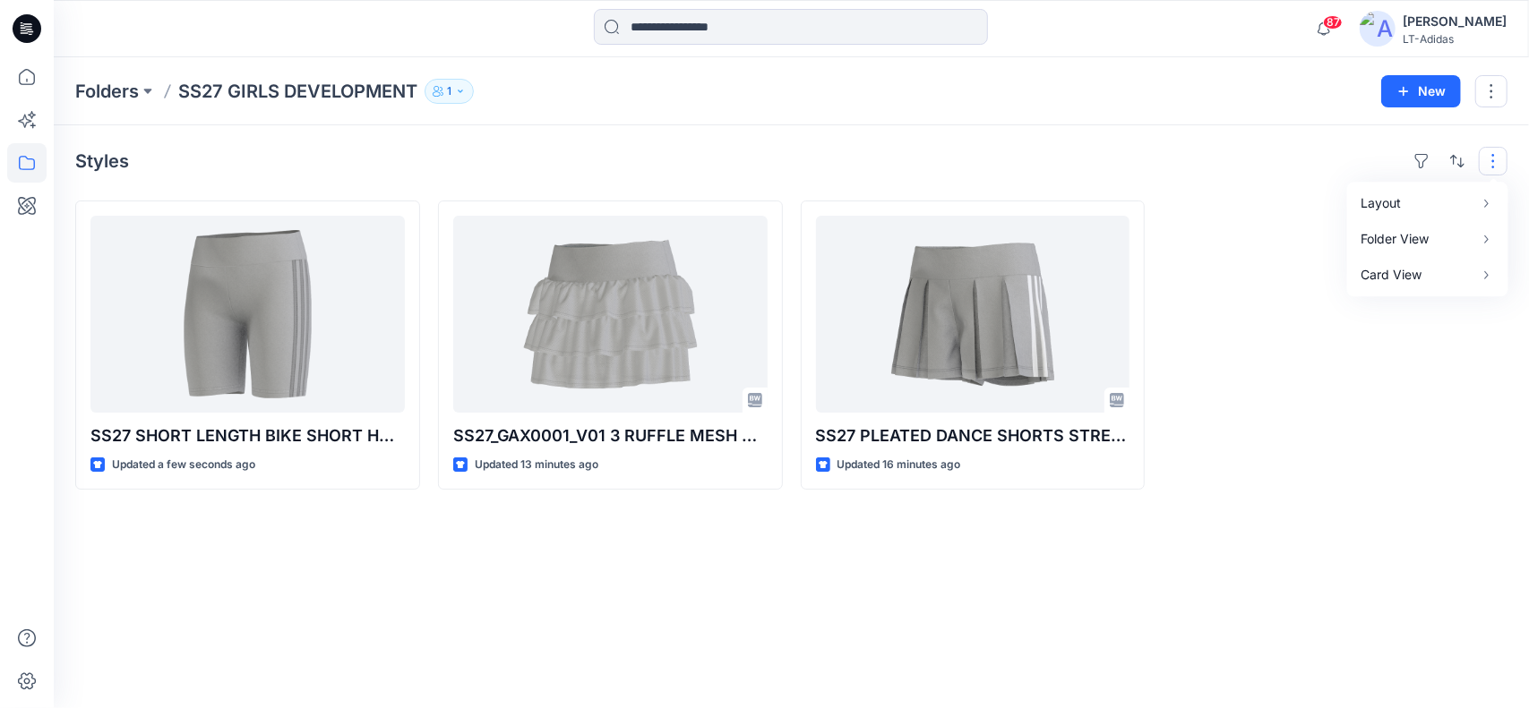
click at [1387, 420] on div at bounding box center [1335, 345] width 345 height 289
click at [1490, 85] on button "button" at bounding box center [1491, 91] width 32 height 32
click at [439, 89] on icon "button" at bounding box center [438, 91] width 11 height 11
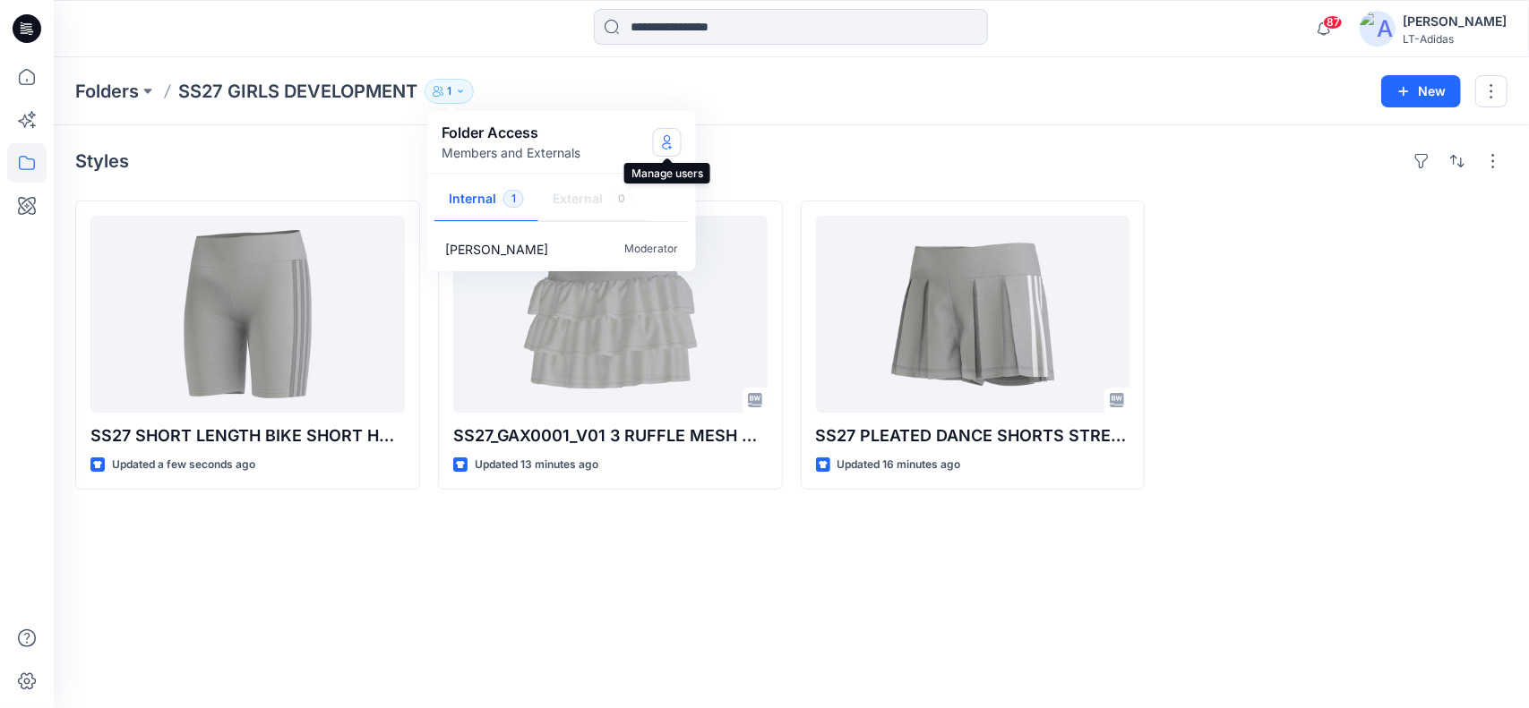
click at [665, 138] on icon "Manage Users" at bounding box center [667, 142] width 7 height 14
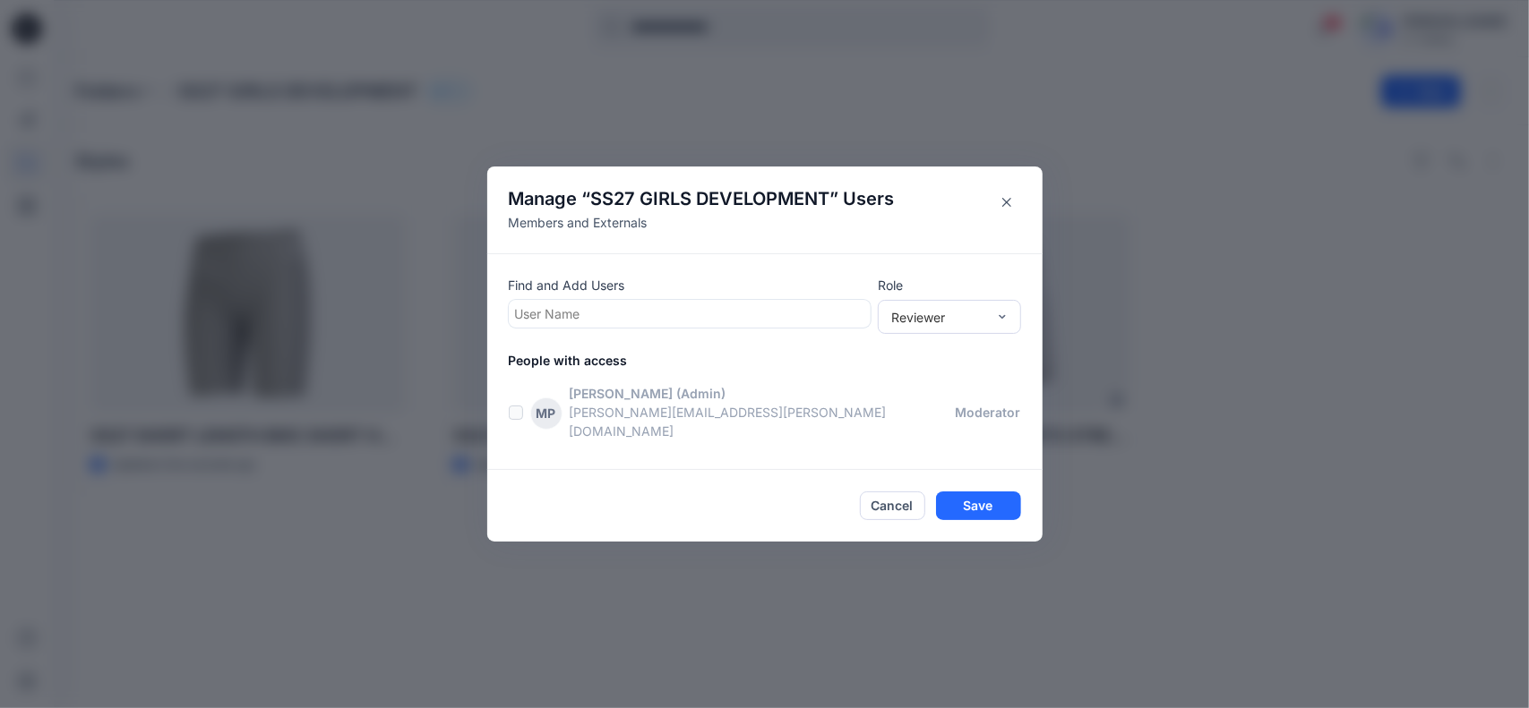
click at [642, 319] on div at bounding box center [689, 314] width 349 height 22
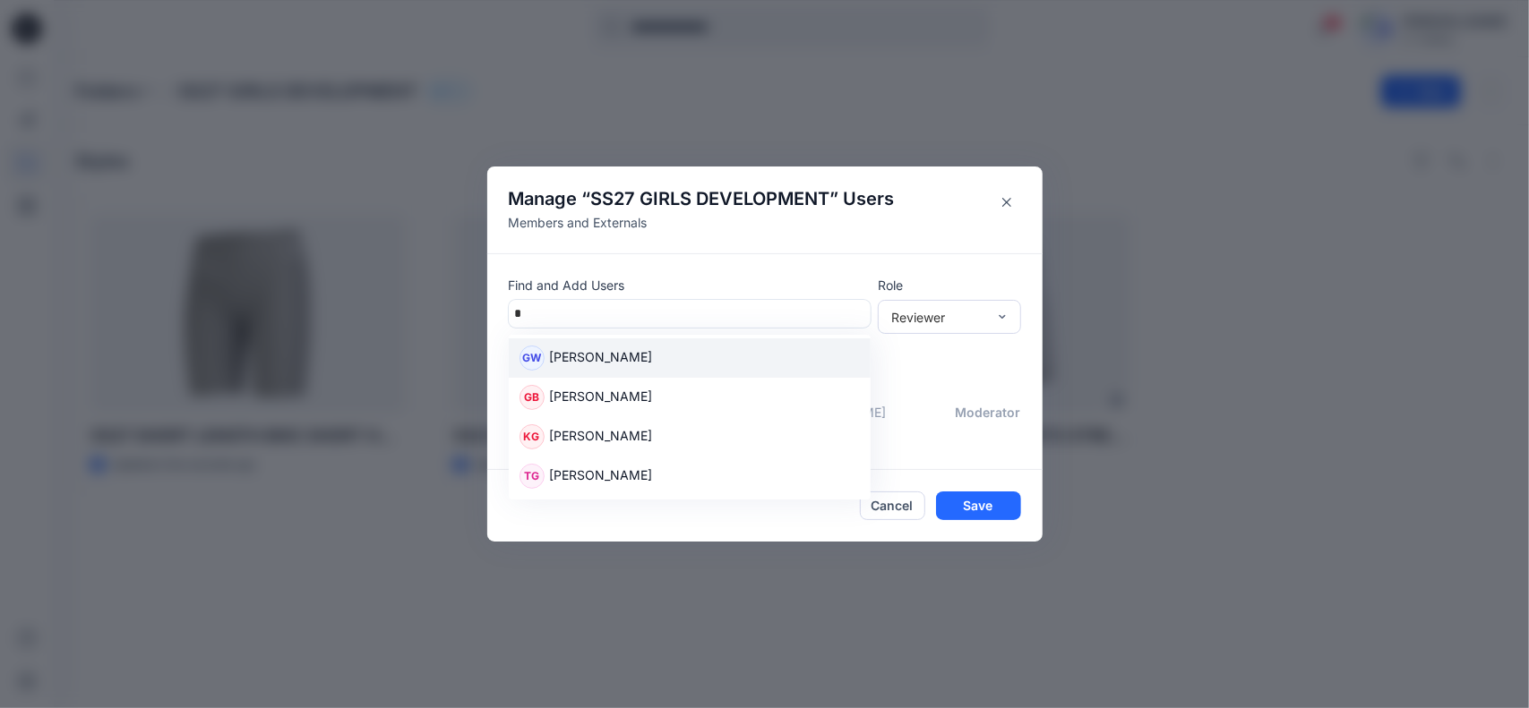
type input "**"
click at [616, 360] on p "[PERSON_NAME]" at bounding box center [601, 359] width 103 height 23
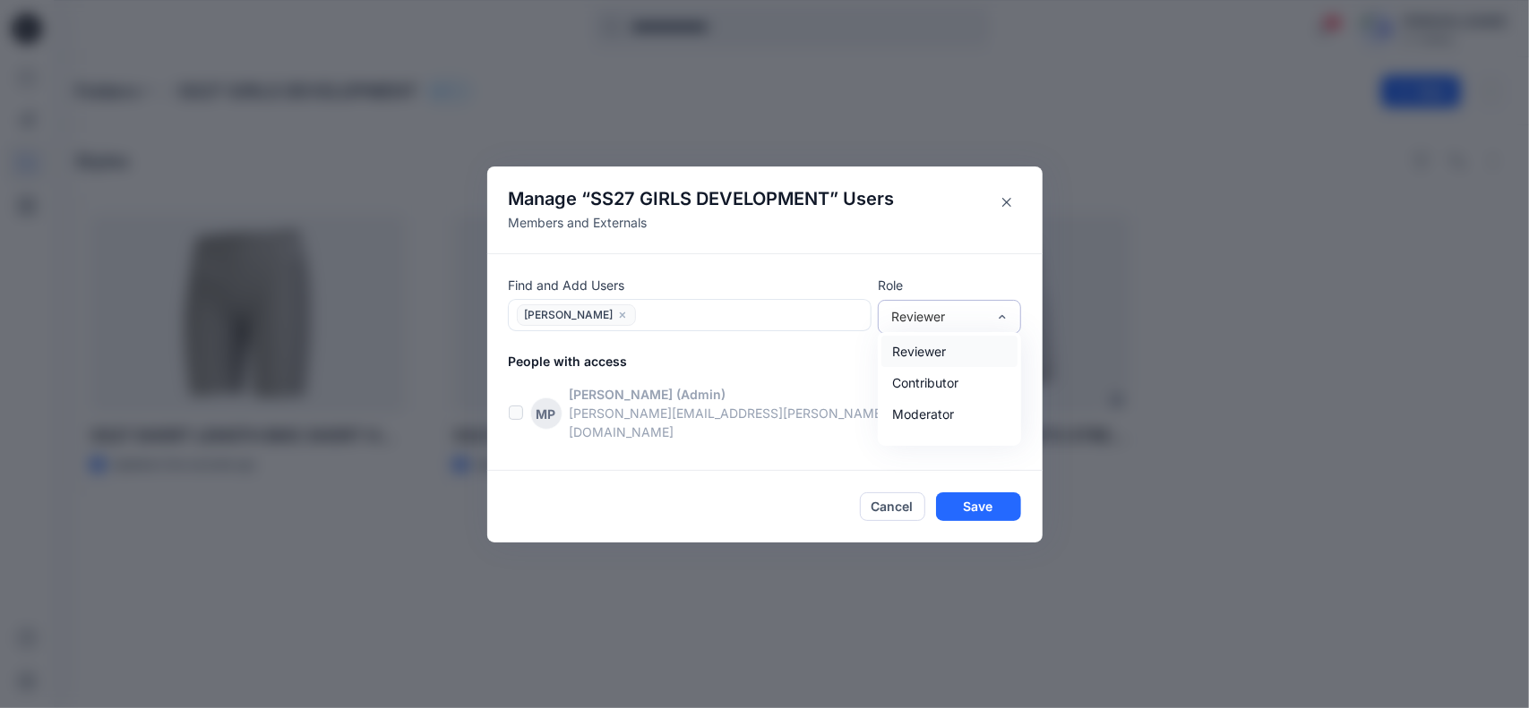
click at [955, 322] on div "Reviewer" at bounding box center [938, 316] width 95 height 19
click at [960, 391] on div "Contributor" at bounding box center [949, 382] width 136 height 31
click at [699, 323] on div at bounding box center [752, 315] width 223 height 22
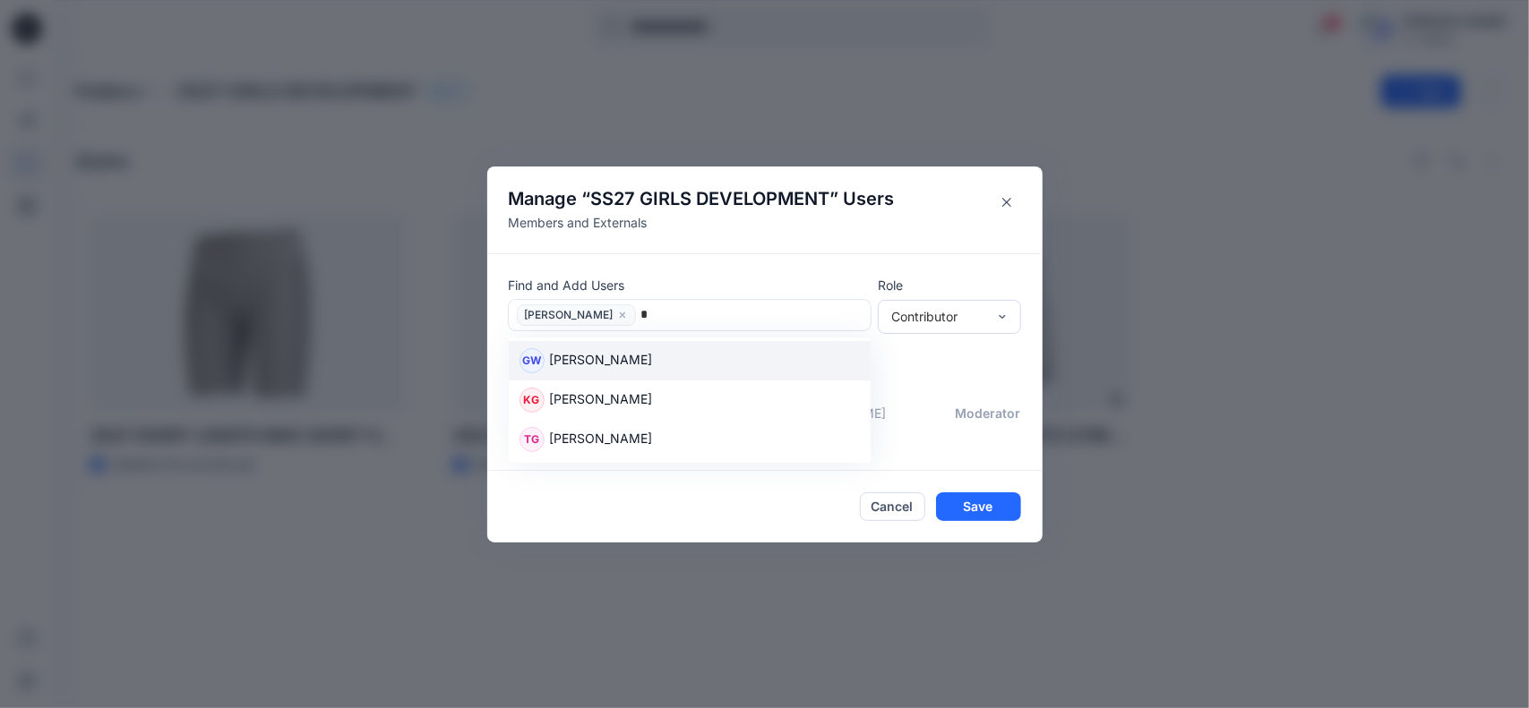
type input "**"
click at [652, 370] on div "GW [PERSON_NAME]" at bounding box center [689, 360] width 340 height 25
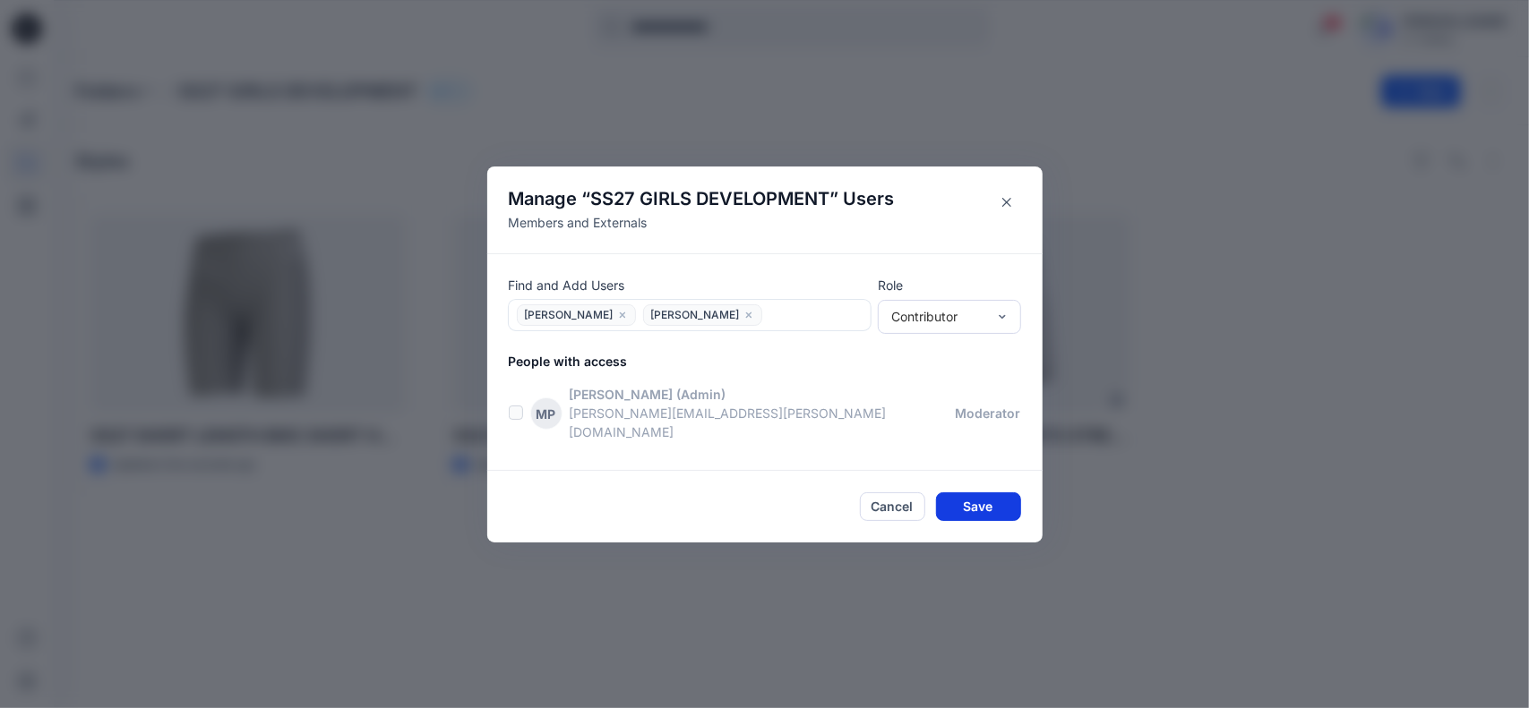
click at [968, 493] on button "Save" at bounding box center [978, 507] width 85 height 29
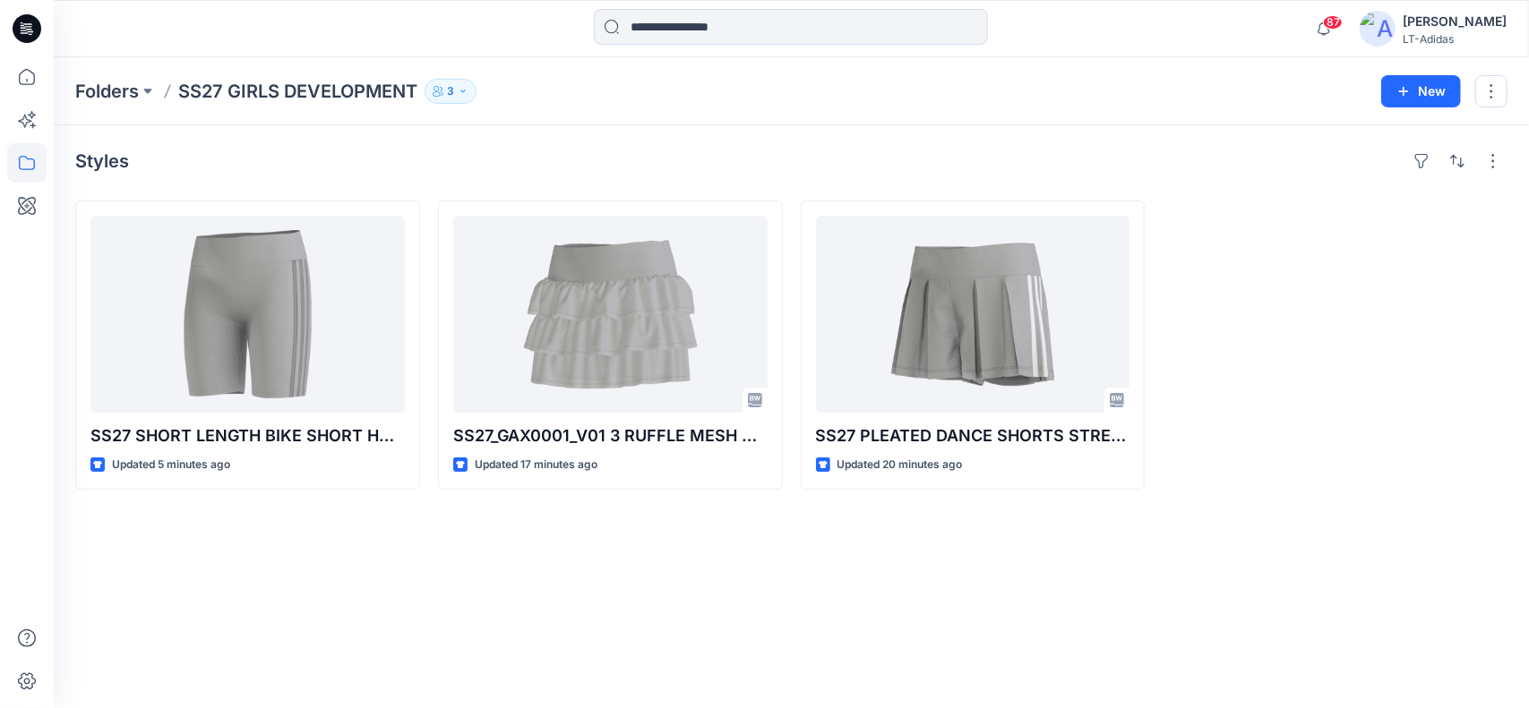
click at [686, 653] on div "Styles SS27 SHORT LENGTH BIKE SHORT HR 2T-XL [DATE] leg opening Updated 5 minut…" at bounding box center [791, 416] width 1475 height 583
click at [731, 669] on div "Styles SS27 SHORT LENGTH BIKE SHORT HR 2T-XL [DATE] leg opening Updated 23 minu…" at bounding box center [791, 416] width 1475 height 583
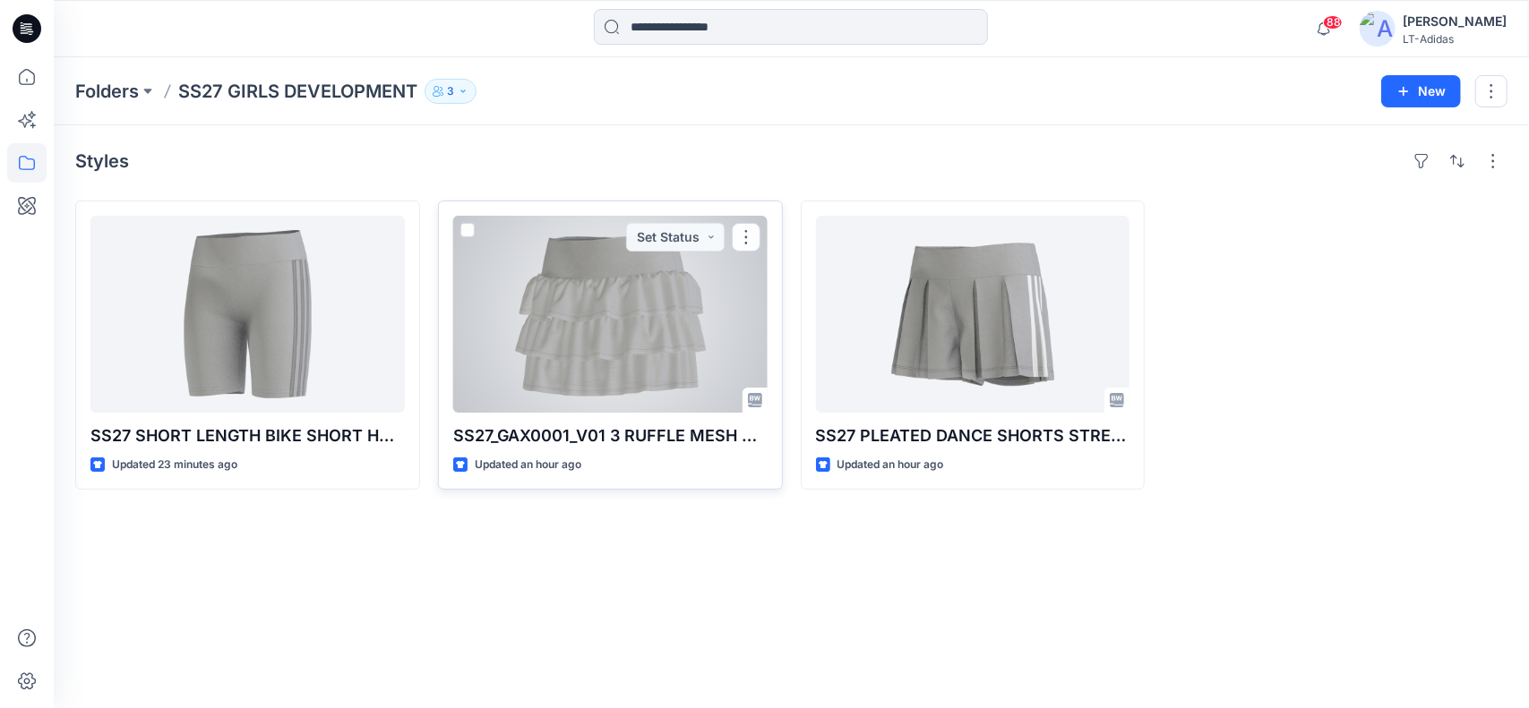
click at [616, 249] on div at bounding box center [610, 314] width 314 height 197
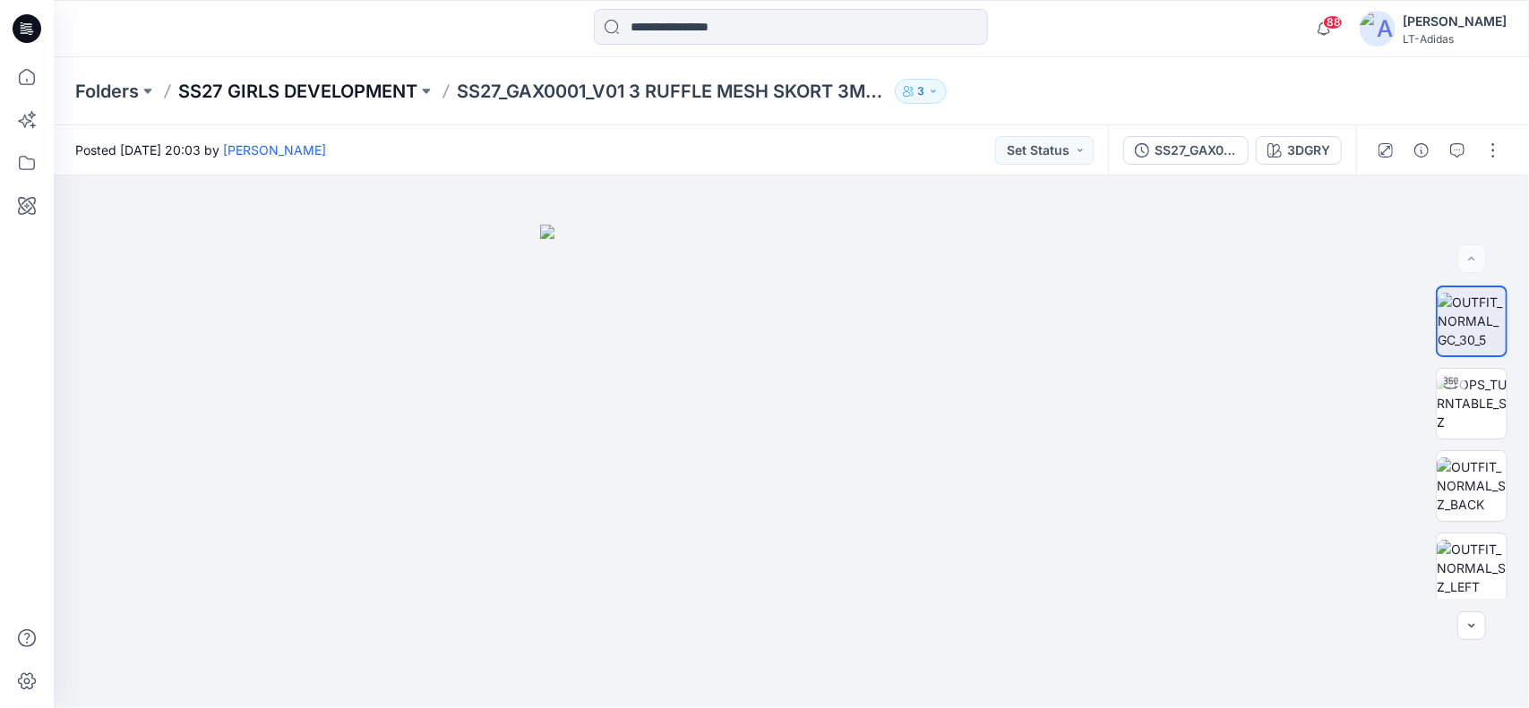
click at [279, 97] on p "SS27 GIRLS DEVELOPMENT" at bounding box center [297, 91] width 239 height 25
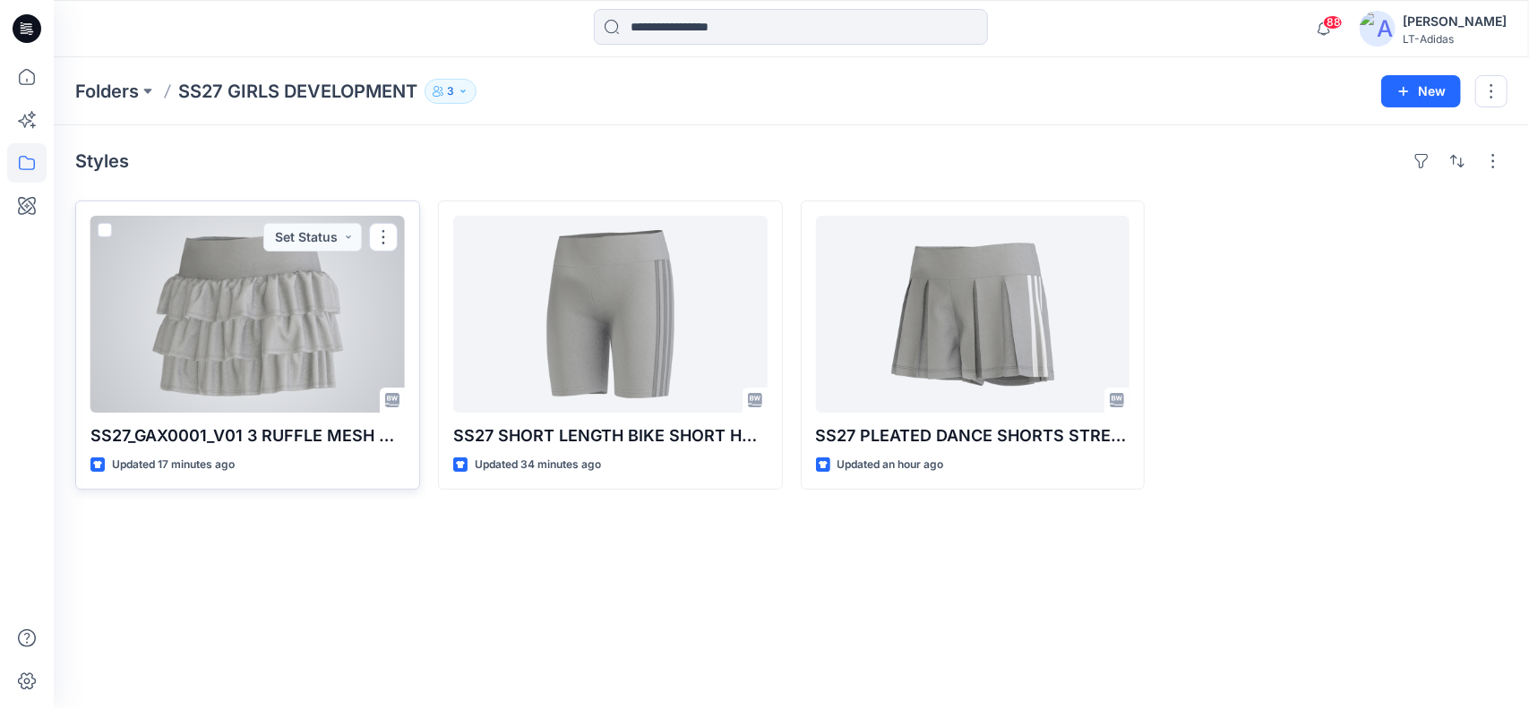
click at [259, 300] on div at bounding box center [247, 314] width 314 height 197
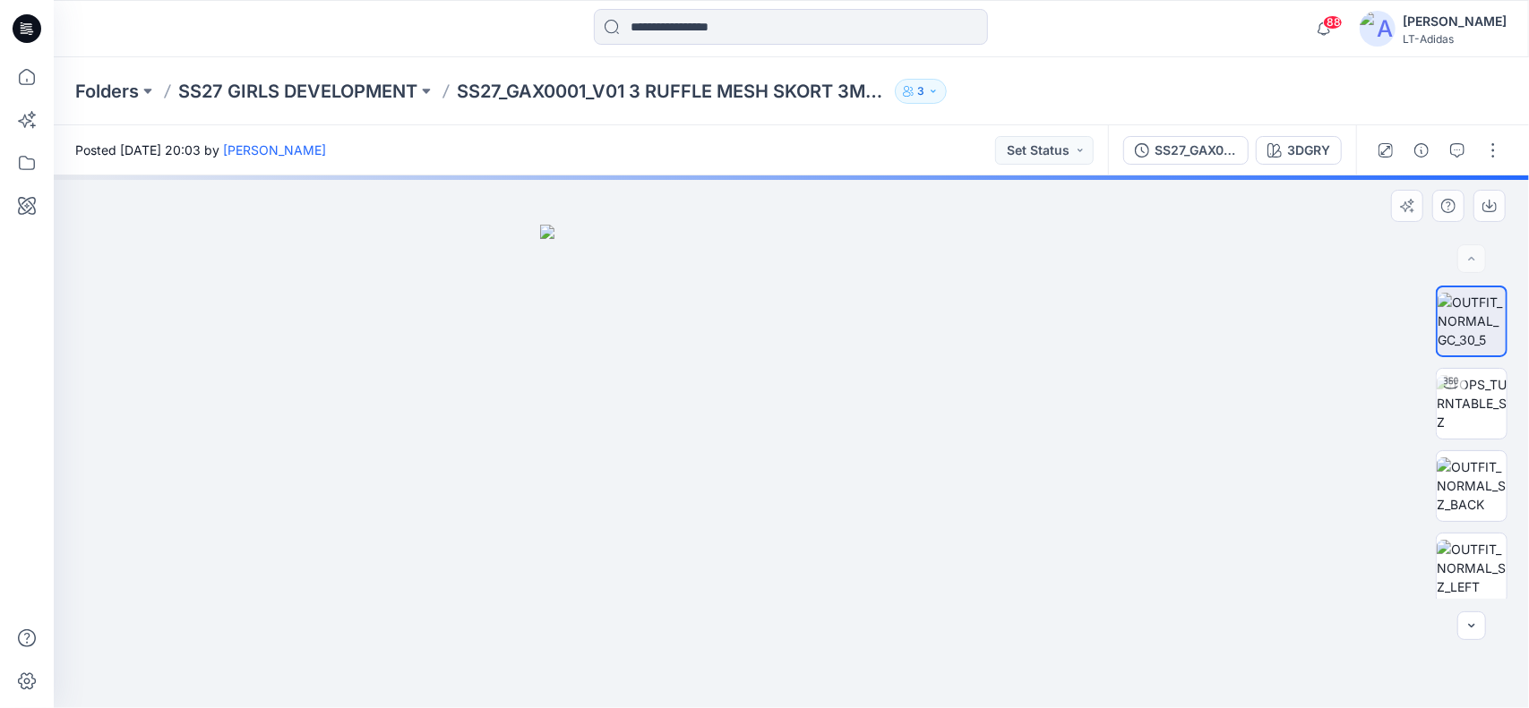
click at [837, 421] on img at bounding box center [791, 467] width 503 height 485
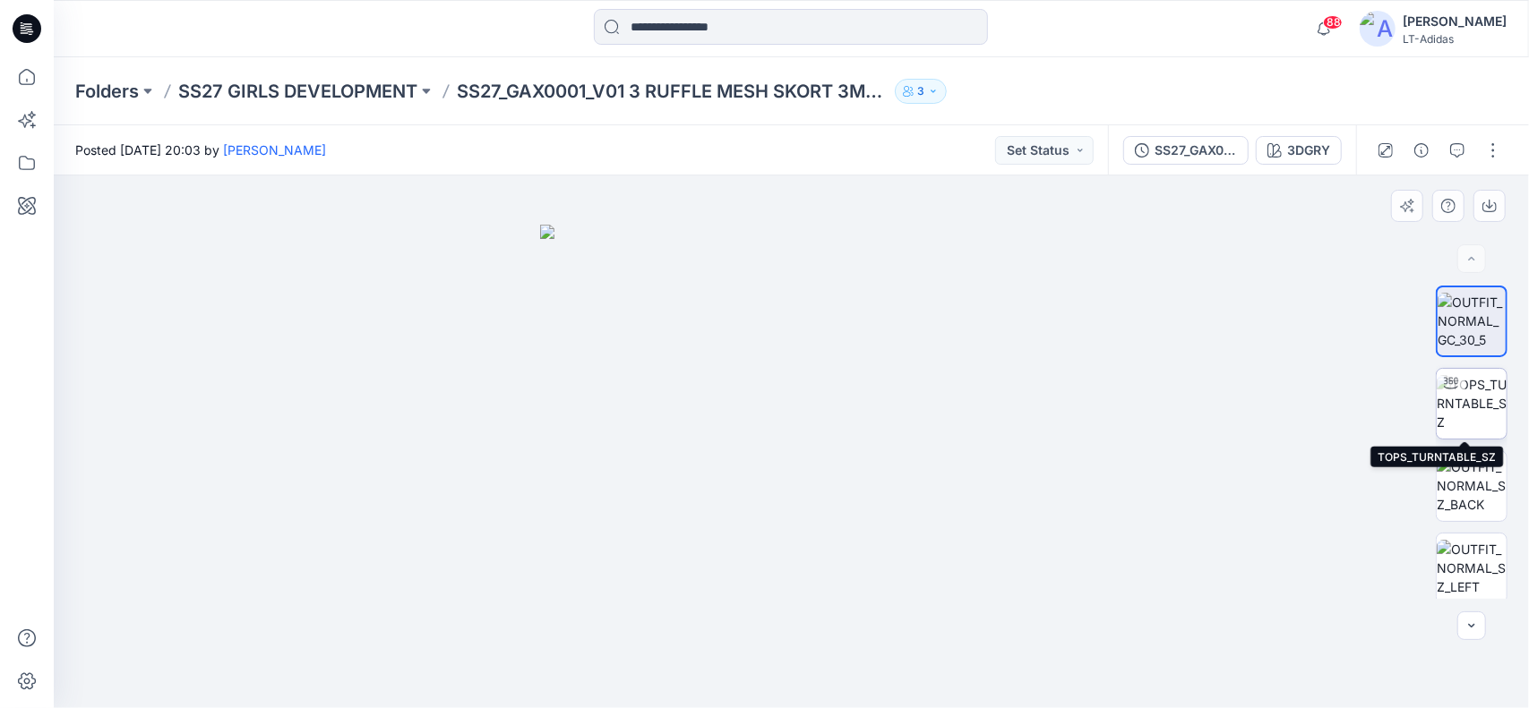
click at [1473, 408] on img at bounding box center [1472, 403] width 70 height 56
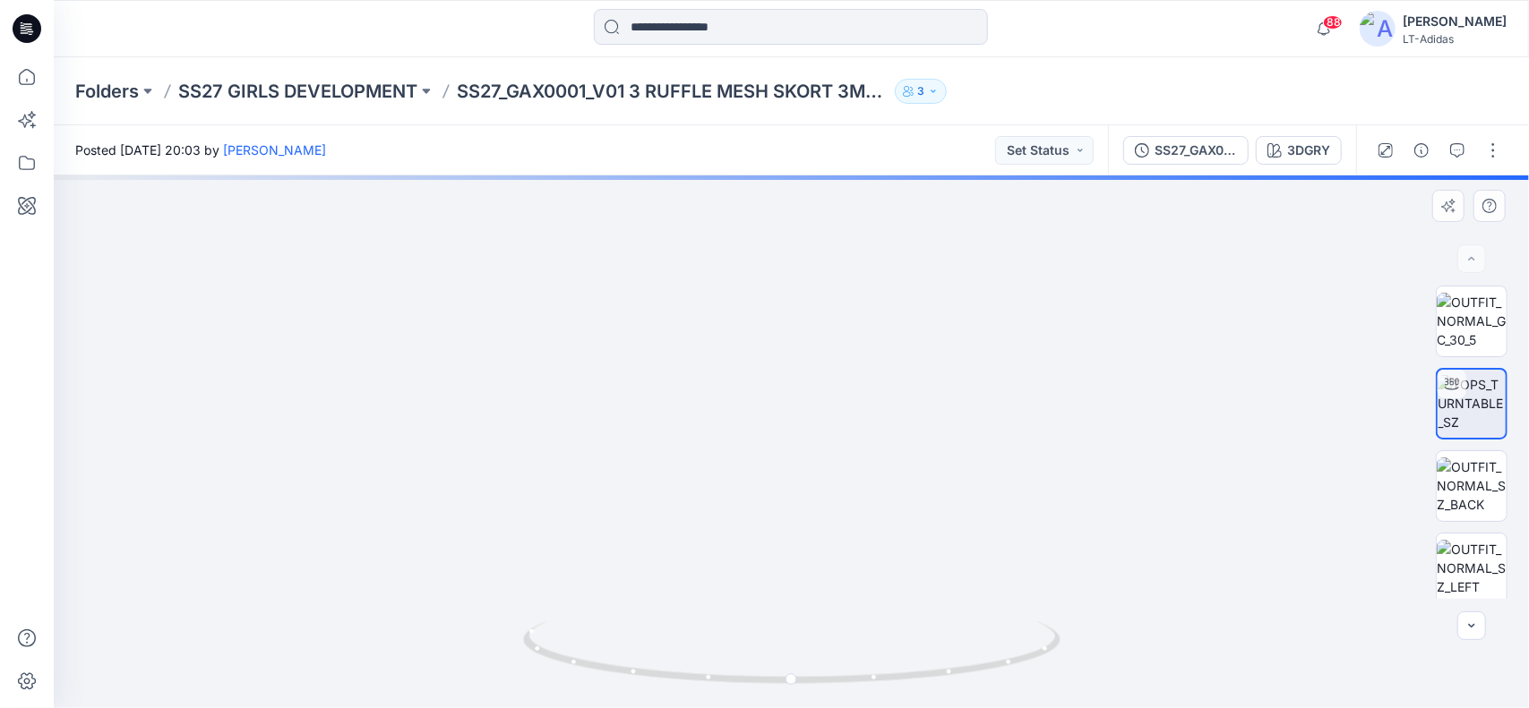
drag, startPoint x: 842, startPoint y: 586, endPoint x: 825, endPoint y: 504, distance: 83.3
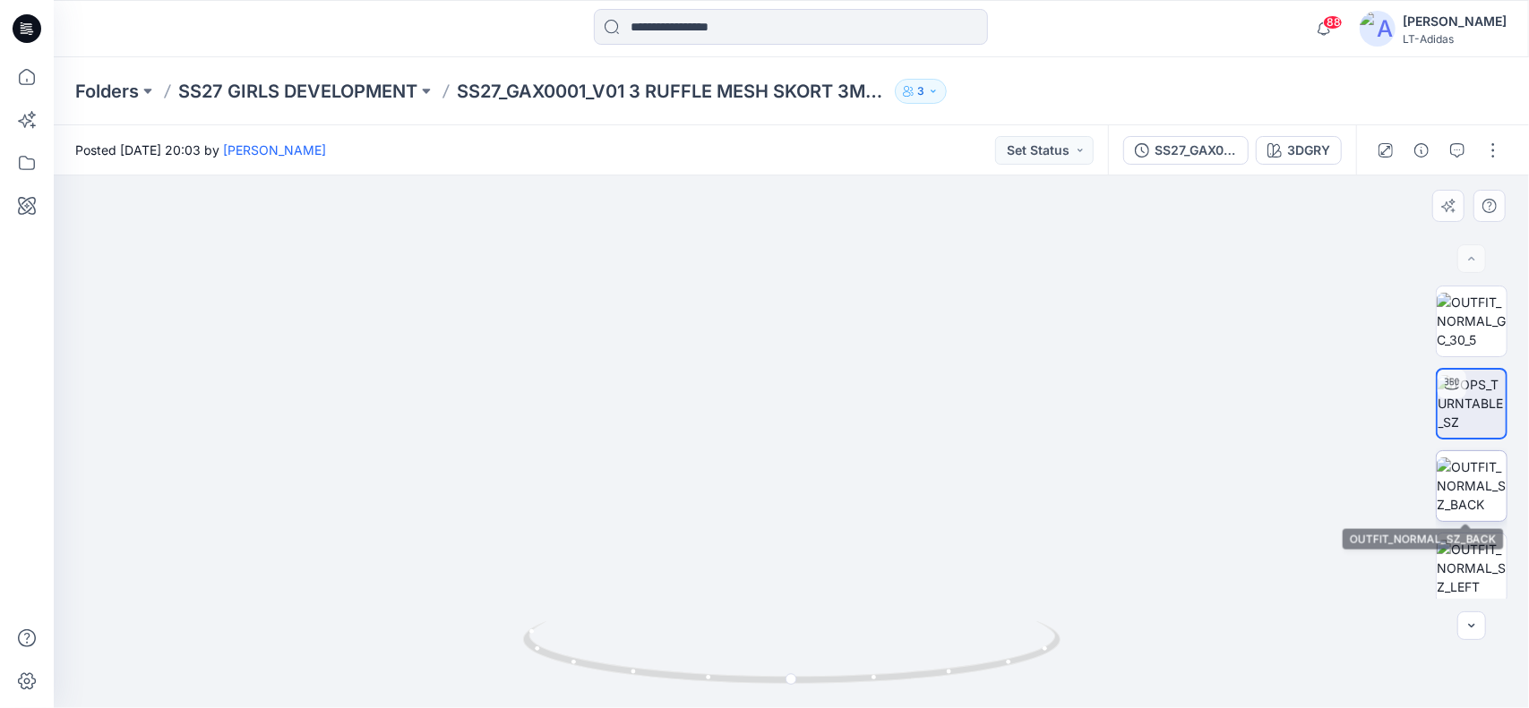
click at [1461, 490] on img at bounding box center [1472, 486] width 70 height 56
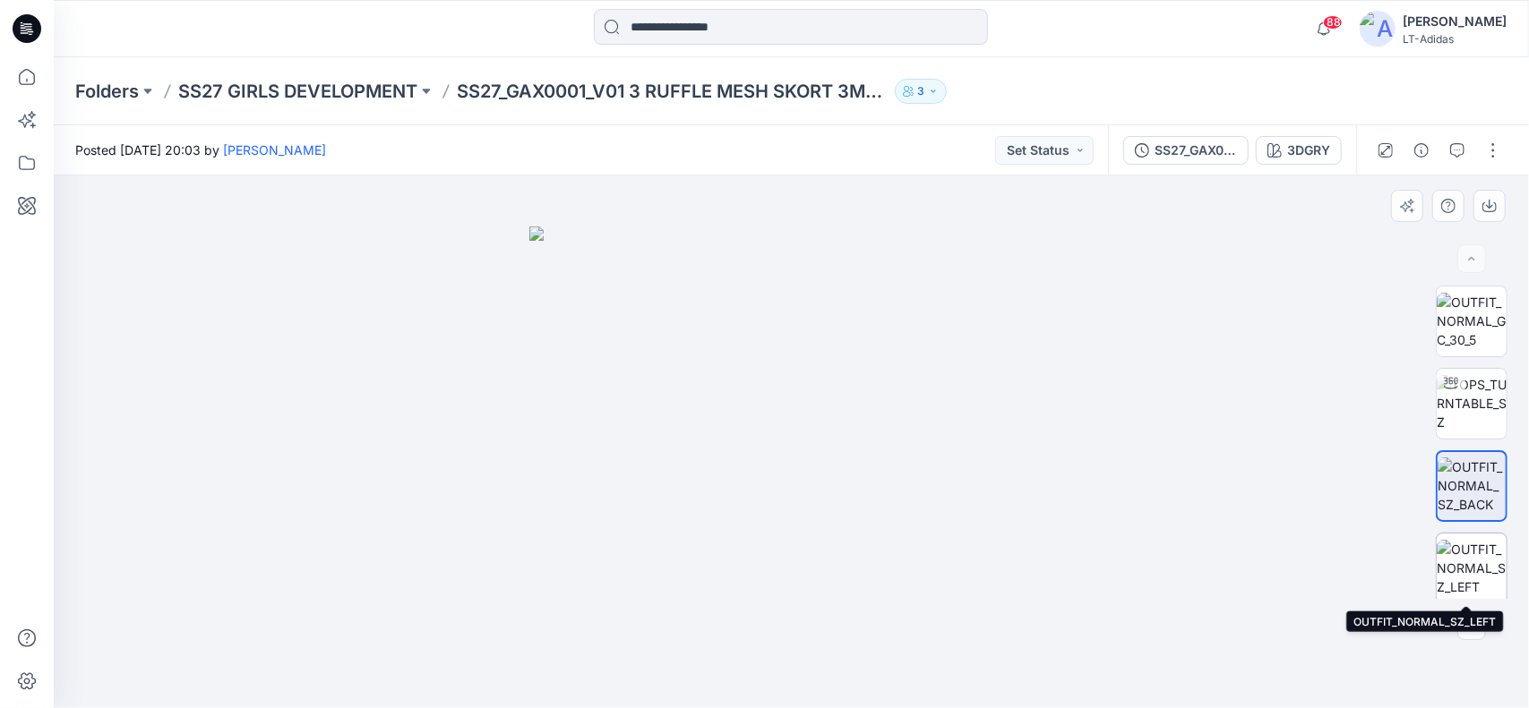
click at [1475, 570] on img at bounding box center [1472, 568] width 70 height 56
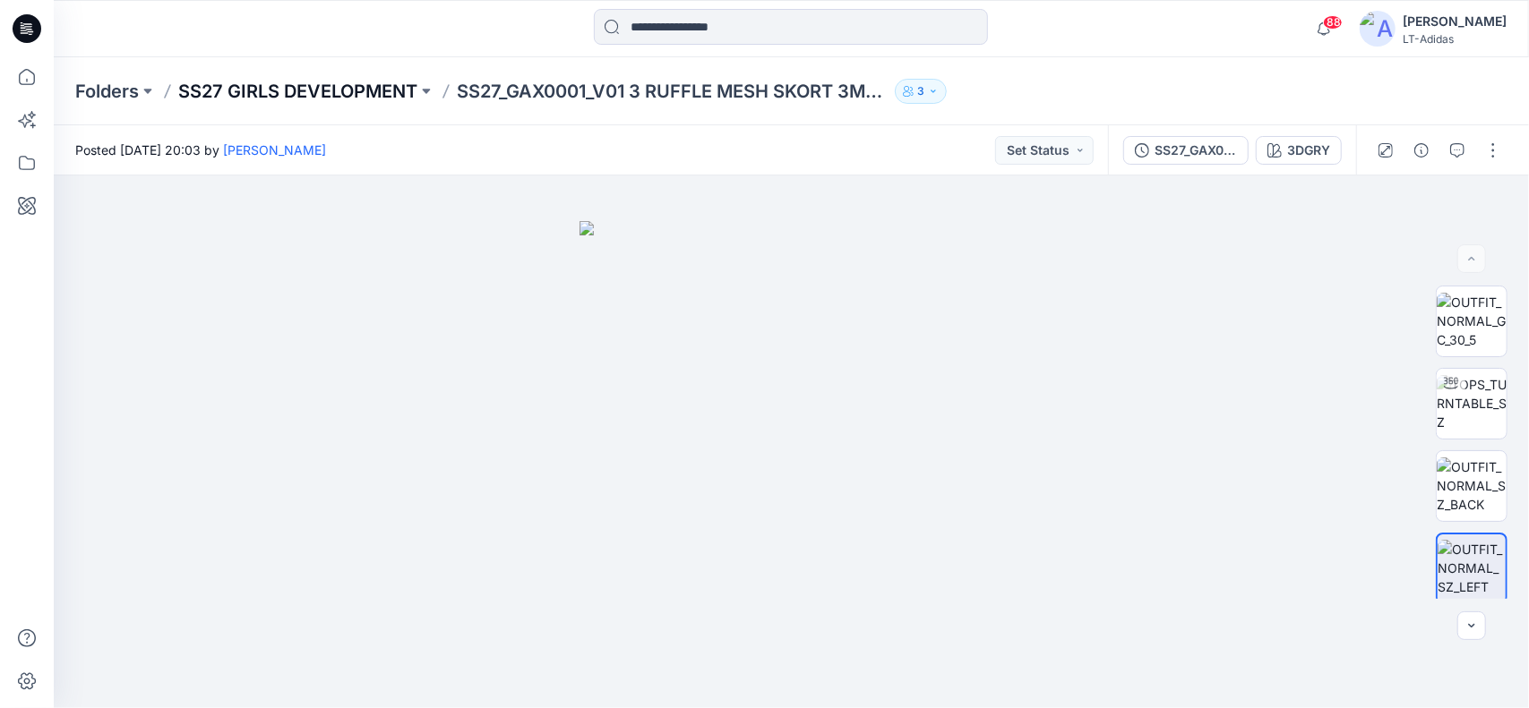
click at [277, 86] on p "SS27 GIRLS DEVELOPMENT" at bounding box center [297, 91] width 239 height 25
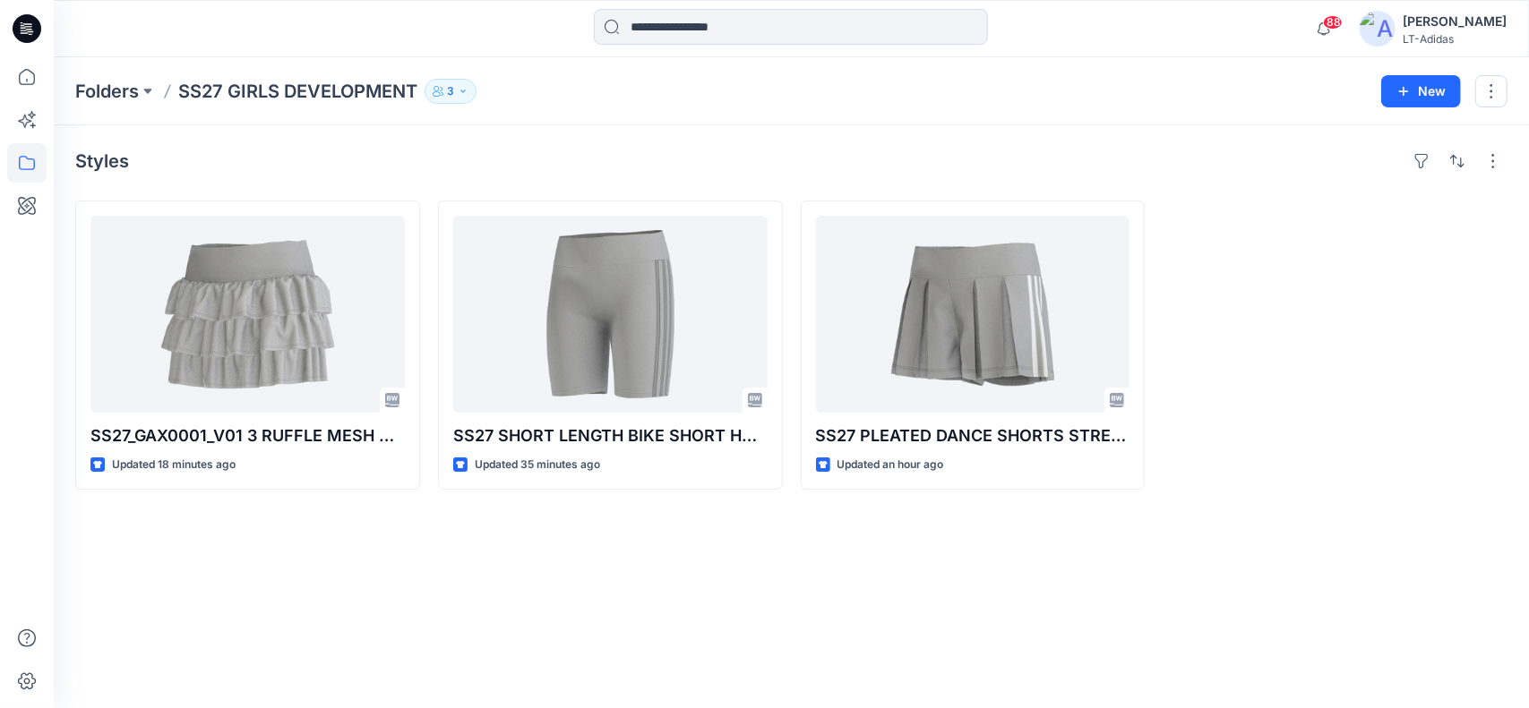
click at [348, 576] on div "Styles SS27_GAX0001_V01 3 RUFFLE MESH SKORT 3M-XL [DATE] Updated 18 minutes ago…" at bounding box center [791, 416] width 1475 height 583
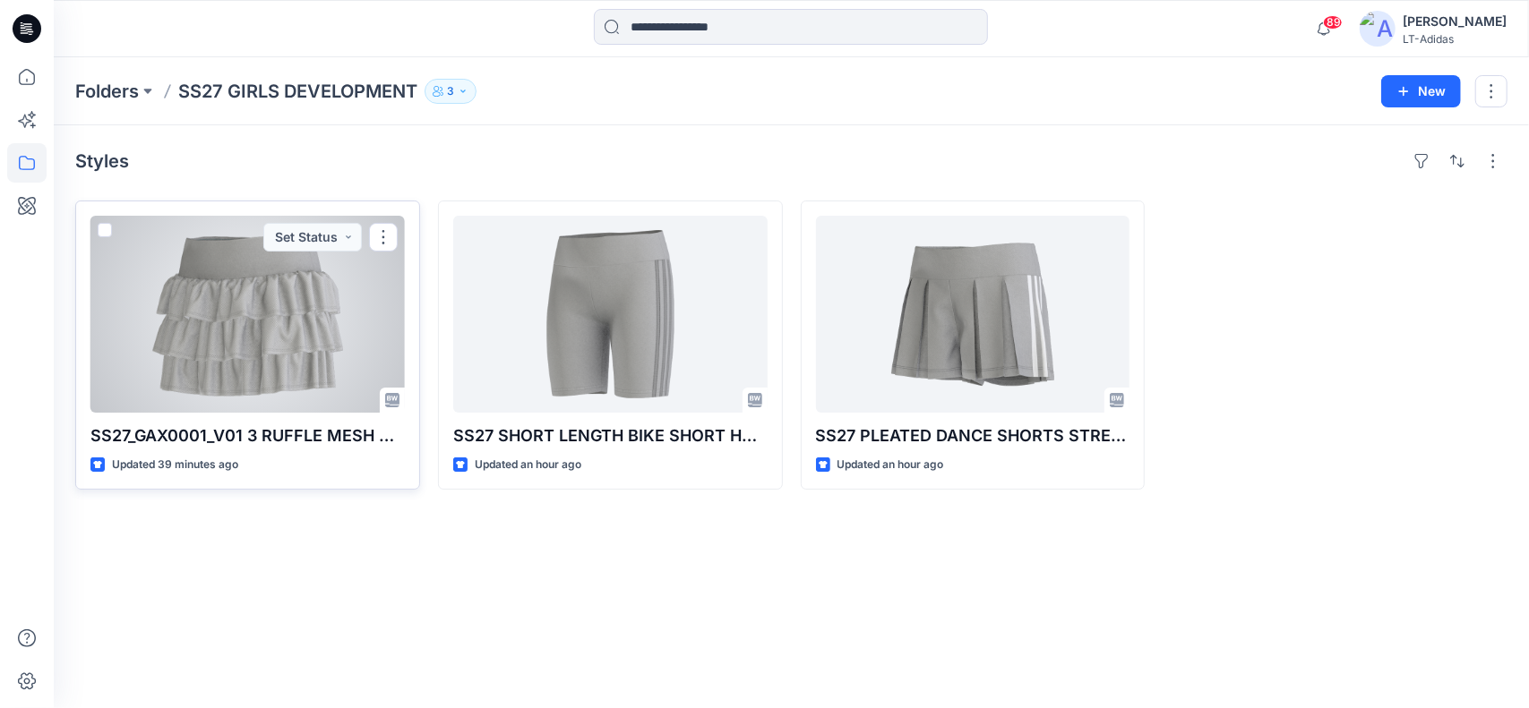
click at [217, 295] on div at bounding box center [247, 314] width 314 height 197
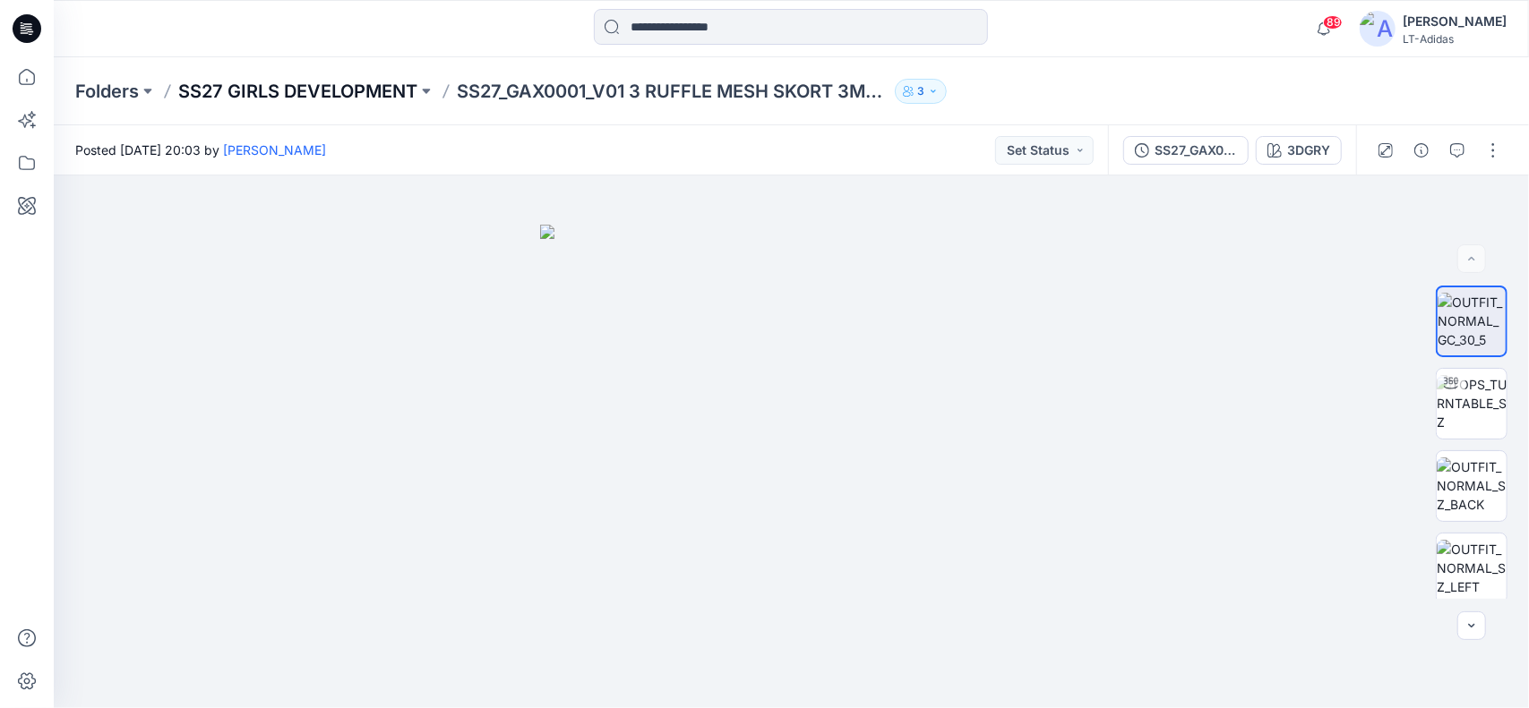
click at [350, 92] on p "SS27 GIRLS DEVELOPMENT" at bounding box center [297, 91] width 239 height 25
